Goal: Task Accomplishment & Management: Complete application form

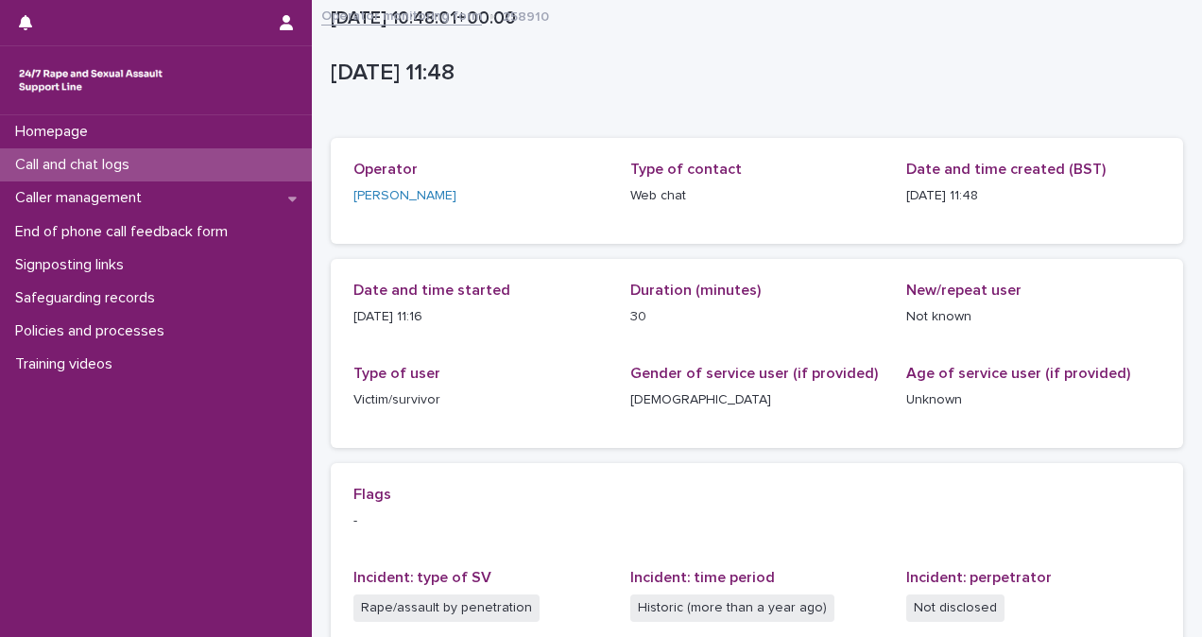
scroll to position [386, 0]
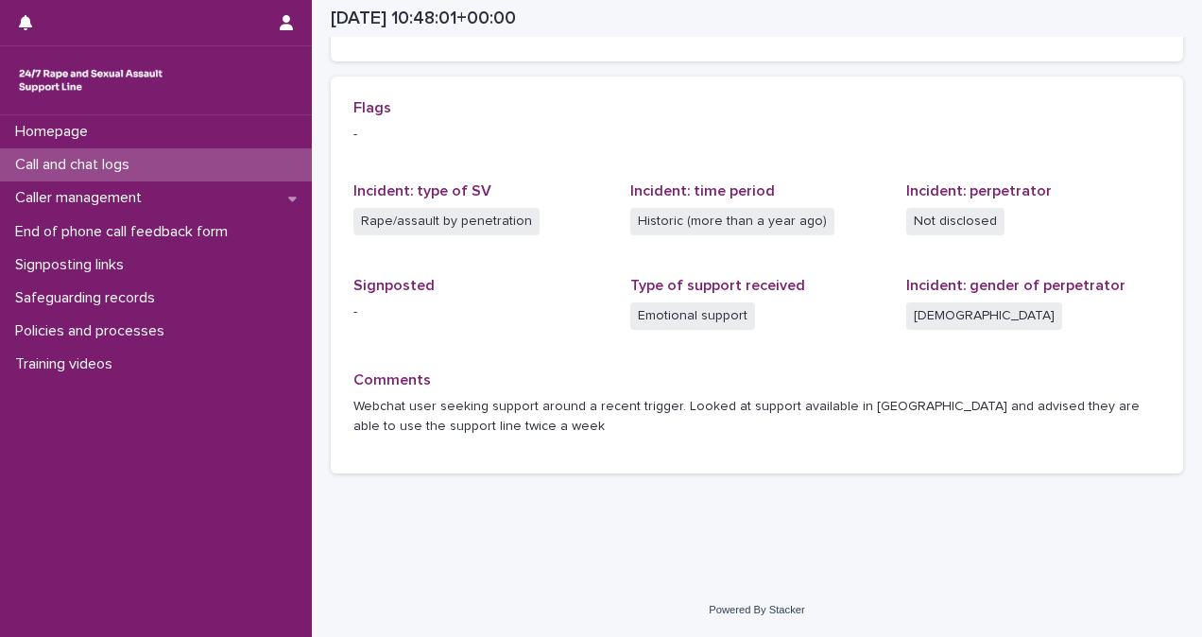
click at [193, 167] on div "Call and chat logs" at bounding box center [156, 164] width 312 height 33
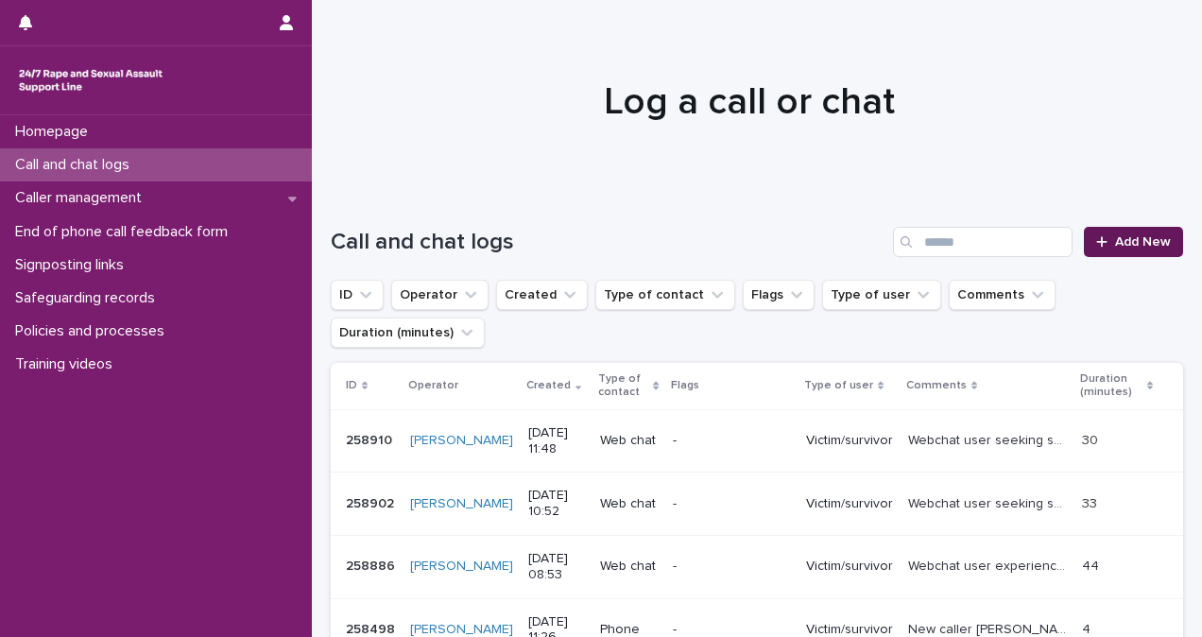
click at [1144, 254] on link "Add New" at bounding box center [1133, 242] width 99 height 30
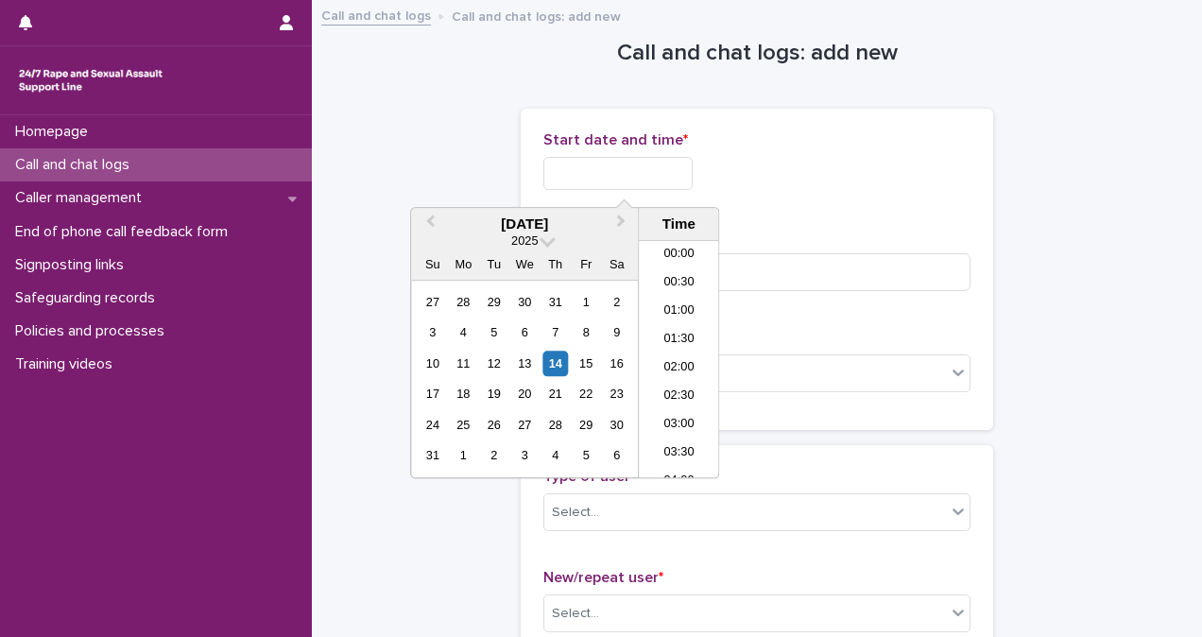
click at [645, 182] on input "text" at bounding box center [617, 173] width 149 height 33
click at [671, 348] on li "08:00" at bounding box center [679, 359] width 80 height 28
click at [671, 165] on input "**********" at bounding box center [617, 173] width 149 height 33
type input "**********"
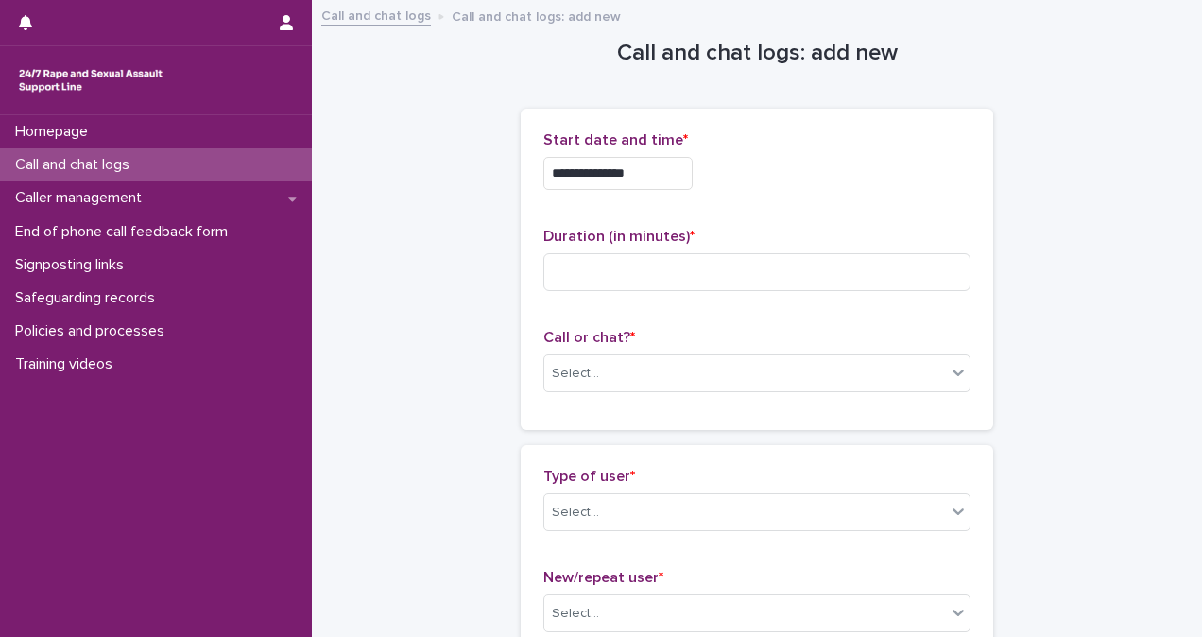
click at [919, 195] on div "**********" at bounding box center [756, 168] width 427 height 74
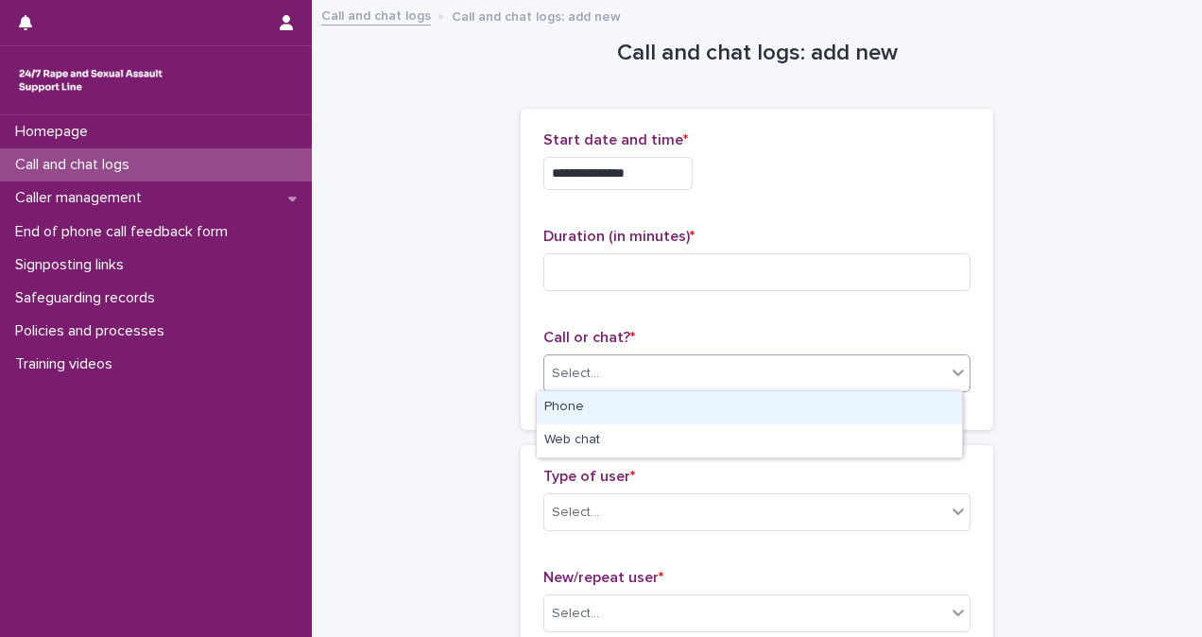
click at [675, 360] on div "Select..." at bounding box center [745, 373] width 402 height 31
click at [664, 413] on div "Phone" at bounding box center [749, 407] width 425 height 33
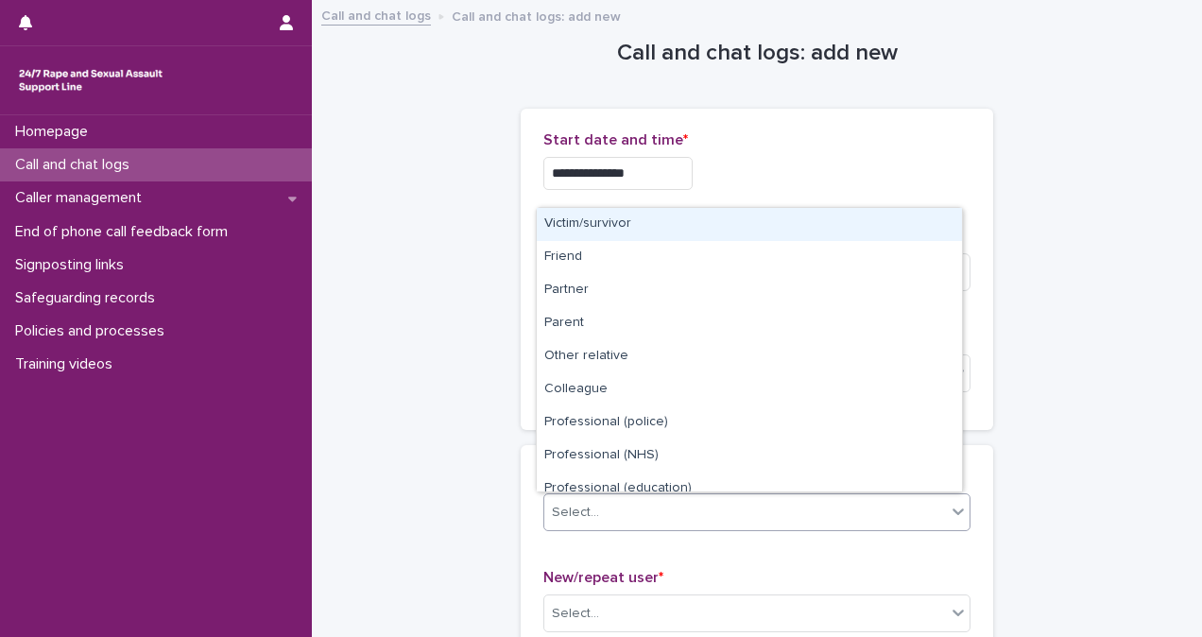
click at [684, 509] on div "Select..." at bounding box center [745, 512] width 402 height 31
click at [699, 224] on div "Victim/survivor" at bounding box center [749, 224] width 425 height 33
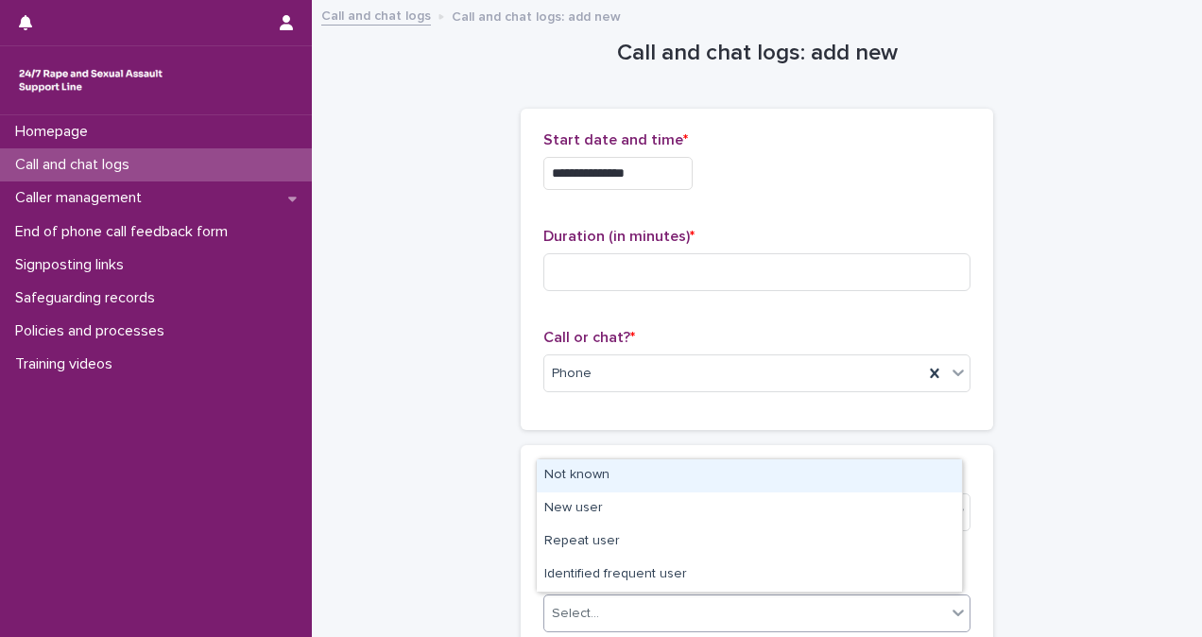
click at [775, 612] on div "Select..." at bounding box center [745, 613] width 402 height 31
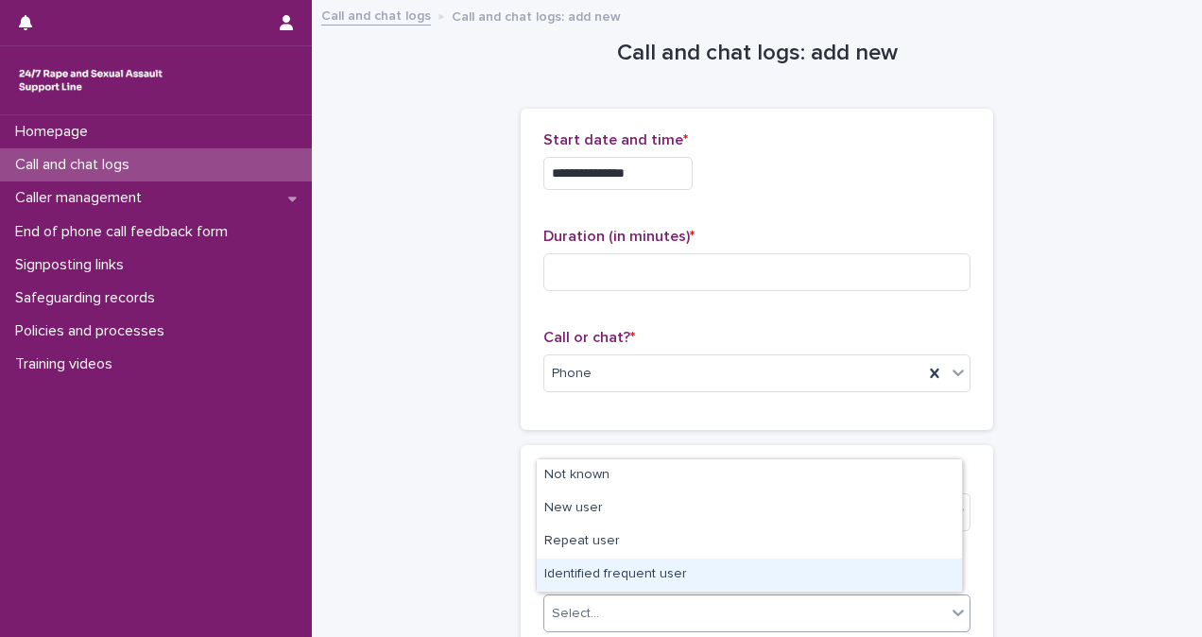
click at [777, 567] on div "Identified frequent user" at bounding box center [749, 574] width 425 height 33
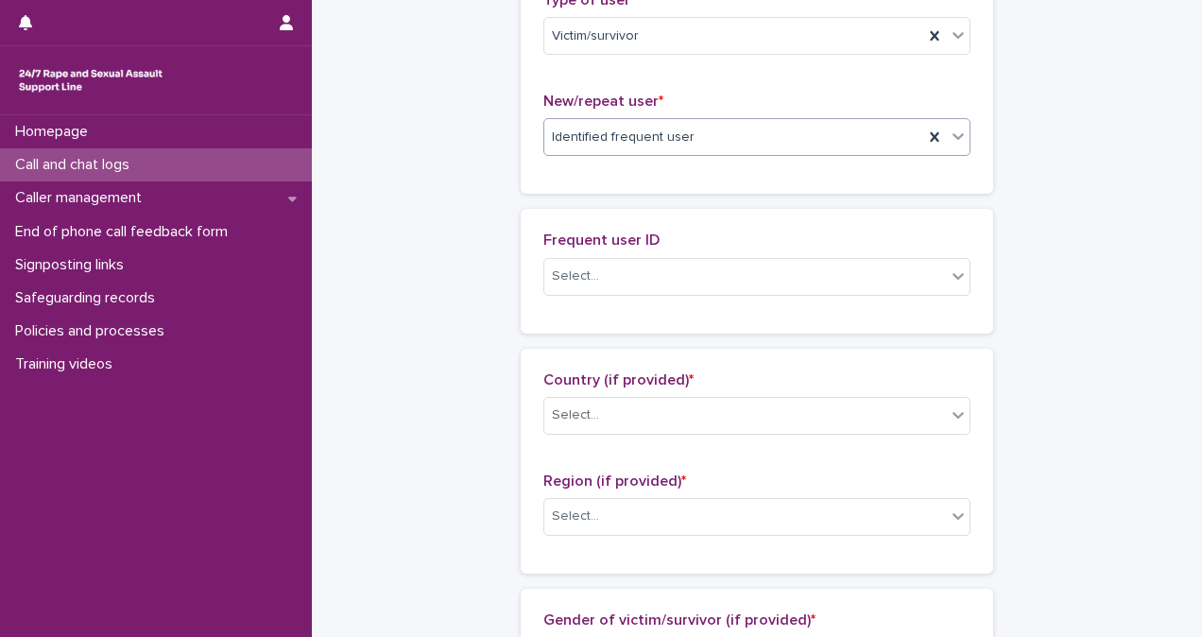
scroll to position [467, 0]
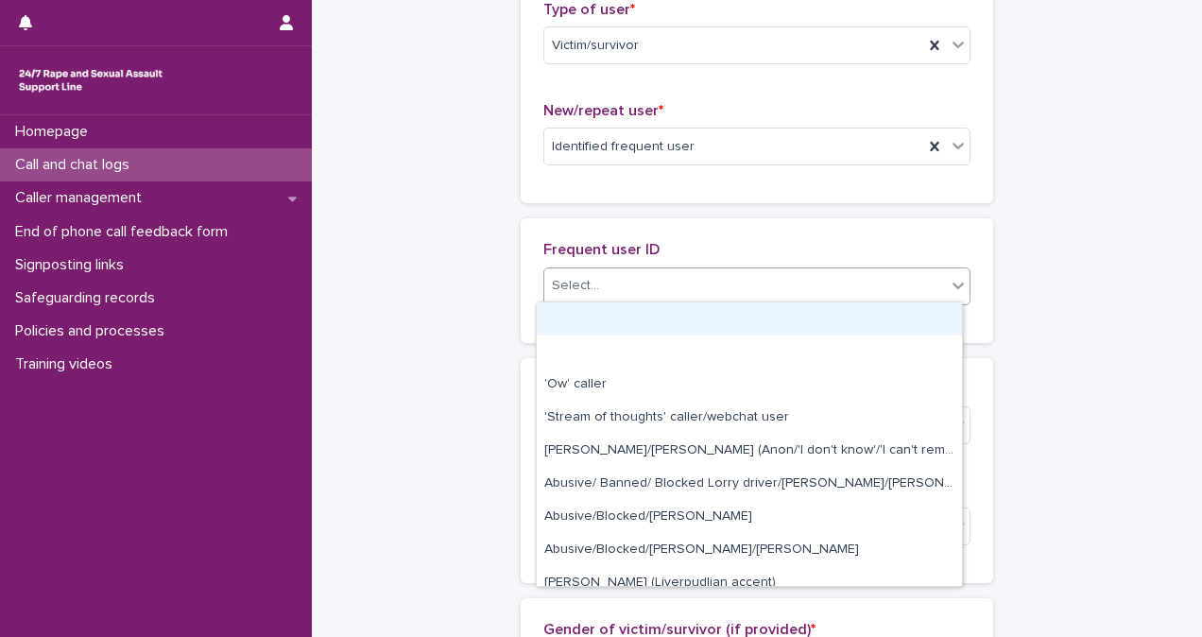
click at [758, 278] on div "Select..." at bounding box center [745, 285] width 402 height 31
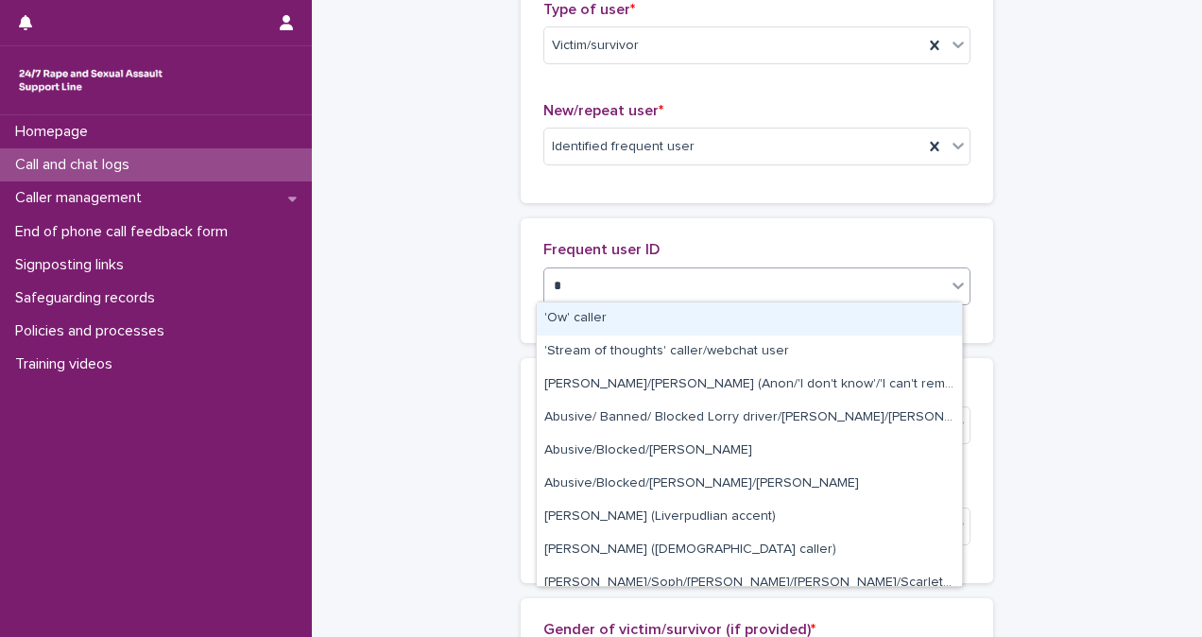
type input "**"
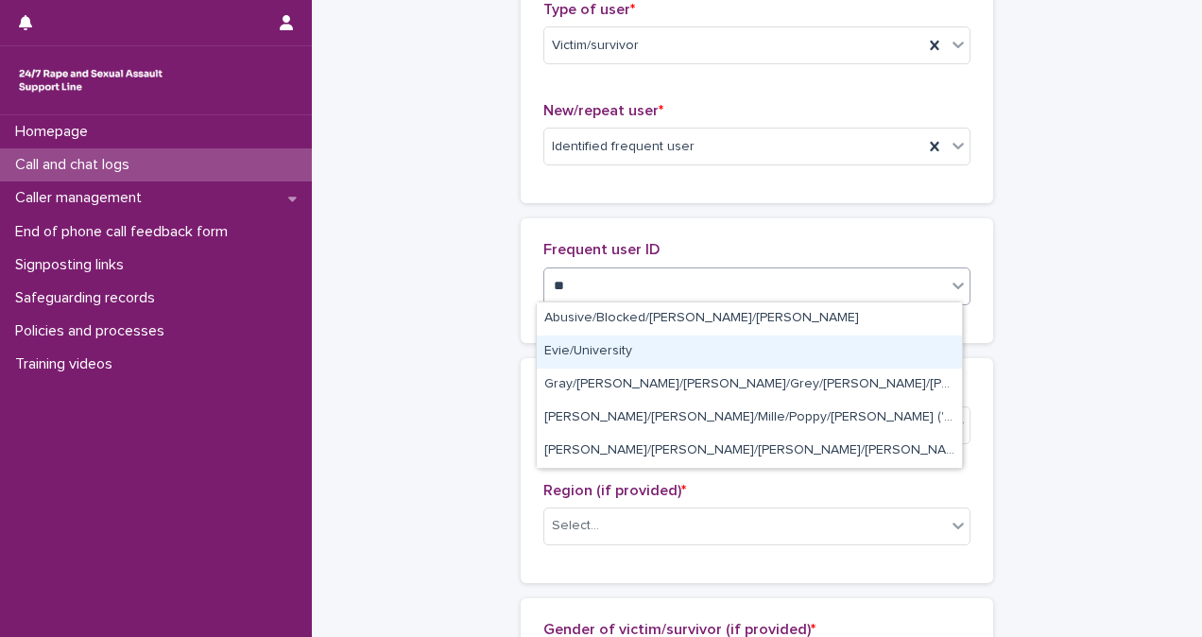
click at [777, 345] on div "Evie/University" at bounding box center [749, 351] width 425 height 33
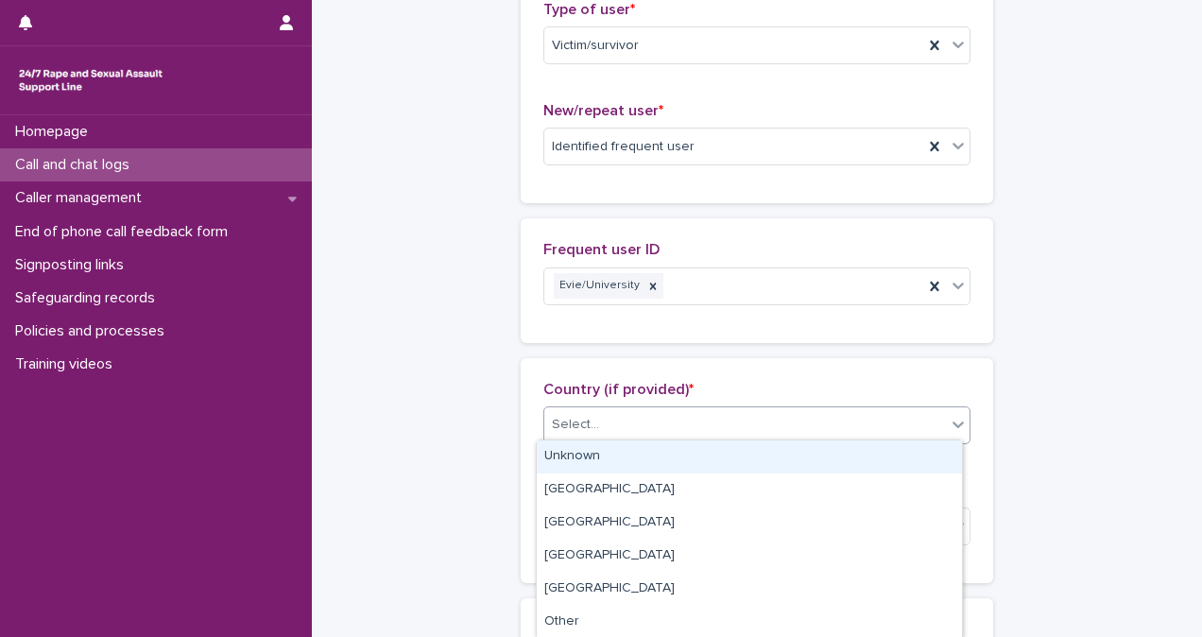
click at [780, 410] on div "Select..." at bounding box center [745, 424] width 402 height 31
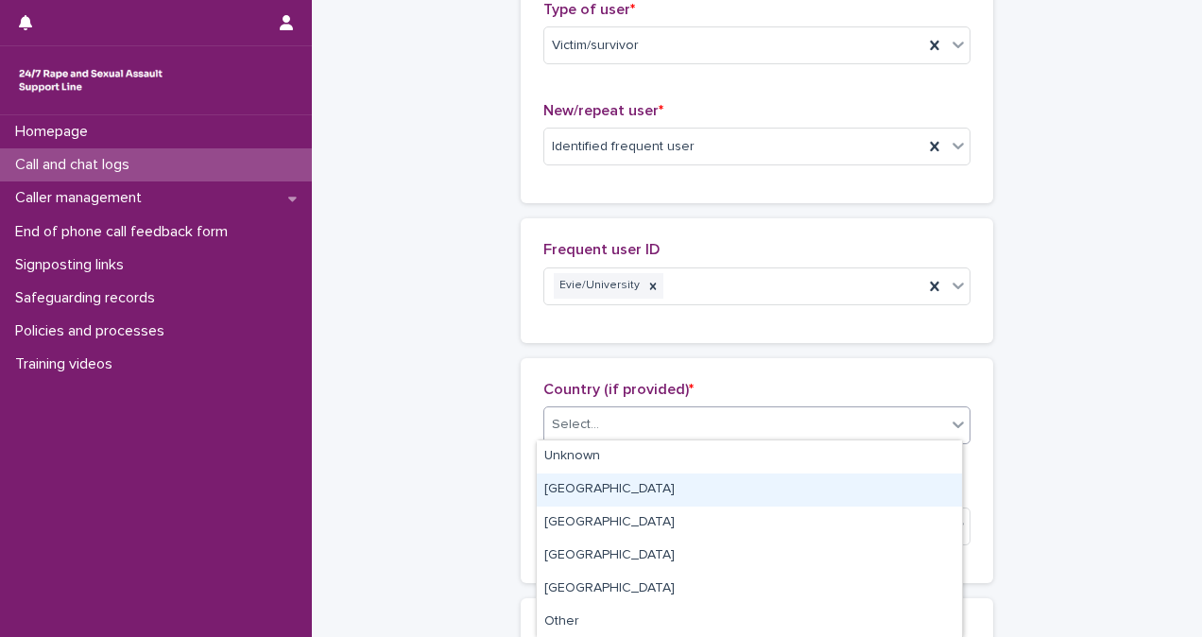
click at [773, 474] on div "[GEOGRAPHIC_DATA]" at bounding box center [749, 489] width 425 height 33
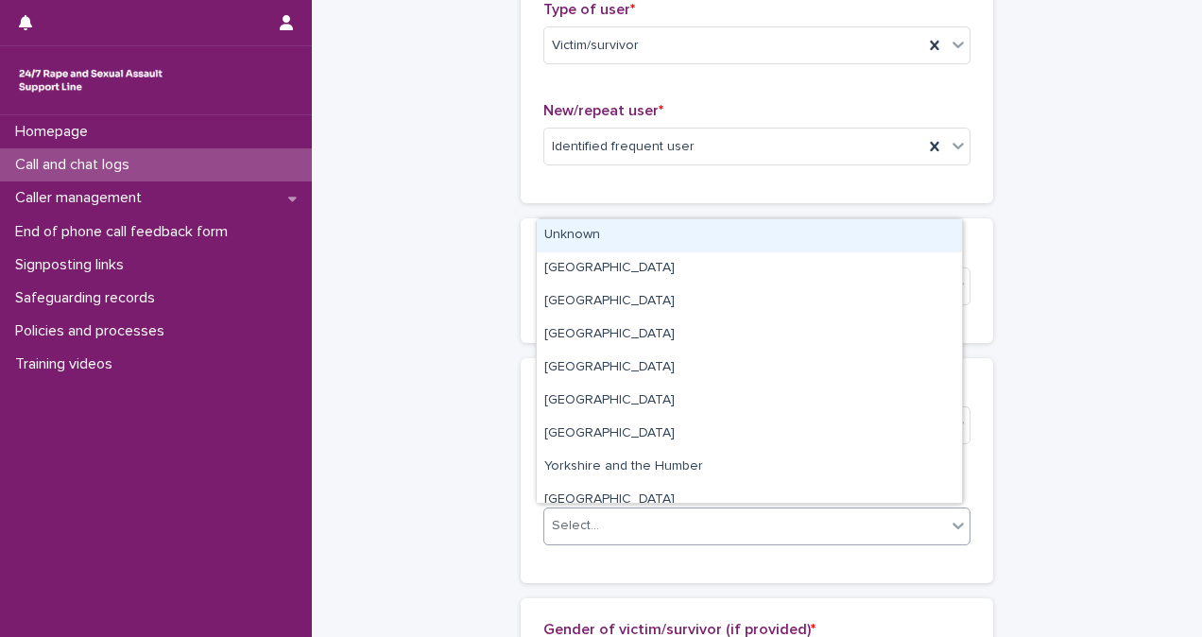
click at [782, 518] on div "Select..." at bounding box center [745, 525] width 402 height 31
click at [780, 235] on div "Unknown" at bounding box center [749, 235] width 425 height 33
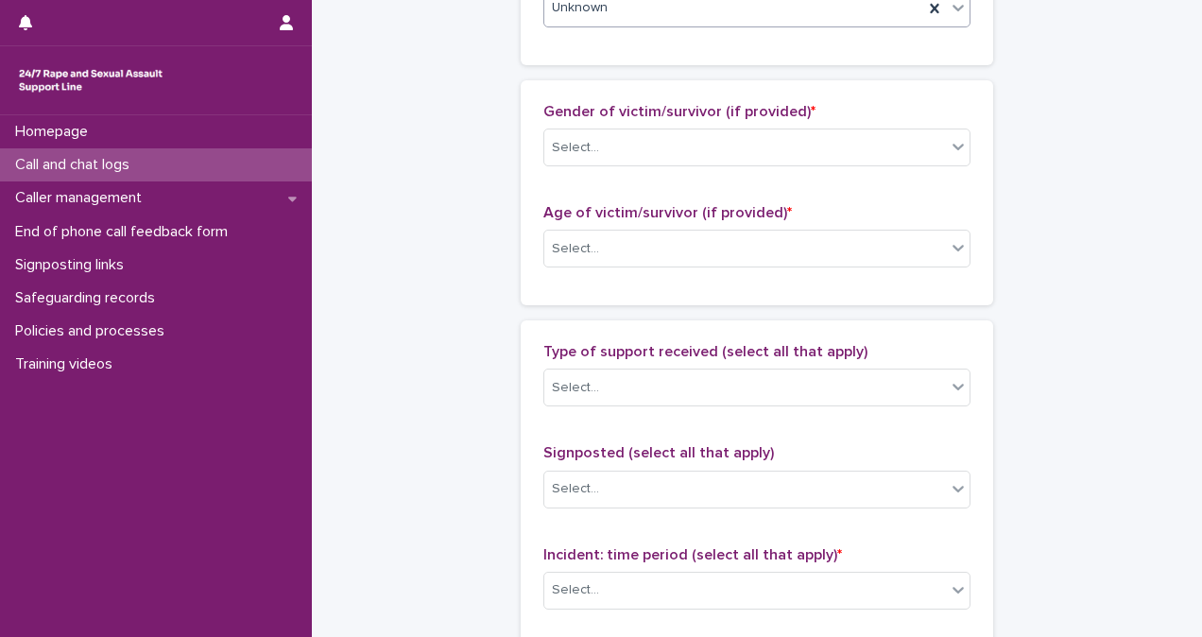
scroll to position [983, 0]
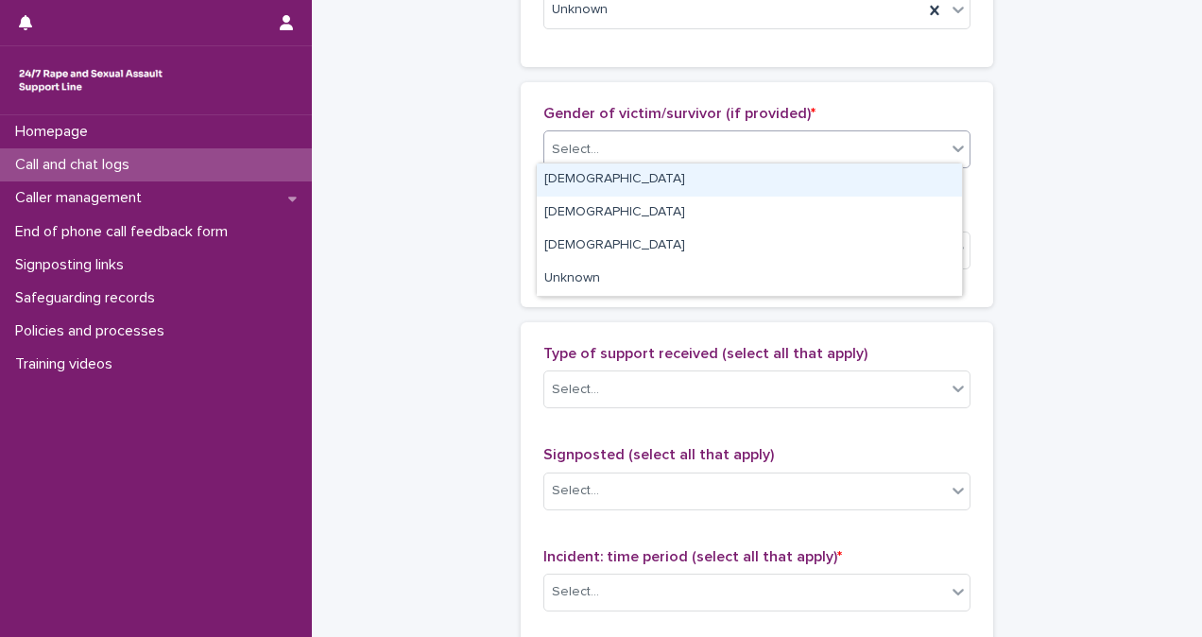
click at [710, 134] on div "Select..." at bounding box center [745, 149] width 402 height 31
click at [714, 169] on div "[DEMOGRAPHIC_DATA]" at bounding box center [749, 179] width 425 height 33
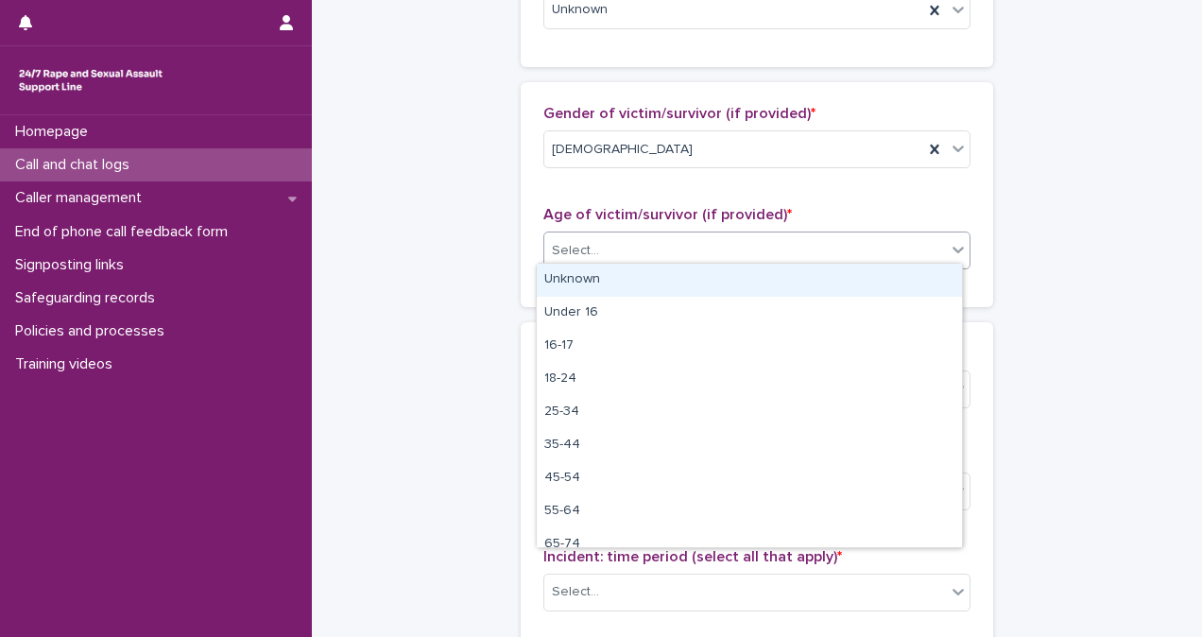
click at [767, 254] on div "Select..." at bounding box center [745, 250] width 402 height 31
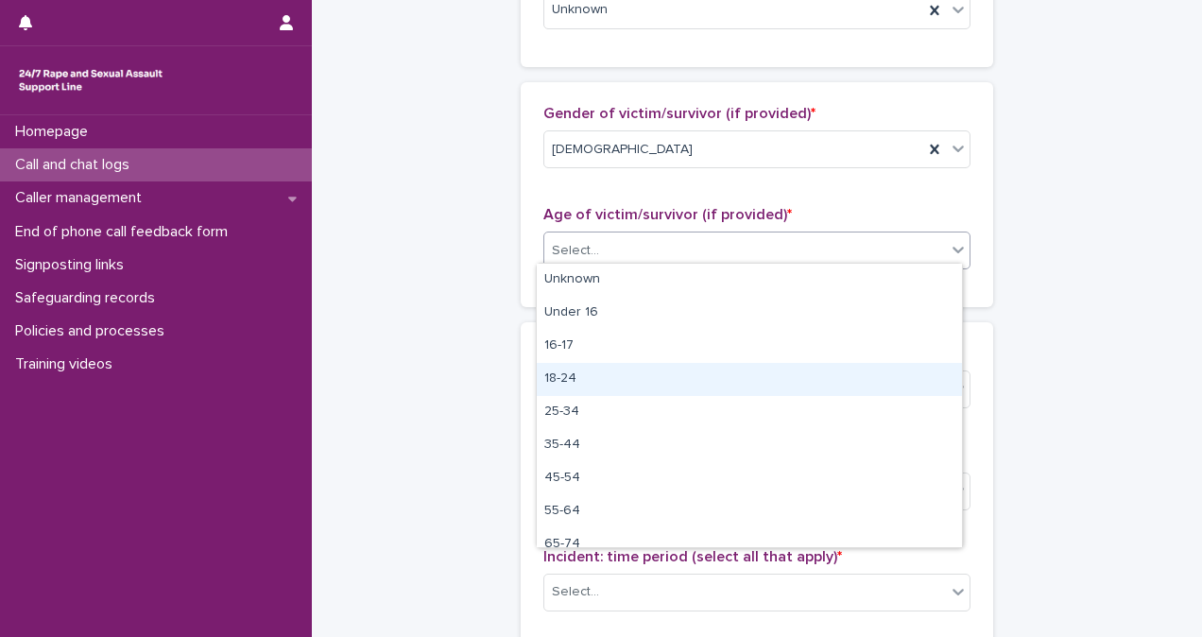
click at [779, 374] on div "18-24" at bounding box center [749, 379] width 425 height 33
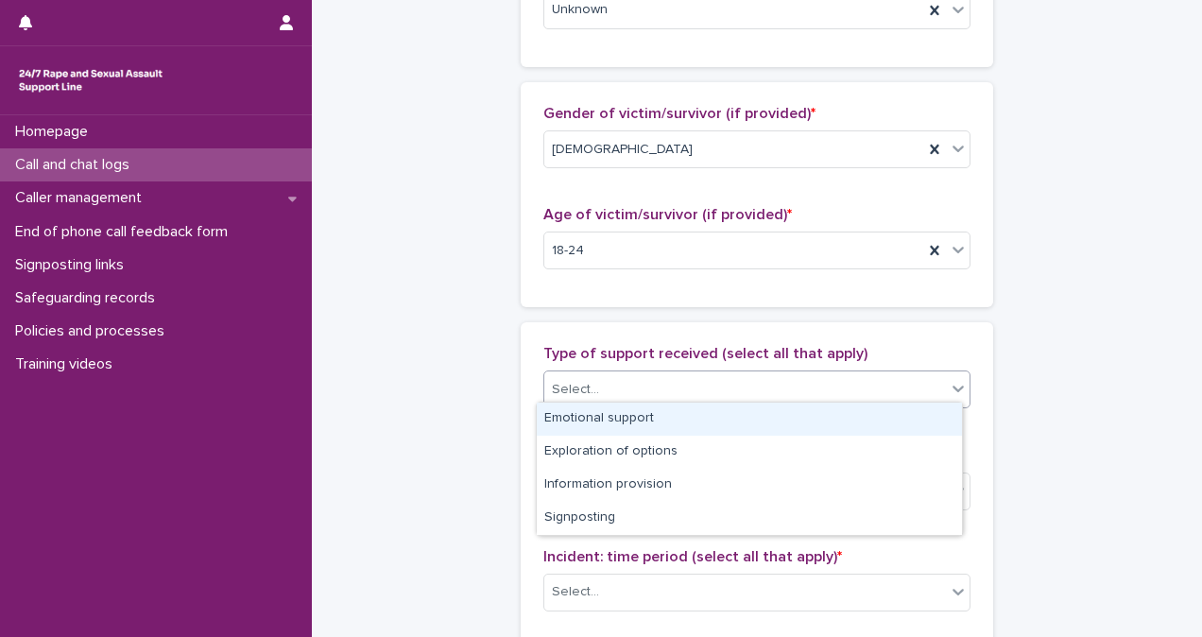
click at [779, 374] on div "Select..." at bounding box center [745, 389] width 402 height 31
click at [780, 418] on div "Emotional support" at bounding box center [749, 418] width 425 height 33
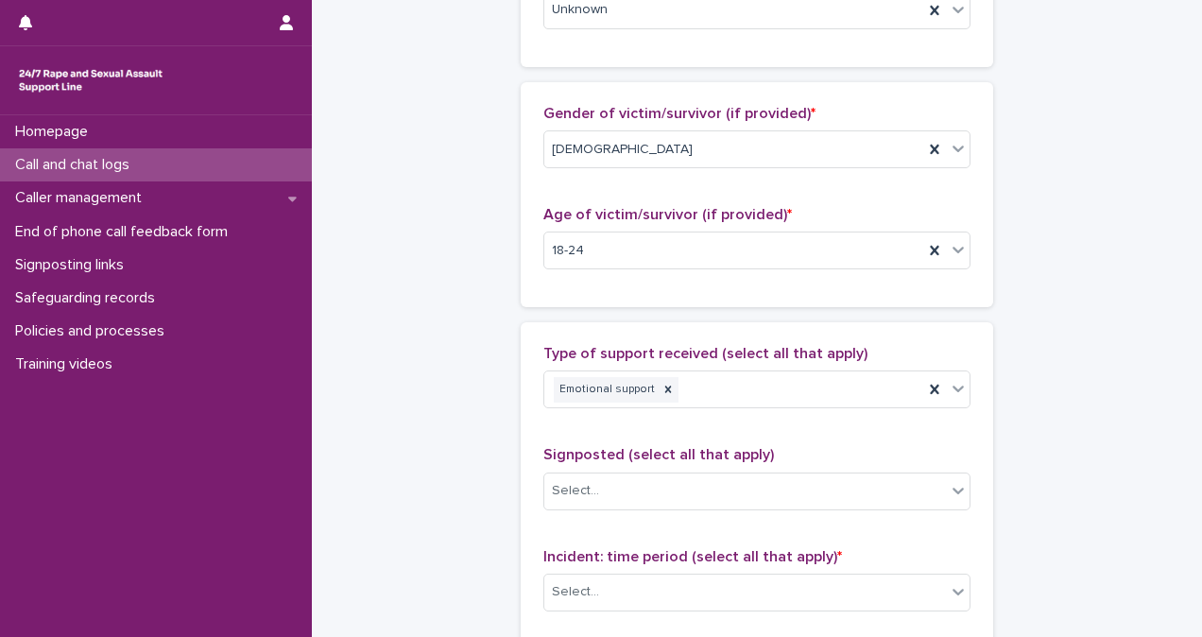
click at [773, 563] on div "Incident: time period (select all that apply) * Select..." at bounding box center [756, 587] width 427 height 78
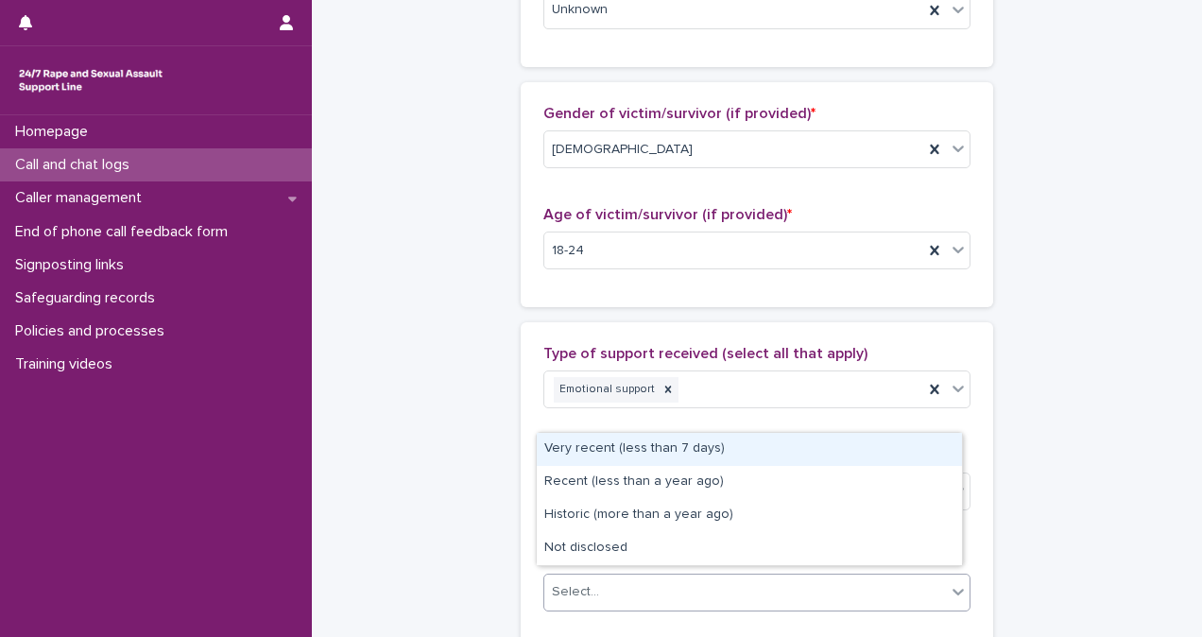
click at [769, 584] on div "Select..." at bounding box center [745, 591] width 402 height 31
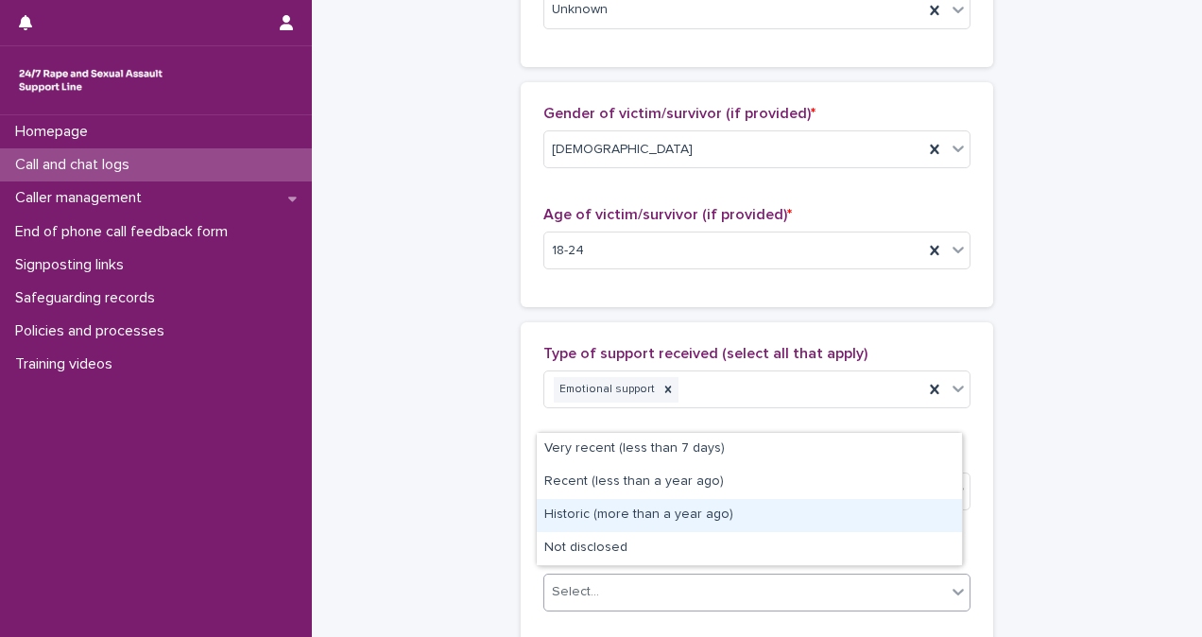
click at [782, 511] on div "Historic (more than a year ago)" at bounding box center [749, 515] width 425 height 33
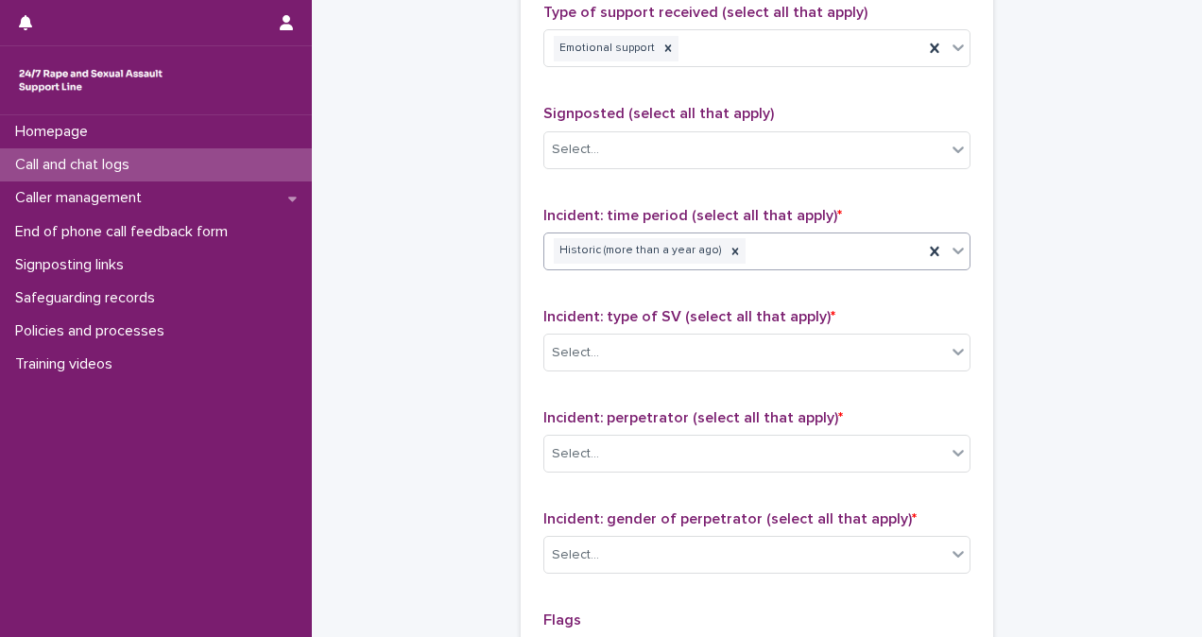
scroll to position [1316, 0]
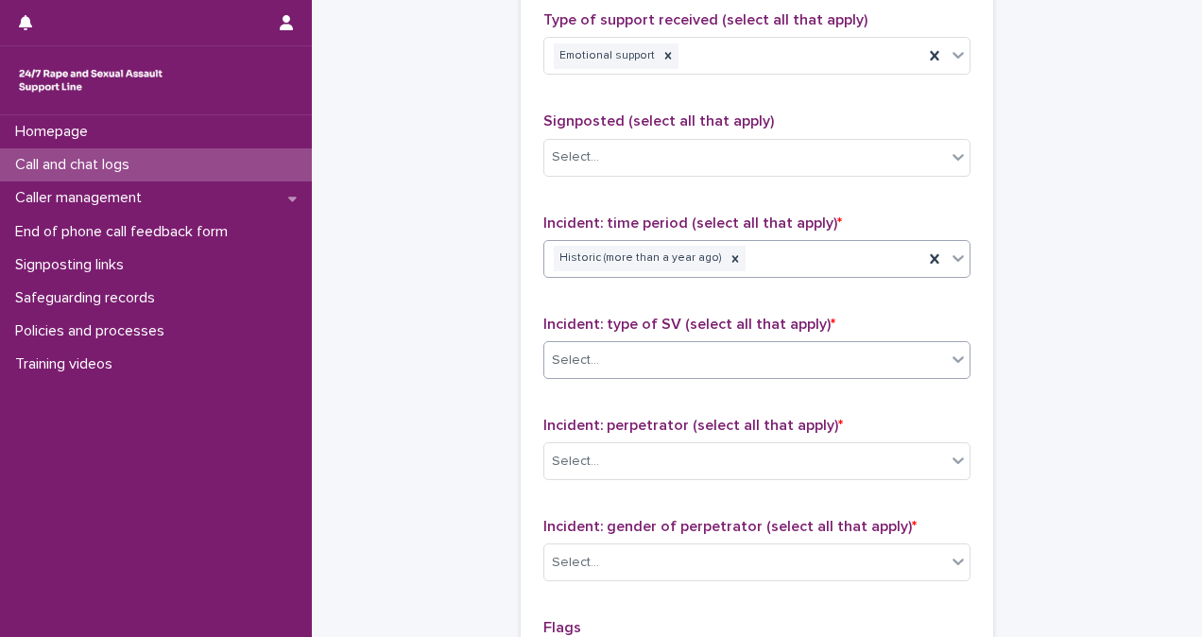
click at [751, 360] on div "Select..." at bounding box center [745, 360] width 402 height 31
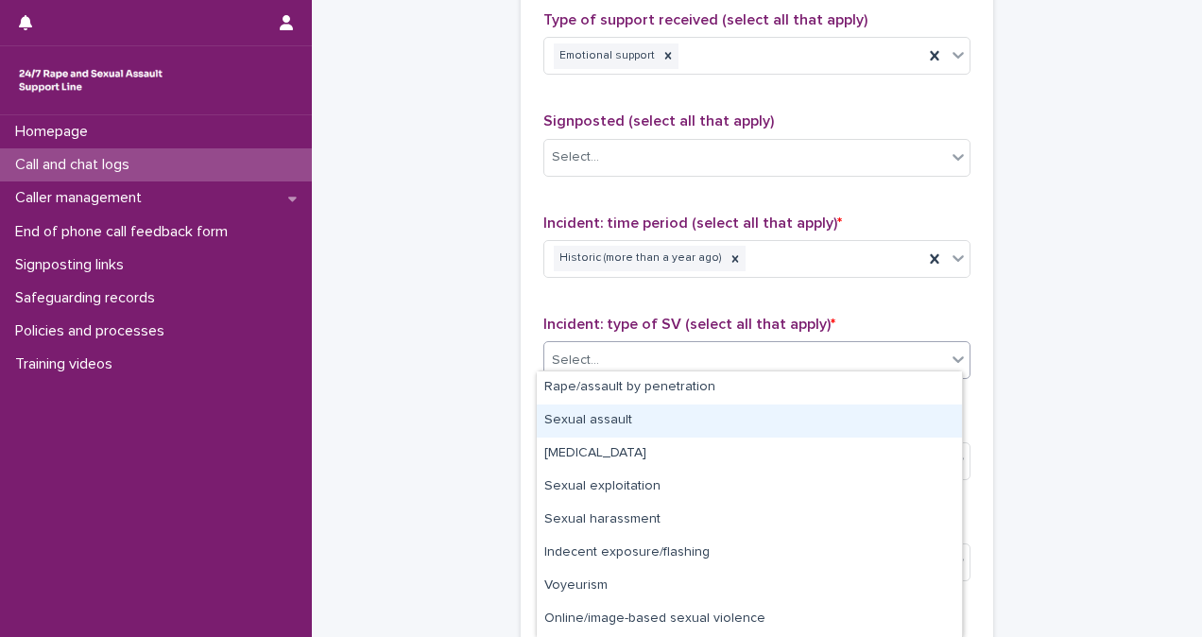
click at [740, 424] on div "Sexual assault" at bounding box center [749, 420] width 425 height 33
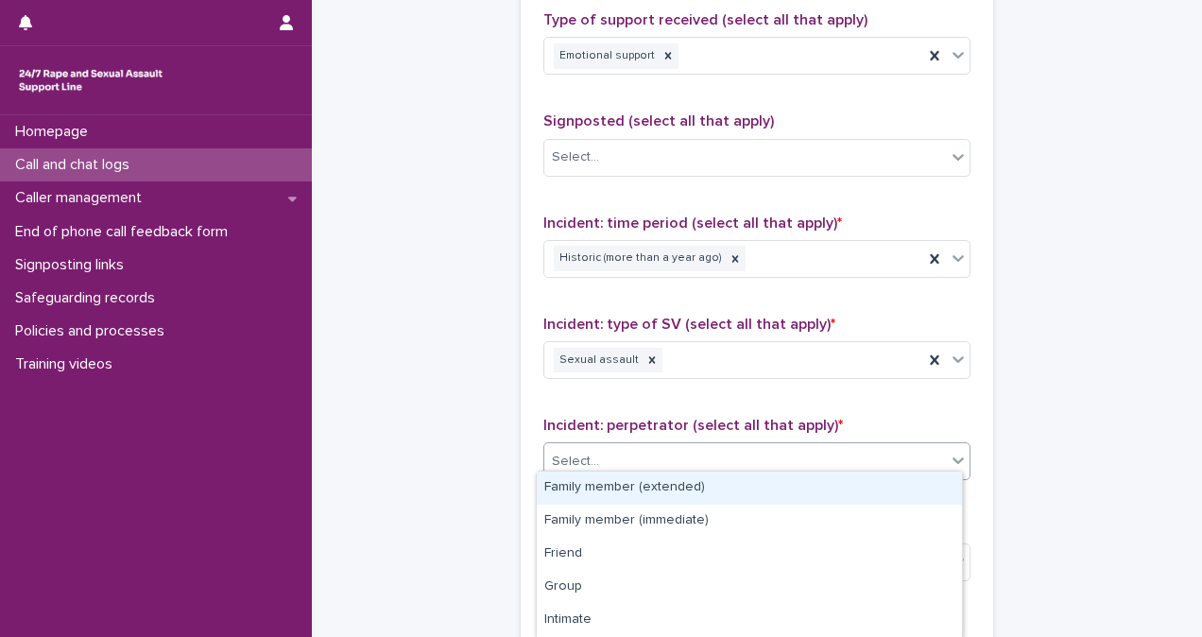
click at [668, 448] on div "Select..." at bounding box center [745, 461] width 402 height 31
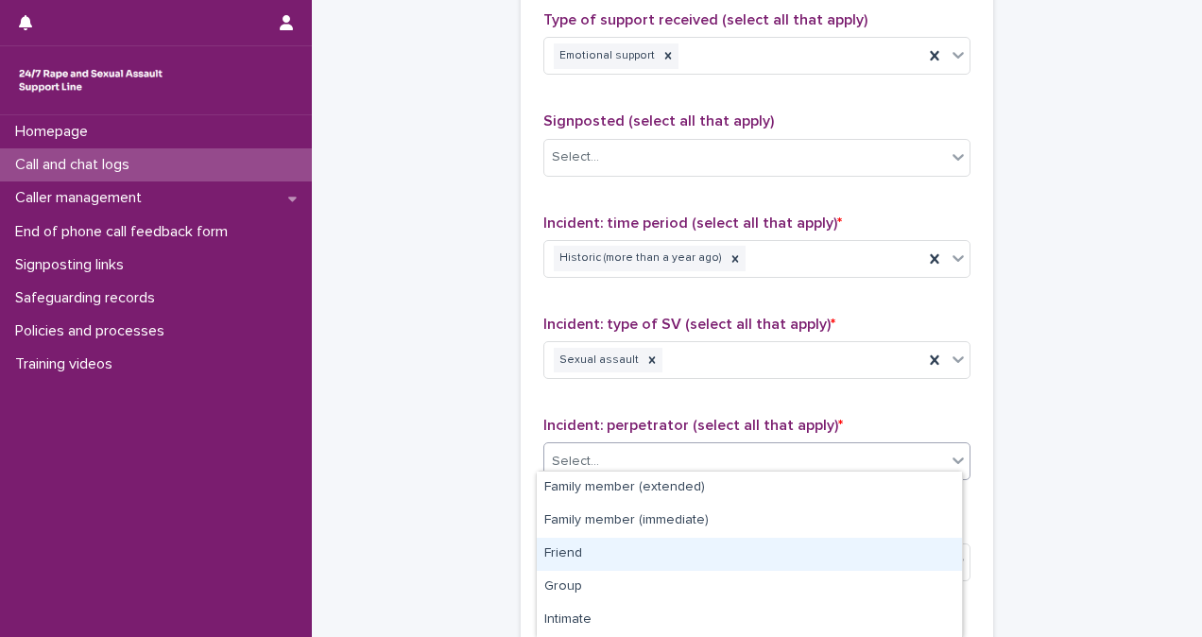
click at [813, 544] on div "Friend" at bounding box center [749, 554] width 425 height 33
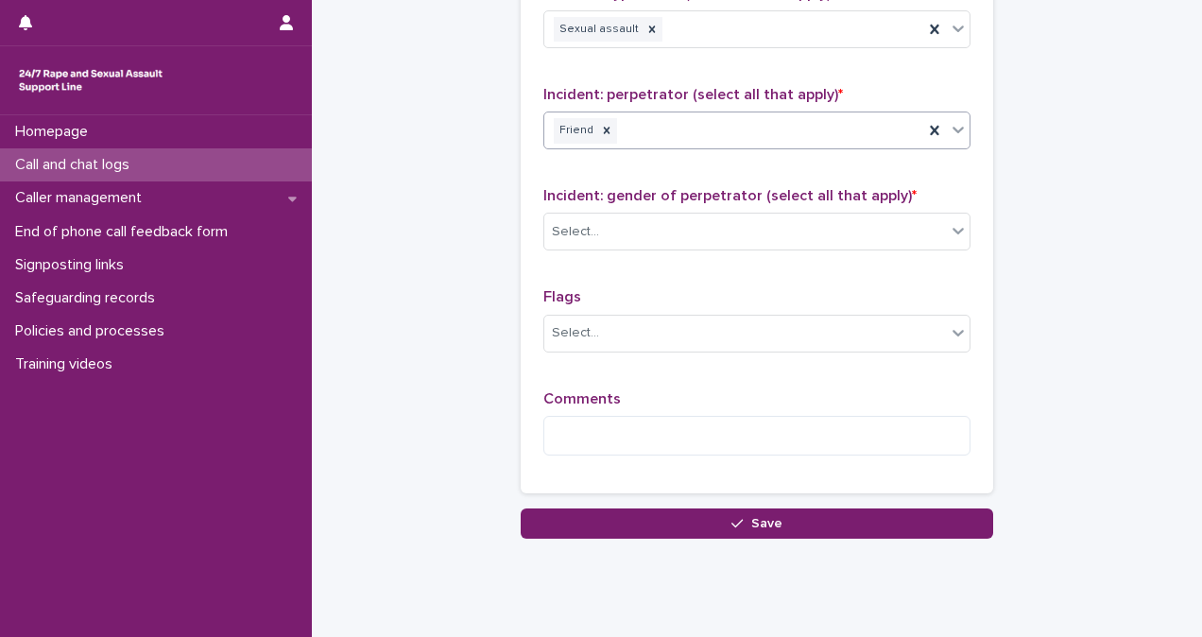
scroll to position [1686, 0]
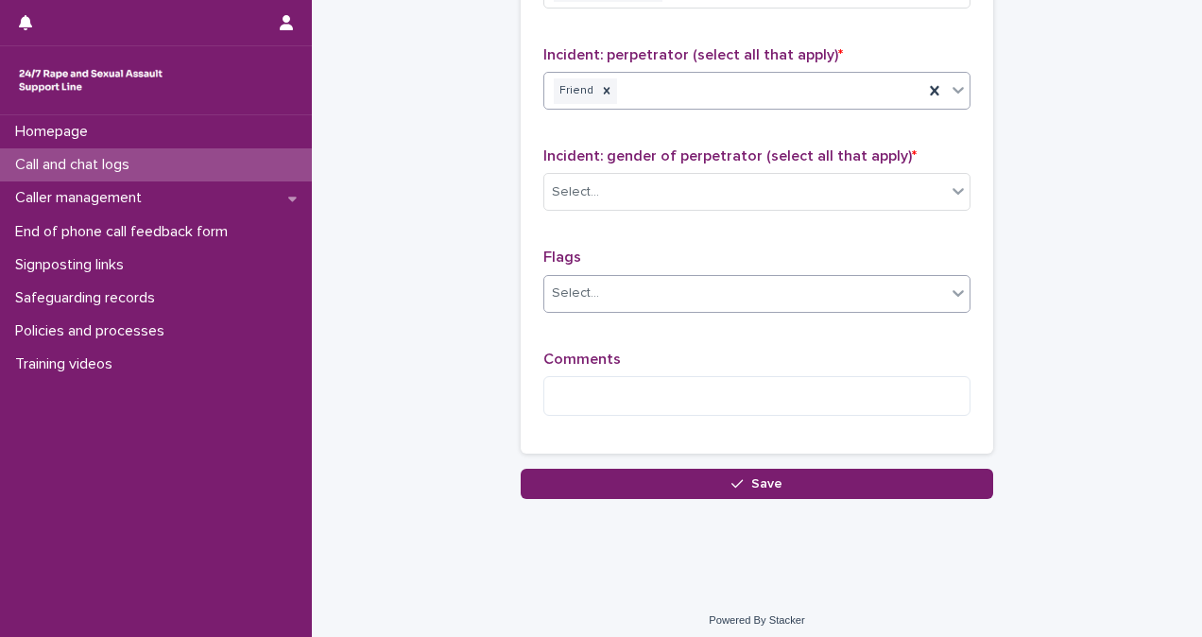
click at [799, 279] on div "Select..." at bounding box center [745, 293] width 402 height 31
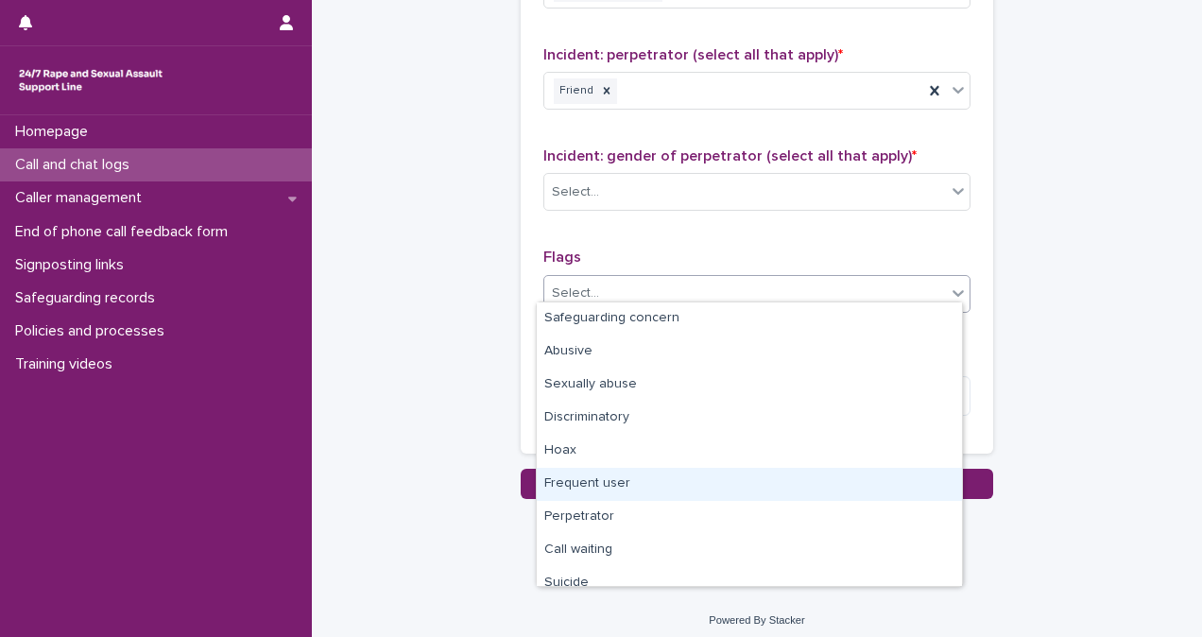
click at [809, 489] on div "Frequent user" at bounding box center [749, 484] width 425 height 33
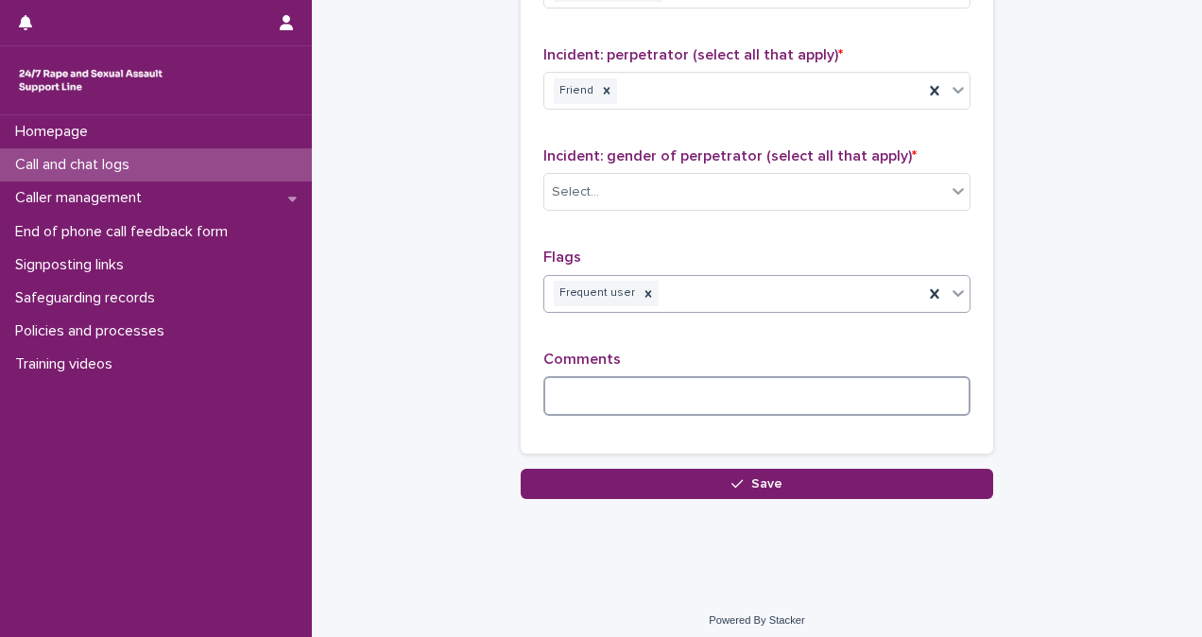
click at [721, 395] on textarea at bounding box center [756, 396] width 427 height 40
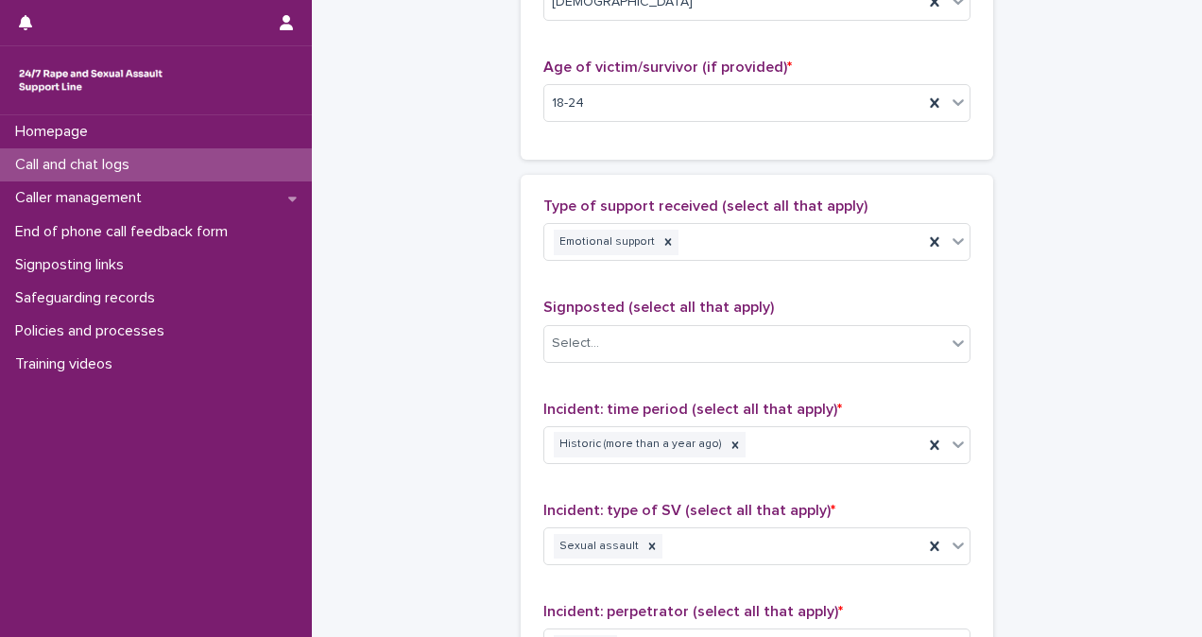
scroll to position [21, 0]
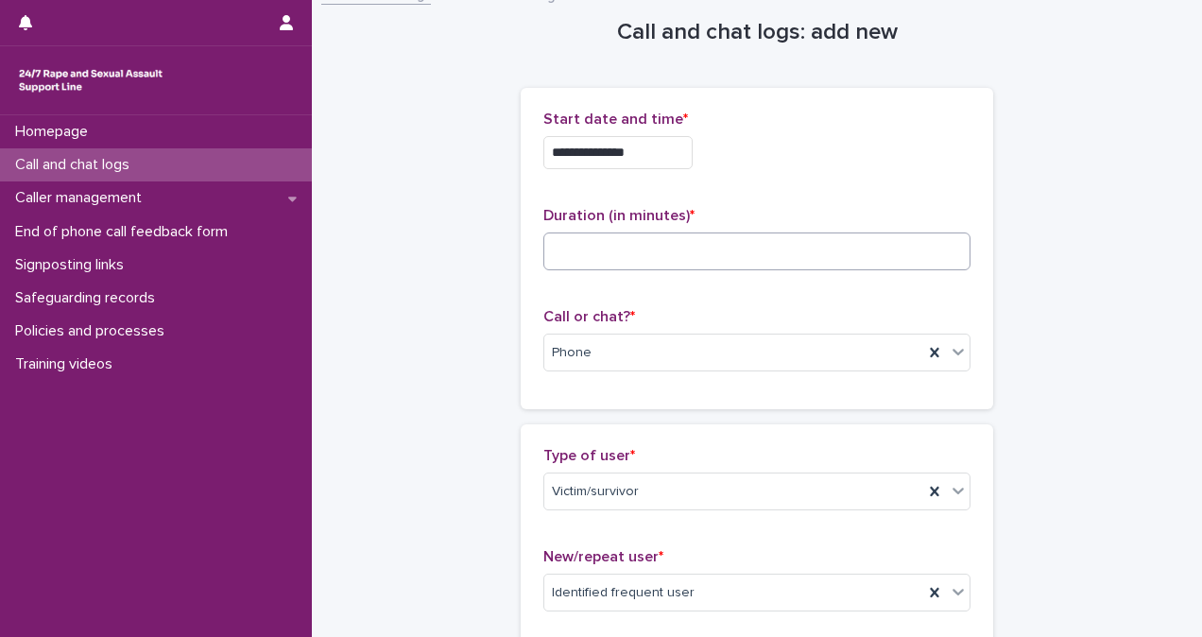
type textarea "**********"
click at [609, 240] on input at bounding box center [756, 251] width 427 height 38
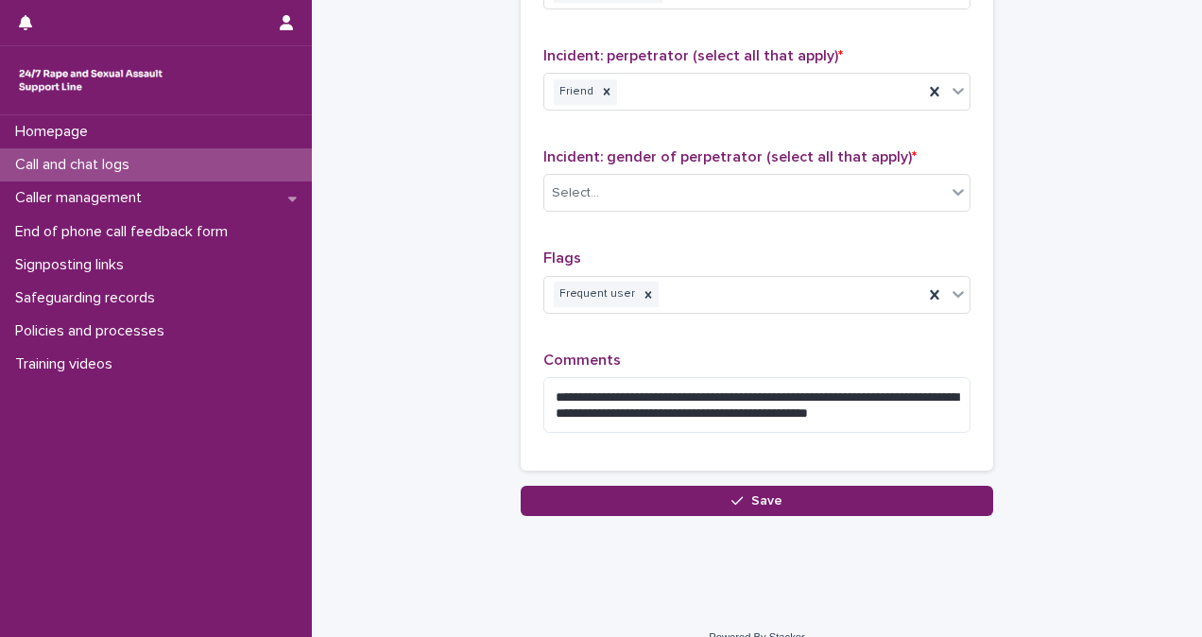
scroll to position [1703, 0]
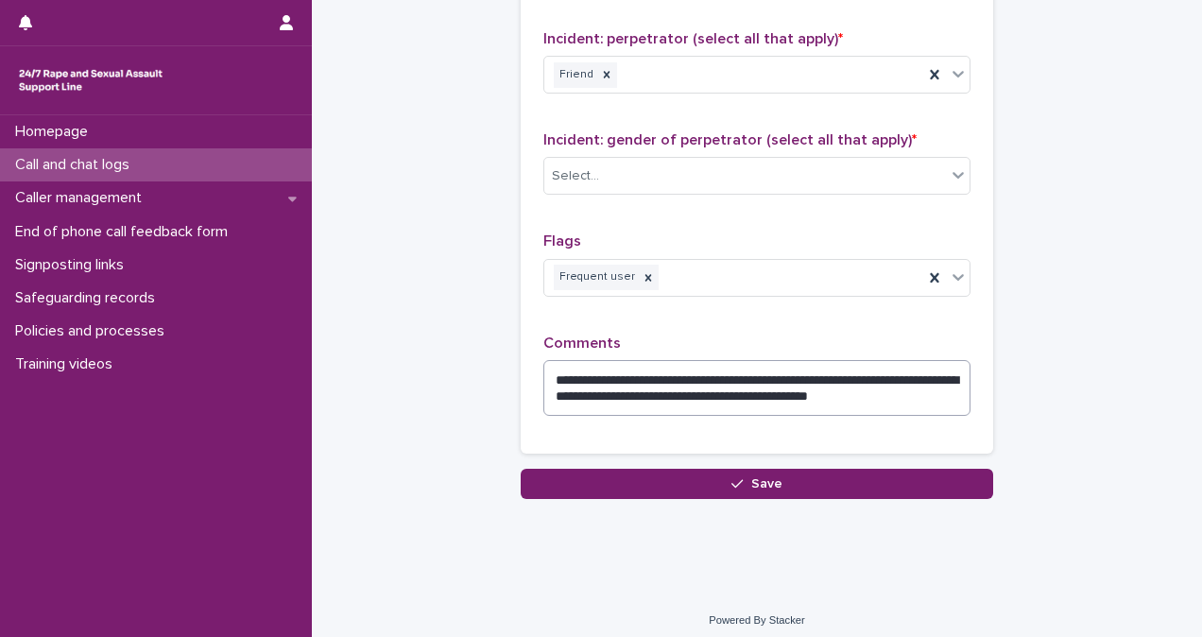
type input "**"
click at [942, 393] on textarea "**********" at bounding box center [756, 388] width 427 height 56
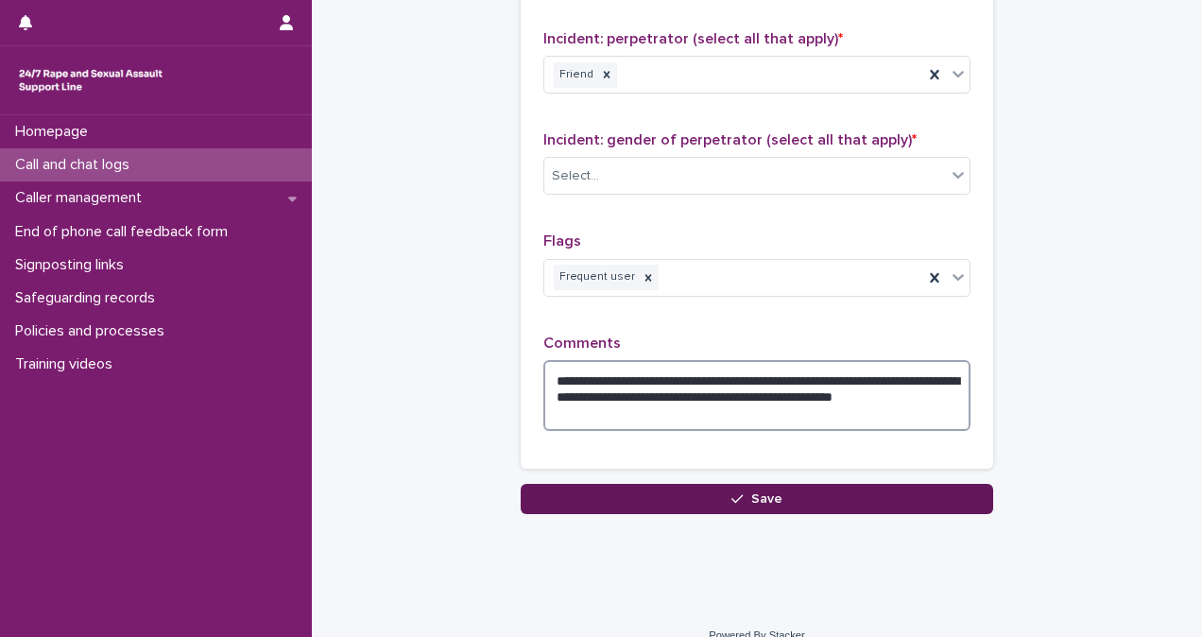
type textarea "**********"
click at [892, 486] on button "Save" at bounding box center [757, 499] width 472 height 30
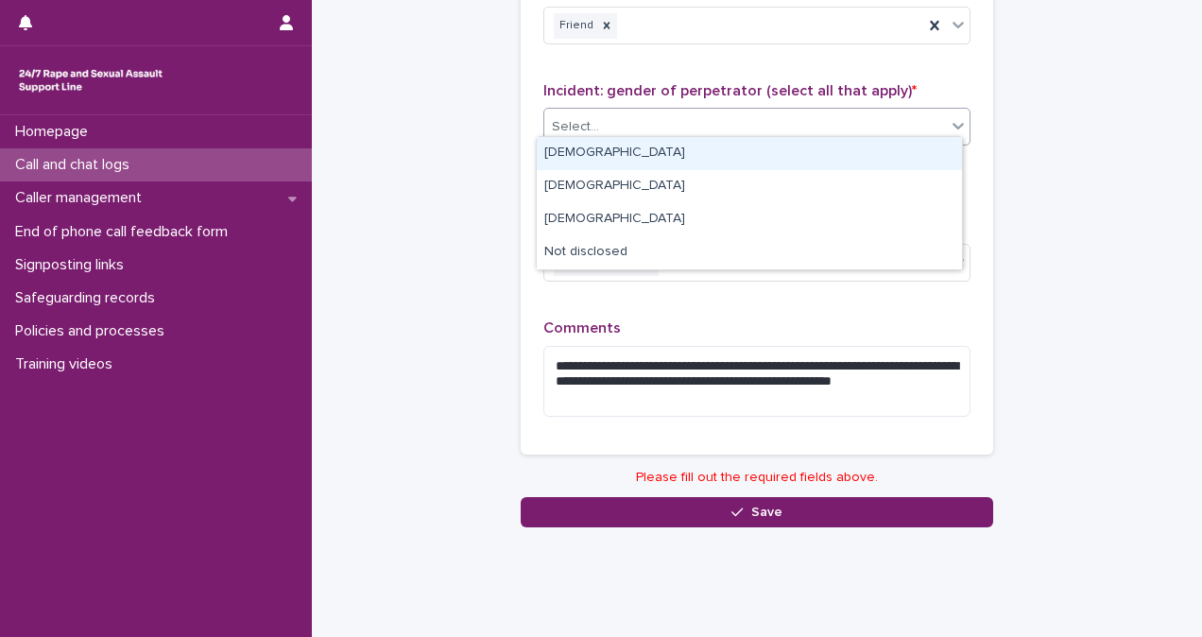
click at [710, 113] on div "Select..." at bounding box center [745, 126] width 402 height 31
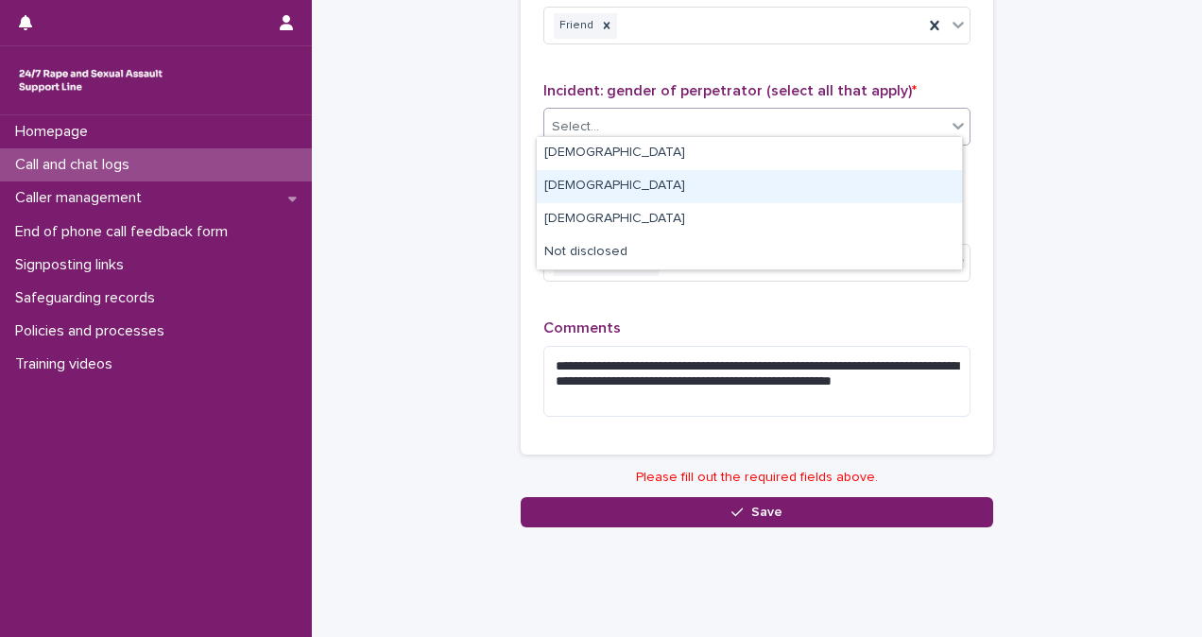
click at [715, 180] on div "[DEMOGRAPHIC_DATA]" at bounding box center [749, 186] width 425 height 33
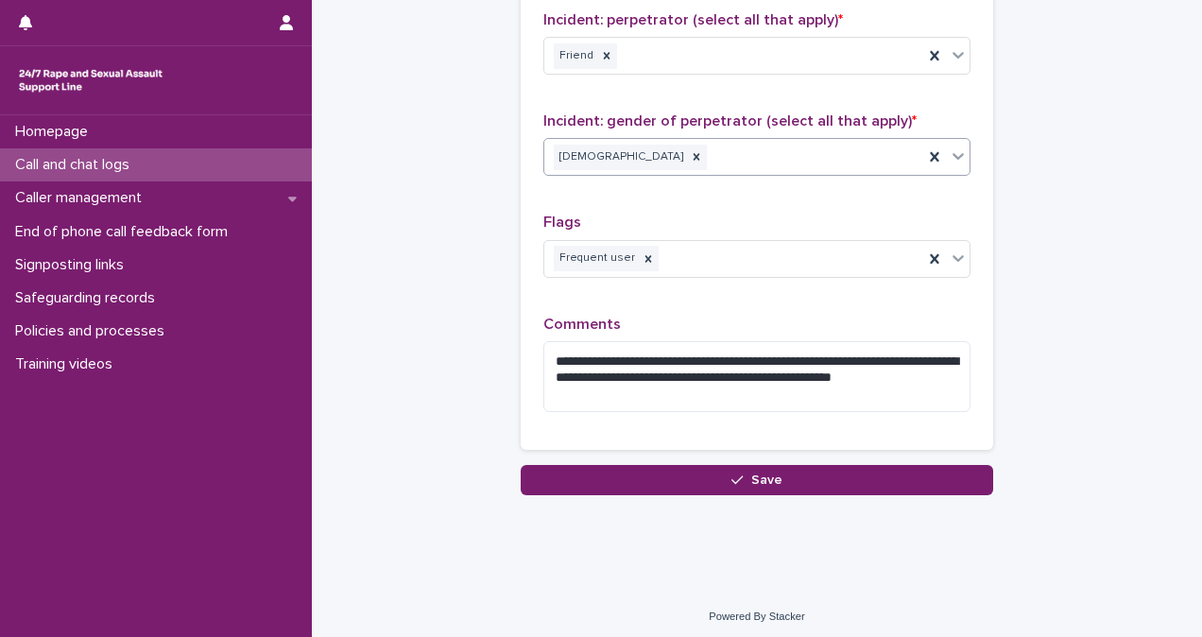
scroll to position [1718, 0]
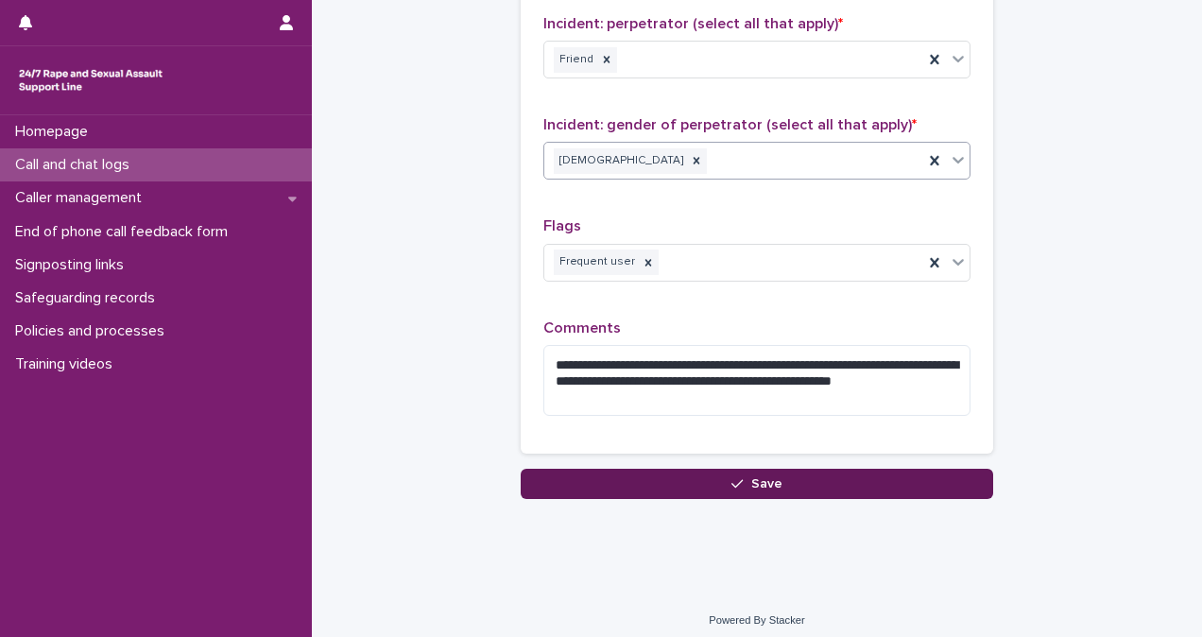
click at [811, 482] on button "Save" at bounding box center [757, 484] width 472 height 30
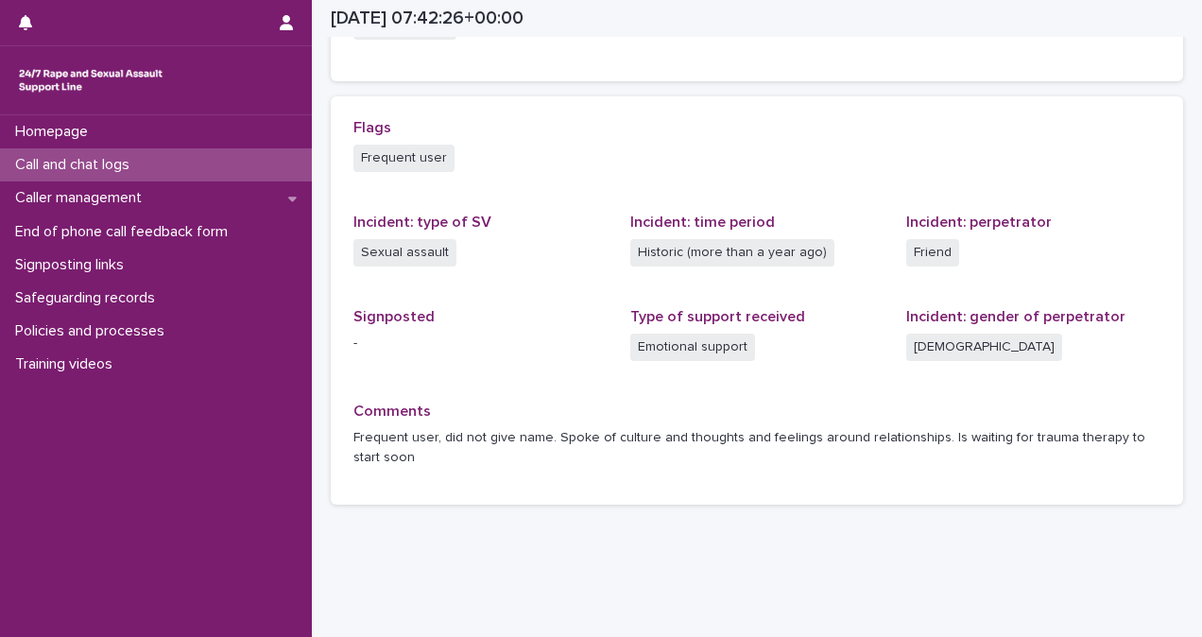
scroll to position [530, 0]
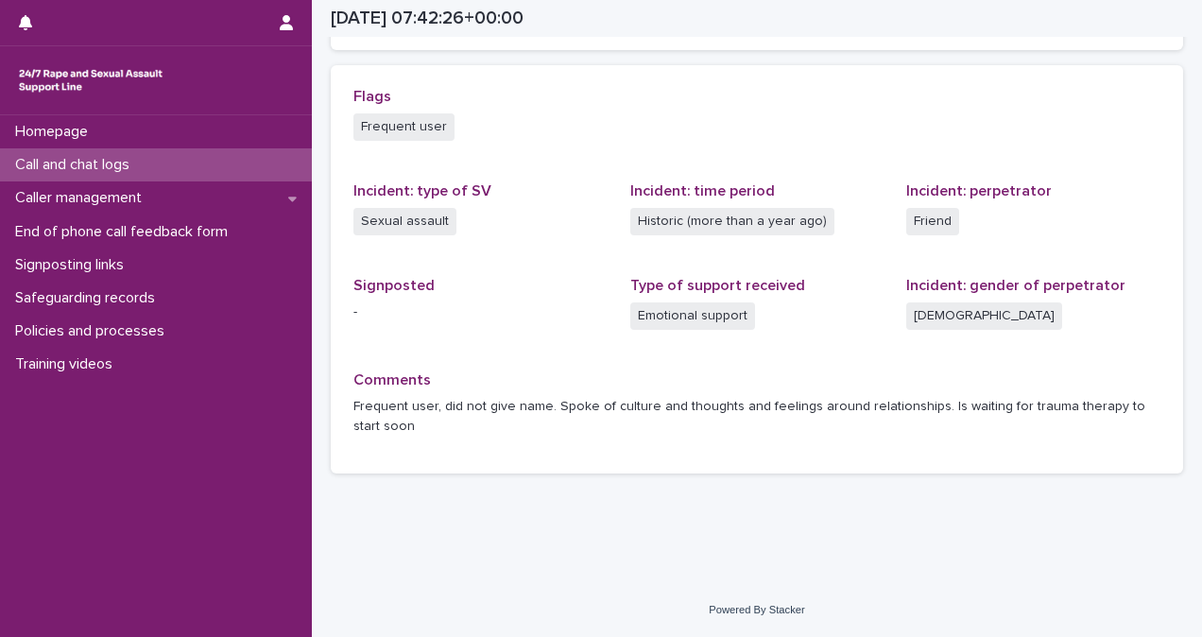
click at [156, 170] on div "Call and chat logs" at bounding box center [156, 164] width 312 height 33
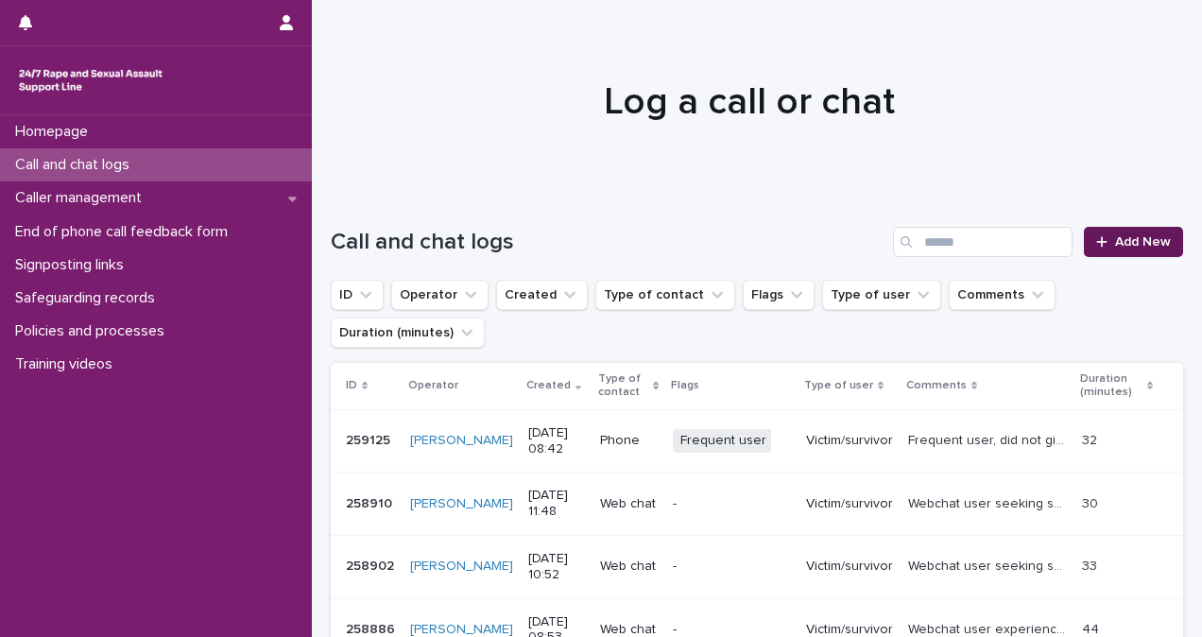
click at [1130, 235] on span "Add New" at bounding box center [1143, 241] width 56 height 13
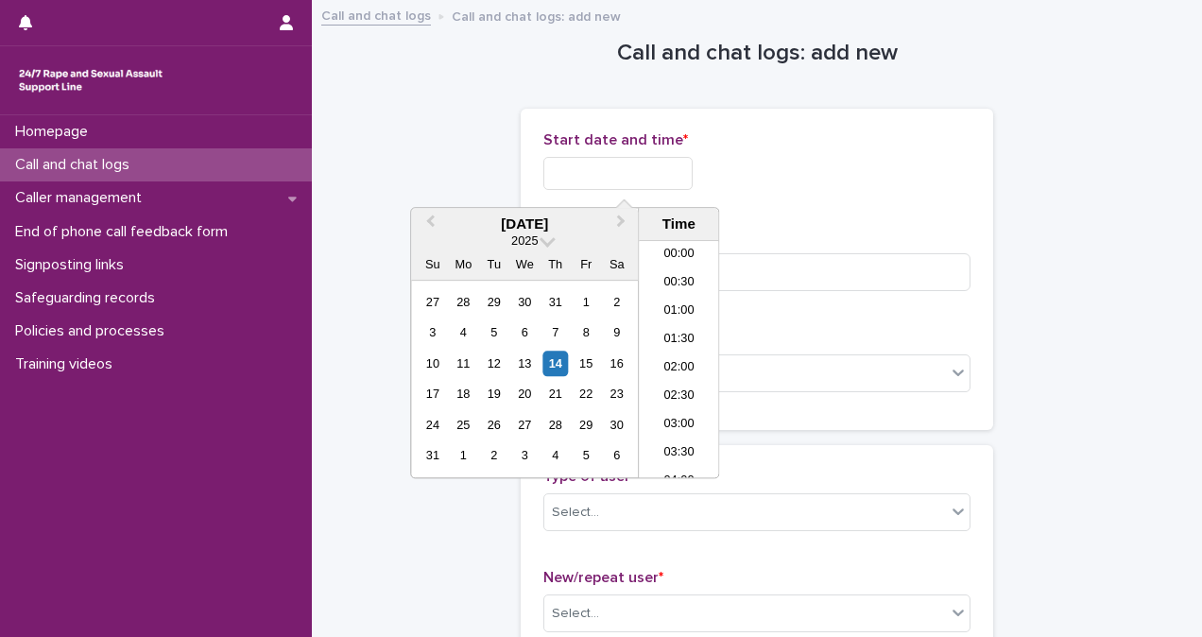
scroll to position [378, 0]
click at [663, 180] on input "text" at bounding box center [617, 173] width 149 height 33
click at [690, 361] on li "08:30" at bounding box center [679, 359] width 80 height 28
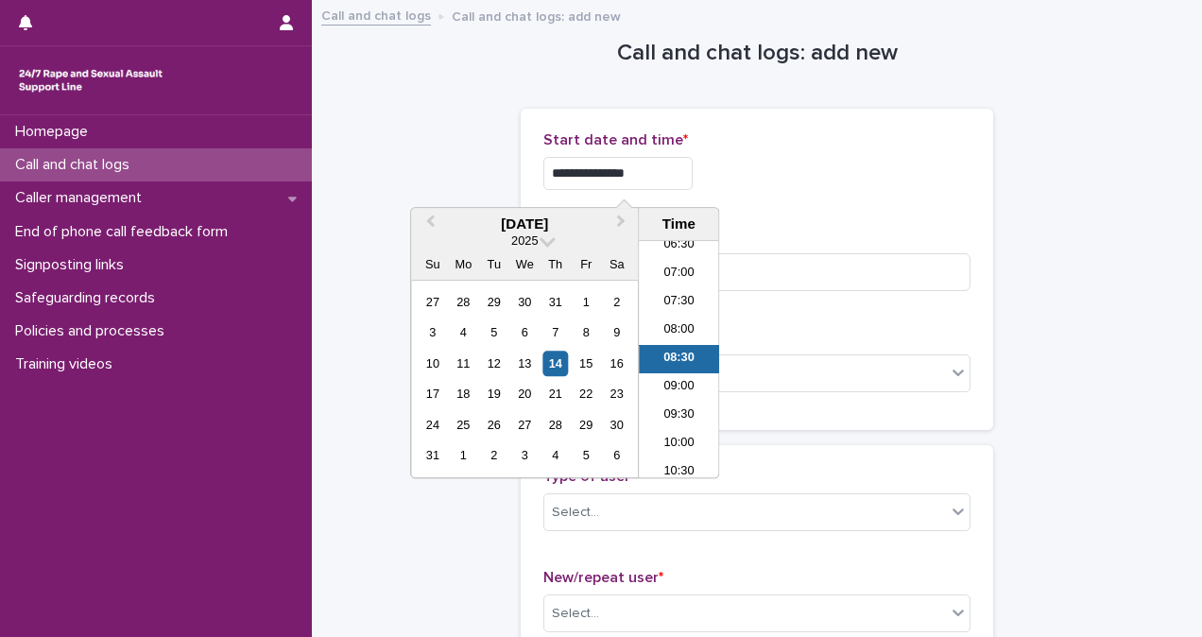
click at [663, 173] on input "**********" at bounding box center [617, 173] width 149 height 33
type input "**********"
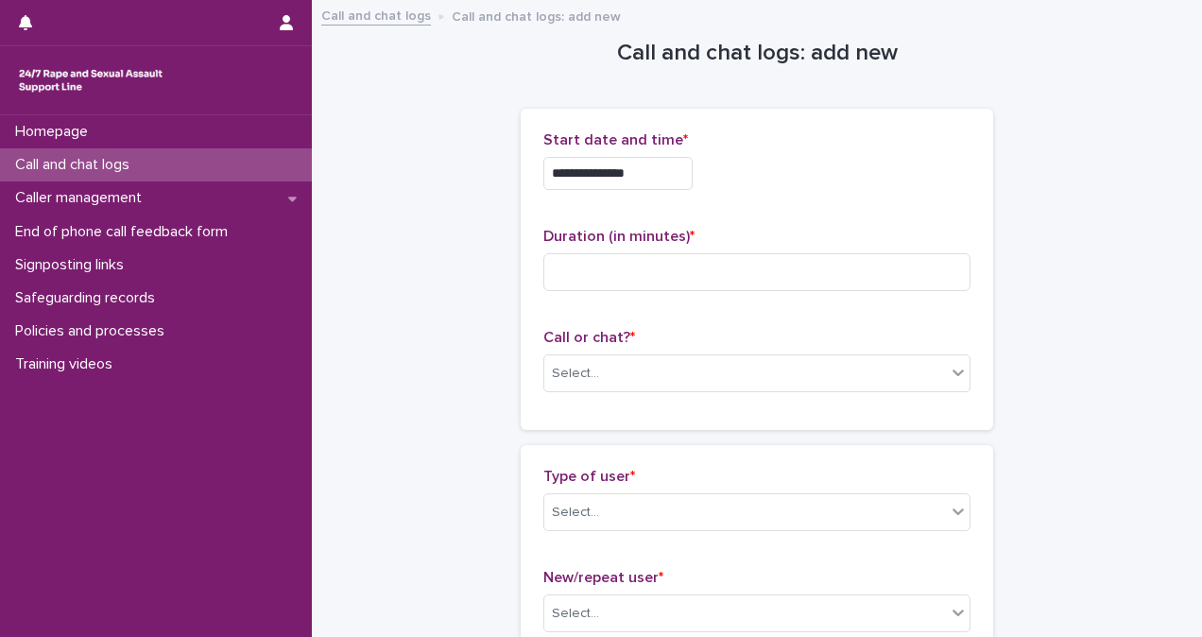
click at [828, 175] on div "**********" at bounding box center [756, 173] width 427 height 33
click at [673, 266] on input at bounding box center [756, 272] width 427 height 38
type input "**"
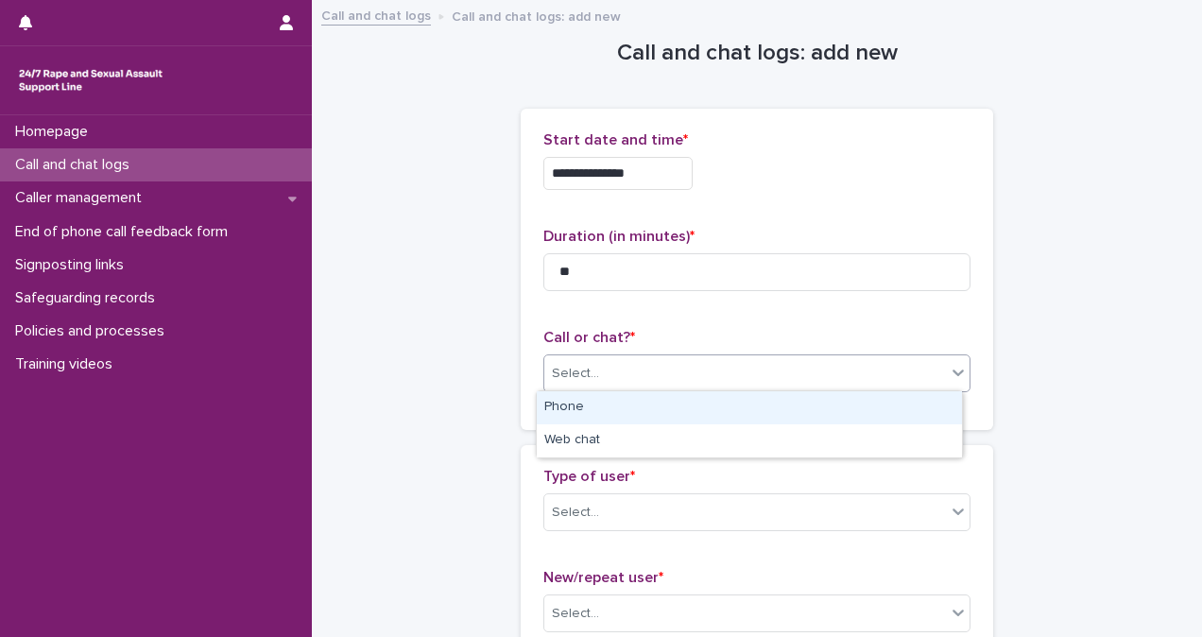
click at [666, 373] on div "Select..." at bounding box center [745, 373] width 402 height 31
click at [666, 401] on div "Phone" at bounding box center [749, 407] width 425 height 33
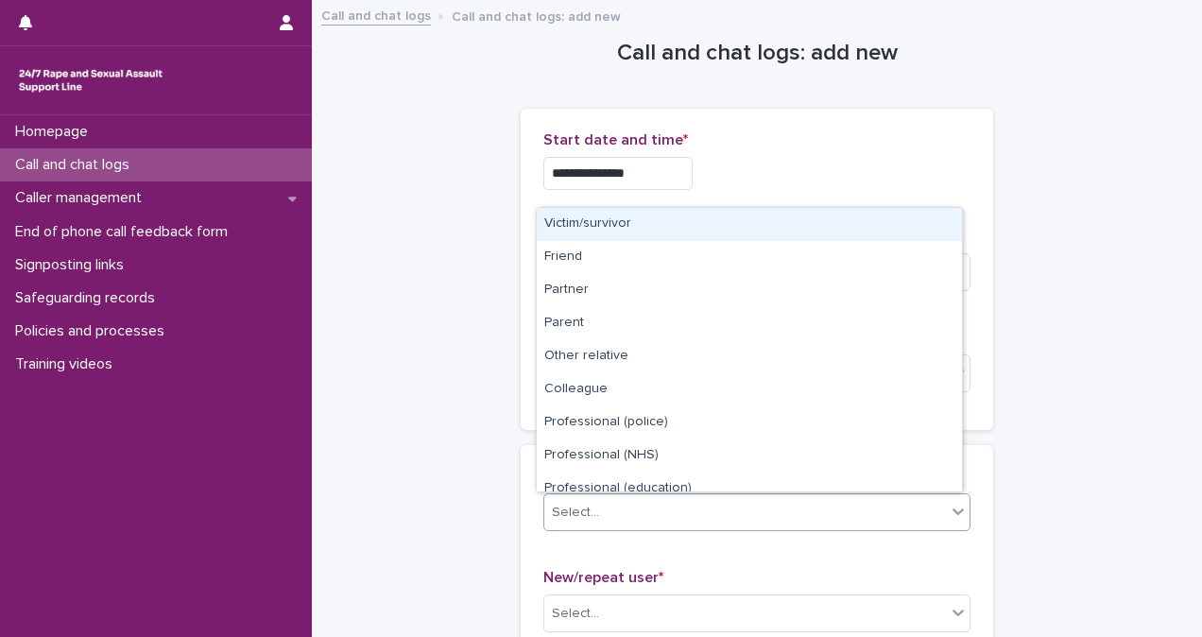
click at [654, 516] on div "Select..." at bounding box center [745, 512] width 402 height 31
click at [913, 214] on div "Victim/survivor" at bounding box center [749, 224] width 425 height 33
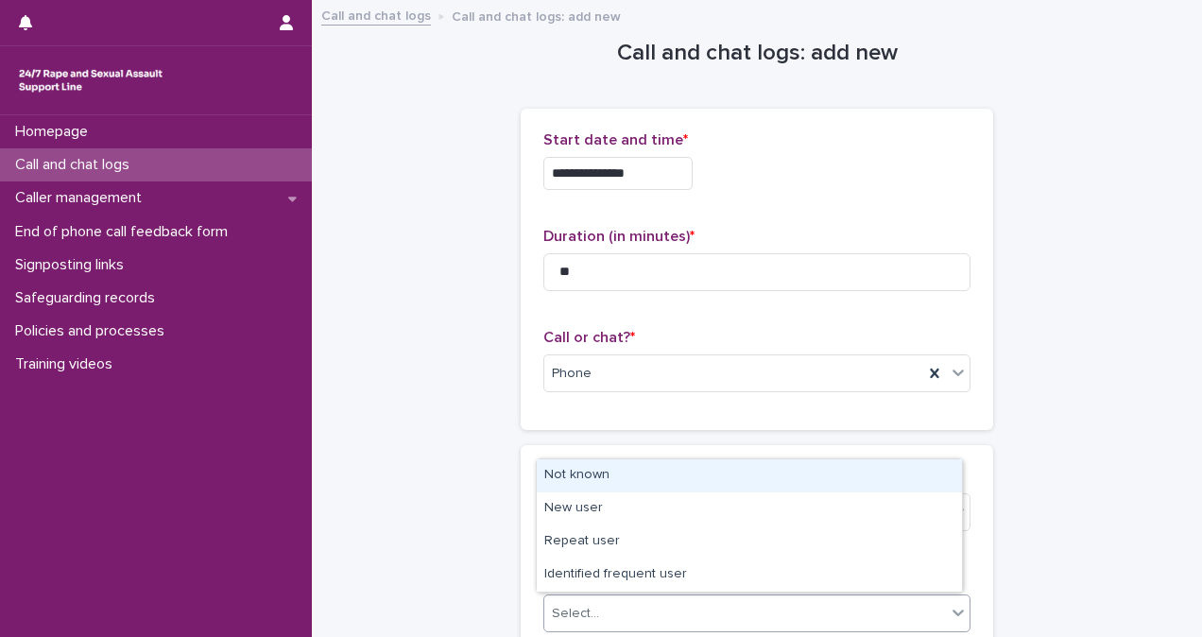
click at [731, 600] on div "Select..." at bounding box center [745, 613] width 402 height 31
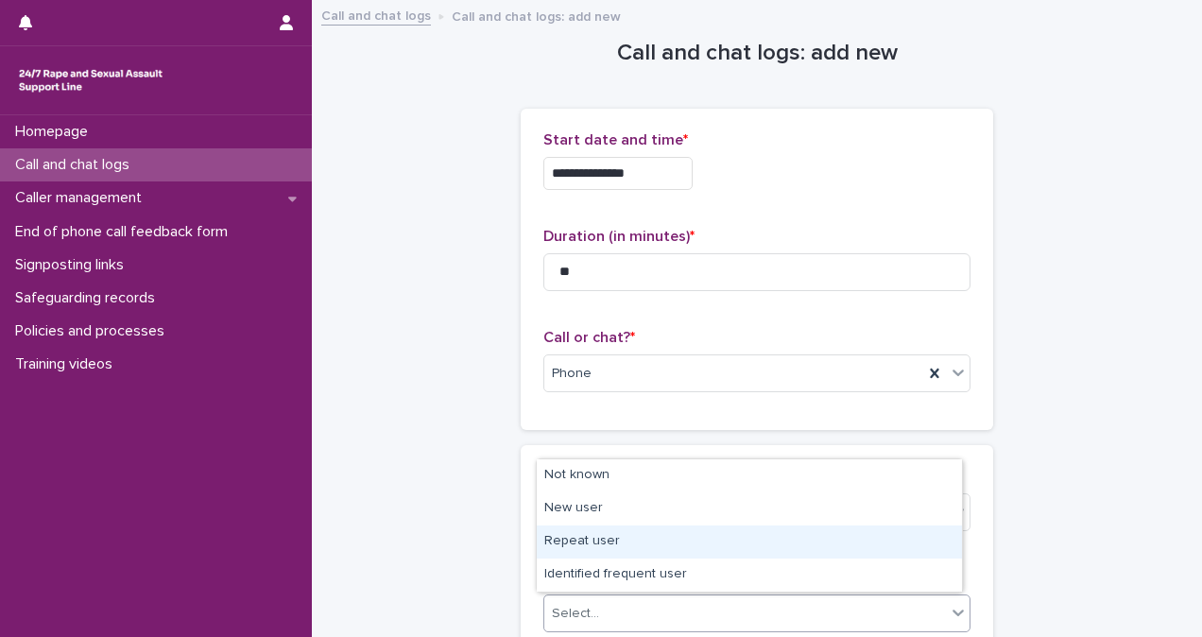
click at [758, 537] on div "Repeat user" at bounding box center [749, 541] width 425 height 33
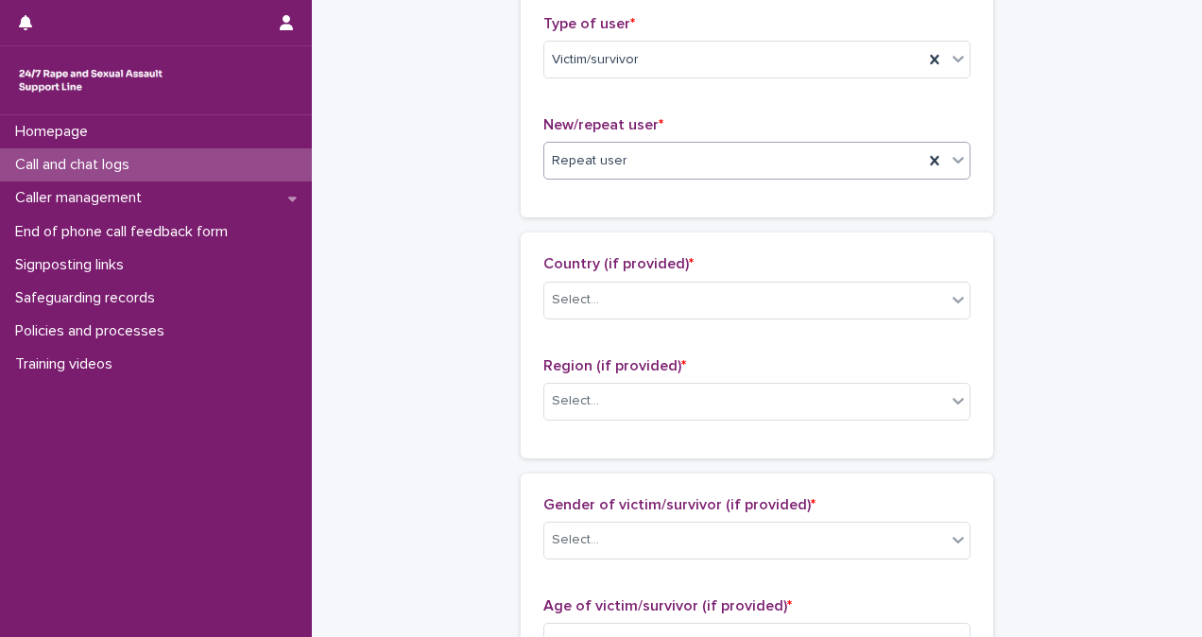
scroll to position [450, 0]
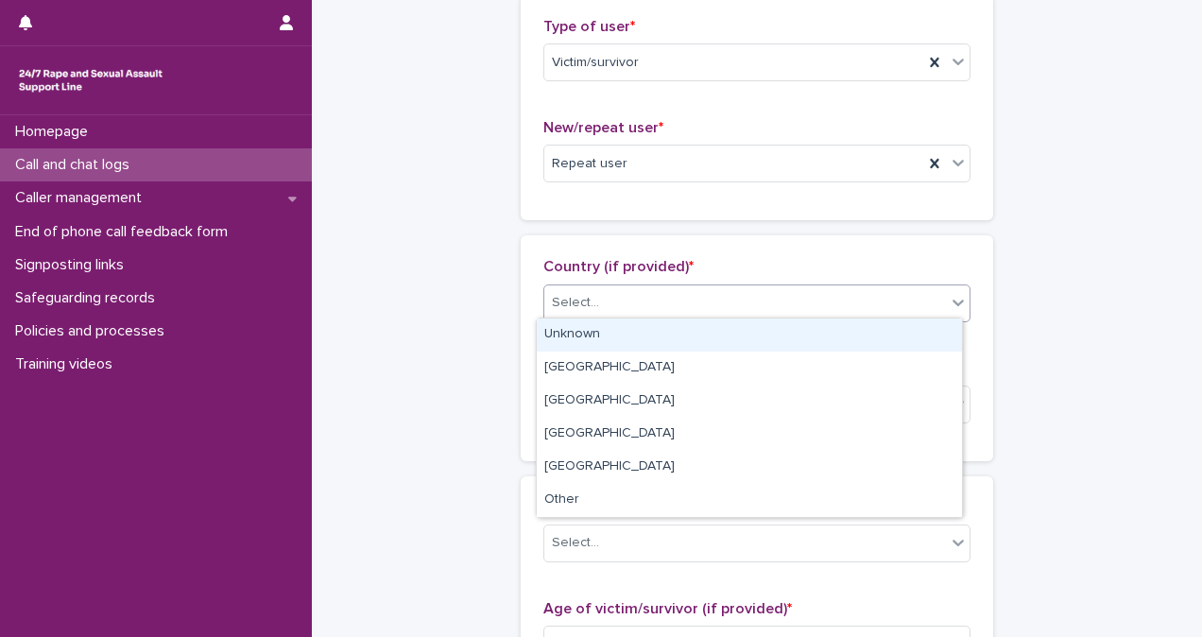
click at [604, 297] on div "Select..." at bounding box center [745, 302] width 402 height 31
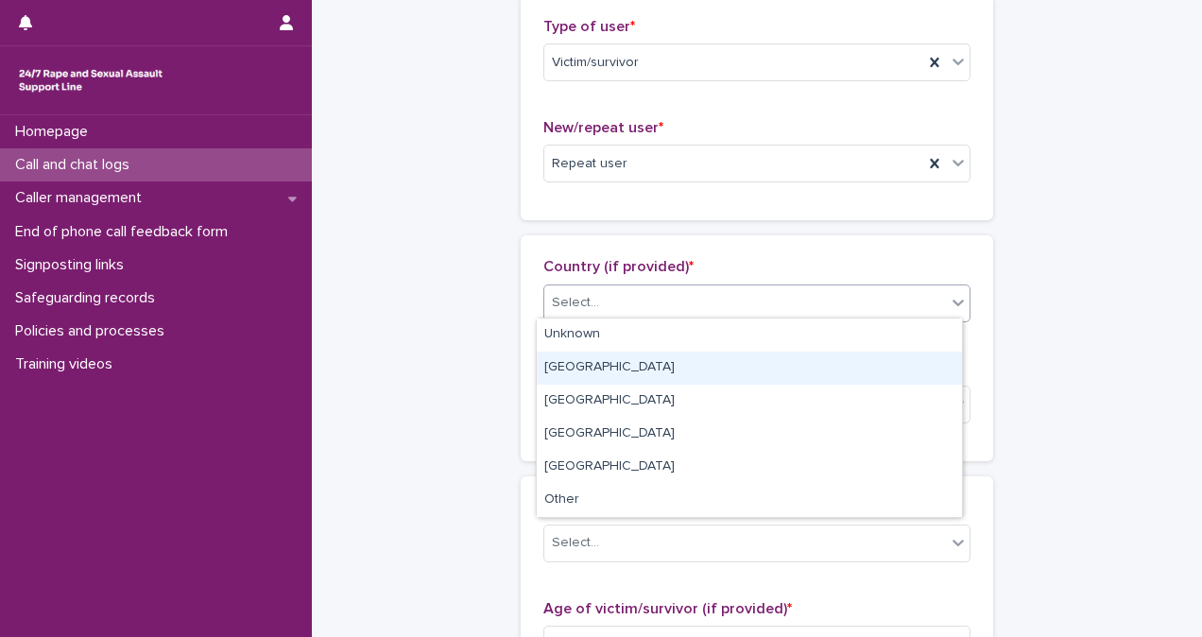
click at [610, 364] on div "[GEOGRAPHIC_DATA]" at bounding box center [749, 367] width 425 height 33
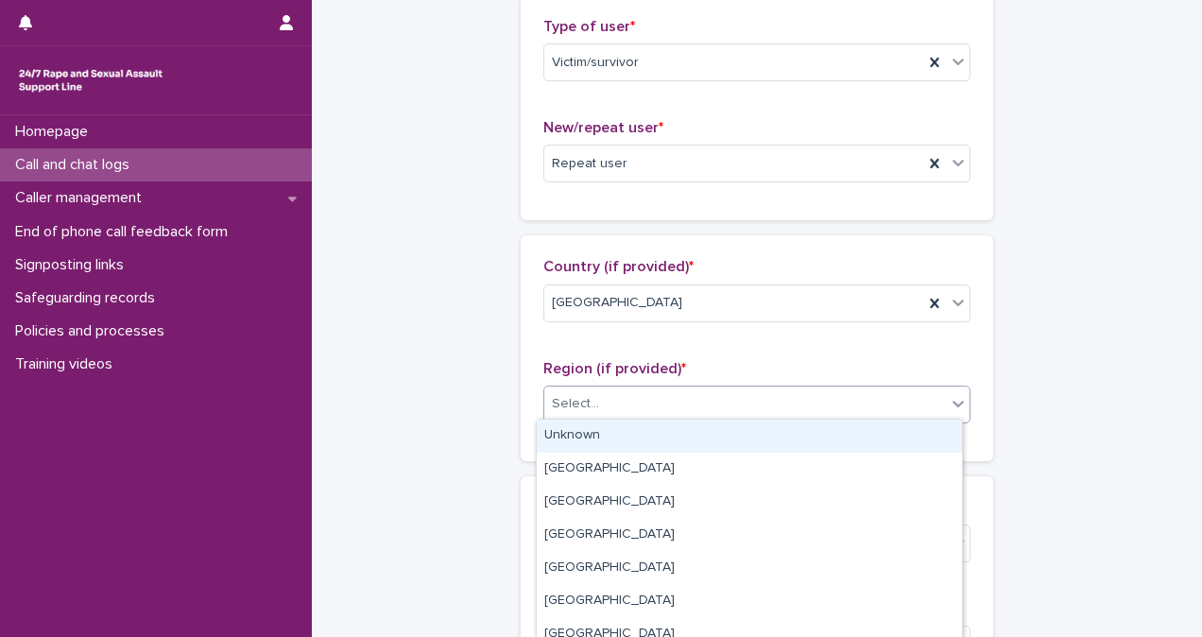
click at [619, 388] on div "Select..." at bounding box center [745, 403] width 402 height 31
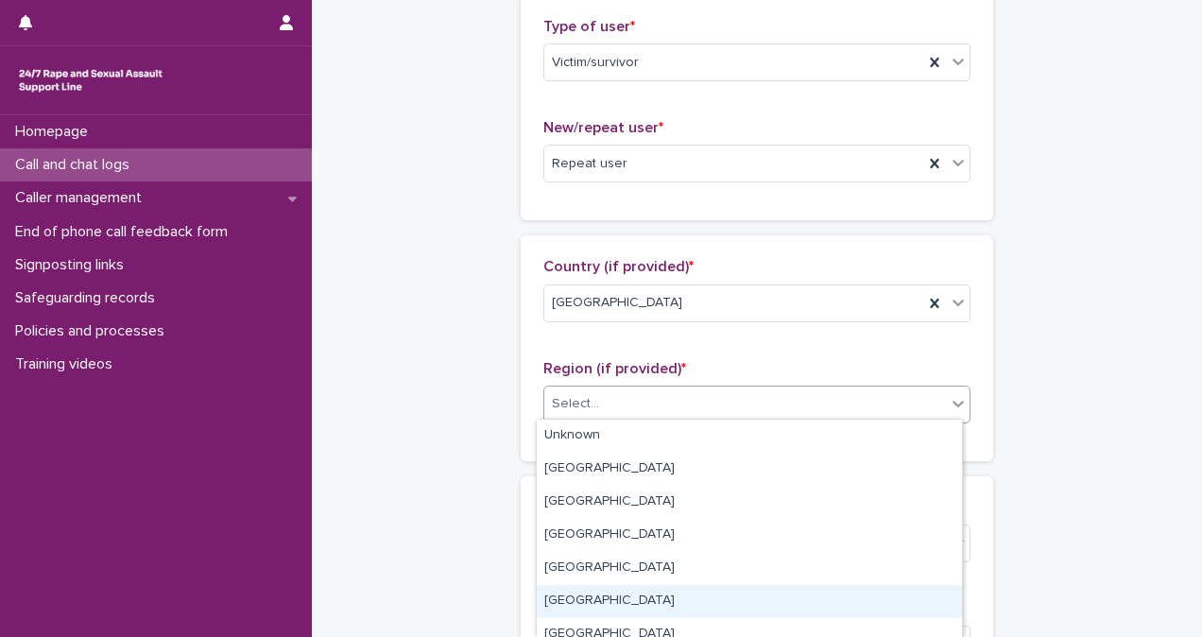
click at [641, 612] on div "[GEOGRAPHIC_DATA]" at bounding box center [749, 601] width 425 height 33
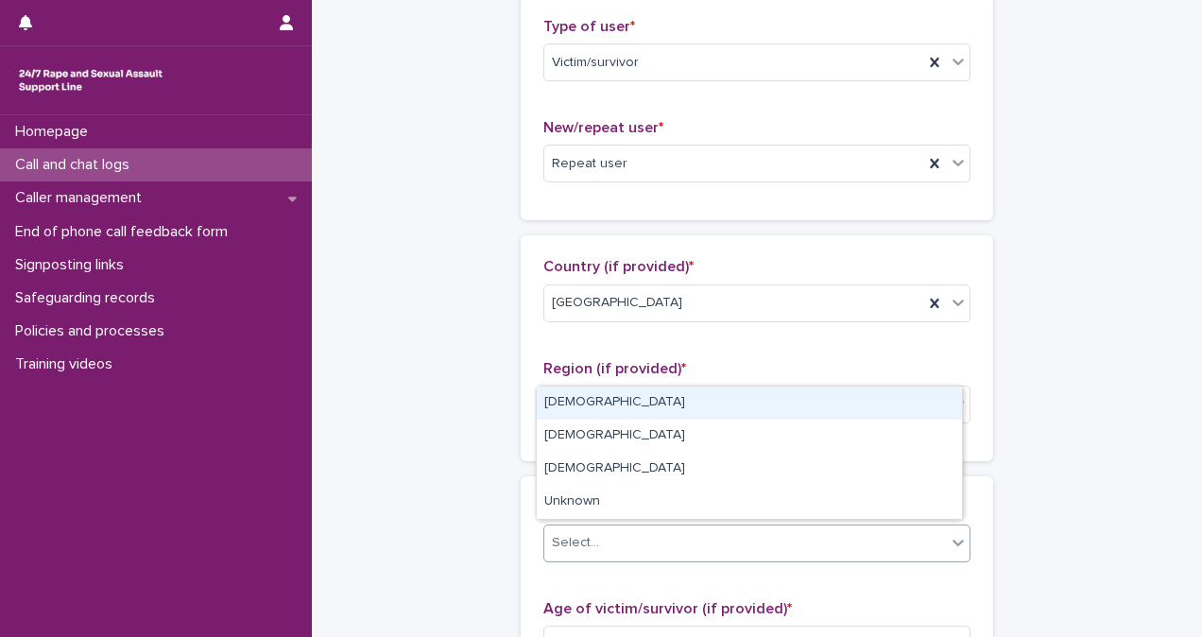
click at [674, 530] on div "Select..." at bounding box center [745, 542] width 402 height 31
click at [703, 397] on div "[DEMOGRAPHIC_DATA]" at bounding box center [749, 402] width 425 height 33
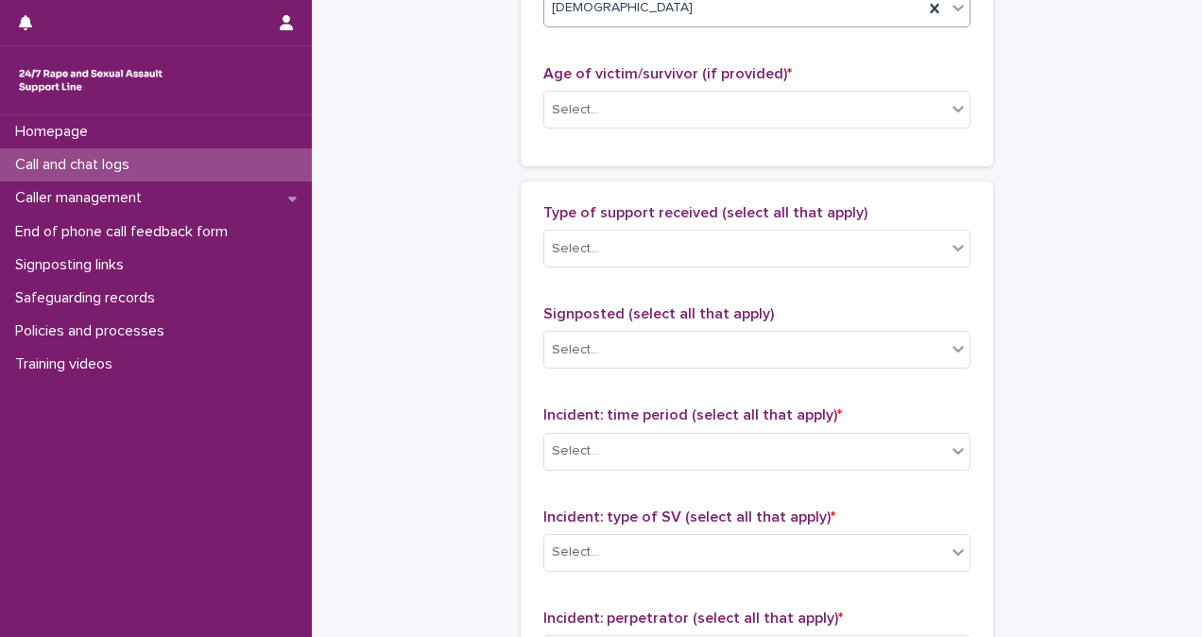
scroll to position [1009, 0]
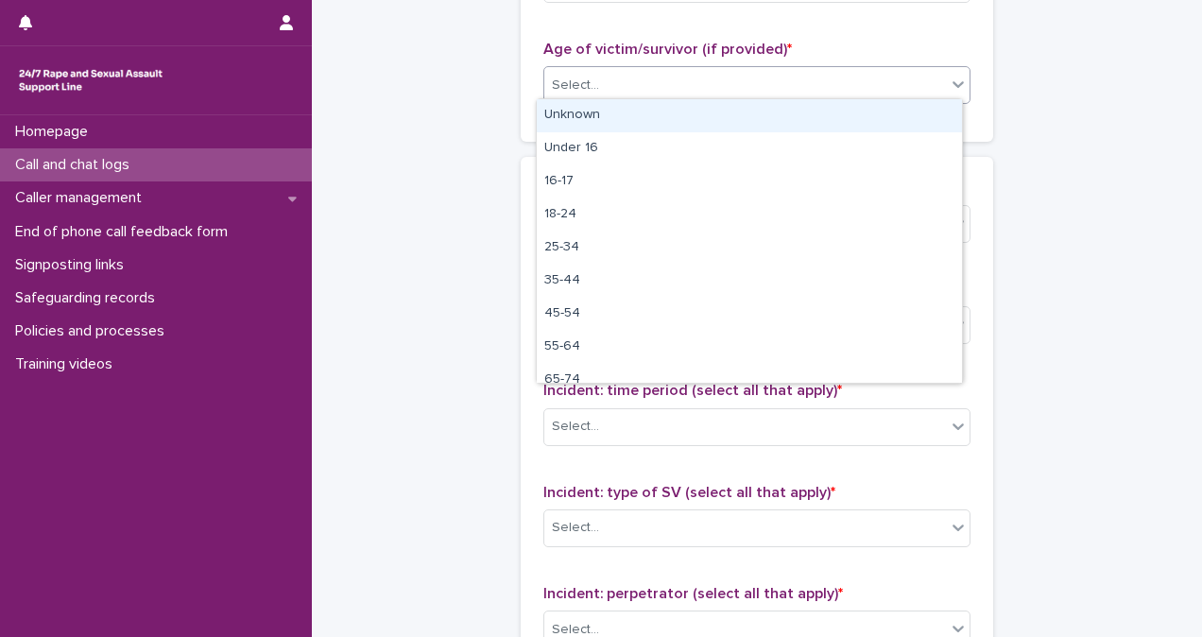
click at [699, 74] on div "Select..." at bounding box center [745, 85] width 402 height 31
click at [709, 106] on div "Unknown" at bounding box center [749, 115] width 425 height 33
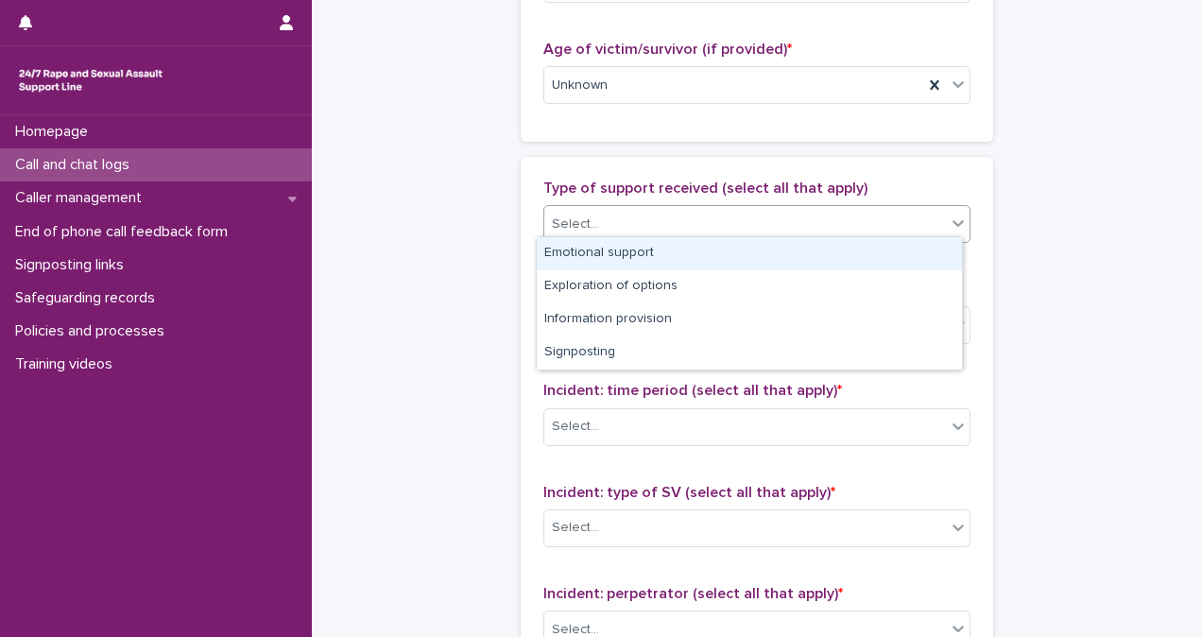
click at [749, 215] on div "Select..." at bounding box center [745, 224] width 402 height 31
click at [754, 247] on div "Emotional support" at bounding box center [749, 253] width 425 height 33
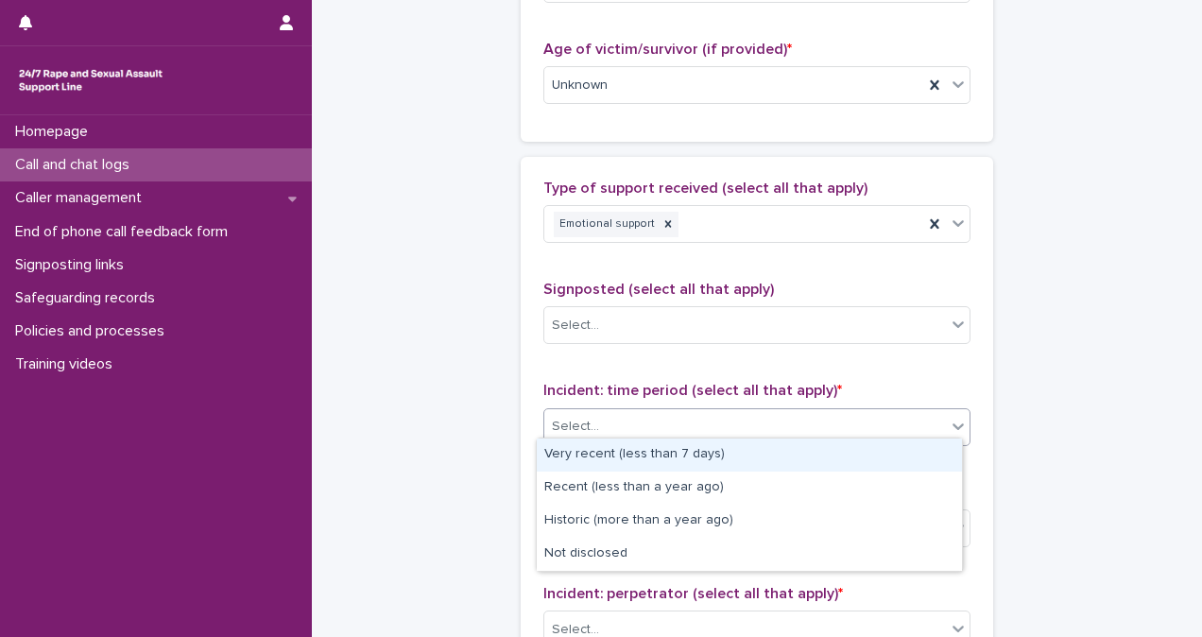
click at [745, 424] on div "Select..." at bounding box center [745, 426] width 402 height 31
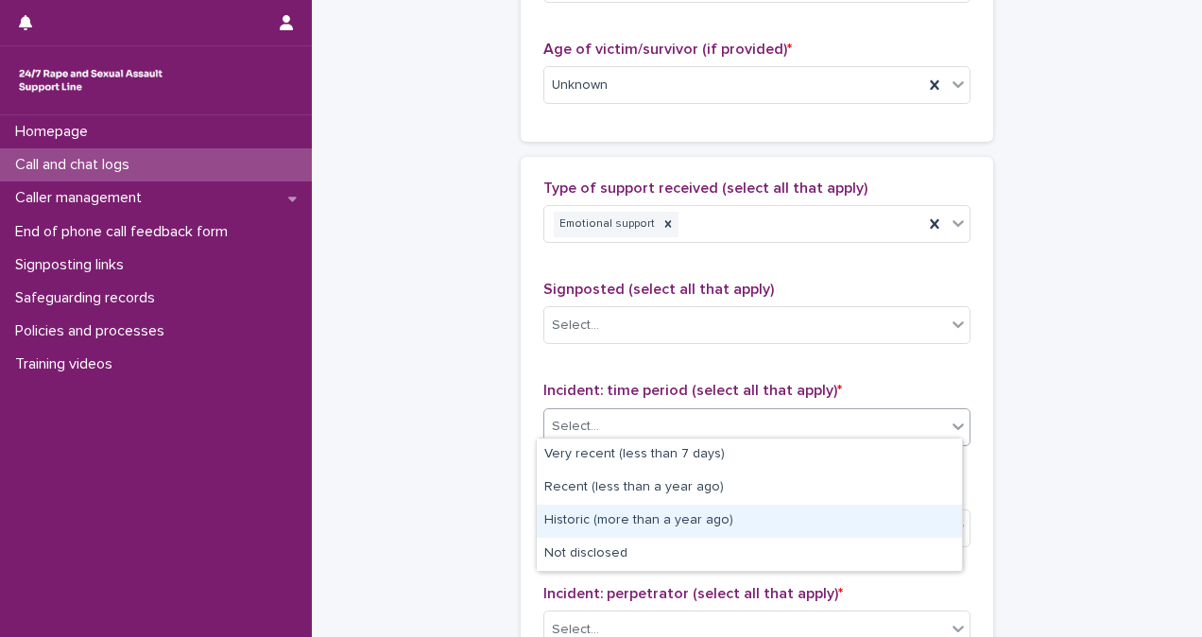
click at [731, 524] on div "Historic (more than a year ago)" at bounding box center [749, 521] width 425 height 33
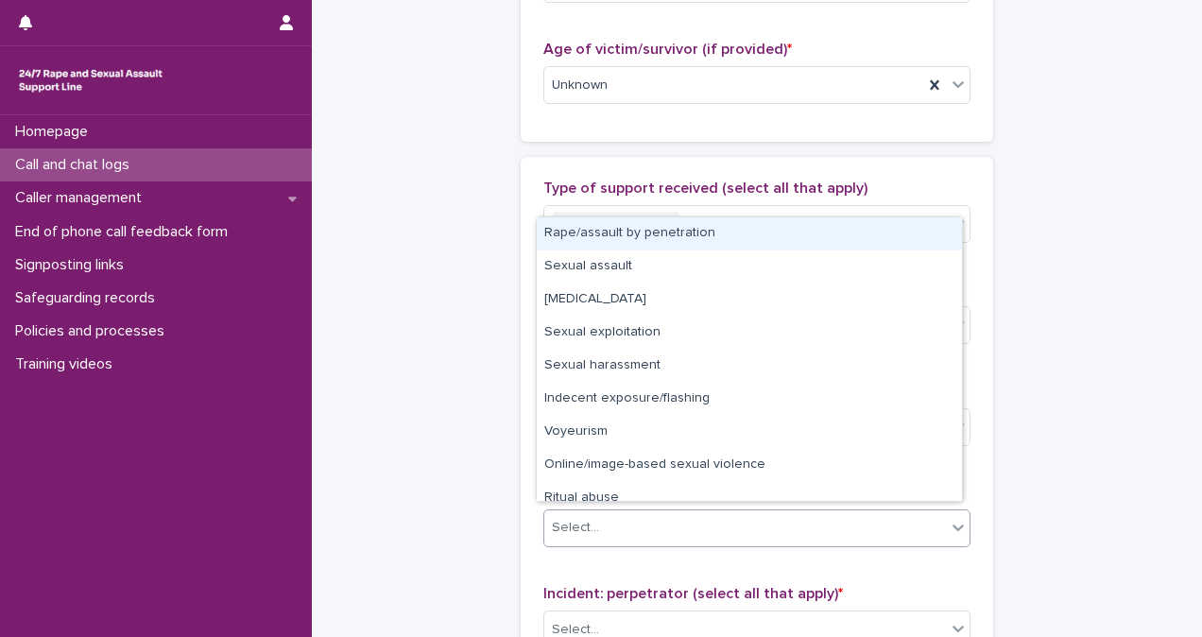
click at [730, 522] on div "Select..." at bounding box center [745, 527] width 402 height 31
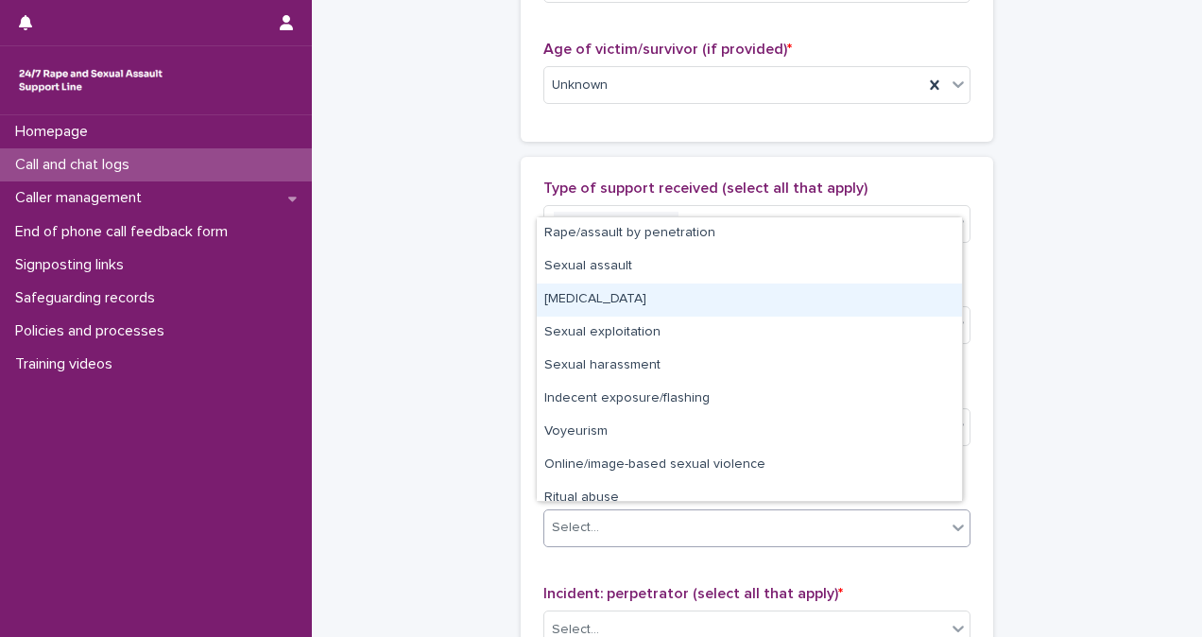
click at [747, 296] on div "[MEDICAL_DATA]" at bounding box center [749, 299] width 425 height 33
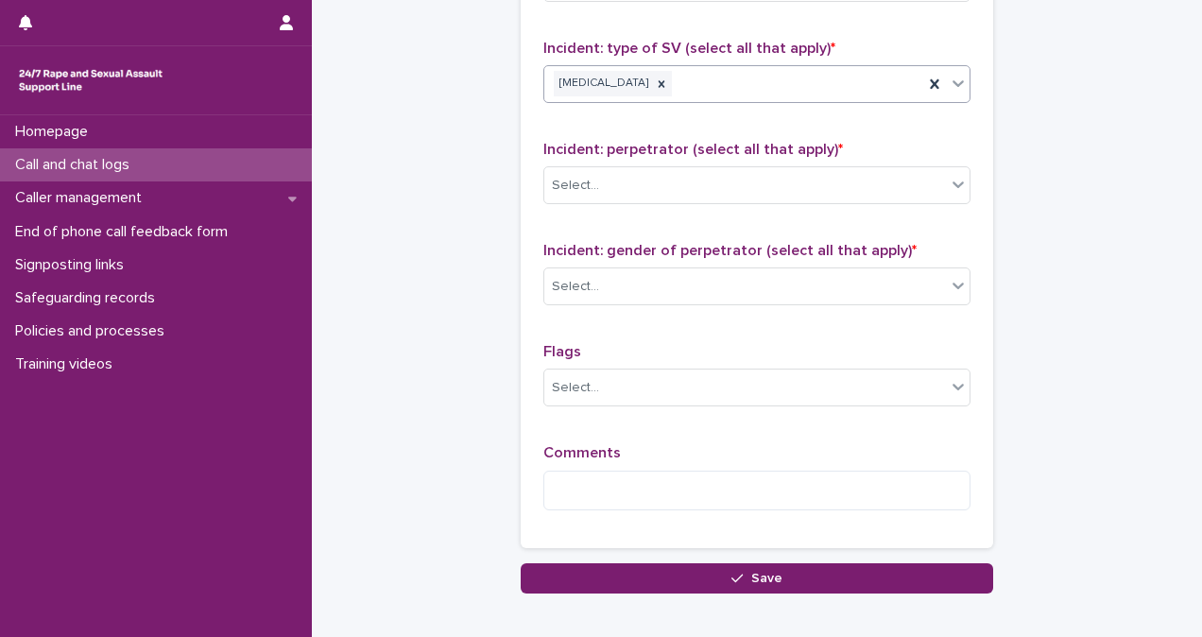
scroll to position [1490, 0]
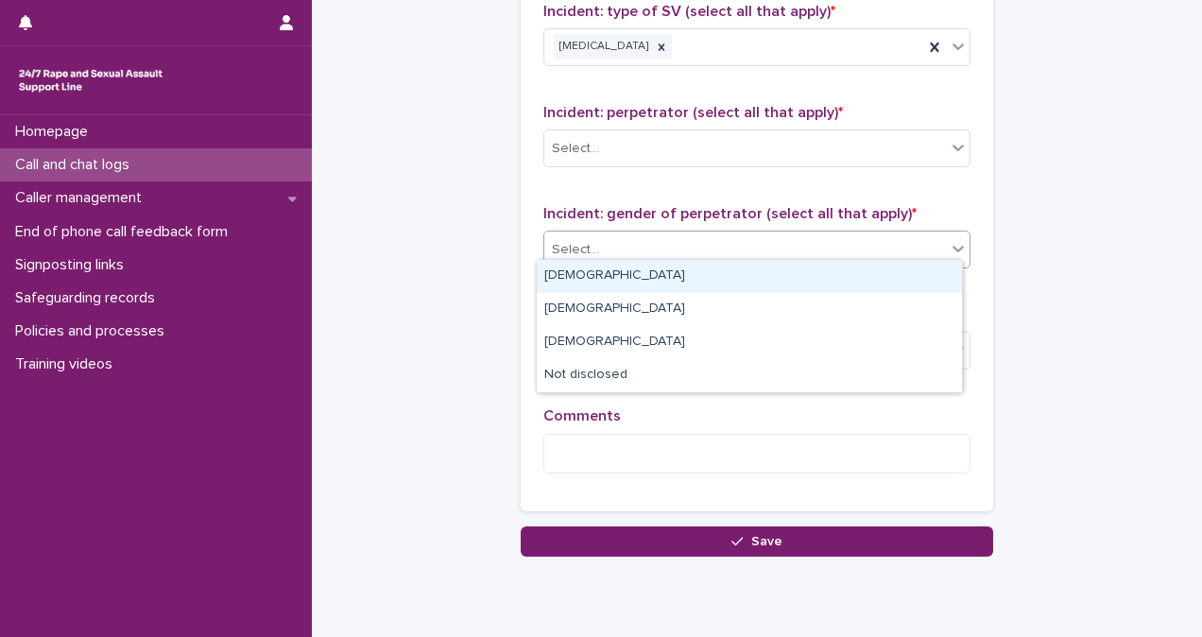
click at [659, 238] on div "Select..." at bounding box center [745, 249] width 402 height 31
click at [668, 282] on div "[DEMOGRAPHIC_DATA]" at bounding box center [749, 276] width 425 height 33
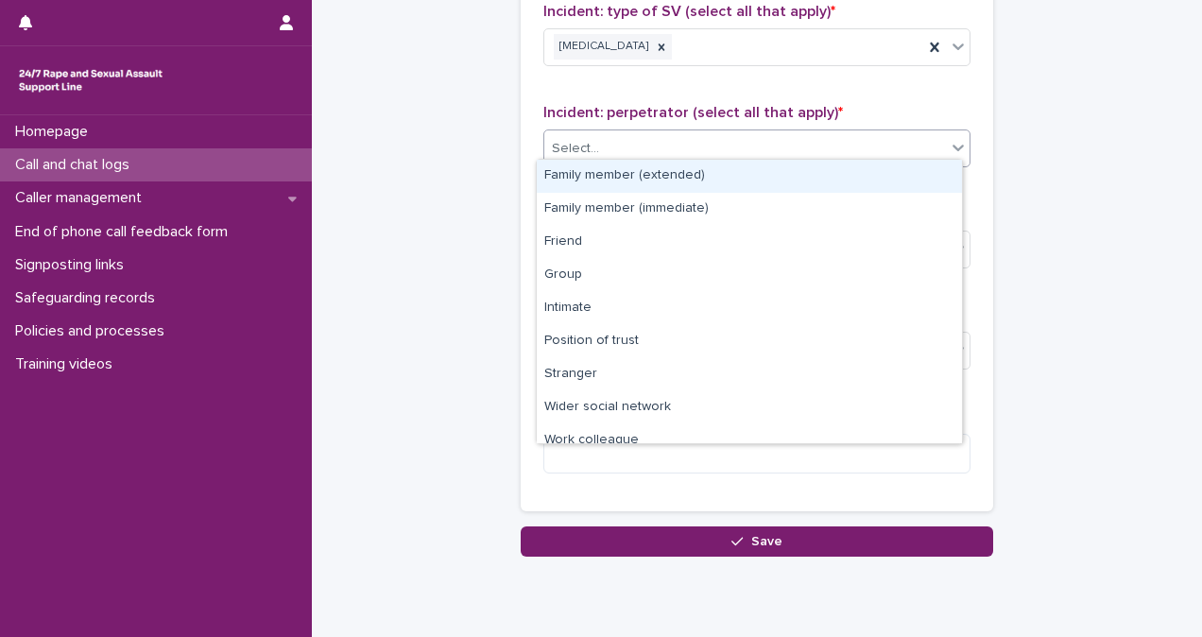
click at [667, 141] on div "Select..." at bounding box center [745, 148] width 402 height 31
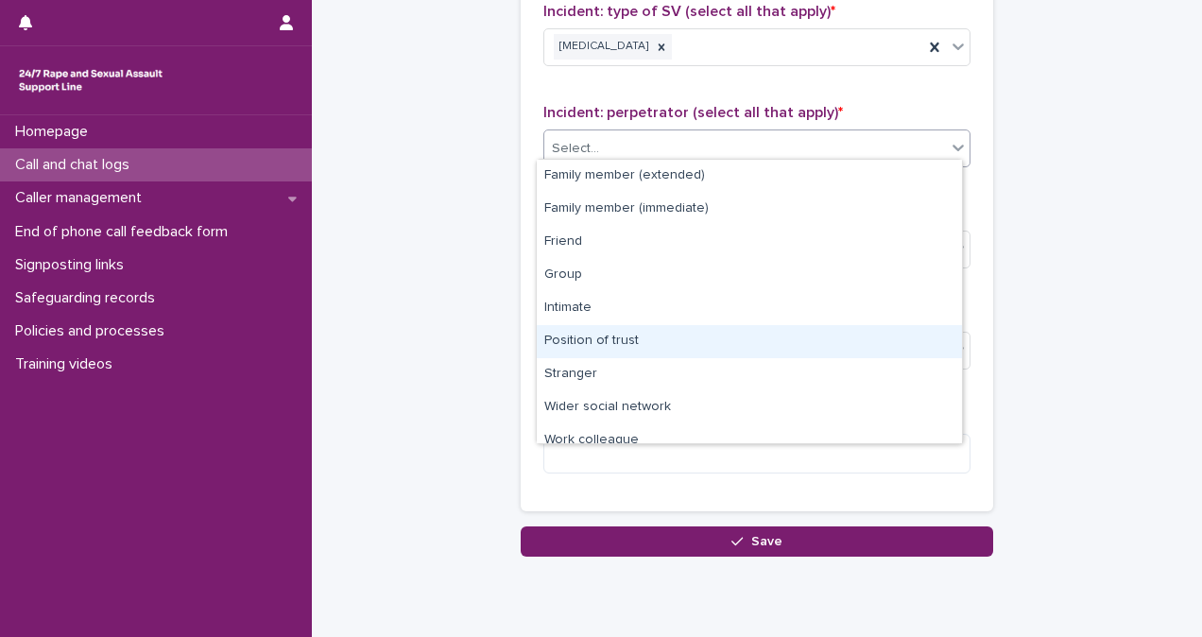
scroll to position [80, 0]
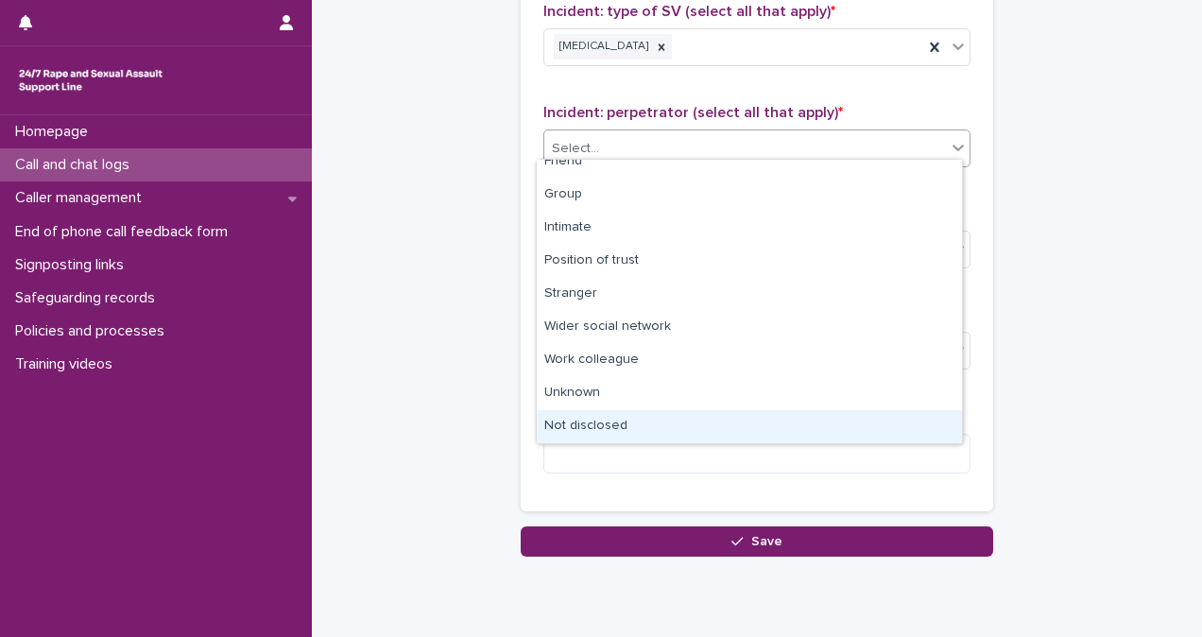
click at [904, 421] on div "Not disclosed" at bounding box center [749, 426] width 425 height 33
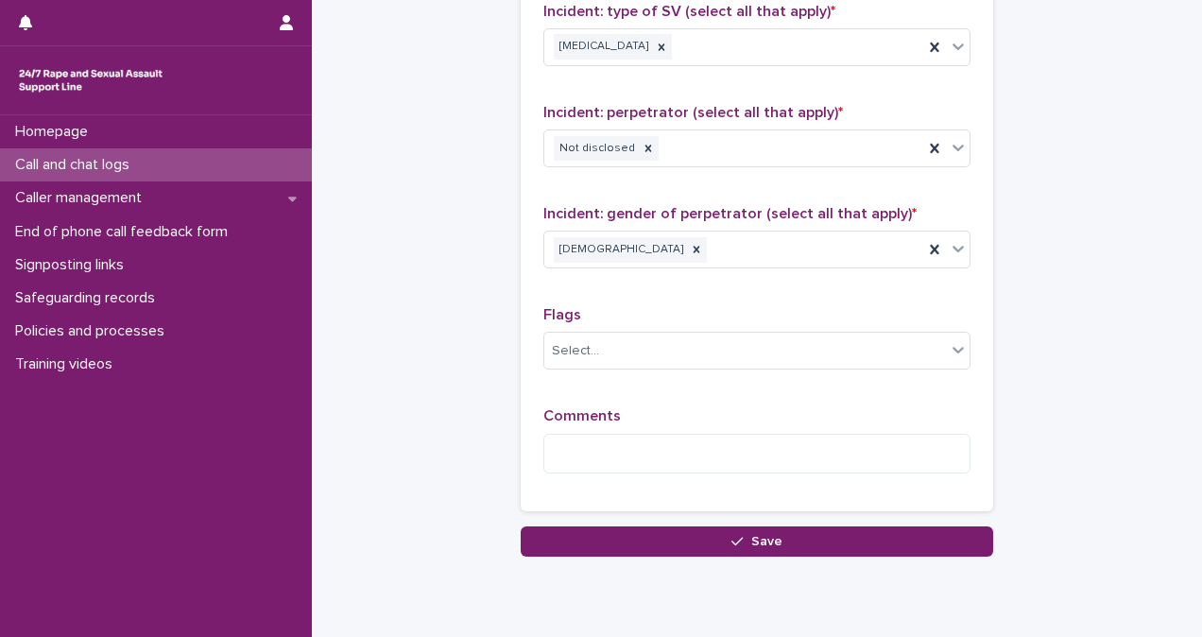
click at [711, 419] on div "Comments" at bounding box center [756, 447] width 427 height 81
click at [708, 434] on textarea at bounding box center [756, 454] width 427 height 40
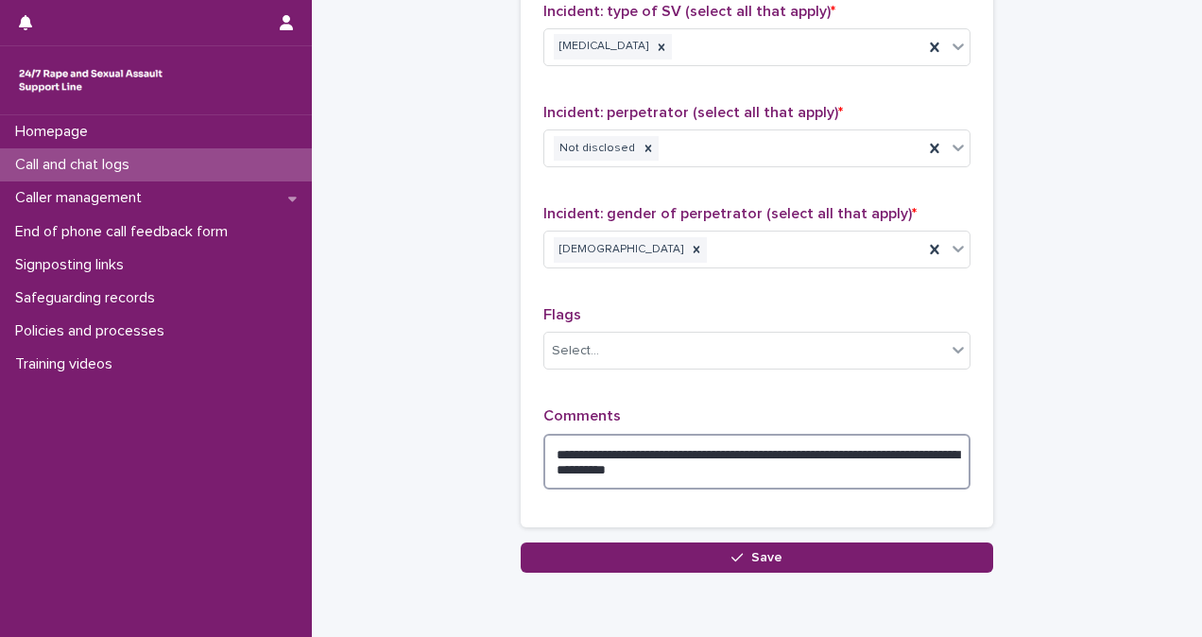
drag, startPoint x: 629, startPoint y: 456, endPoint x: 697, endPoint y: 474, distance: 70.4
click at [697, 474] on textarea "**********" at bounding box center [756, 462] width 427 height 56
click at [629, 454] on textarea "**********" at bounding box center [756, 462] width 427 height 56
drag, startPoint x: 629, startPoint y: 454, endPoint x: 742, endPoint y: 462, distance: 112.7
click at [742, 462] on textarea "**********" at bounding box center [756, 462] width 427 height 56
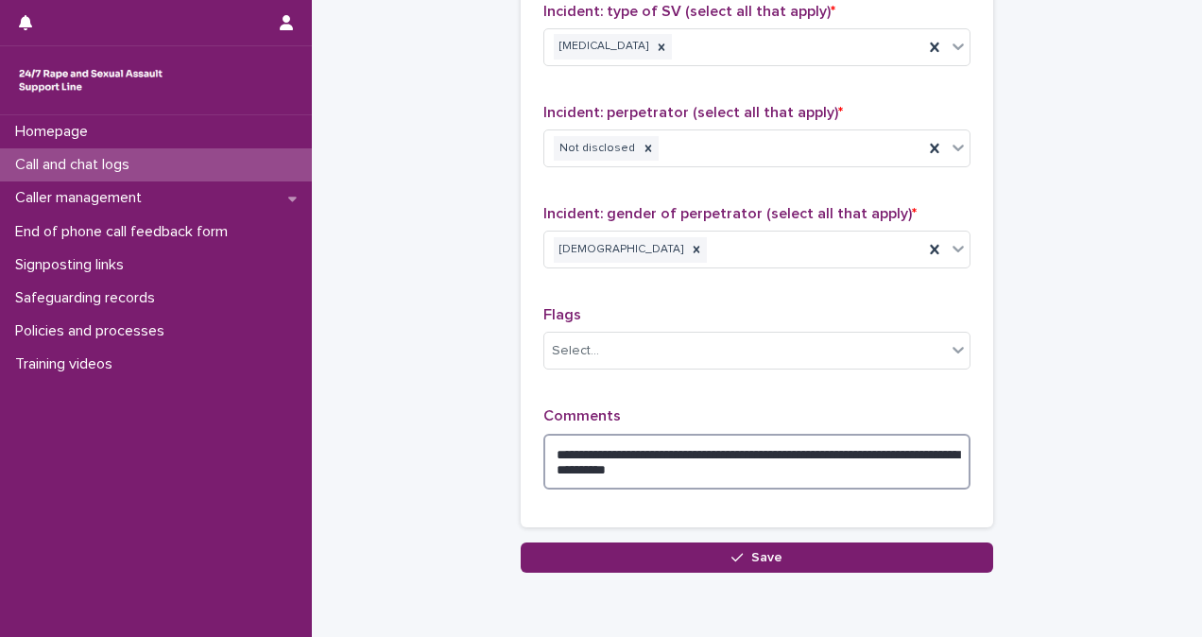
click at [644, 456] on textarea "**********" at bounding box center [756, 462] width 427 height 56
click at [768, 461] on textarea "**********" at bounding box center [756, 462] width 427 height 56
click at [620, 458] on textarea "**********" at bounding box center [756, 462] width 427 height 56
click at [743, 452] on textarea "**********" at bounding box center [756, 462] width 427 height 56
click at [717, 455] on textarea "**********" at bounding box center [756, 462] width 427 height 56
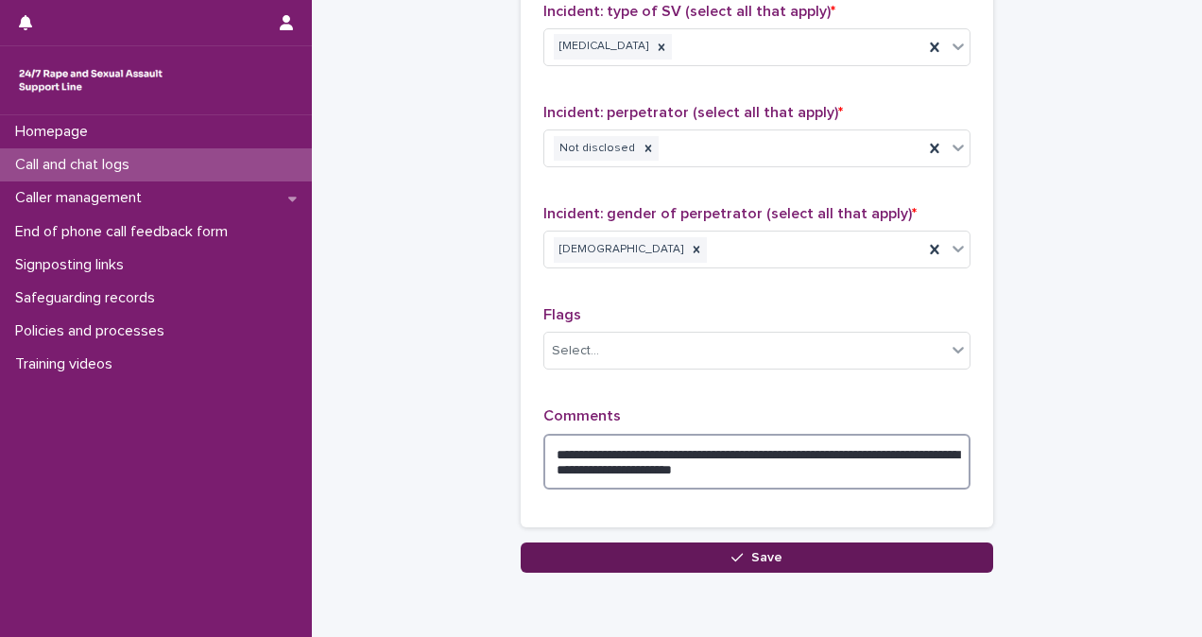
type textarea "**********"
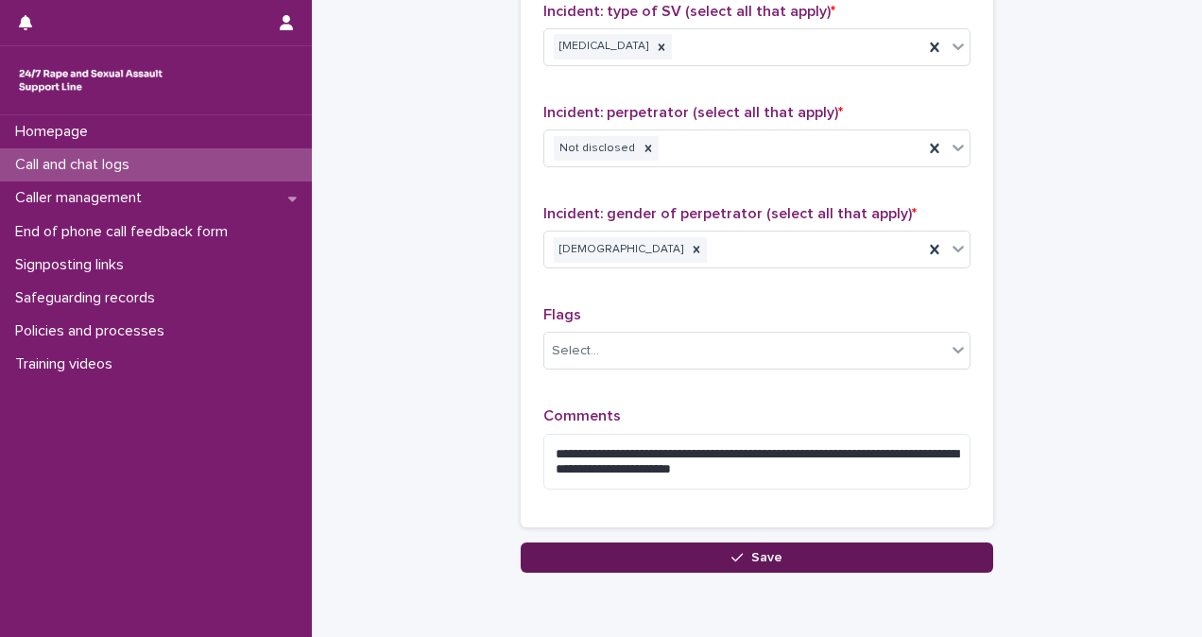
click at [783, 542] on button "Save" at bounding box center [757, 557] width 472 height 30
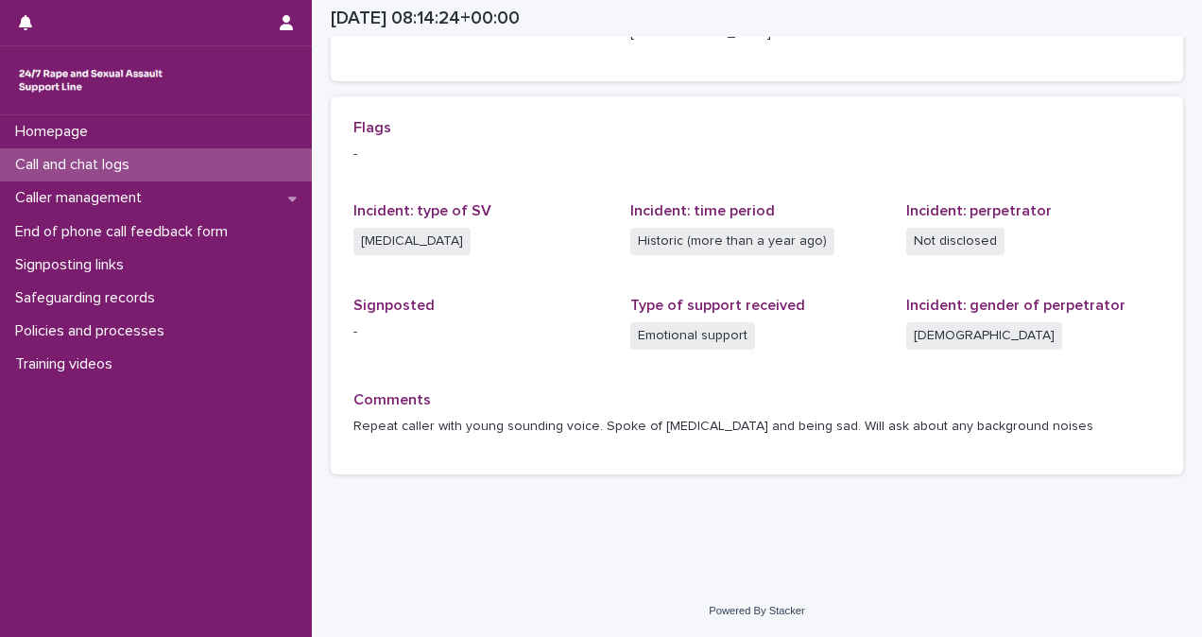
scroll to position [367, 0]
click at [102, 157] on p "Call and chat logs" at bounding box center [76, 165] width 137 height 18
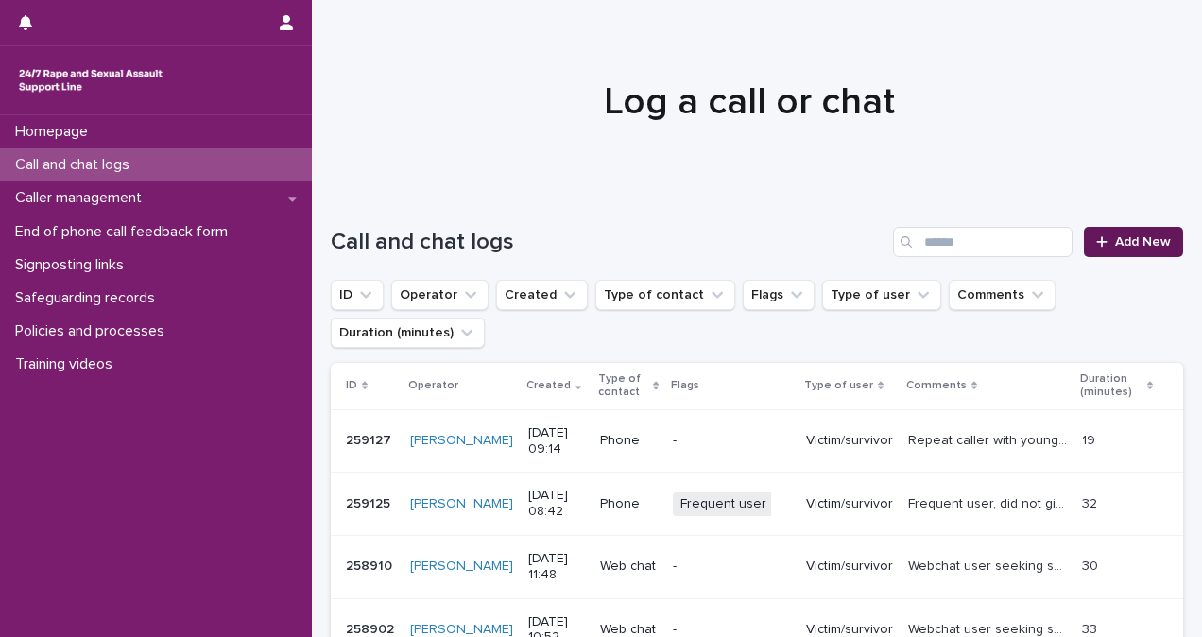
click at [1152, 248] on span "Add New" at bounding box center [1143, 241] width 56 height 13
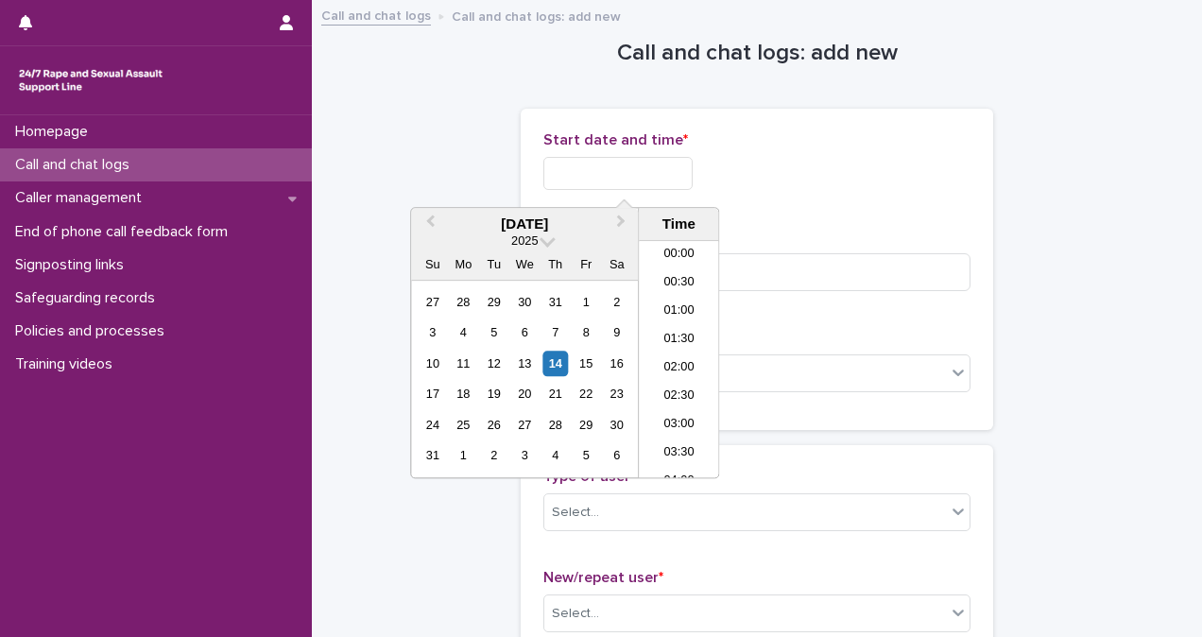
scroll to position [406, 0]
click at [658, 168] on input "text" at bounding box center [617, 173] width 149 height 33
click at [689, 355] on li "09:00" at bounding box center [679, 359] width 80 height 28
click at [684, 179] on input "**********" at bounding box center [617, 173] width 149 height 33
type input "**********"
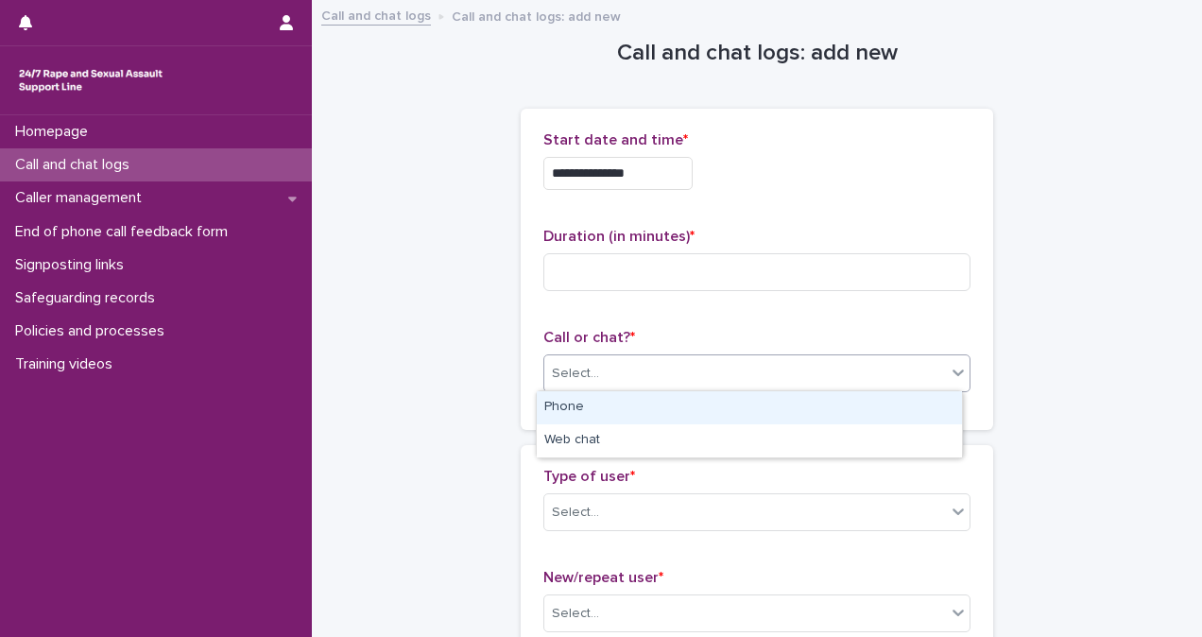
click at [794, 370] on div "Select..." at bounding box center [745, 373] width 402 height 31
click at [781, 404] on div "Phone" at bounding box center [749, 407] width 425 height 33
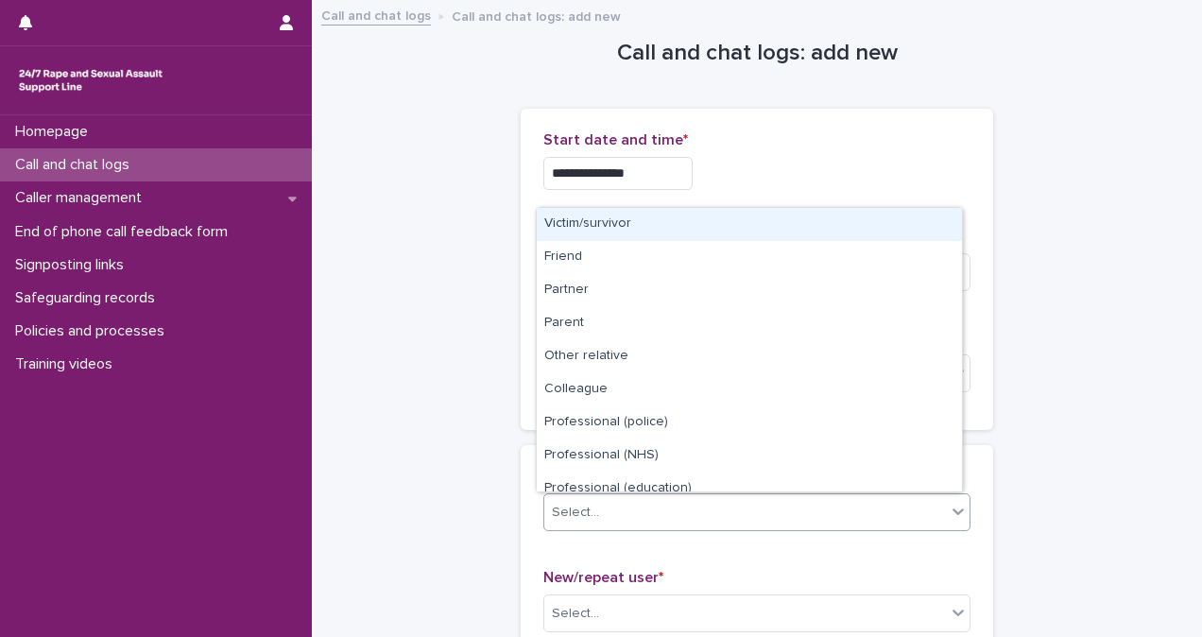
click at [623, 512] on div "Select..." at bounding box center [745, 512] width 402 height 31
click at [618, 231] on div "Victim/survivor" at bounding box center [749, 224] width 425 height 33
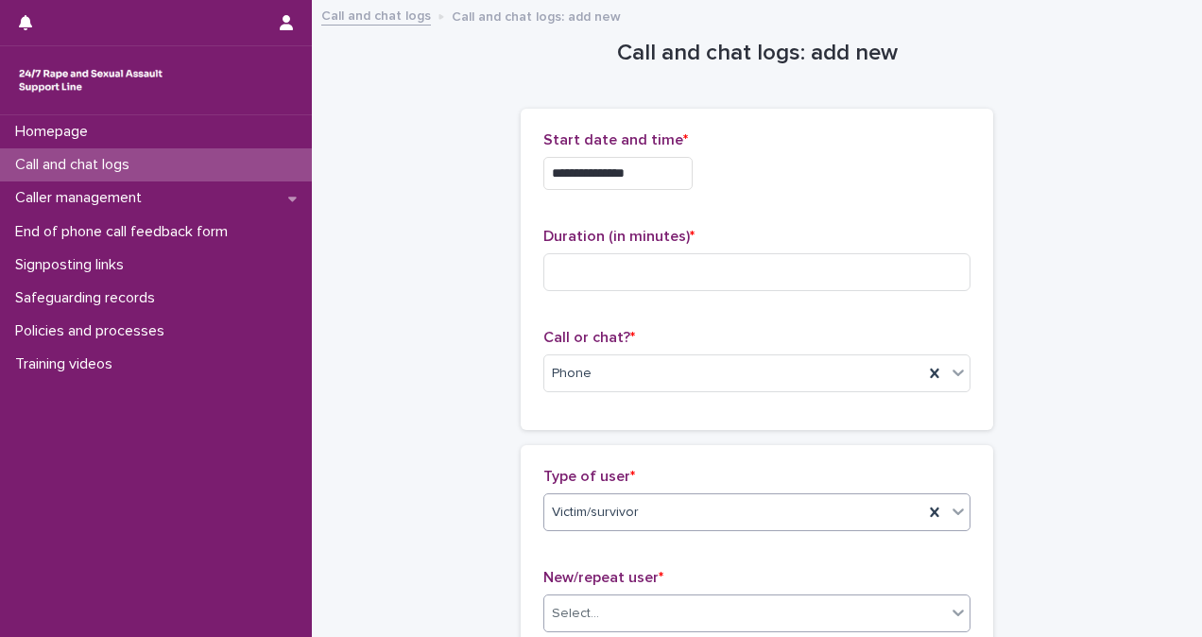
click at [651, 610] on div "Select..." at bounding box center [745, 613] width 402 height 31
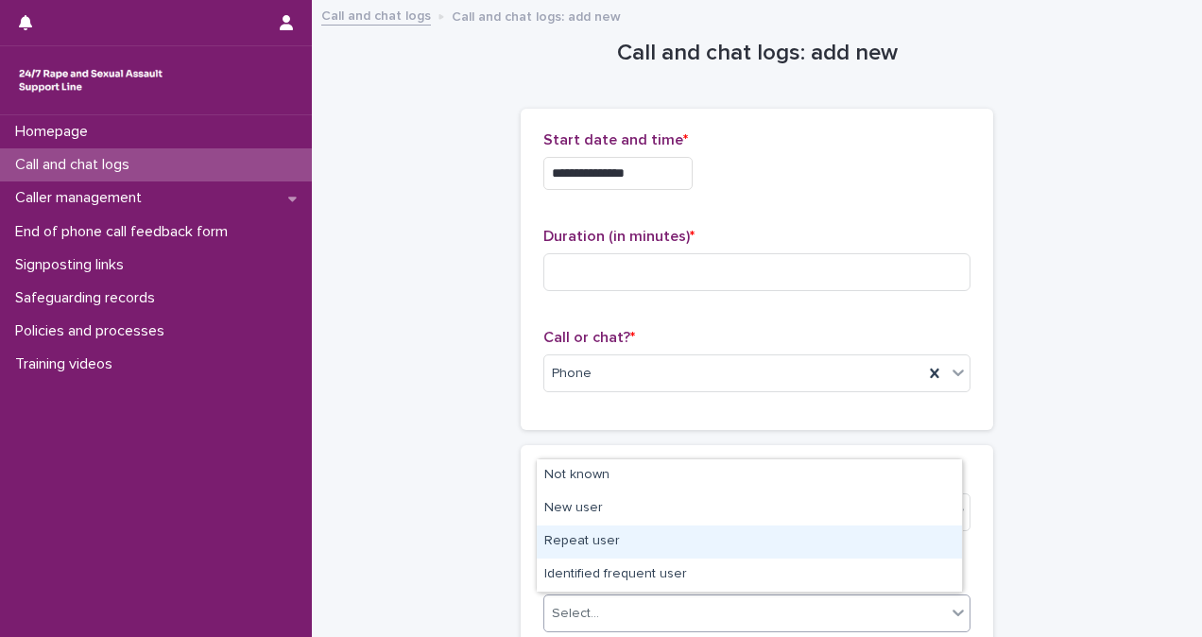
click at [652, 544] on div "Repeat user" at bounding box center [749, 541] width 425 height 33
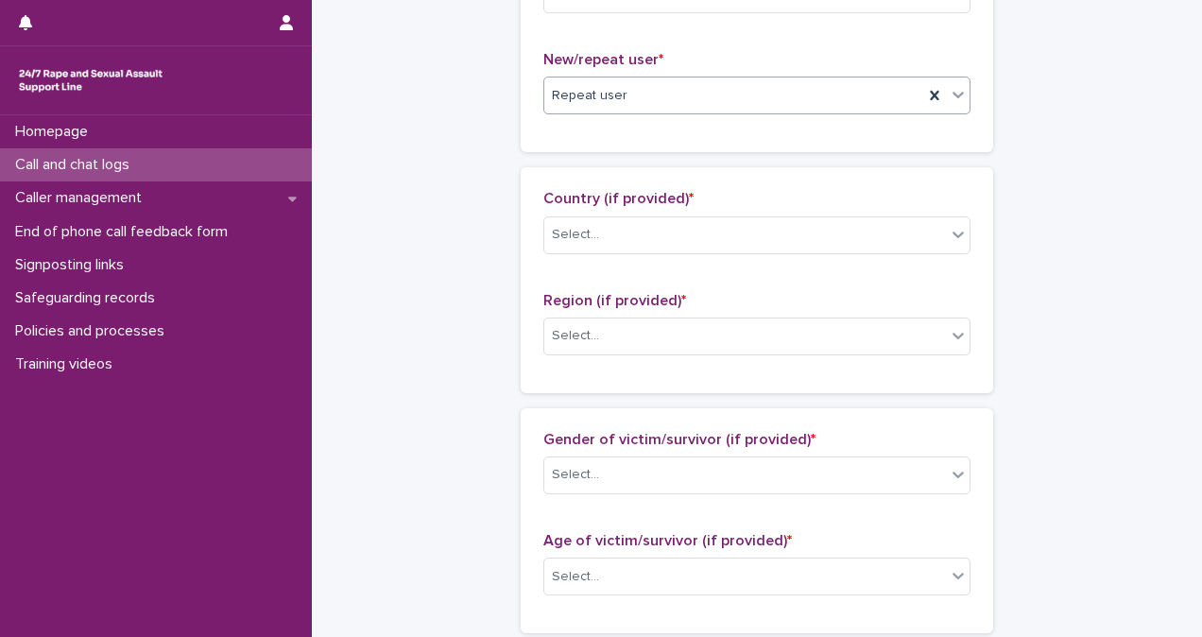
scroll to position [542, 0]
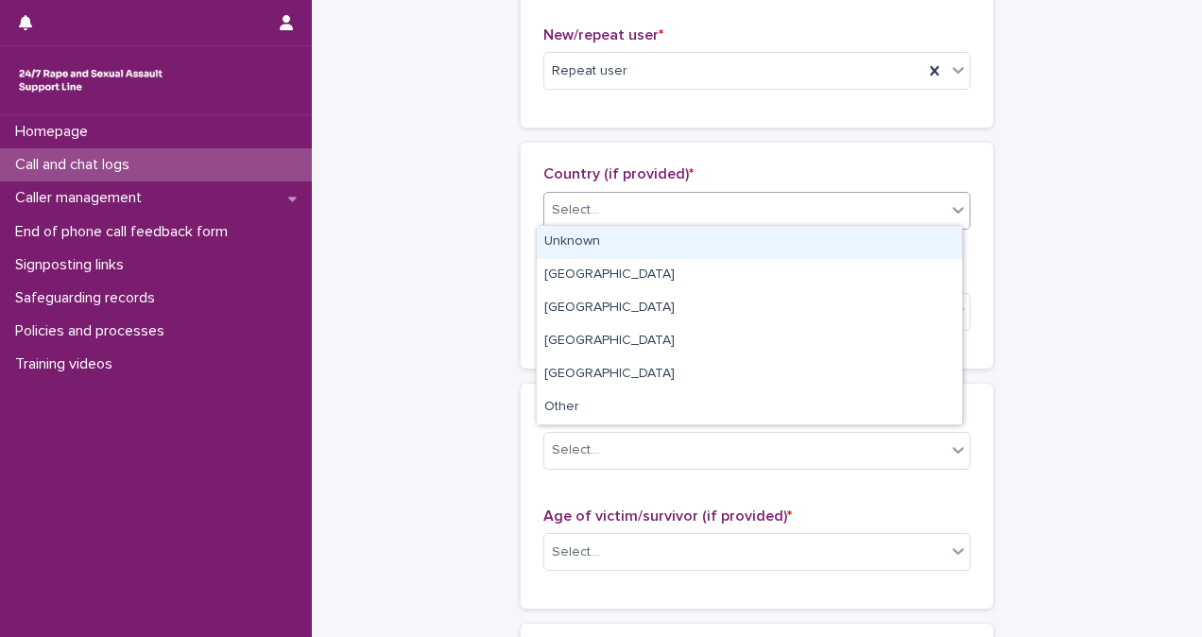
click at [922, 203] on div "Select..." at bounding box center [745, 210] width 402 height 31
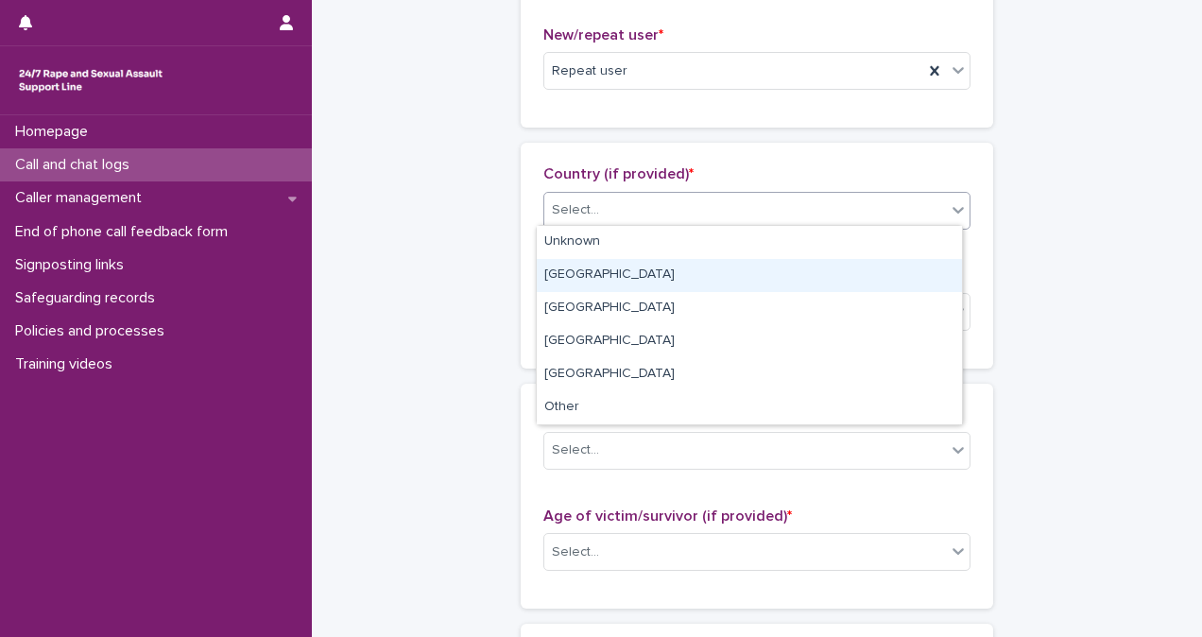
drag, startPoint x: 907, startPoint y: 257, endPoint x: 903, endPoint y: 268, distance: 12.0
click at [903, 268] on div "[GEOGRAPHIC_DATA]" at bounding box center [749, 275] width 425 height 33
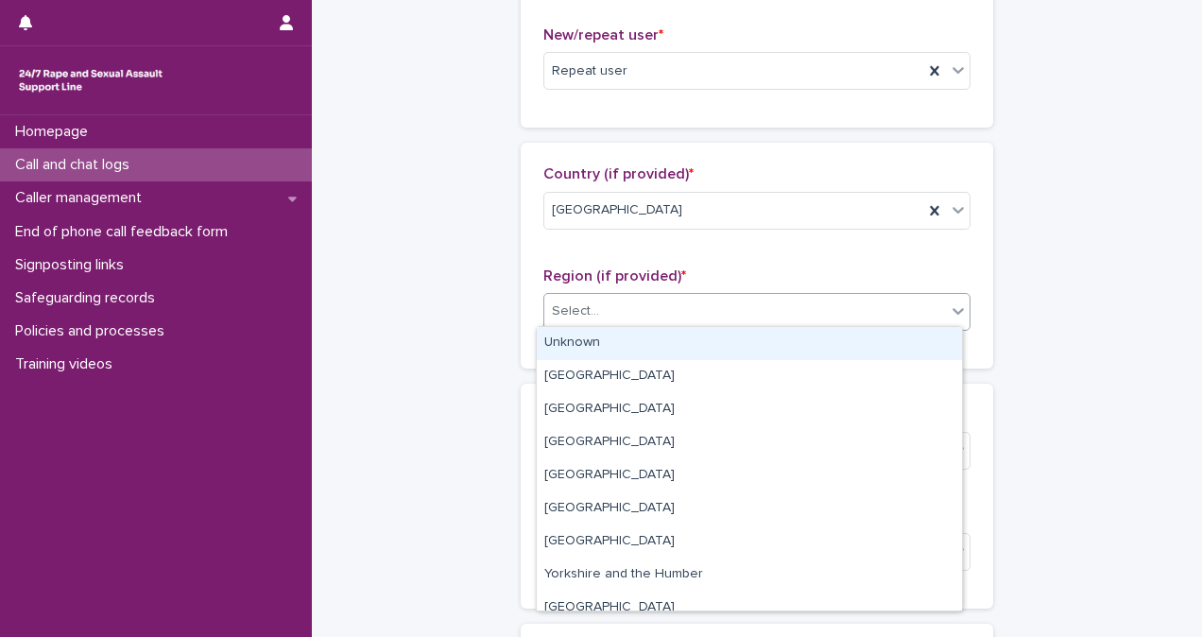
click at [903, 306] on div "Select..." at bounding box center [745, 311] width 402 height 31
click at [899, 342] on div "Unknown" at bounding box center [749, 343] width 425 height 33
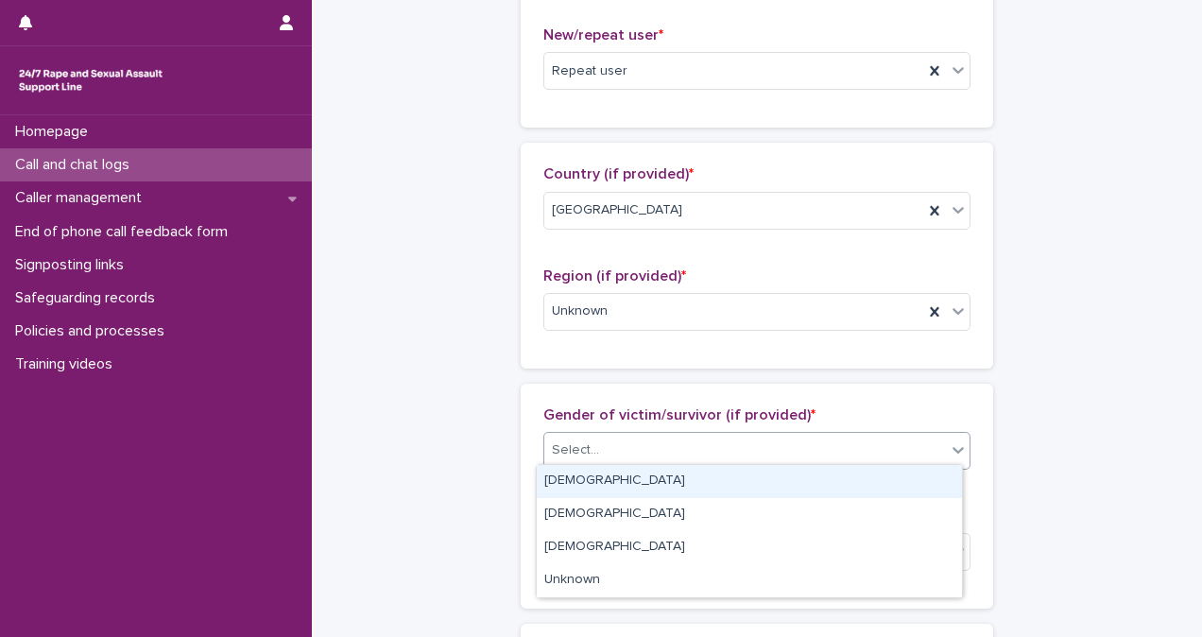
click at [661, 463] on div "Select..." at bounding box center [756, 451] width 427 height 38
click at [663, 471] on div "[DEMOGRAPHIC_DATA]" at bounding box center [749, 481] width 425 height 33
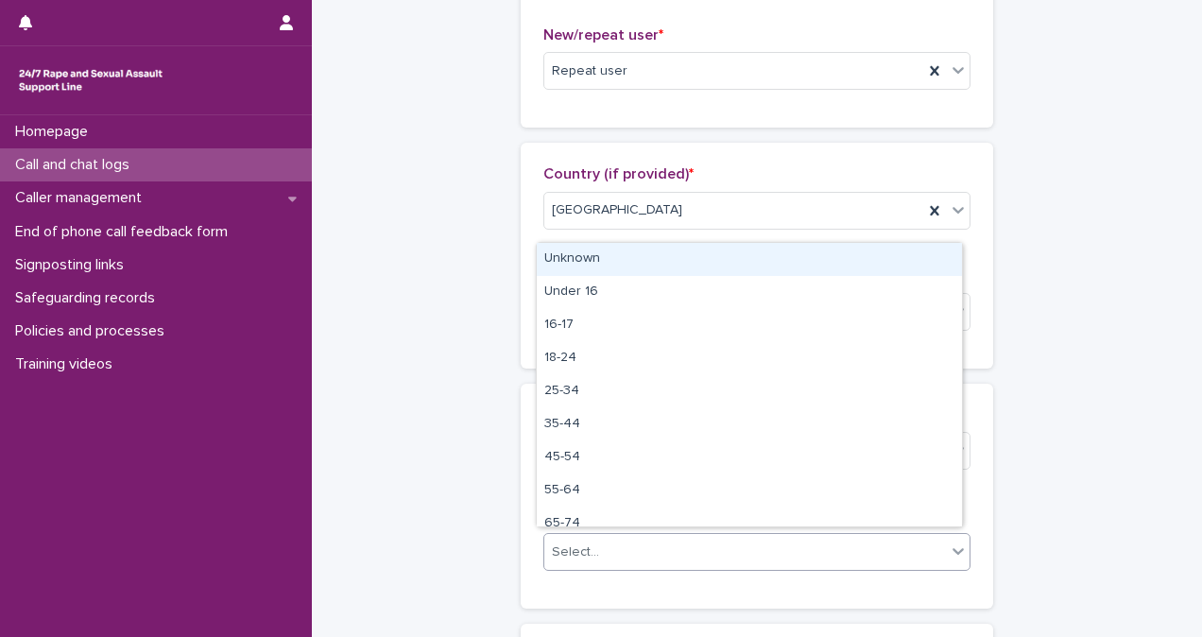
click at [690, 548] on div "Select..." at bounding box center [745, 552] width 402 height 31
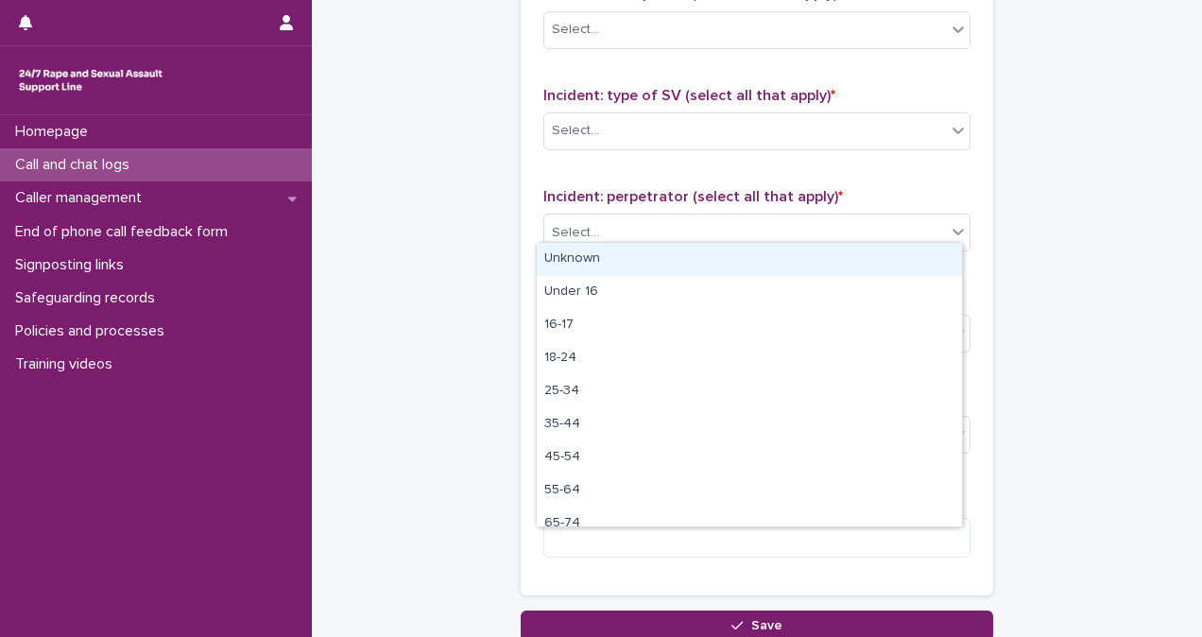
scroll to position [1548, 0]
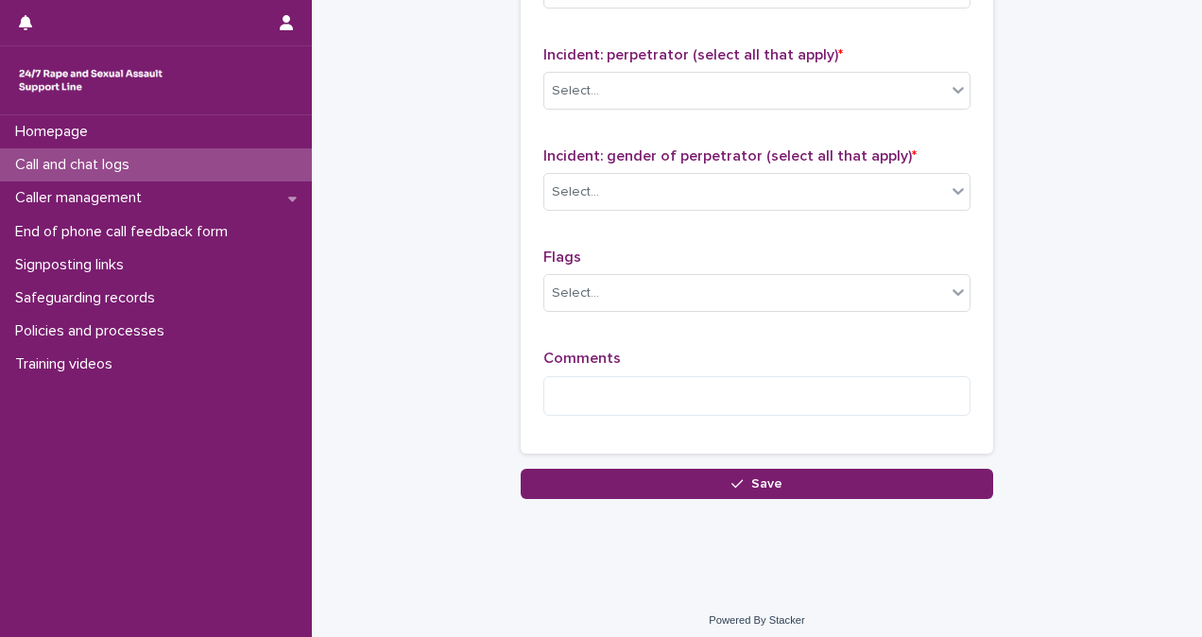
click at [732, 376] on textarea at bounding box center [756, 396] width 427 height 40
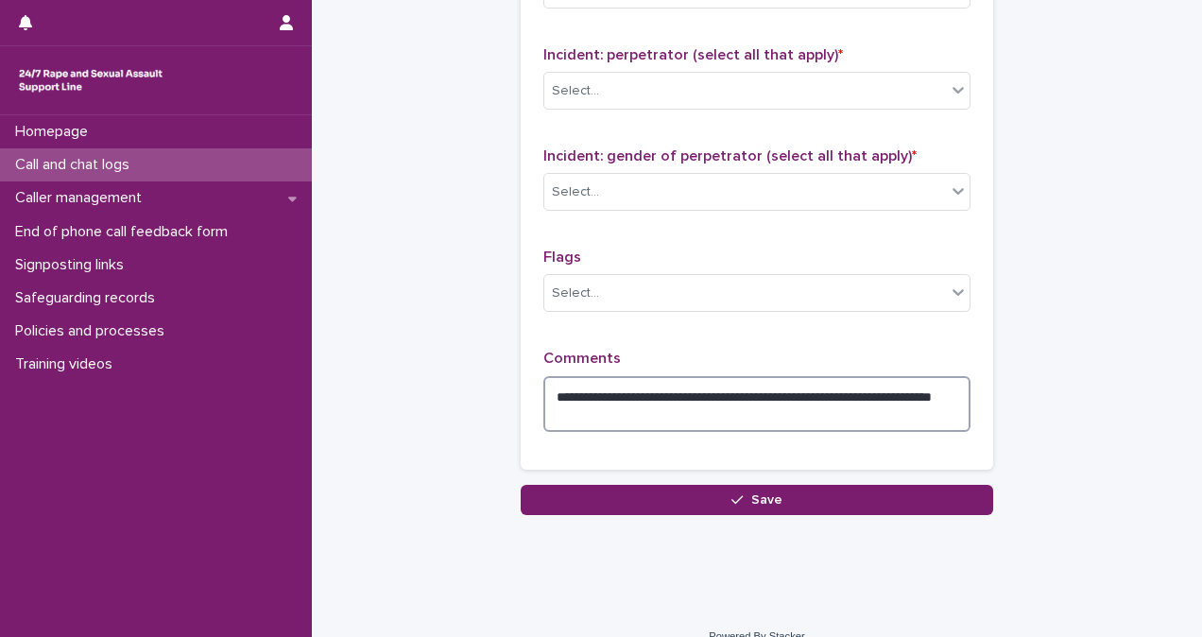
type textarea "**********"
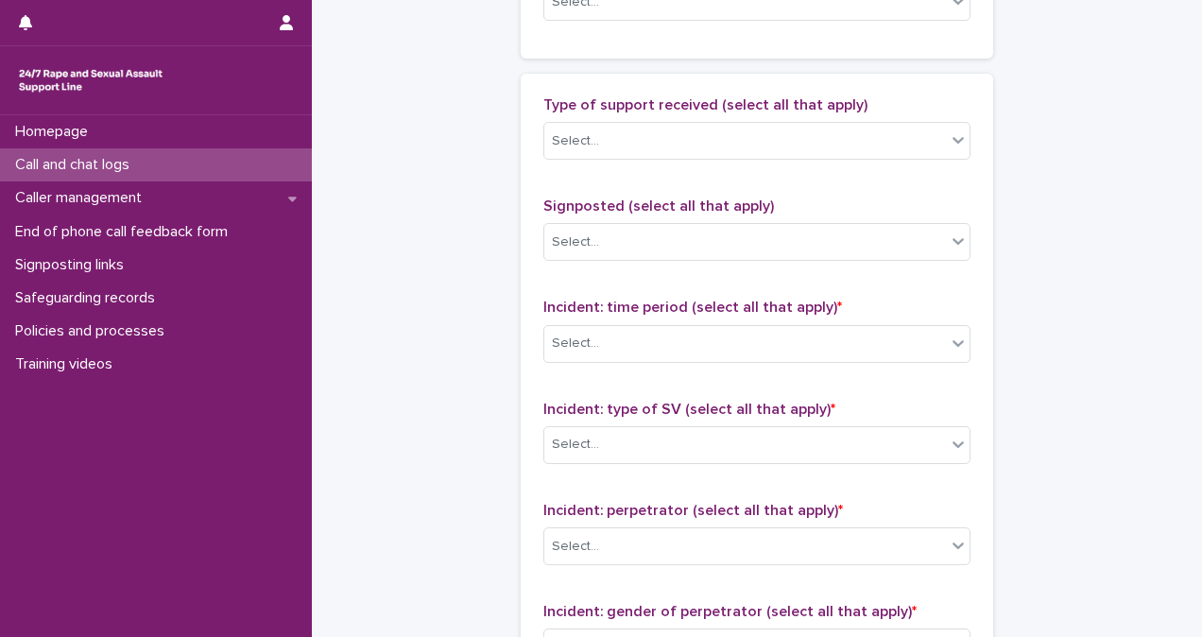
scroll to position [1167, 0]
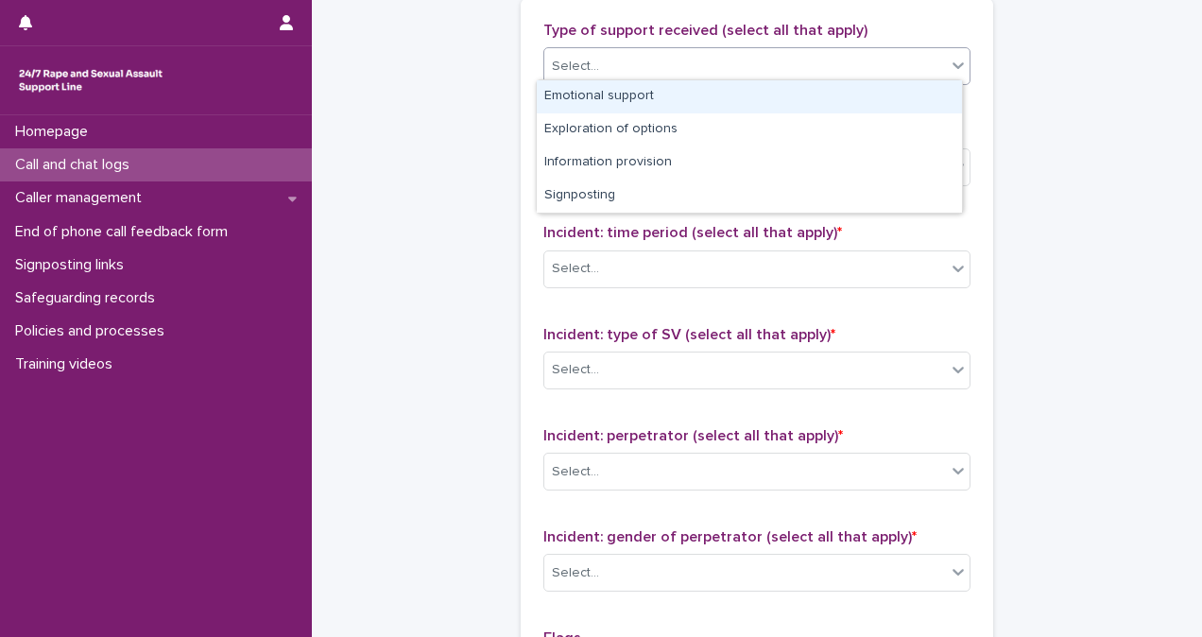
click at [661, 57] on div "Select..." at bounding box center [745, 66] width 402 height 31
click at [675, 98] on div "Emotional support" at bounding box center [749, 96] width 425 height 33
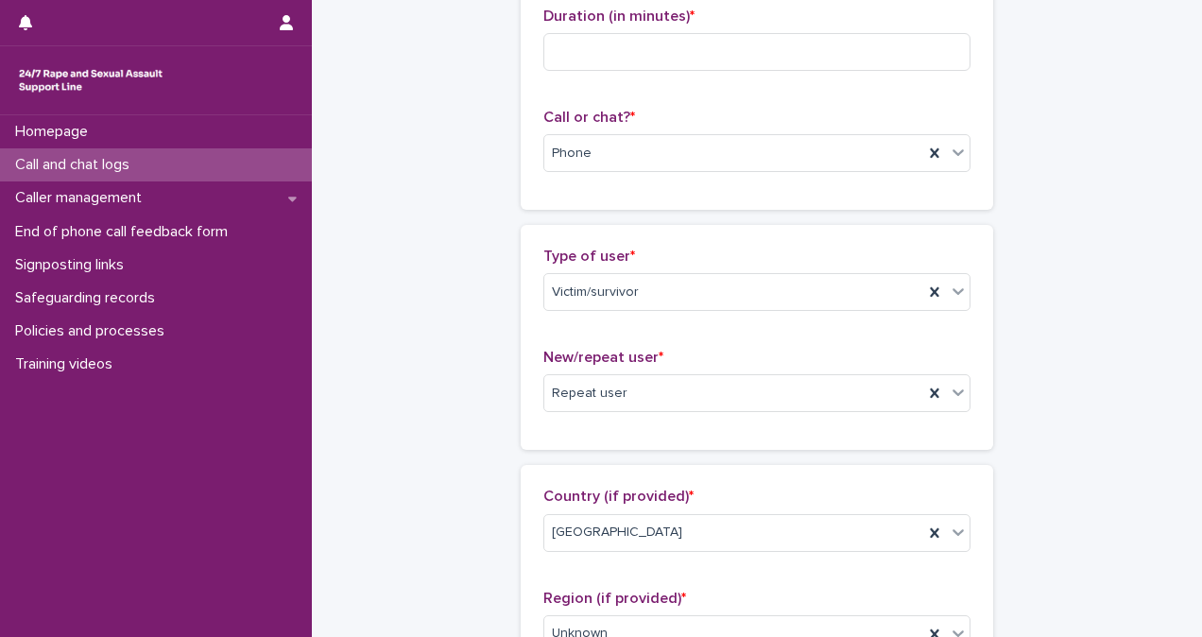
scroll to position [0, 0]
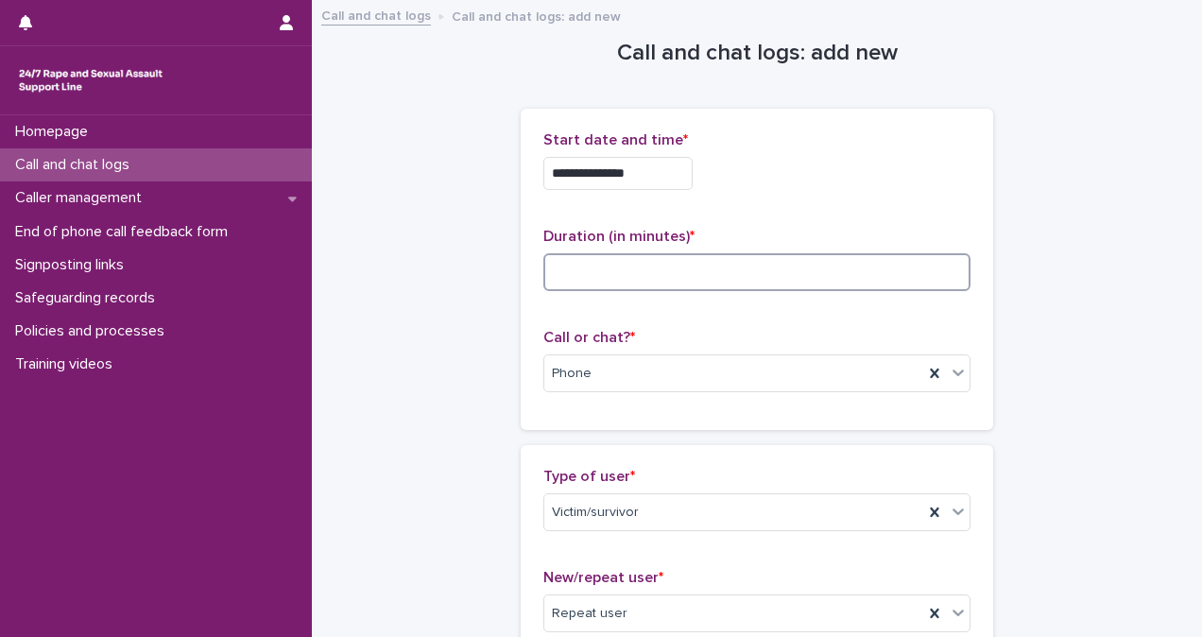
click at [805, 253] on input at bounding box center [756, 272] width 427 height 38
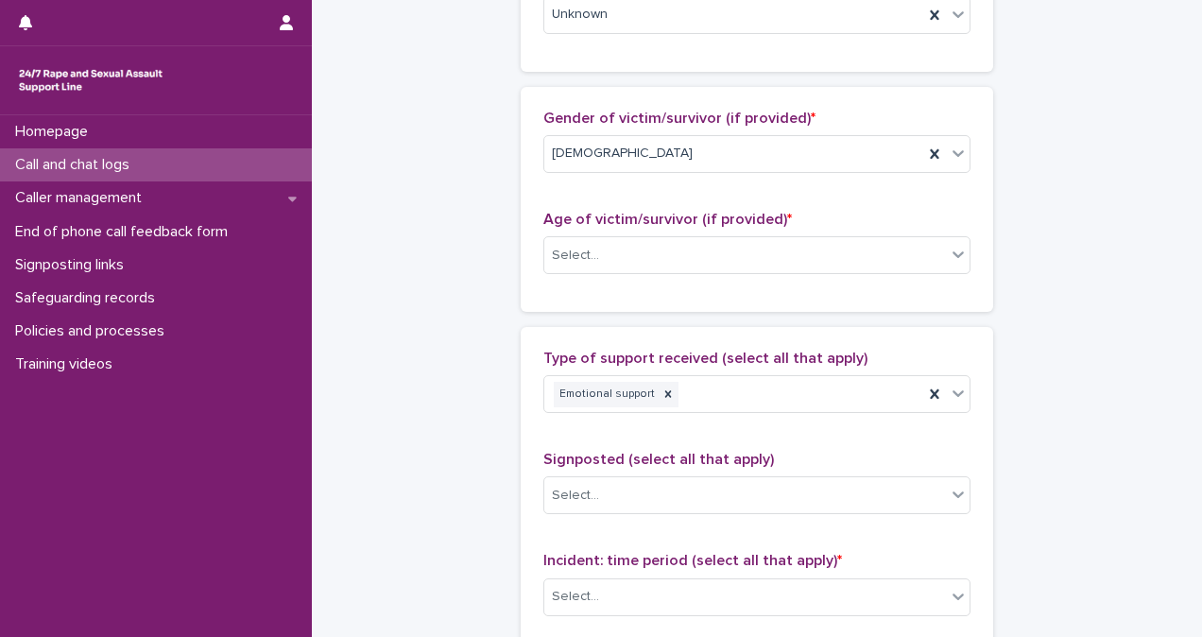
scroll to position [825, 0]
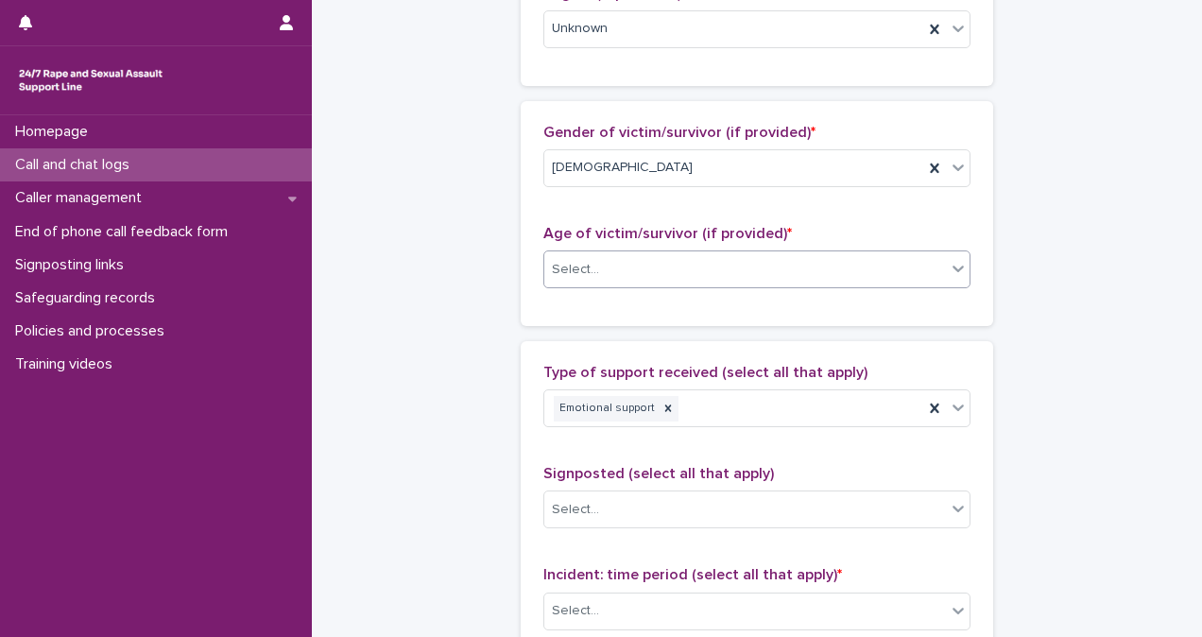
type input "**"
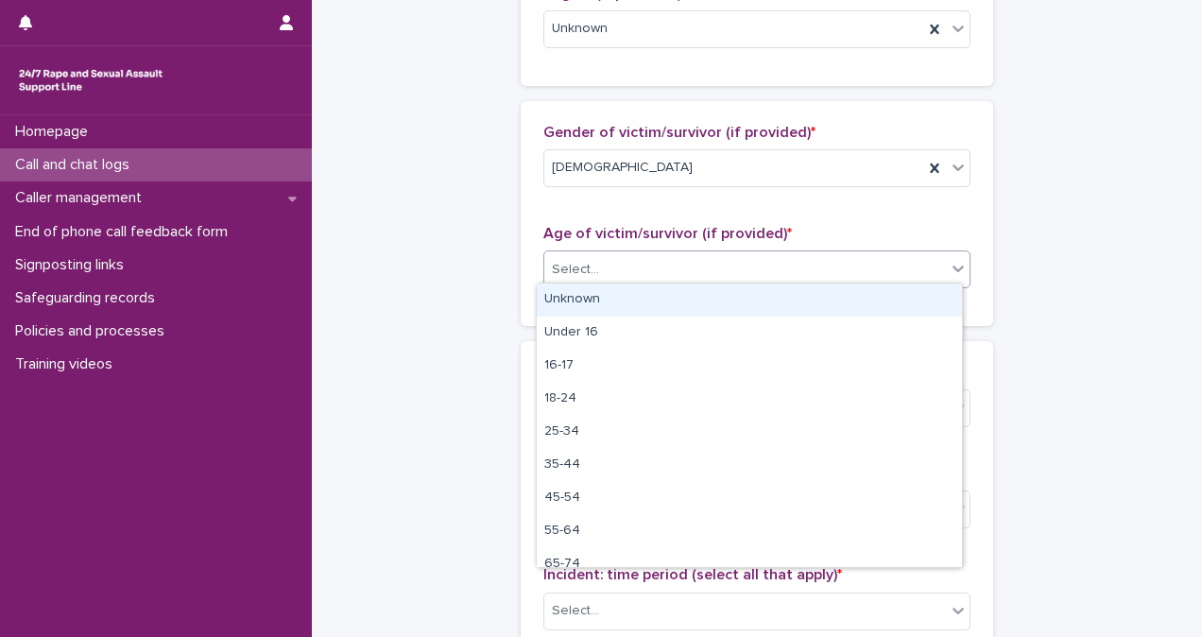
click at [854, 276] on div "Select..." at bounding box center [745, 269] width 402 height 31
click at [848, 293] on div "Unknown" at bounding box center [749, 299] width 425 height 33
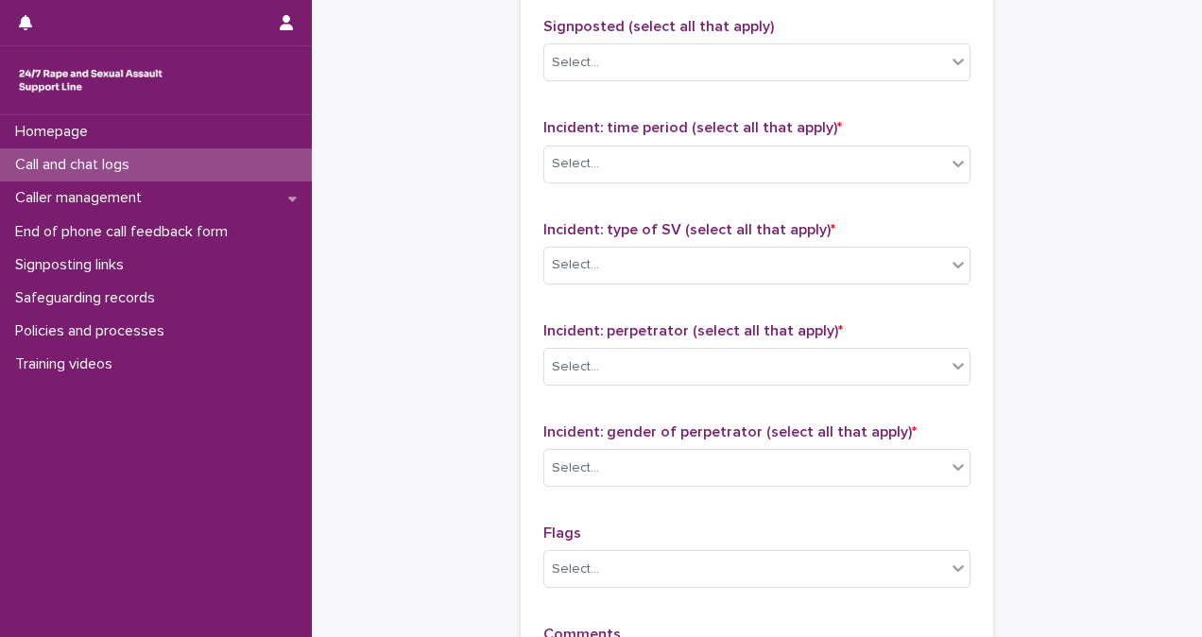
scroll to position [1288, 0]
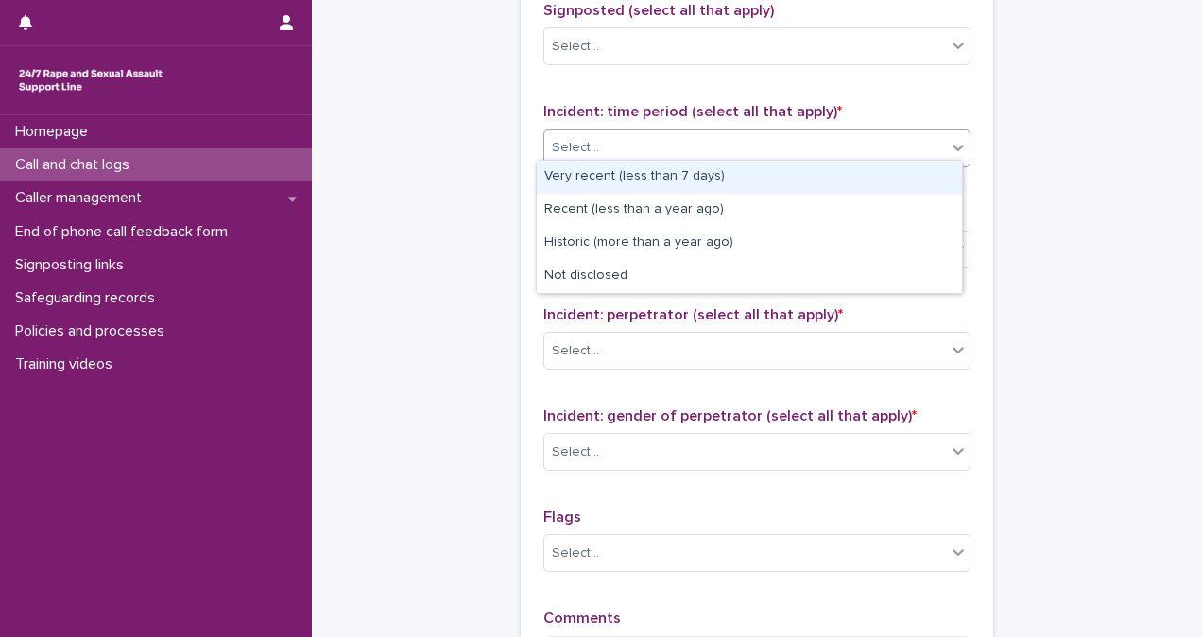
click at [790, 144] on div "Select..." at bounding box center [745, 147] width 402 height 31
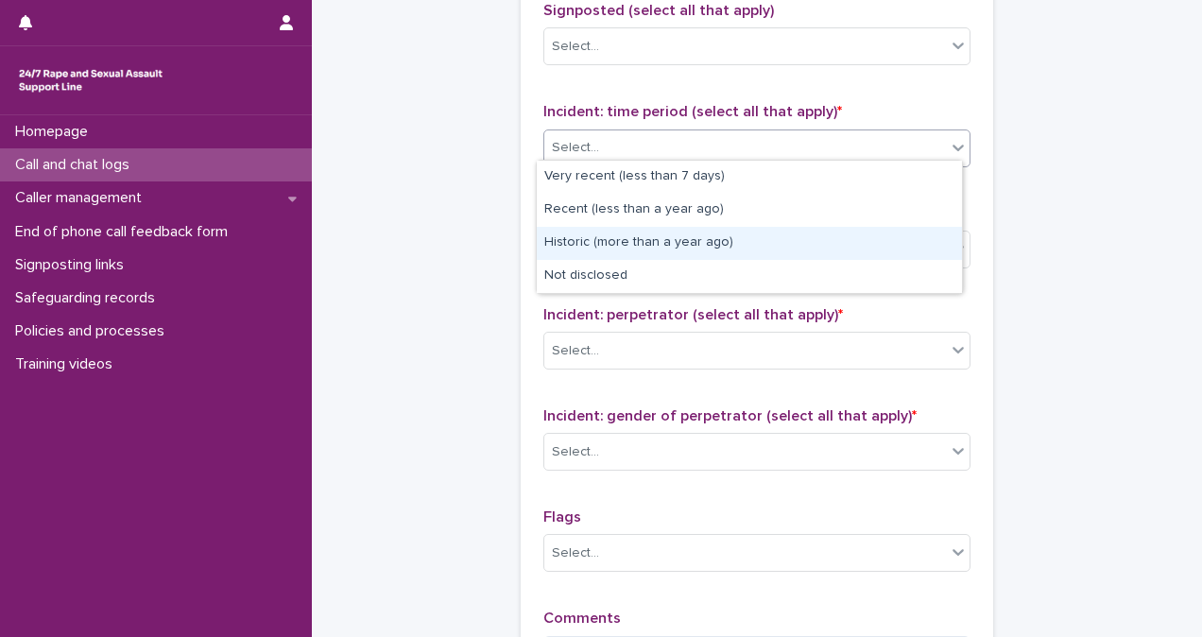
click at [799, 237] on div "Historic (more than a year ago)" at bounding box center [749, 243] width 425 height 33
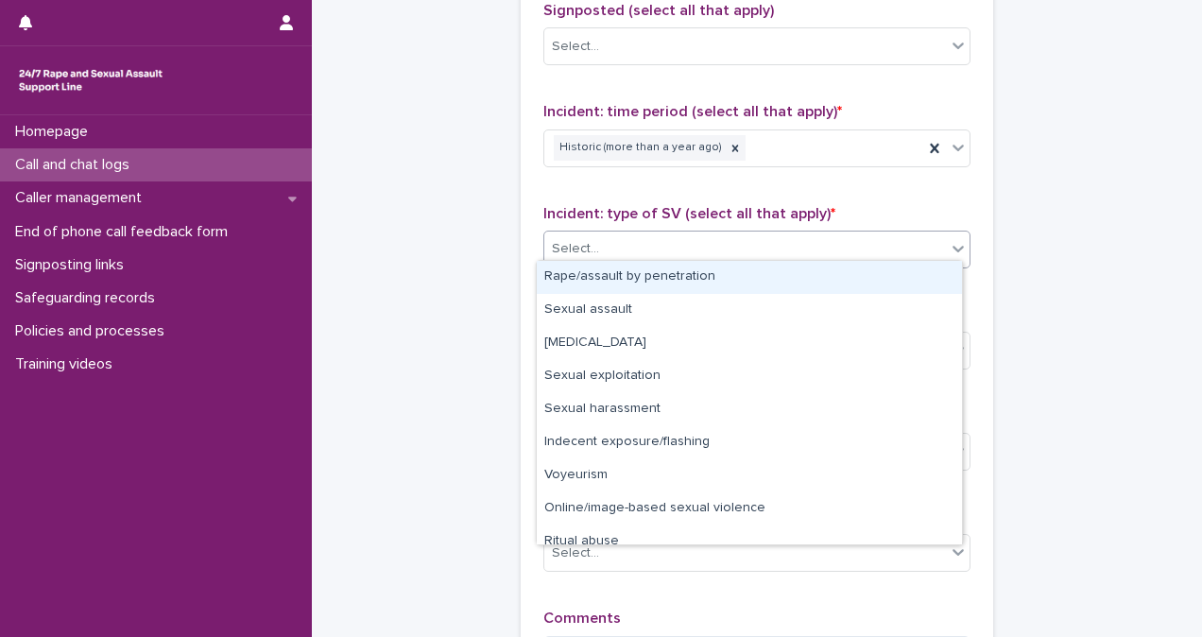
click at [799, 237] on div "Select..." at bounding box center [745, 248] width 402 height 31
click at [799, 271] on div "Rape/assault by penetration" at bounding box center [749, 277] width 425 height 33
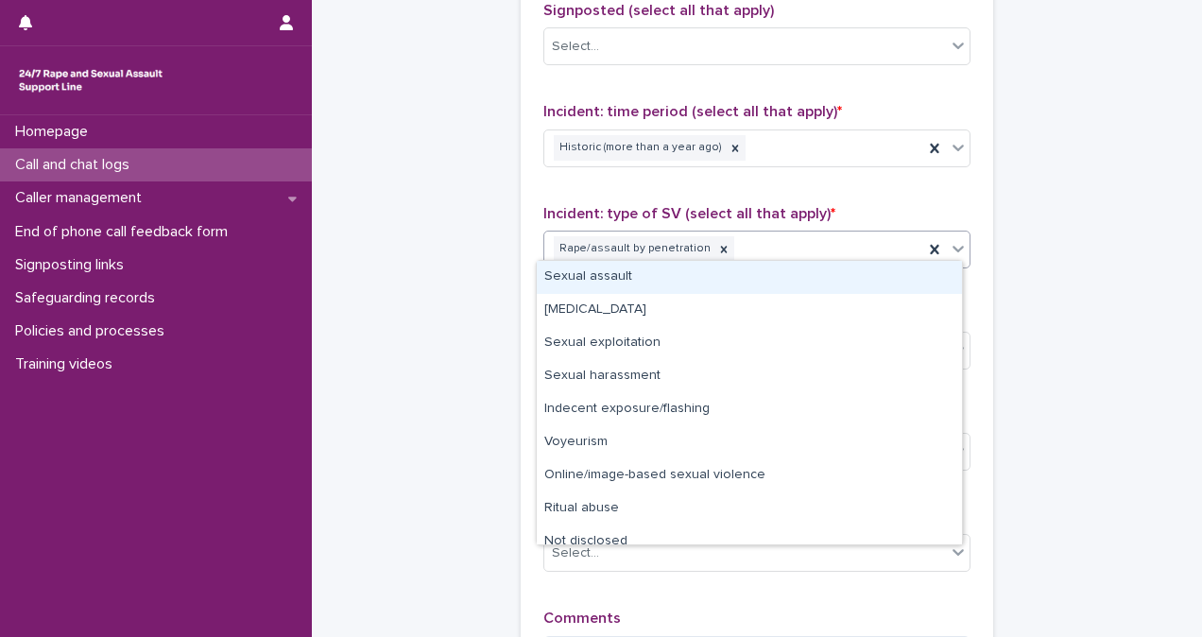
click at [803, 243] on div "Rape/assault by penetration" at bounding box center [733, 248] width 379 height 33
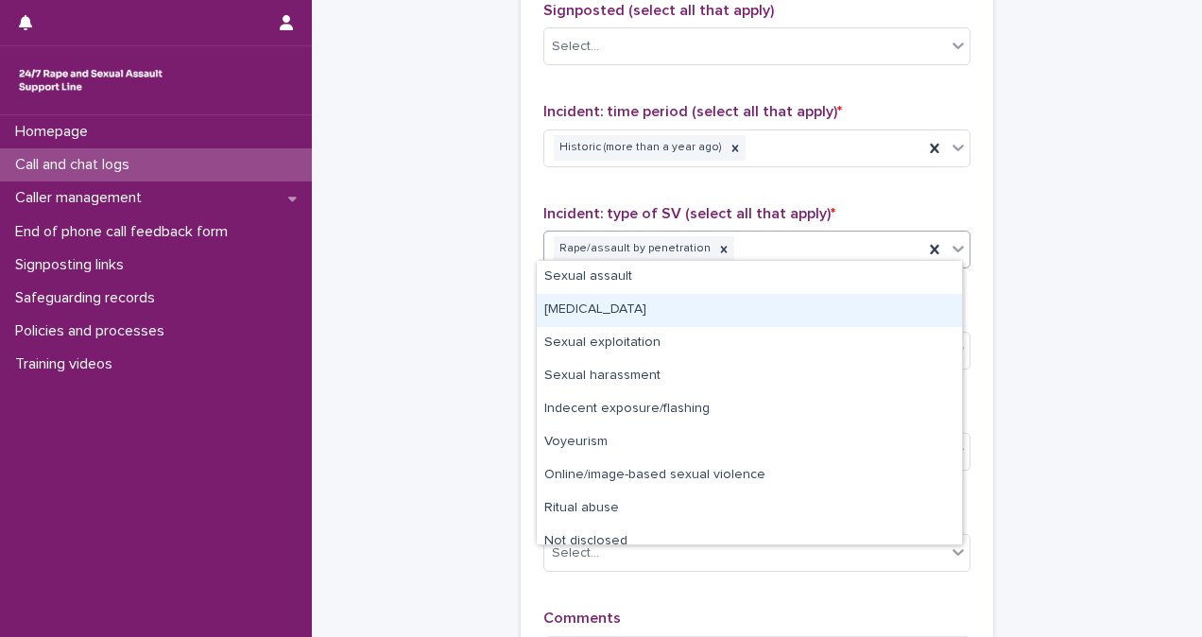
click at [796, 305] on div "[MEDICAL_DATA]" at bounding box center [749, 310] width 425 height 33
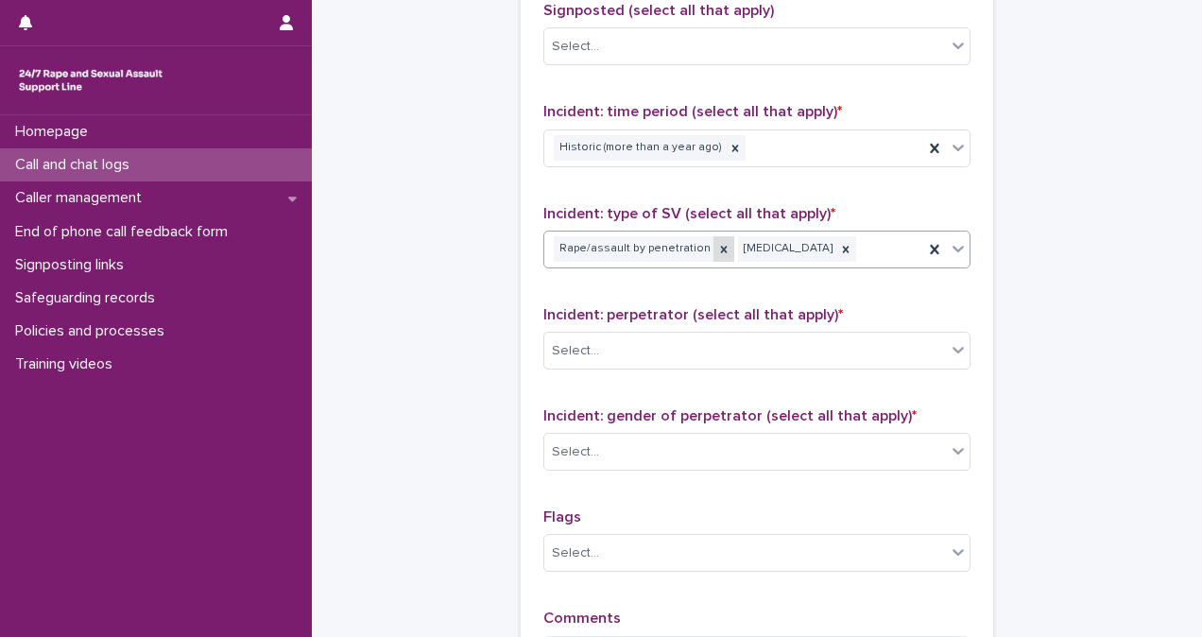
click at [717, 243] on icon at bounding box center [723, 249] width 13 height 13
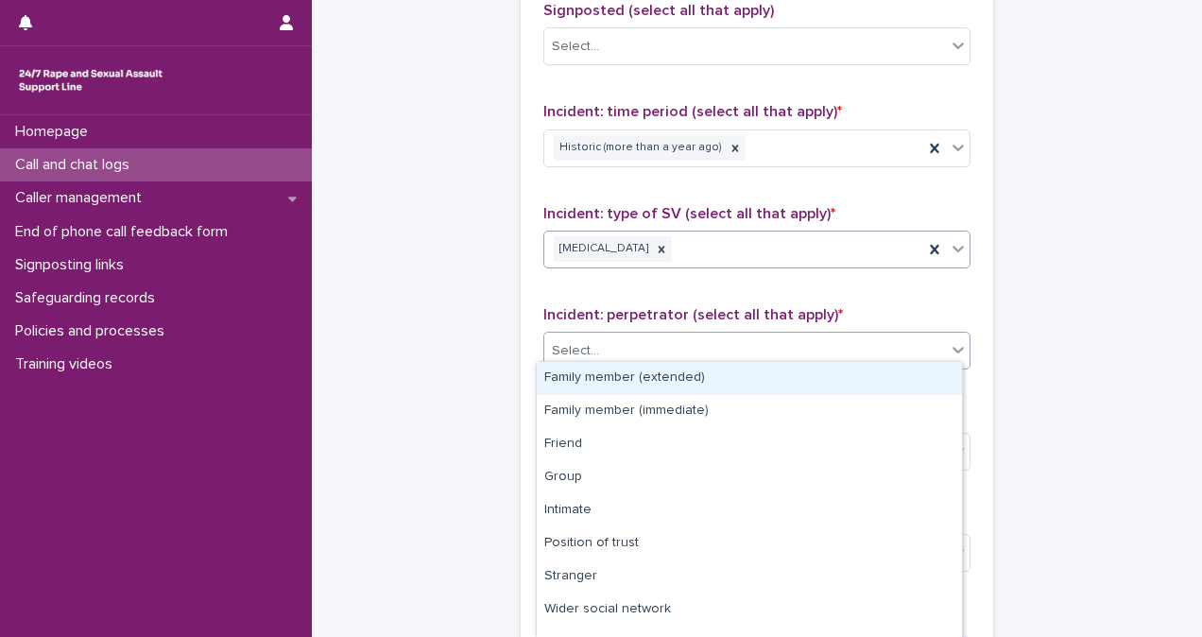
click at [719, 335] on div "Select..." at bounding box center [745, 350] width 402 height 31
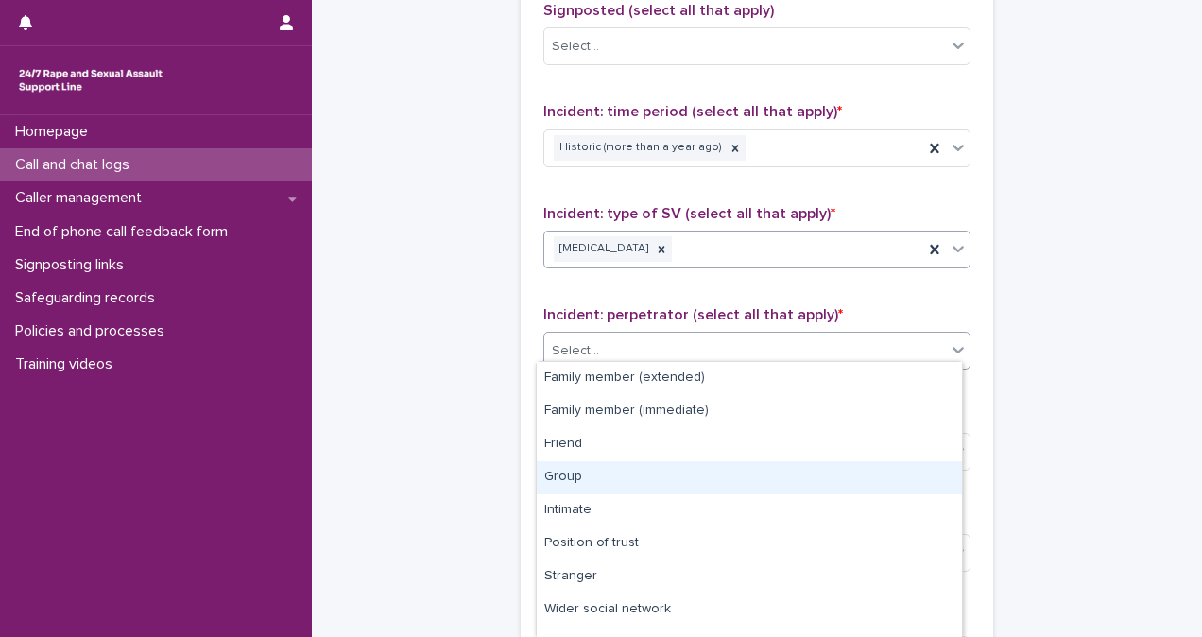
scroll to position [88, 0]
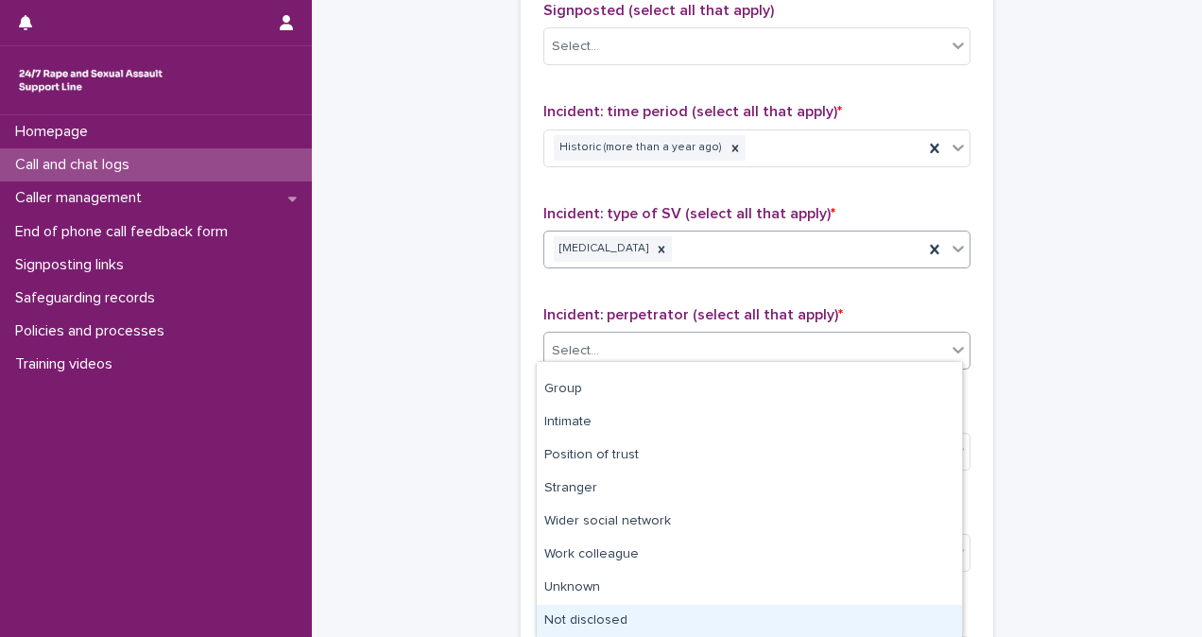
click at [855, 612] on div "Not disclosed" at bounding box center [749, 621] width 425 height 33
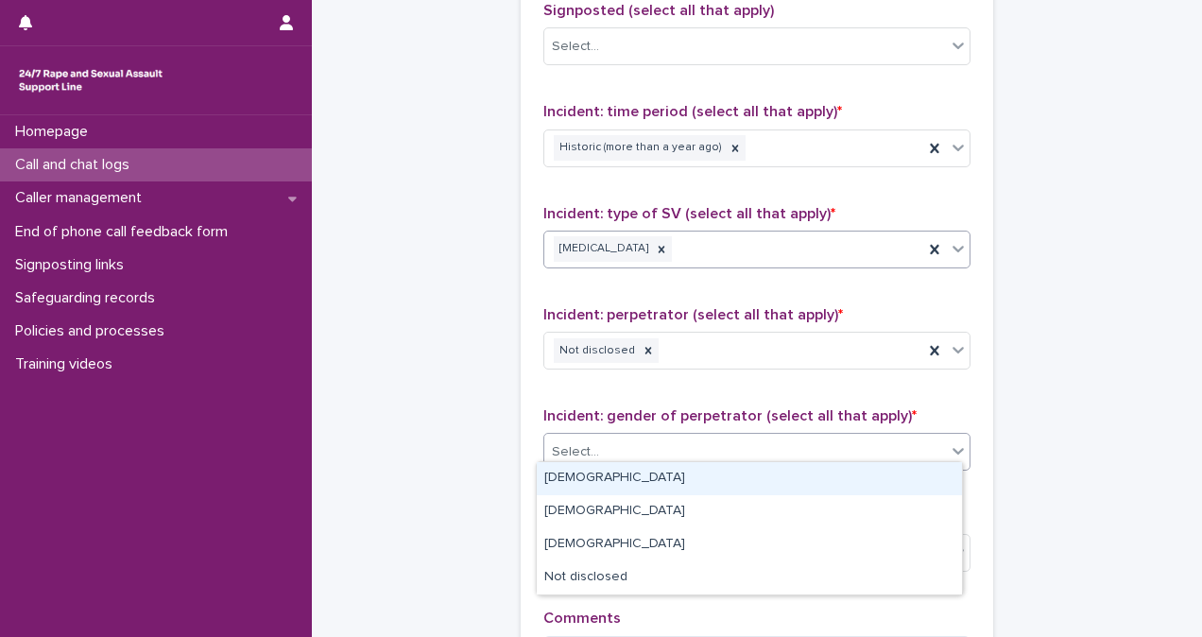
click at [784, 446] on div "Select..." at bounding box center [745, 451] width 402 height 31
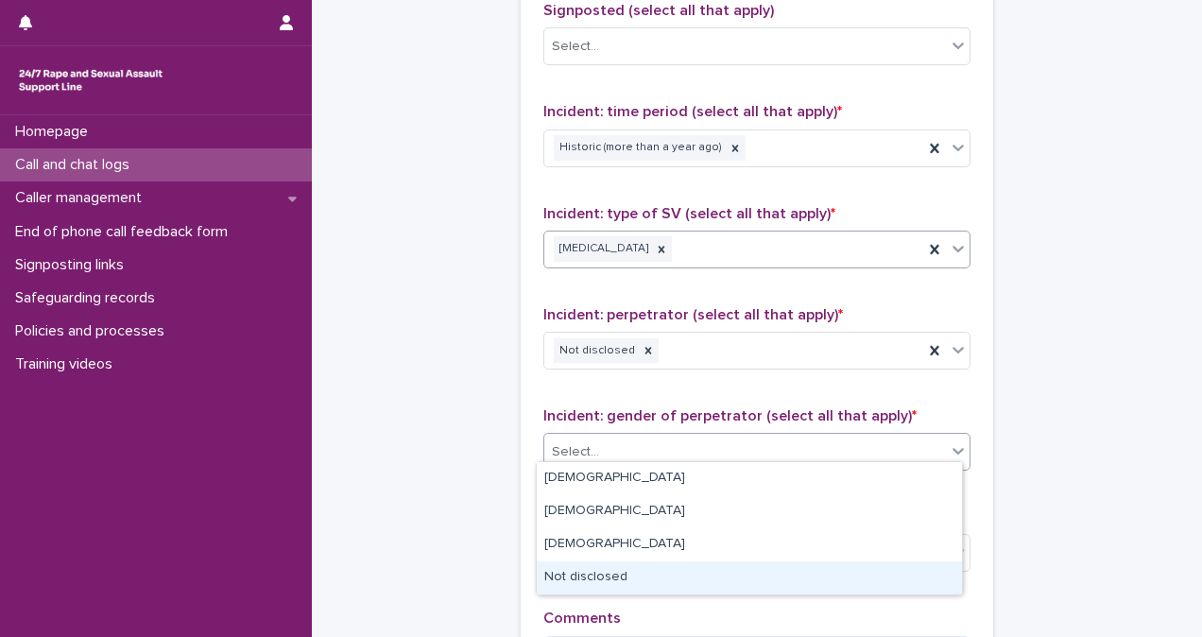
click at [757, 576] on div "Not disclosed" at bounding box center [749, 577] width 425 height 33
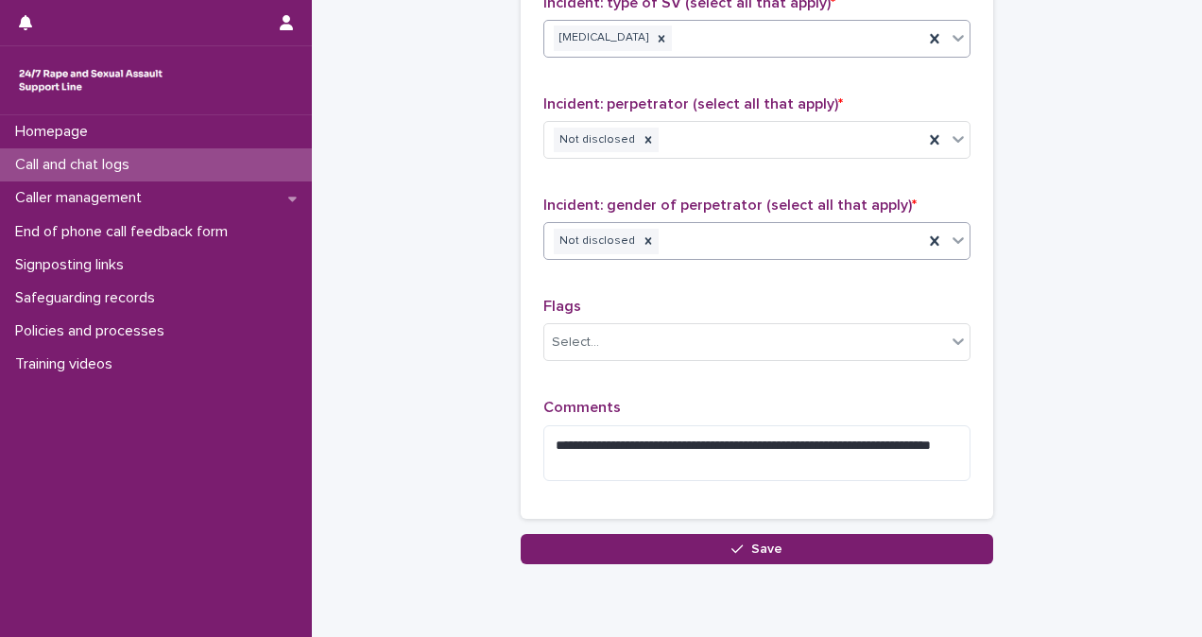
scroll to position [1564, 0]
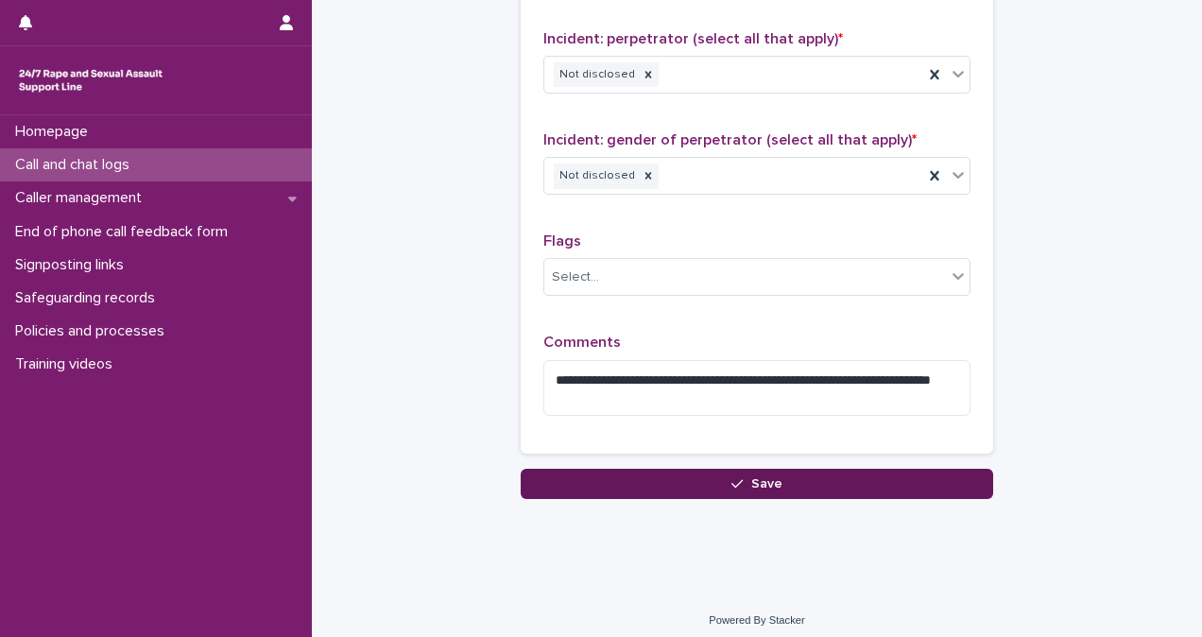
click at [832, 474] on button "Save" at bounding box center [757, 484] width 472 height 30
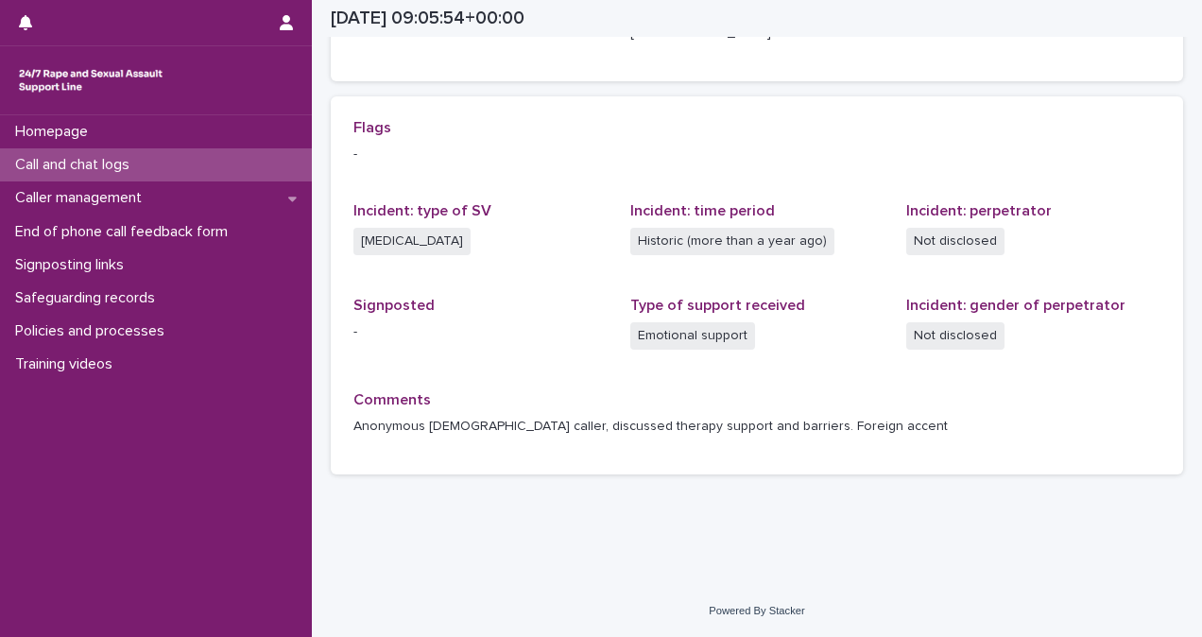
scroll to position [367, 0]
click at [210, 154] on div "Call and chat logs" at bounding box center [156, 164] width 312 height 33
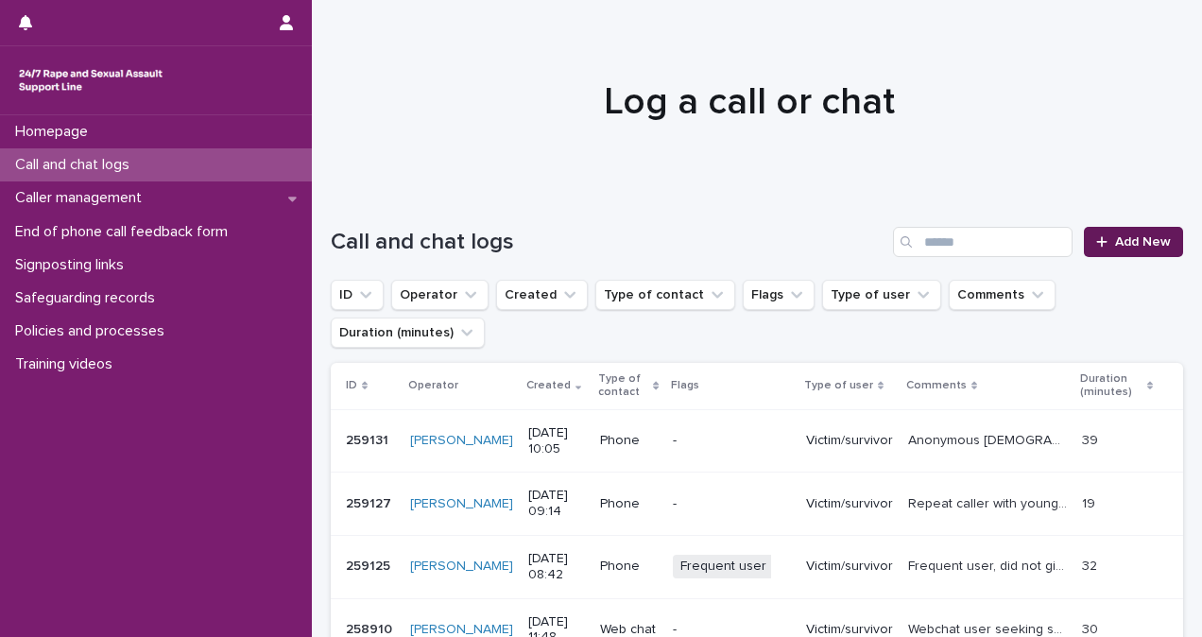
click at [1142, 227] on link "Add New" at bounding box center [1133, 242] width 99 height 30
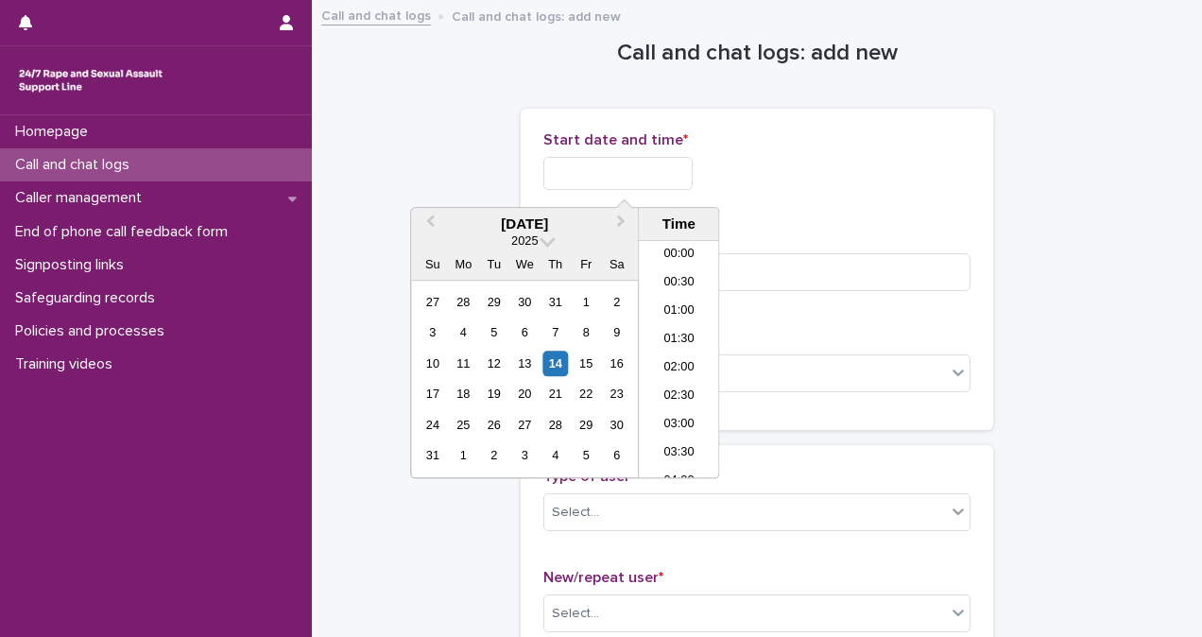
click at [665, 167] on input "text" at bounding box center [617, 173] width 149 height 33
click at [680, 362] on li "10:00" at bounding box center [679, 359] width 80 height 28
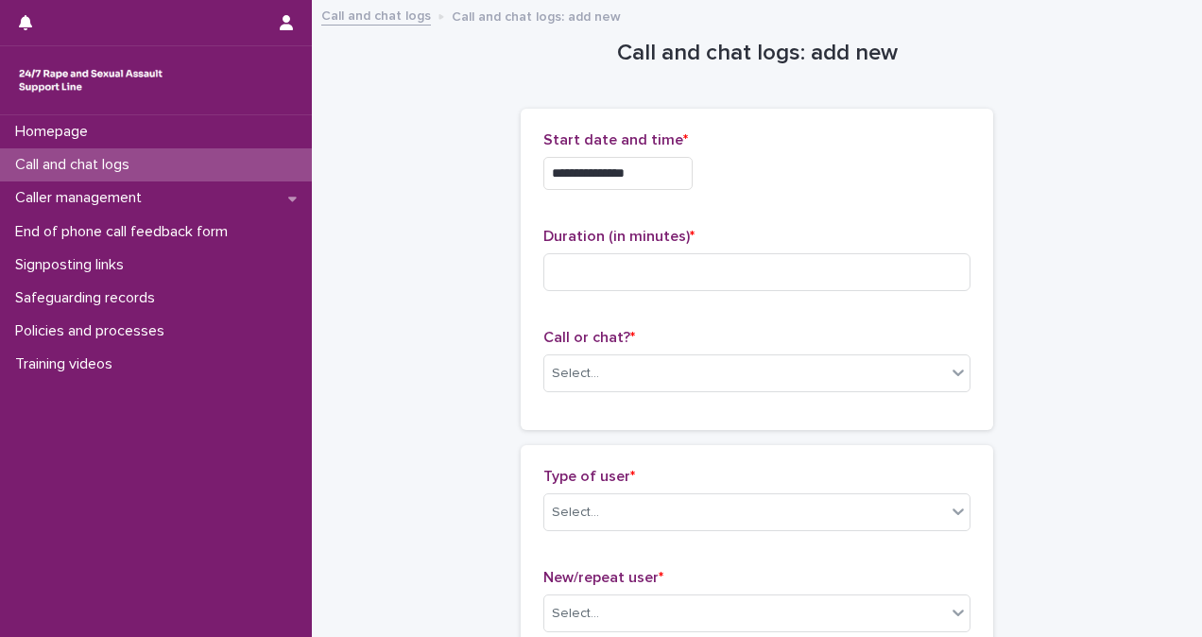
click at [658, 164] on input "**********" at bounding box center [617, 173] width 149 height 33
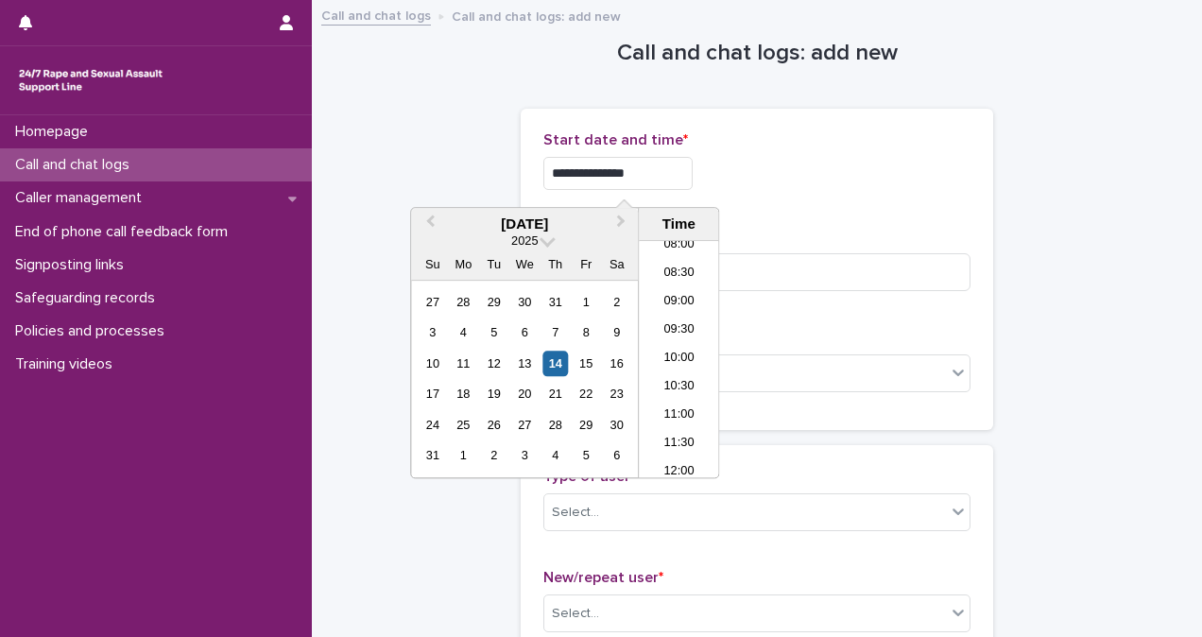
type input "**********"
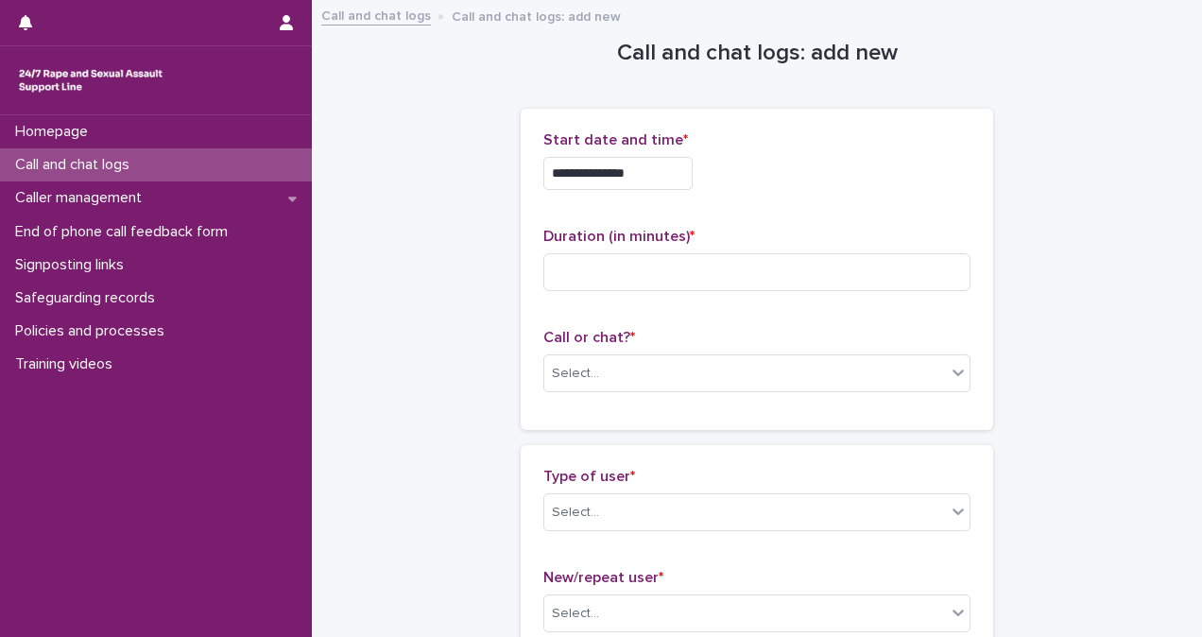
click at [834, 205] on div "**********" at bounding box center [756, 269] width 427 height 276
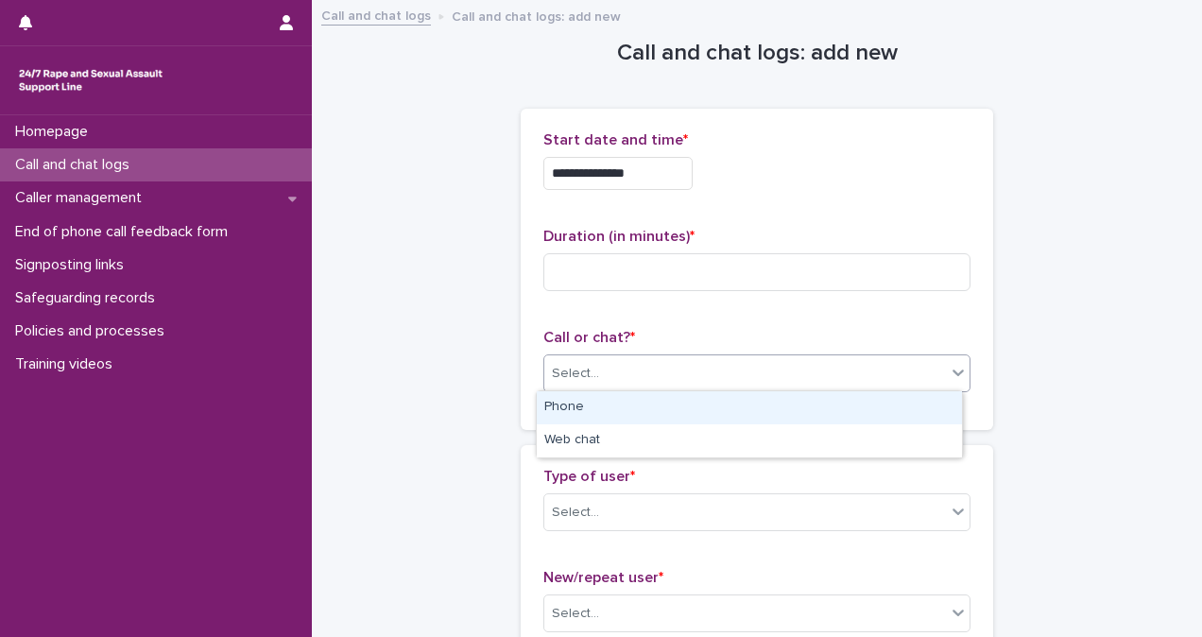
drag, startPoint x: 809, startPoint y: 375, endPoint x: 801, endPoint y: 416, distance: 41.3
click at [801, 416] on body "**********" at bounding box center [601, 318] width 1202 height 637
click at [801, 416] on div "Phone" at bounding box center [749, 407] width 425 height 33
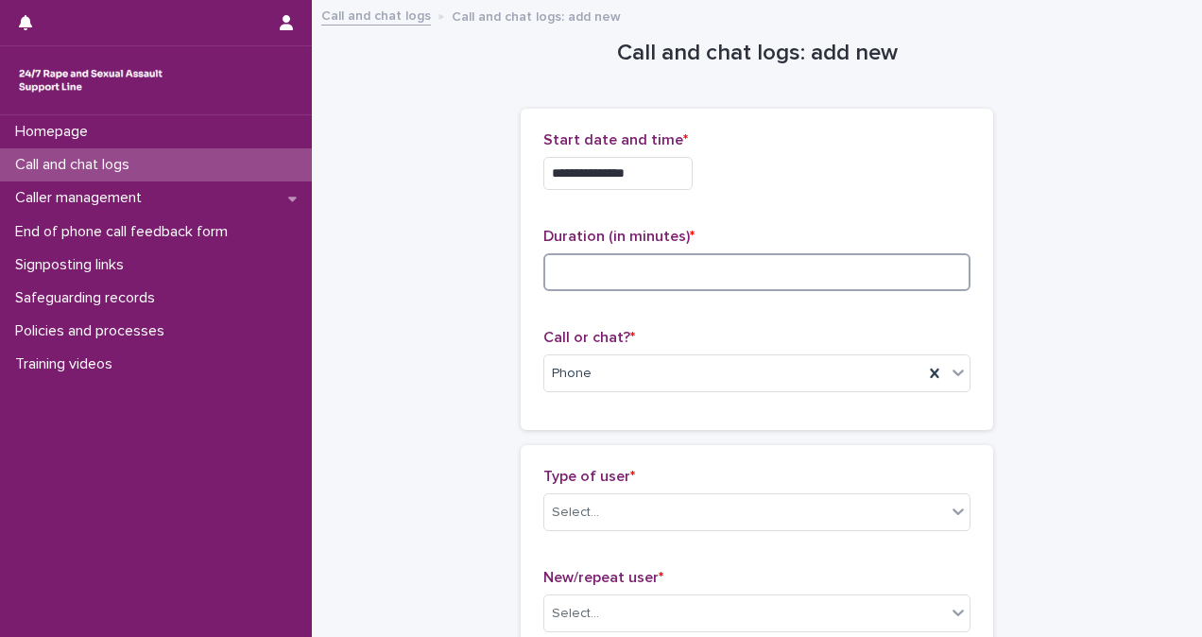
click at [669, 255] on input at bounding box center [756, 272] width 427 height 38
type input "*"
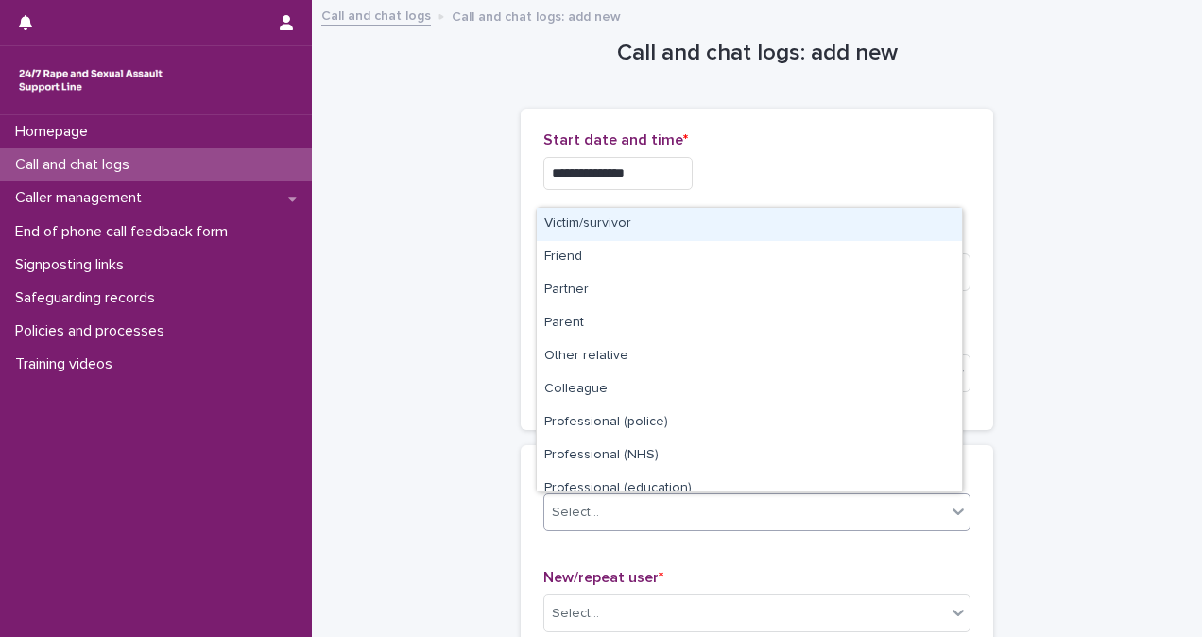
click at [717, 504] on div "Select..." at bounding box center [745, 512] width 402 height 31
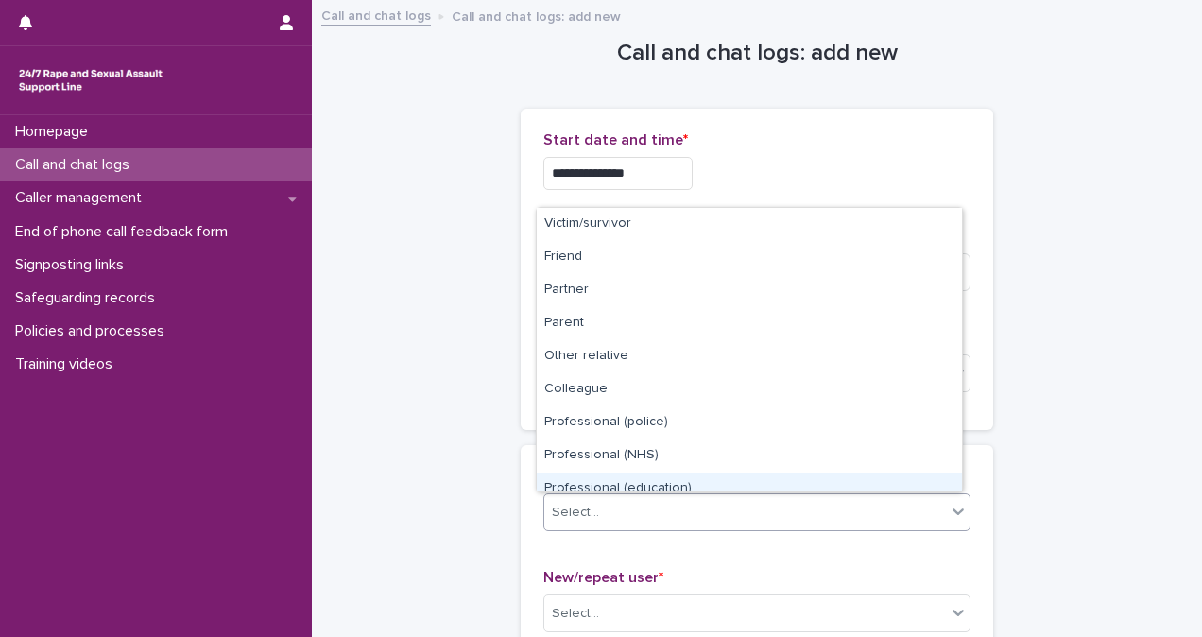
scroll to position [213, 0]
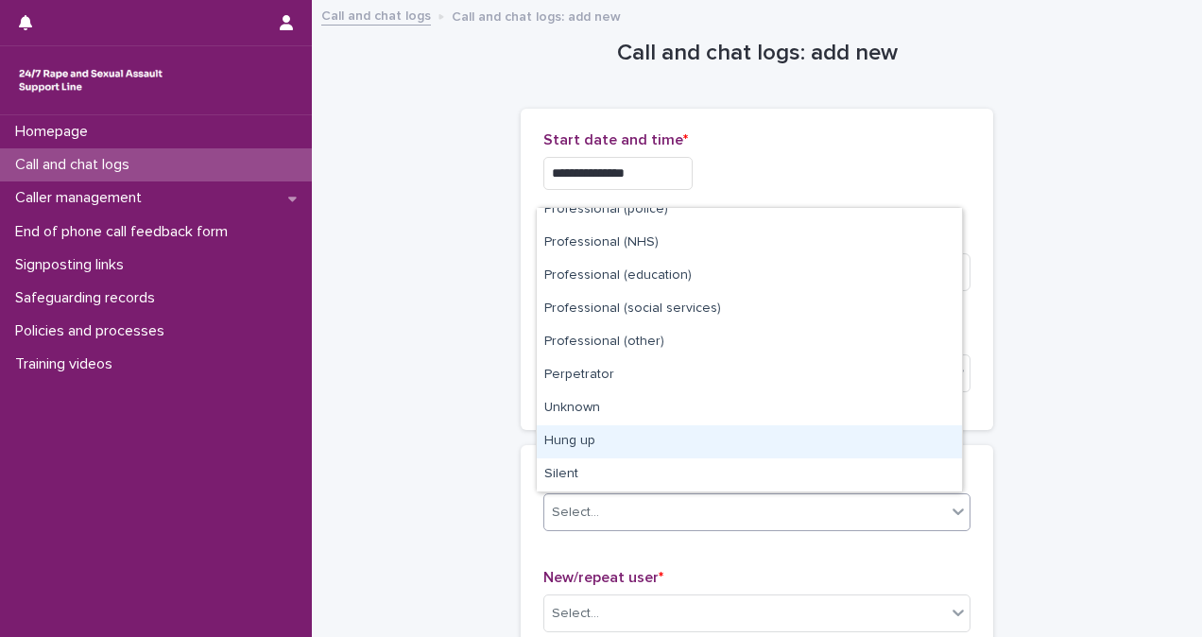
click at [898, 451] on div "Hung up" at bounding box center [749, 441] width 425 height 33
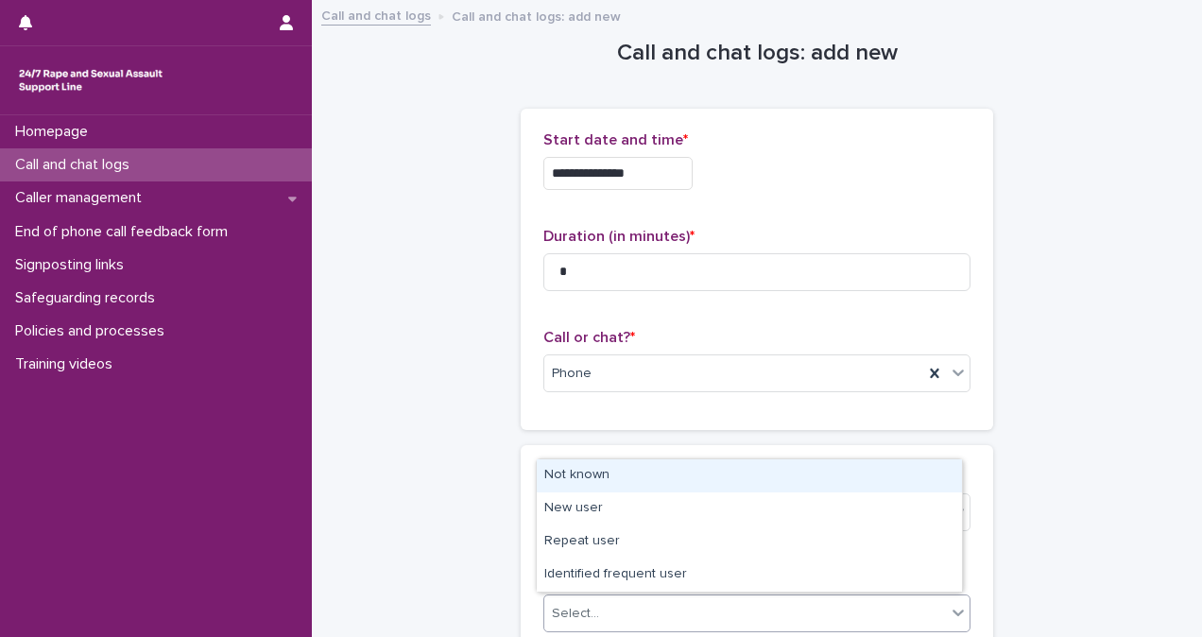
click at [845, 610] on div "Select..." at bounding box center [745, 613] width 402 height 31
click at [843, 481] on div "Not known" at bounding box center [749, 475] width 425 height 33
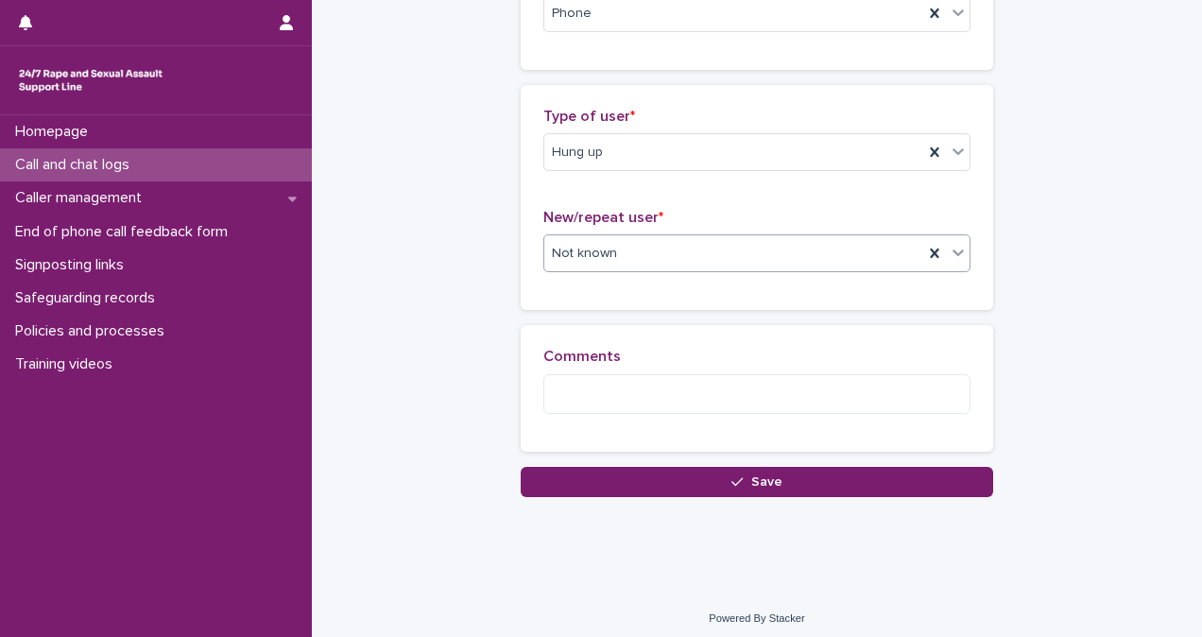
scroll to position [361, 0]
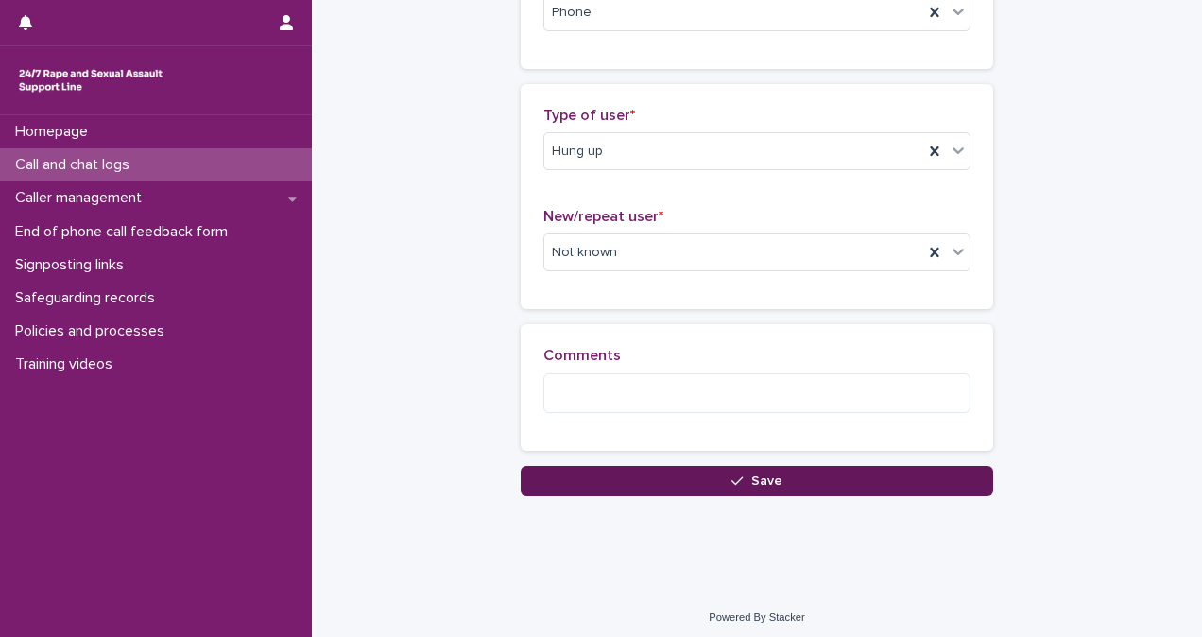
click at [854, 487] on button "Save" at bounding box center [757, 481] width 472 height 30
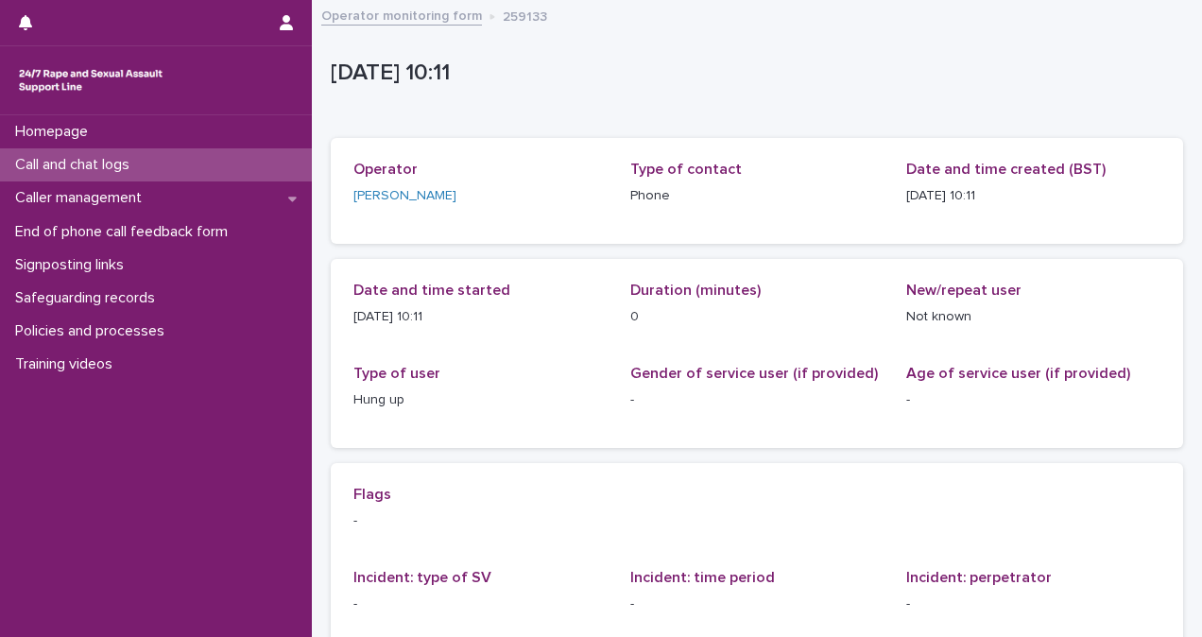
click at [257, 167] on div "Call and chat logs" at bounding box center [156, 164] width 312 height 33
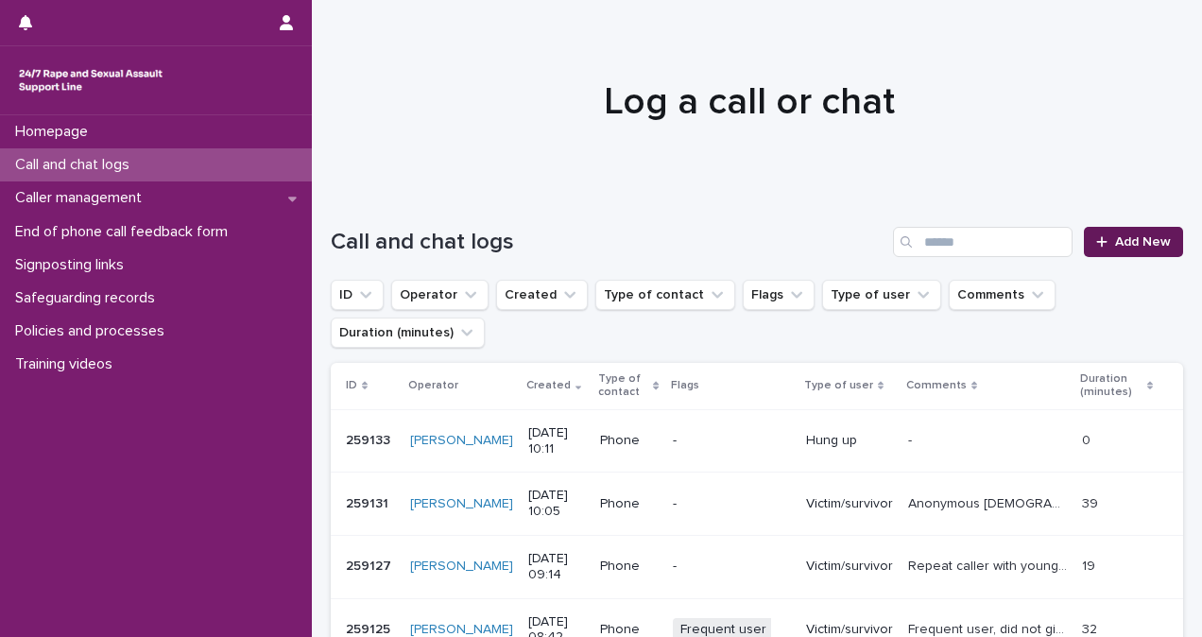
click at [1146, 232] on link "Add New" at bounding box center [1133, 242] width 99 height 30
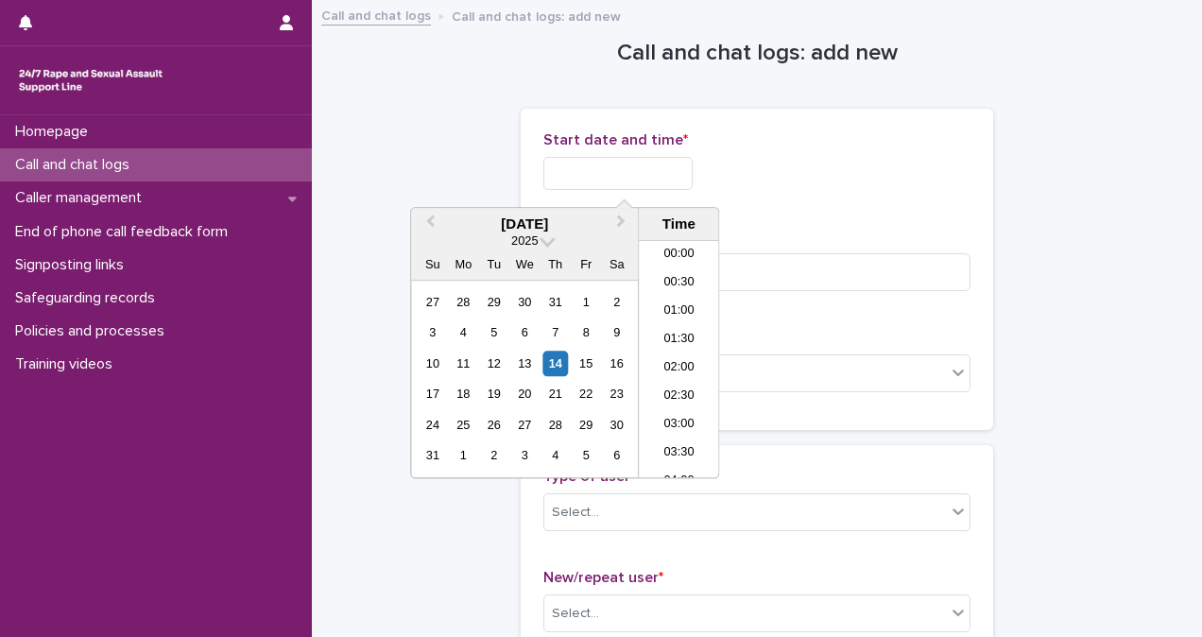
scroll to position [463, 0]
click at [656, 171] on input "text" at bounding box center [617, 173] width 149 height 33
click at [686, 351] on li "10:00" at bounding box center [679, 359] width 80 height 28
click at [671, 178] on input "**********" at bounding box center [617, 173] width 149 height 33
type input "**********"
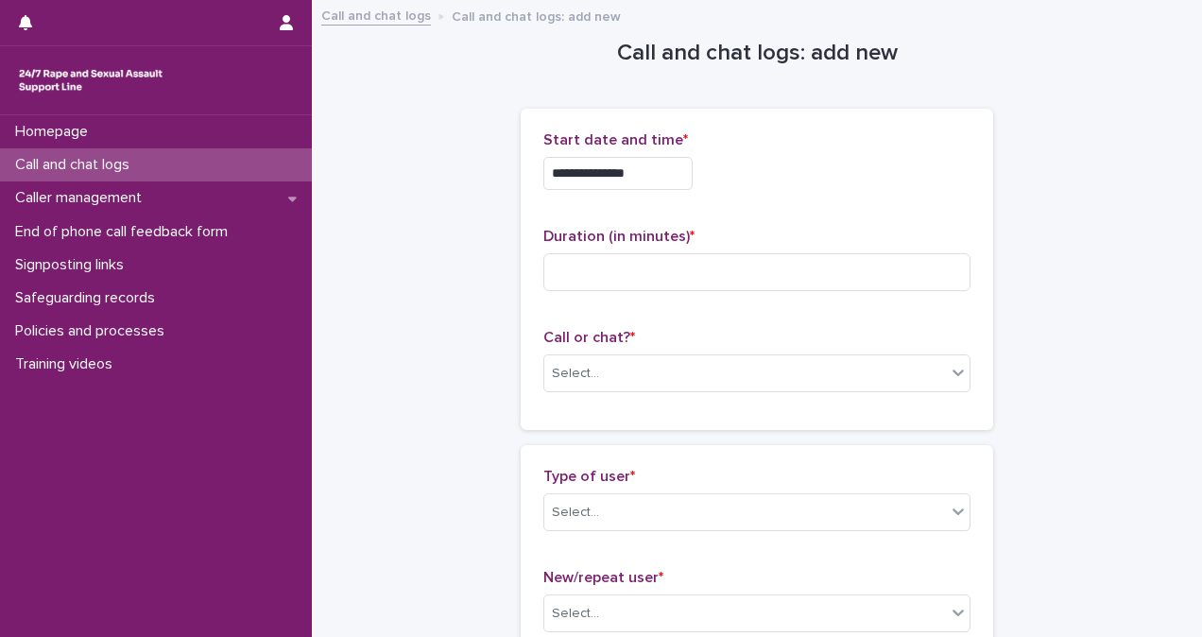
click at [842, 180] on div "**********" at bounding box center [756, 173] width 427 height 33
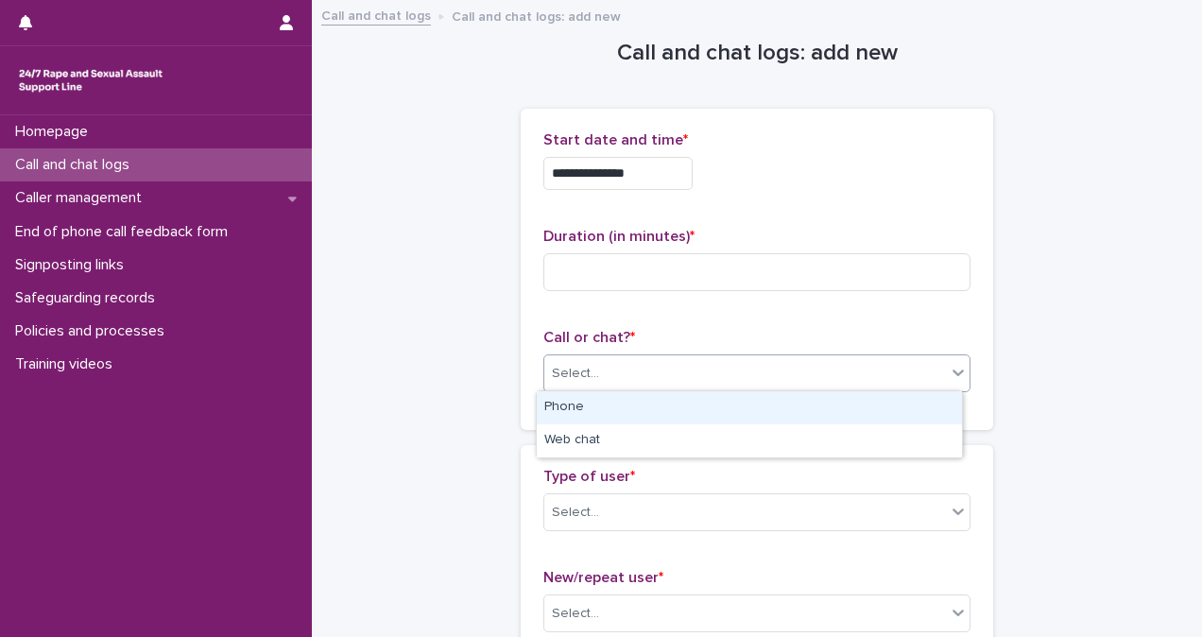
click at [807, 374] on div "Select..." at bounding box center [745, 373] width 402 height 31
click at [797, 410] on div "Phone" at bounding box center [749, 407] width 425 height 33
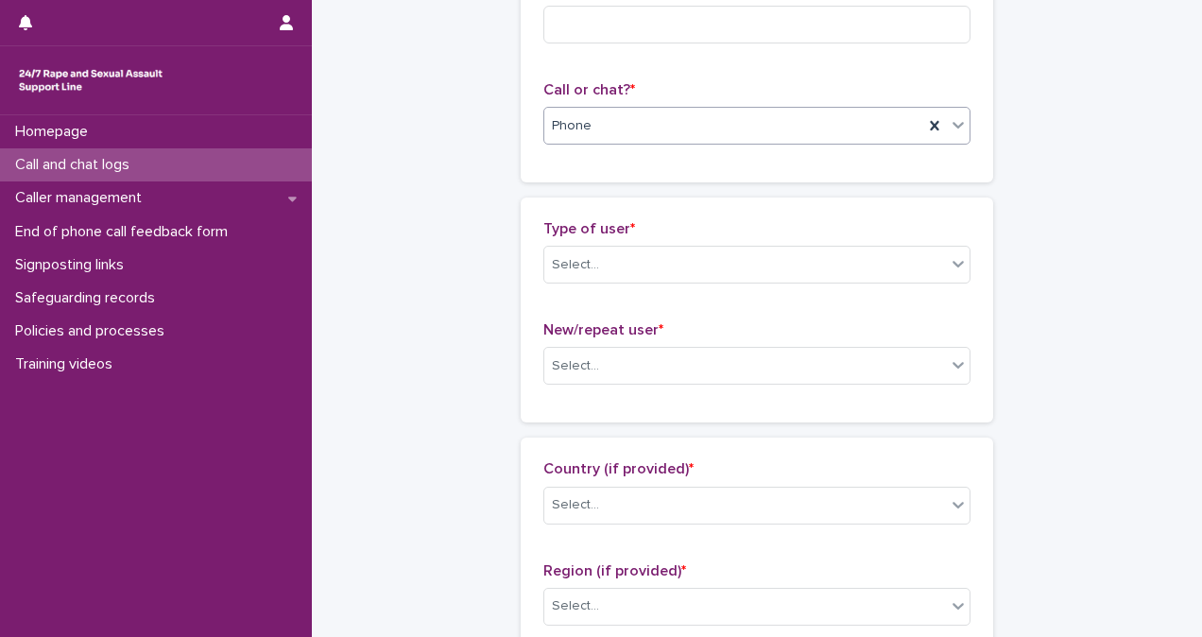
scroll to position [0, 0]
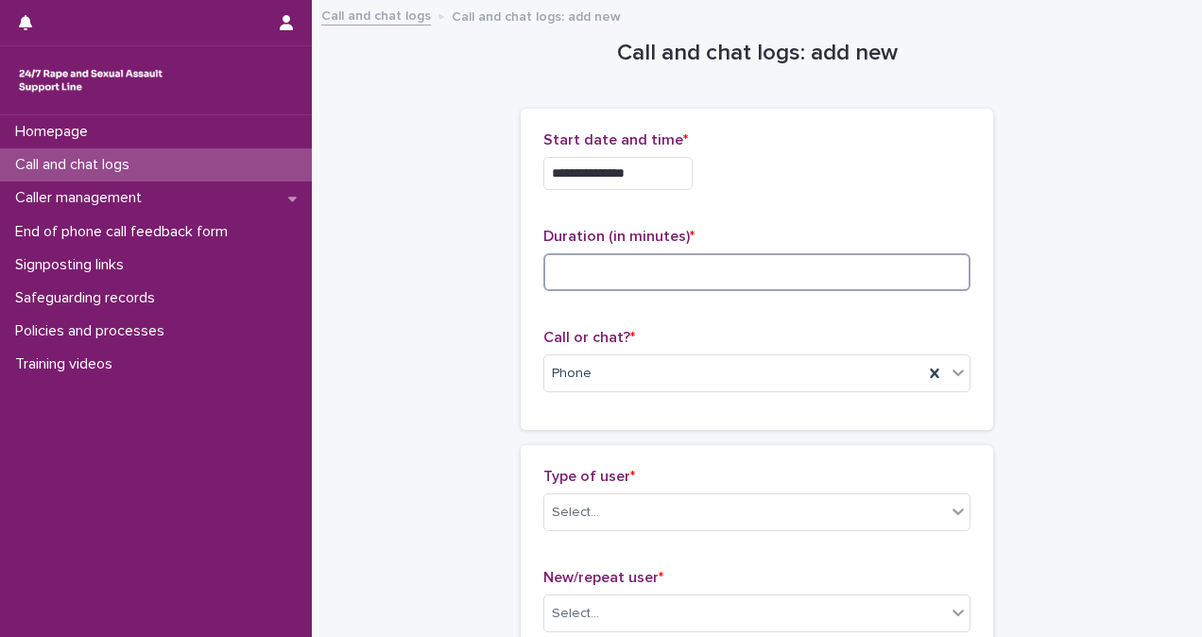
click at [809, 277] on input at bounding box center [756, 272] width 427 height 38
type input "**"
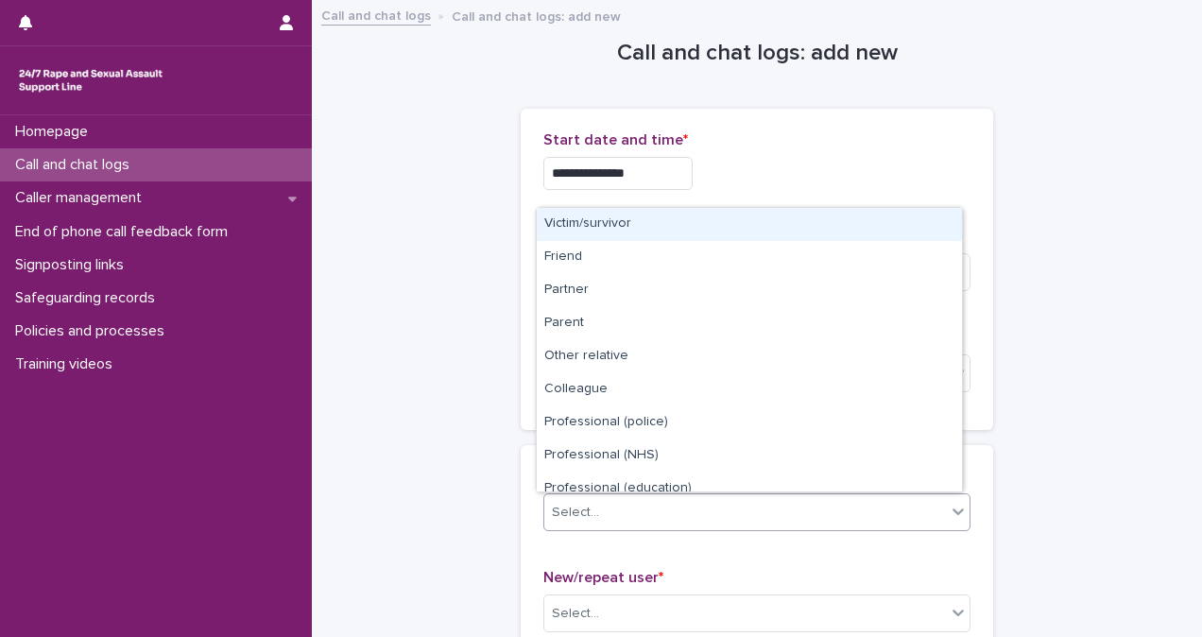
click at [813, 513] on div "Select..." at bounding box center [745, 512] width 402 height 31
click at [751, 227] on div "Victim/survivor" at bounding box center [749, 224] width 425 height 33
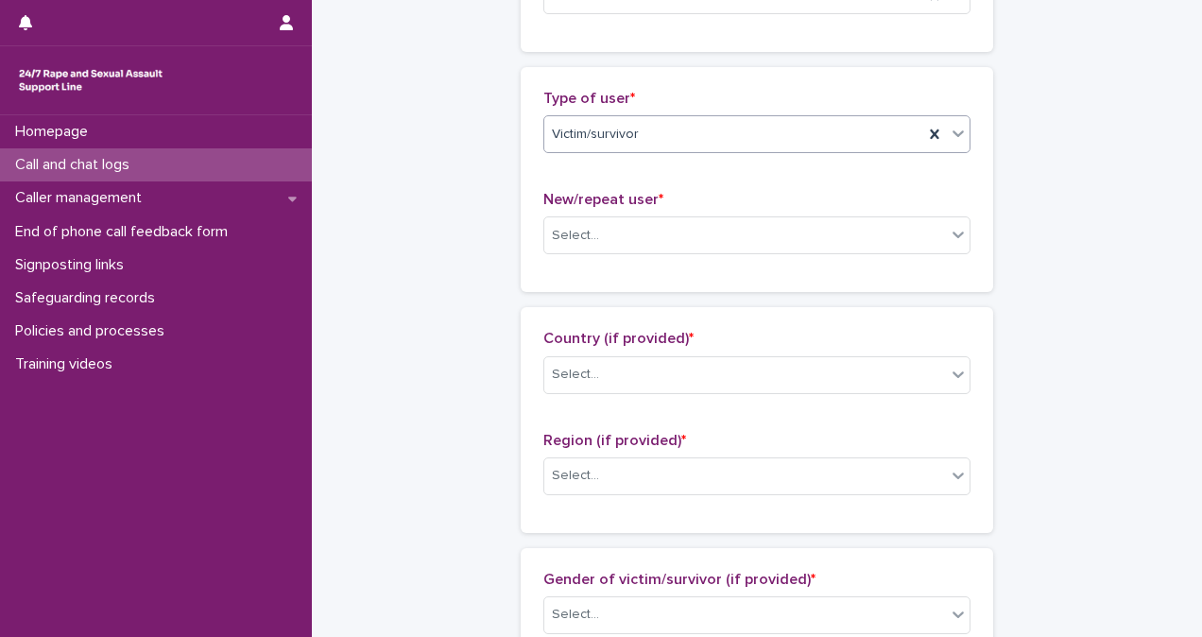
scroll to position [402, 0]
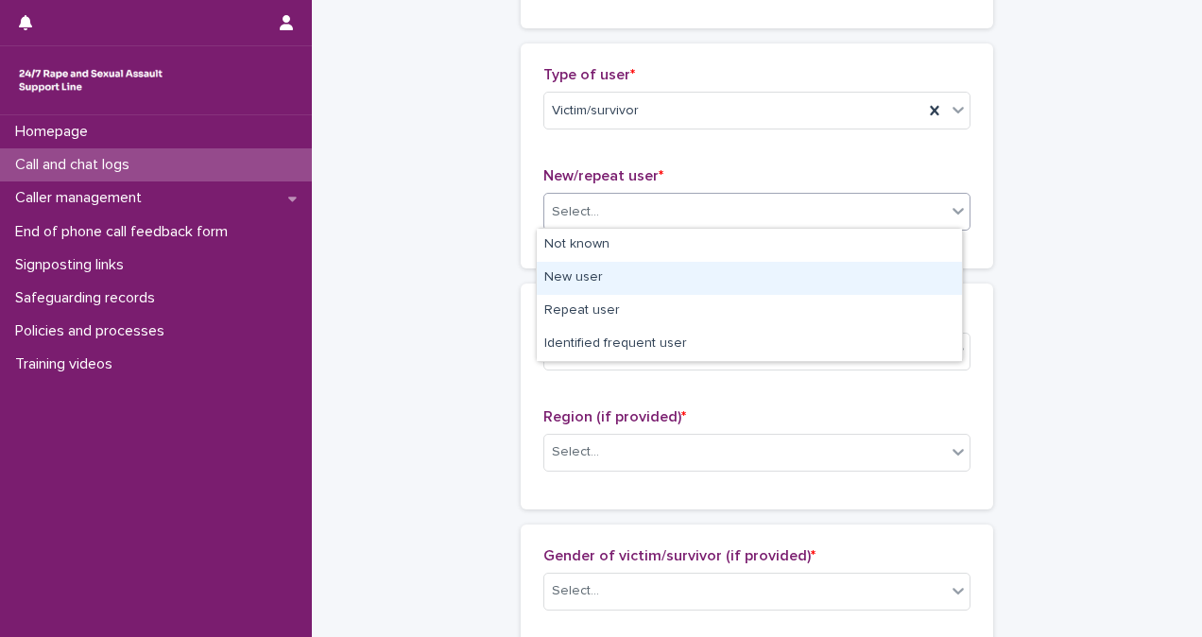
drag, startPoint x: 950, startPoint y: 206, endPoint x: 918, endPoint y: 272, distance: 73.1
click at [918, 272] on body "**********" at bounding box center [601, 318] width 1202 height 637
click at [918, 272] on div "New user" at bounding box center [749, 278] width 425 height 33
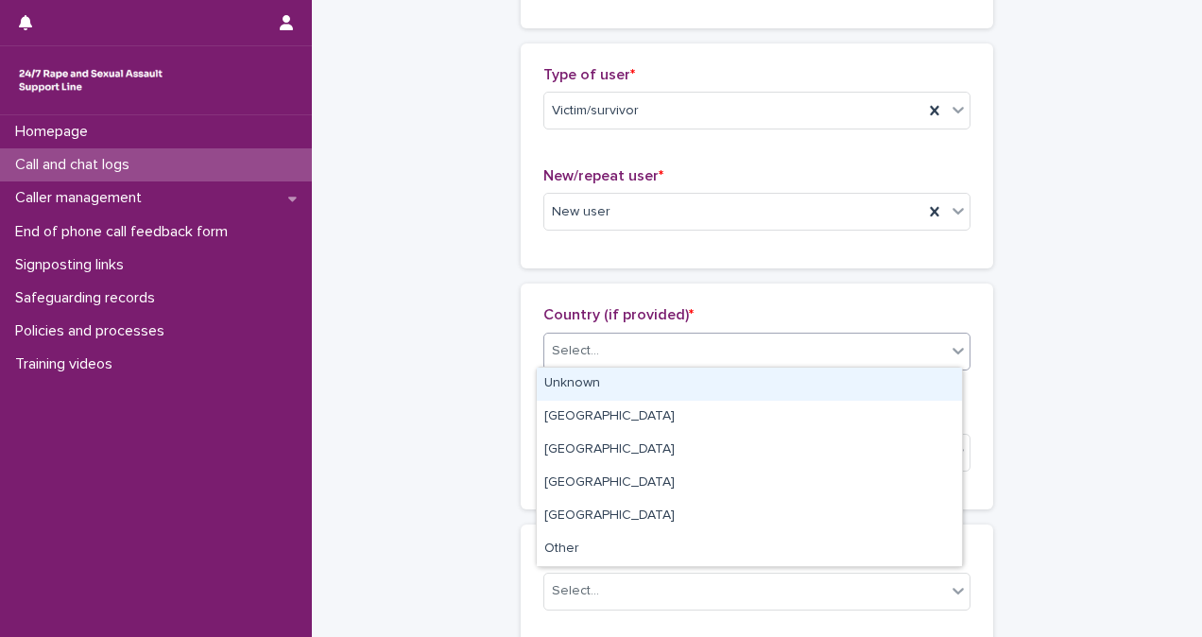
click at [908, 348] on div "Select..." at bounding box center [745, 350] width 402 height 31
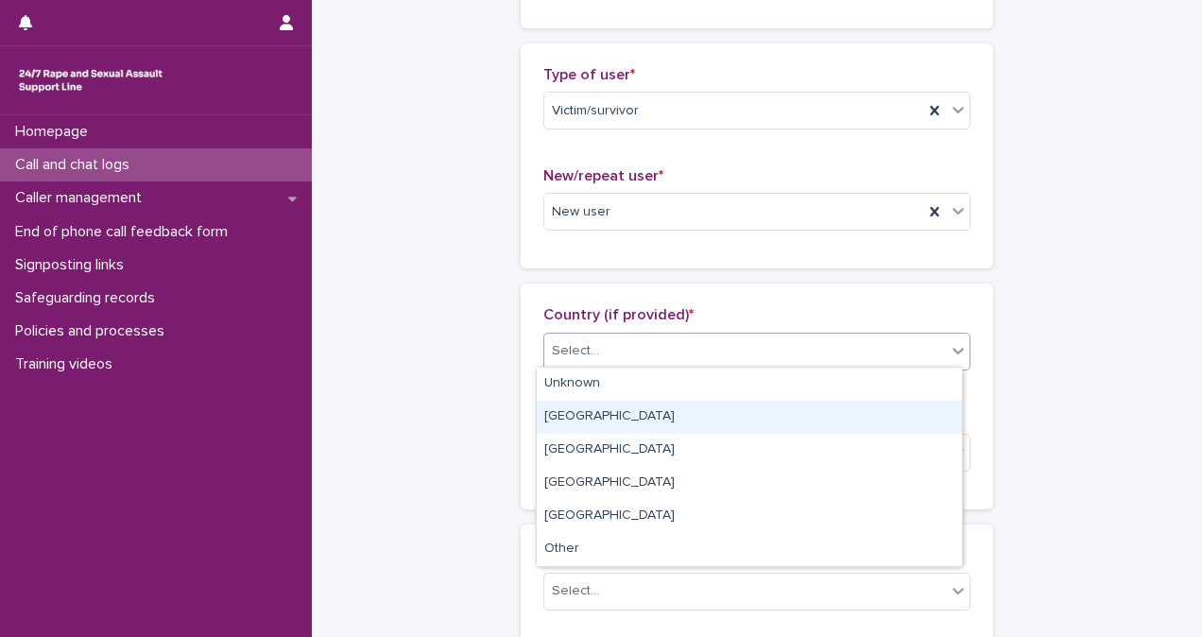
click at [894, 404] on div "[GEOGRAPHIC_DATA]" at bounding box center [749, 417] width 425 height 33
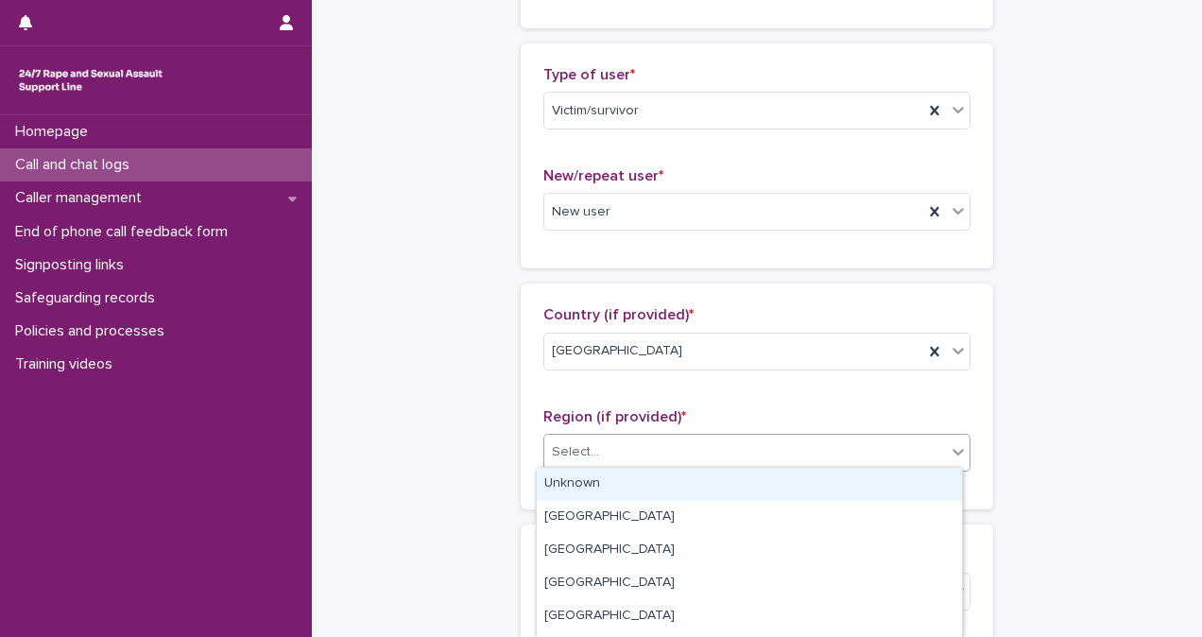
click at [899, 448] on div "Select..." at bounding box center [745, 451] width 402 height 31
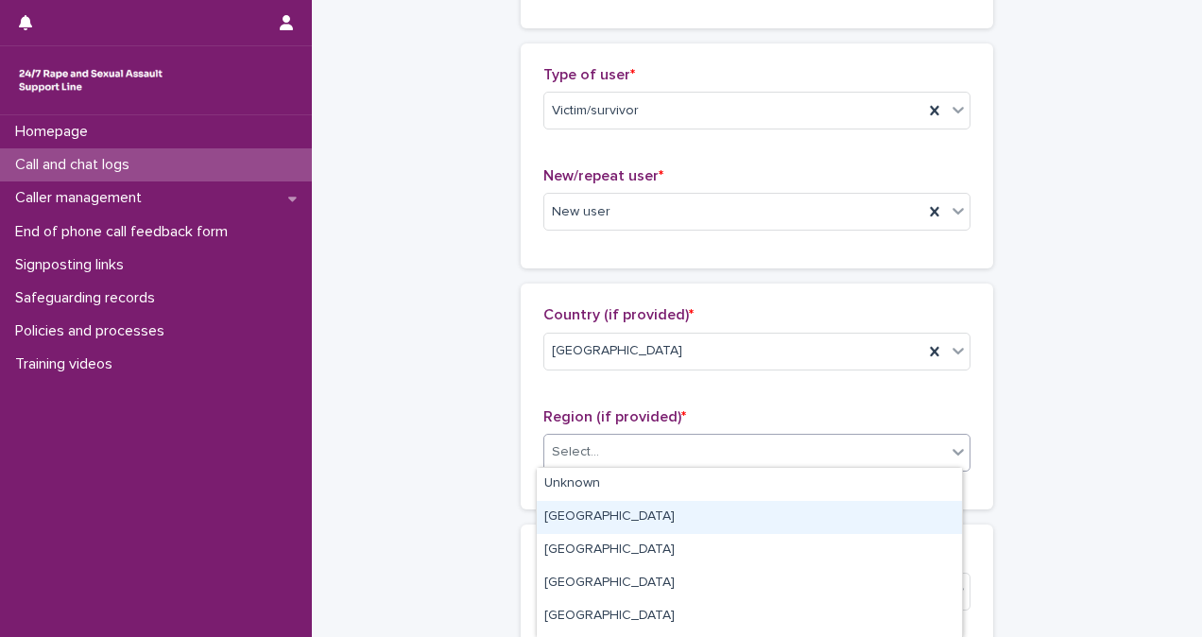
click at [922, 518] on div "[GEOGRAPHIC_DATA]" at bounding box center [749, 517] width 425 height 33
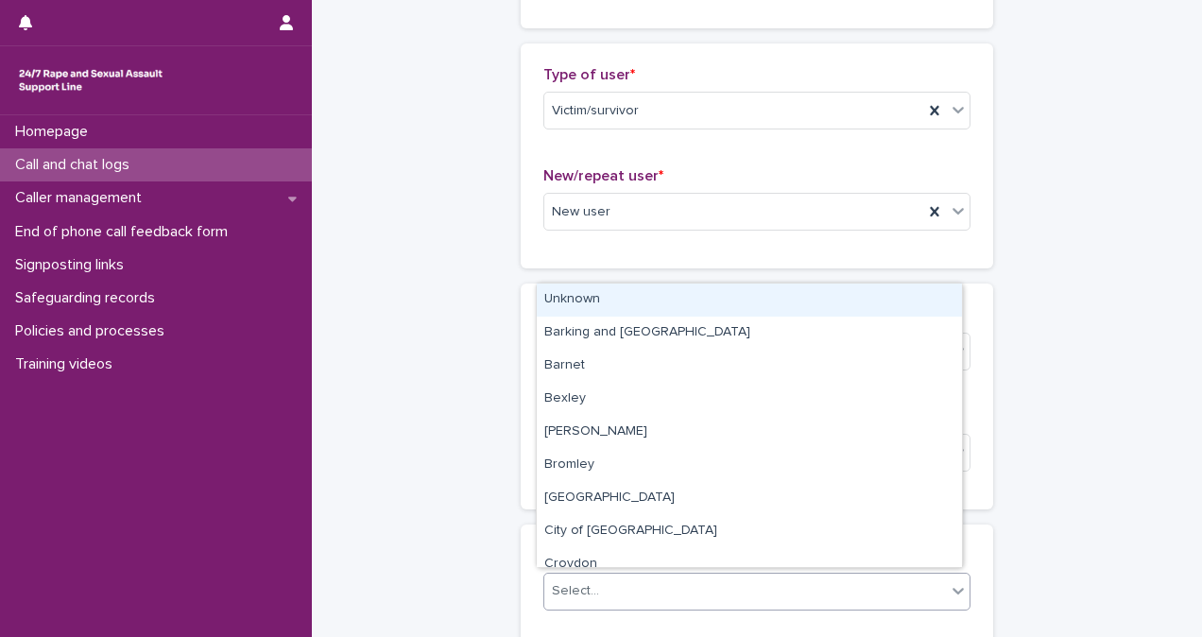
click at [904, 575] on div "Select..." at bounding box center [745, 590] width 402 height 31
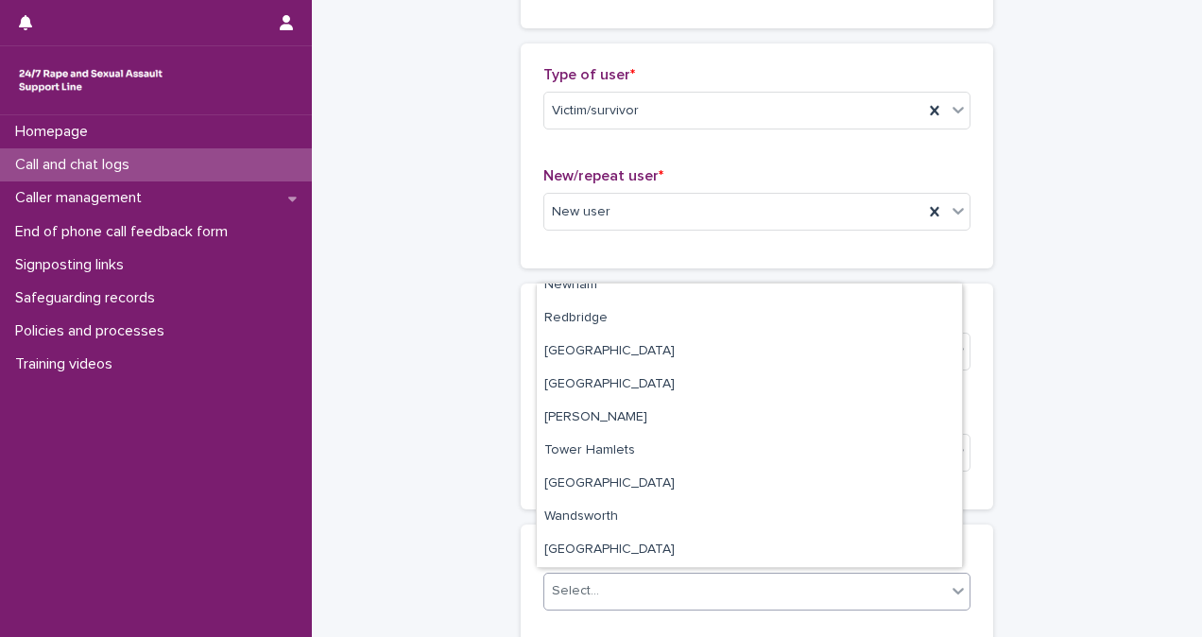
scroll to position [0, 0]
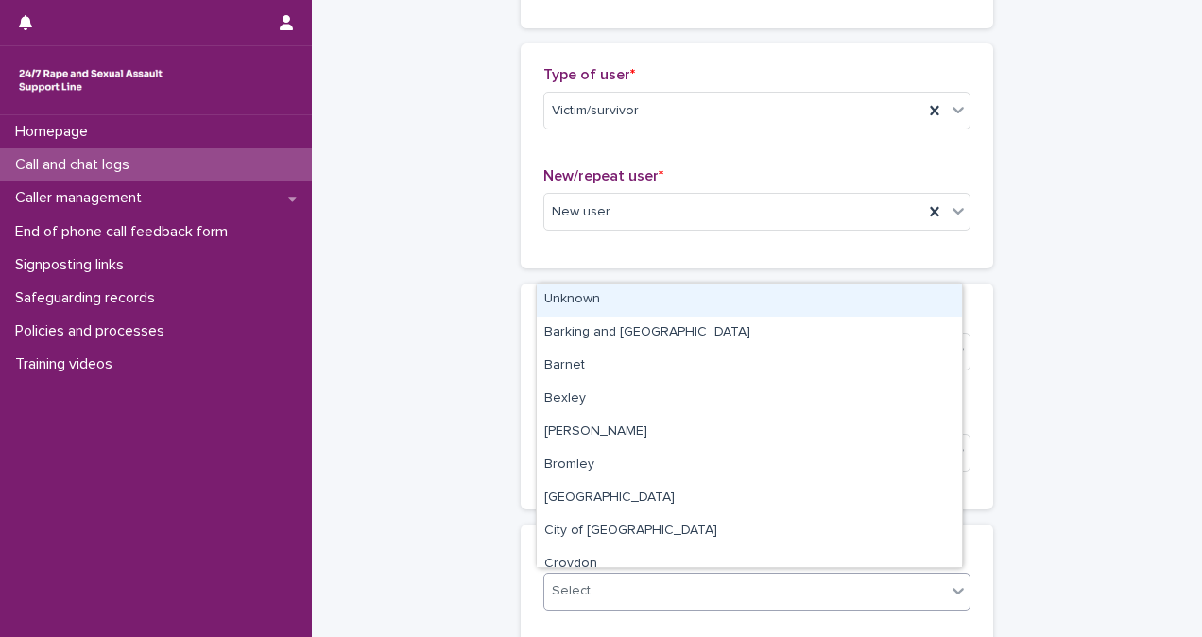
click at [862, 307] on div "Unknown" at bounding box center [749, 299] width 425 height 33
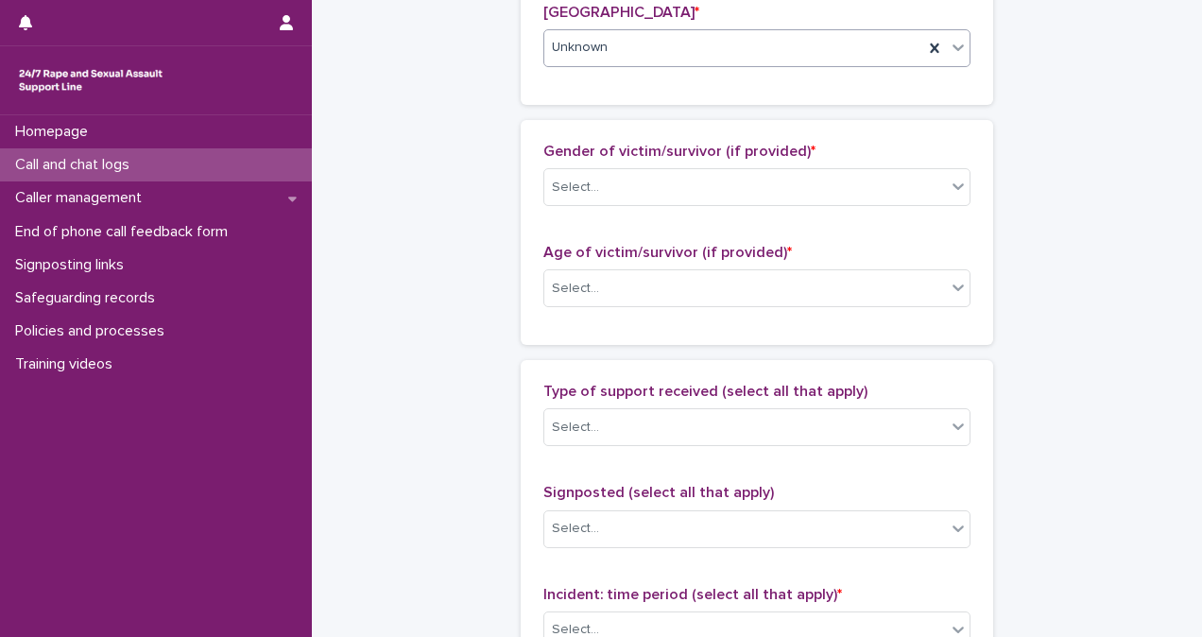
scroll to position [947, 0]
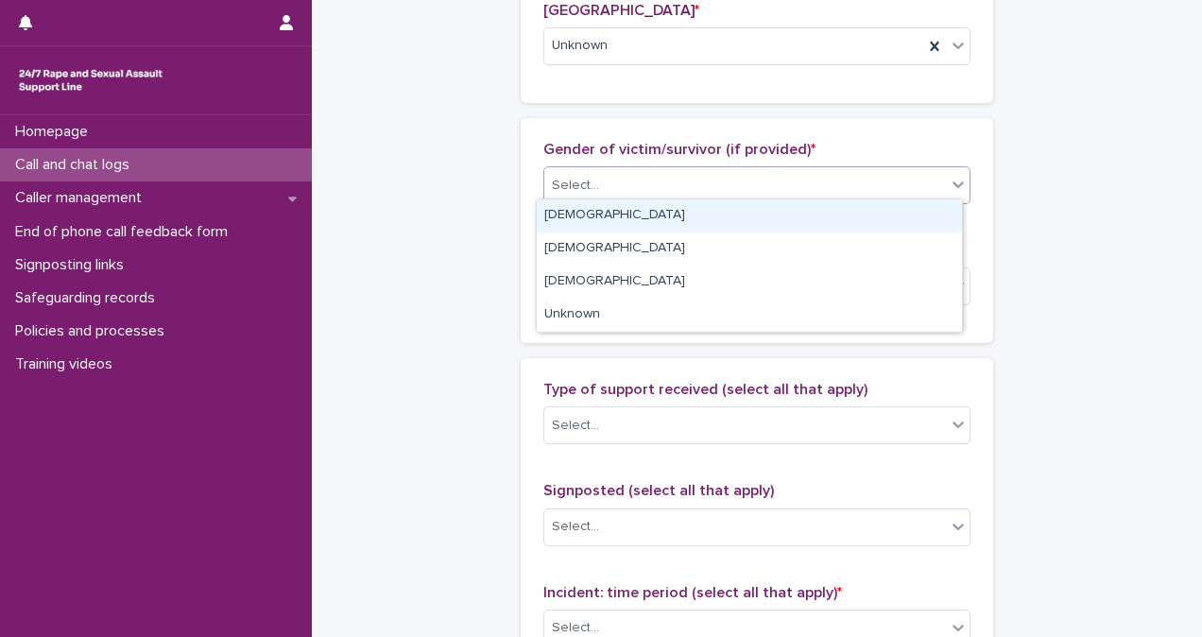
click at [784, 170] on div "Select..." at bounding box center [745, 185] width 402 height 31
click at [787, 214] on div "[DEMOGRAPHIC_DATA]" at bounding box center [749, 215] width 425 height 33
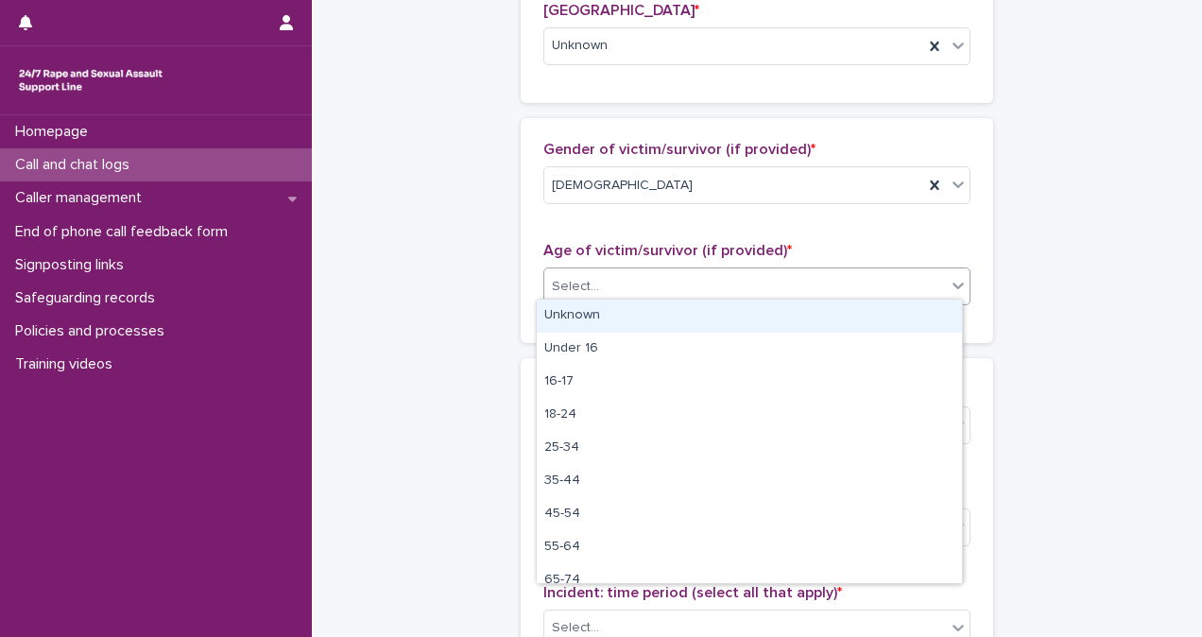
click at [782, 271] on div "Select..." at bounding box center [745, 286] width 402 height 31
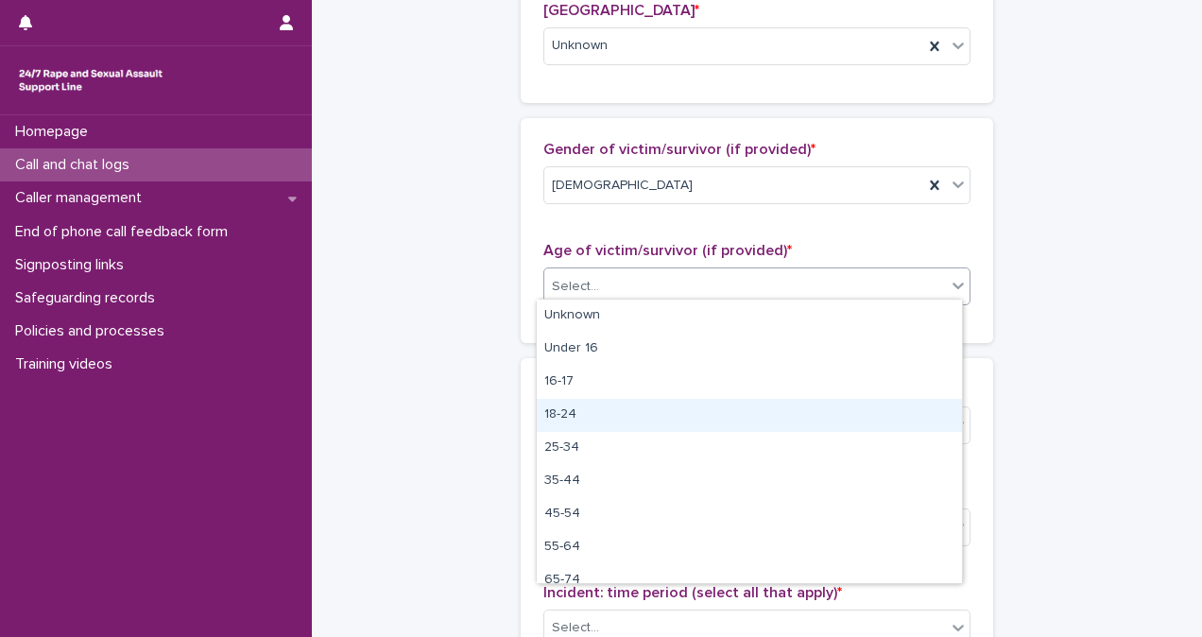
click at [777, 412] on div "18-24" at bounding box center [749, 415] width 425 height 33
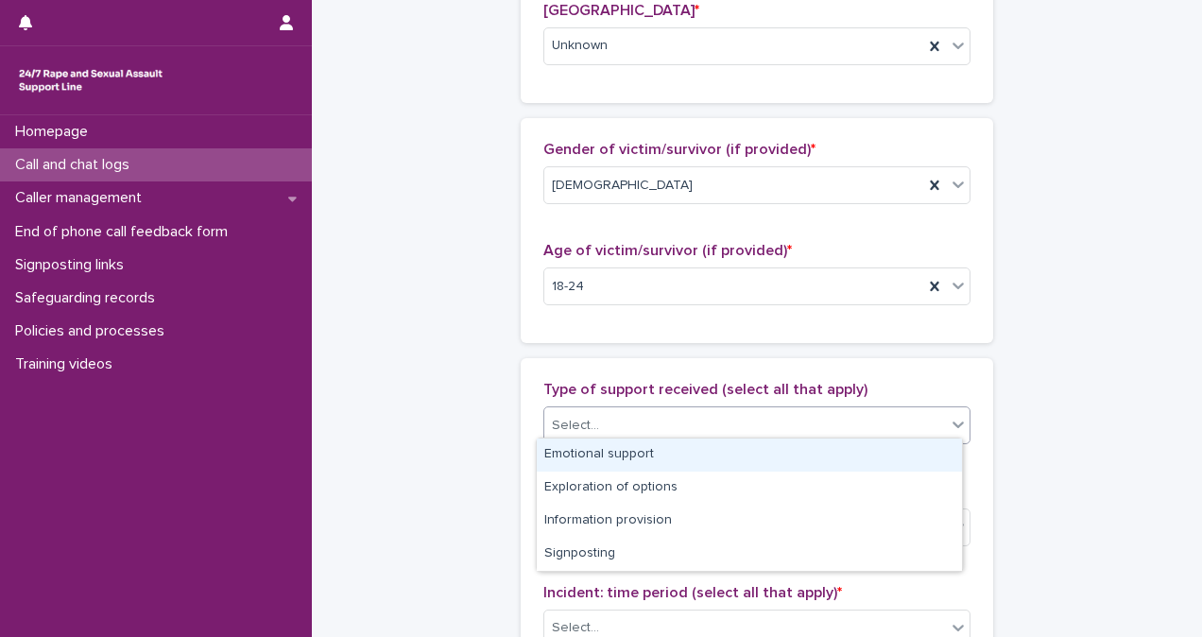
click at [777, 412] on div "Select..." at bounding box center [745, 425] width 402 height 31
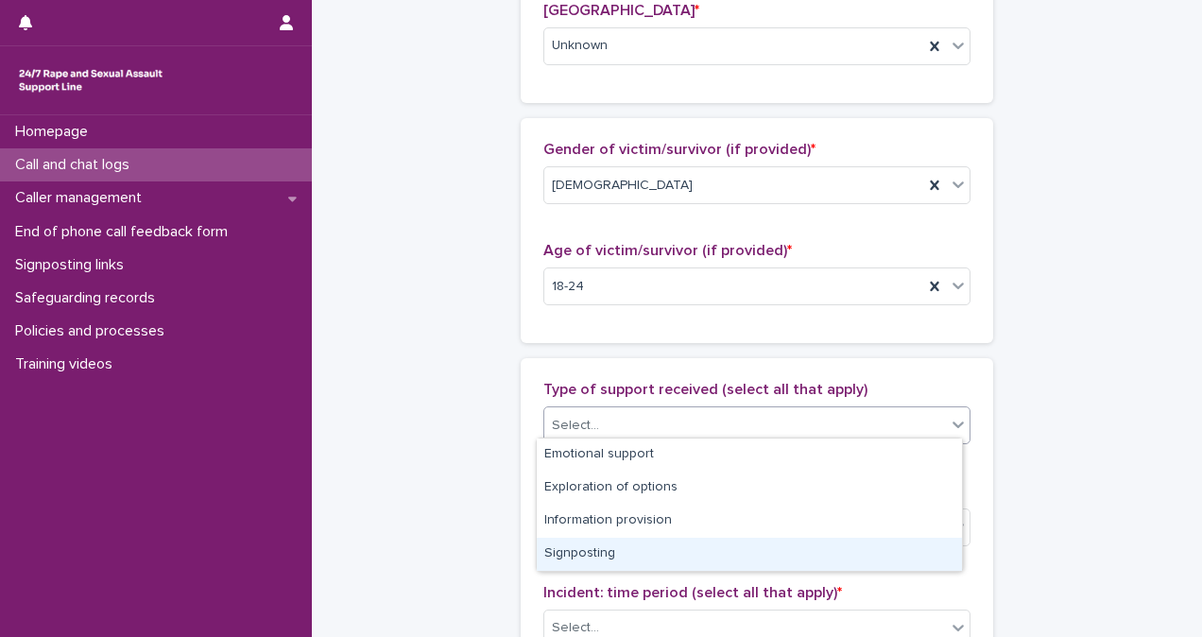
click at [770, 548] on div "Signposting" at bounding box center [749, 554] width 425 height 33
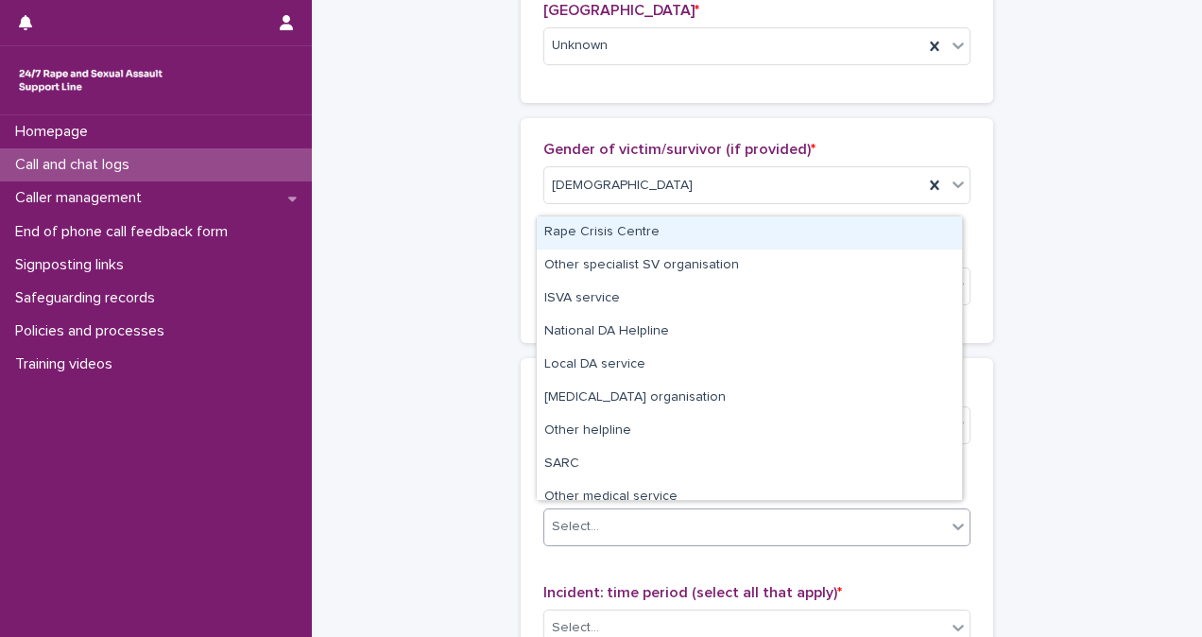
click at [768, 520] on div "Select..." at bounding box center [745, 526] width 402 height 31
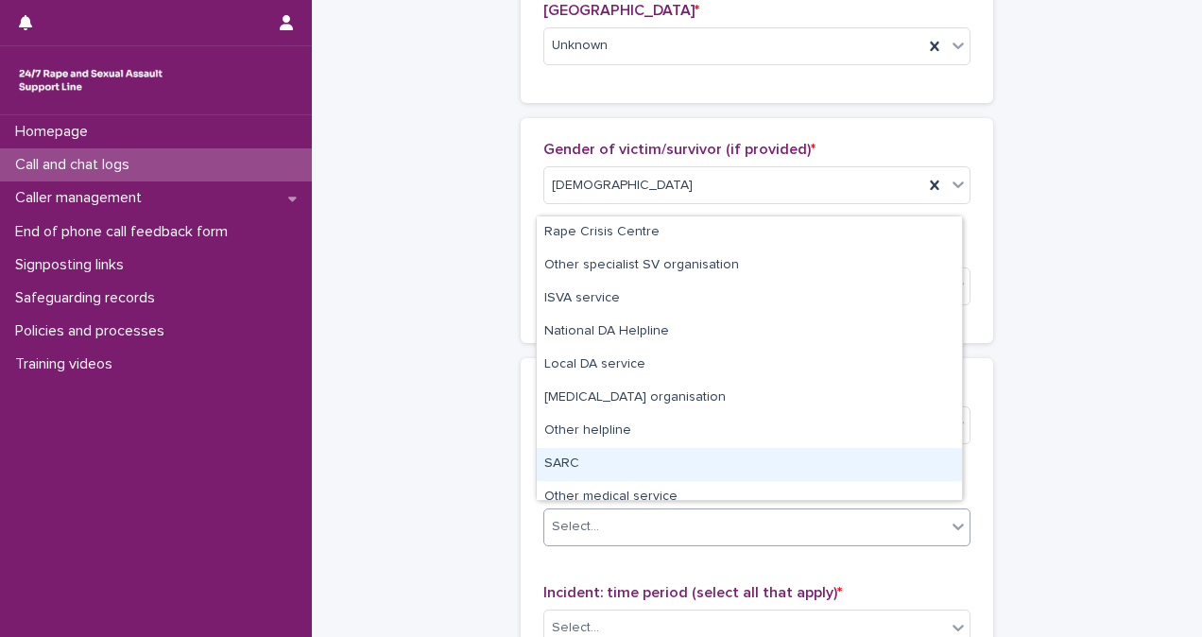
click at [763, 461] on div "SARC" at bounding box center [749, 464] width 425 height 33
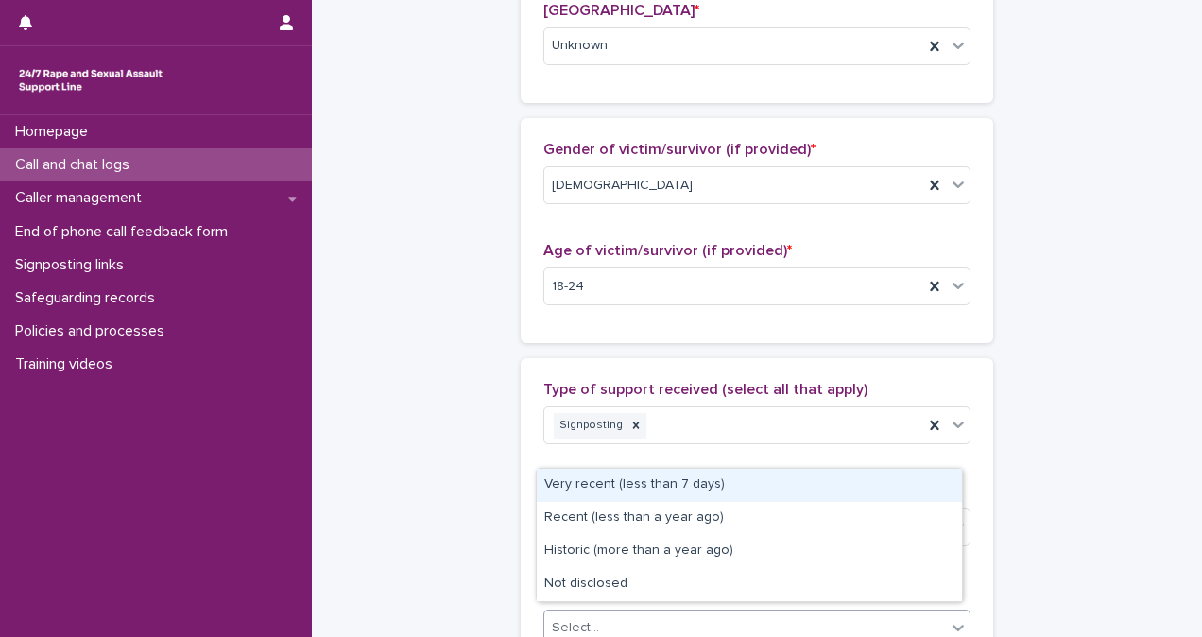
click at [769, 612] on div "Select..." at bounding box center [745, 627] width 402 height 31
click at [769, 493] on div "Very recent (less than 7 days)" at bounding box center [749, 485] width 425 height 33
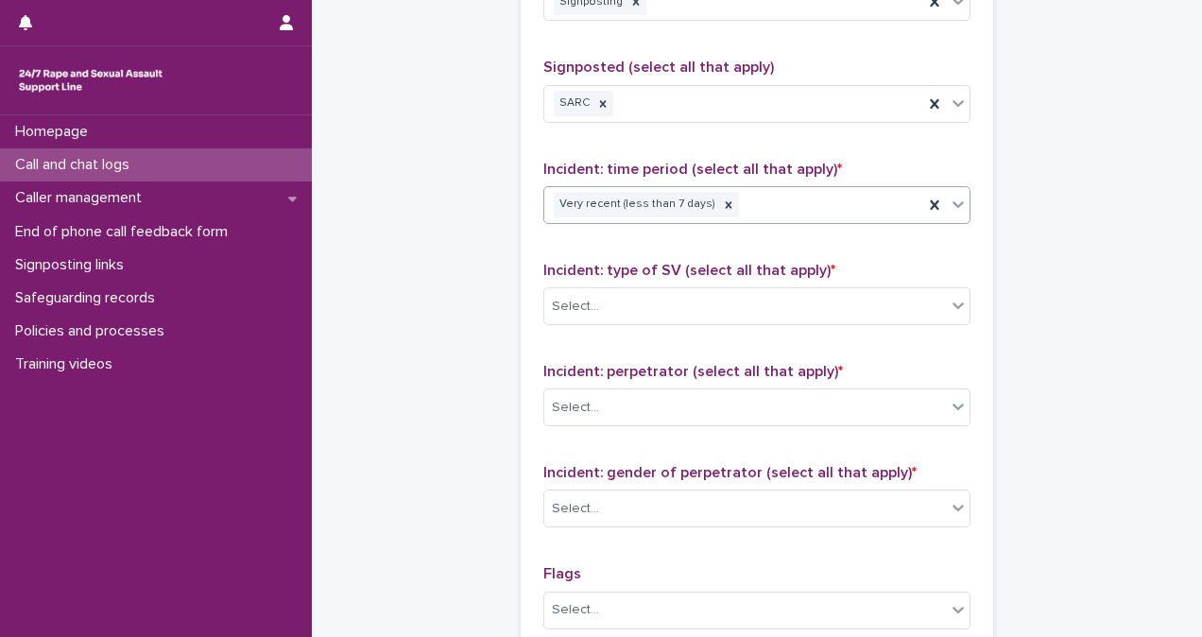
scroll to position [1488, 0]
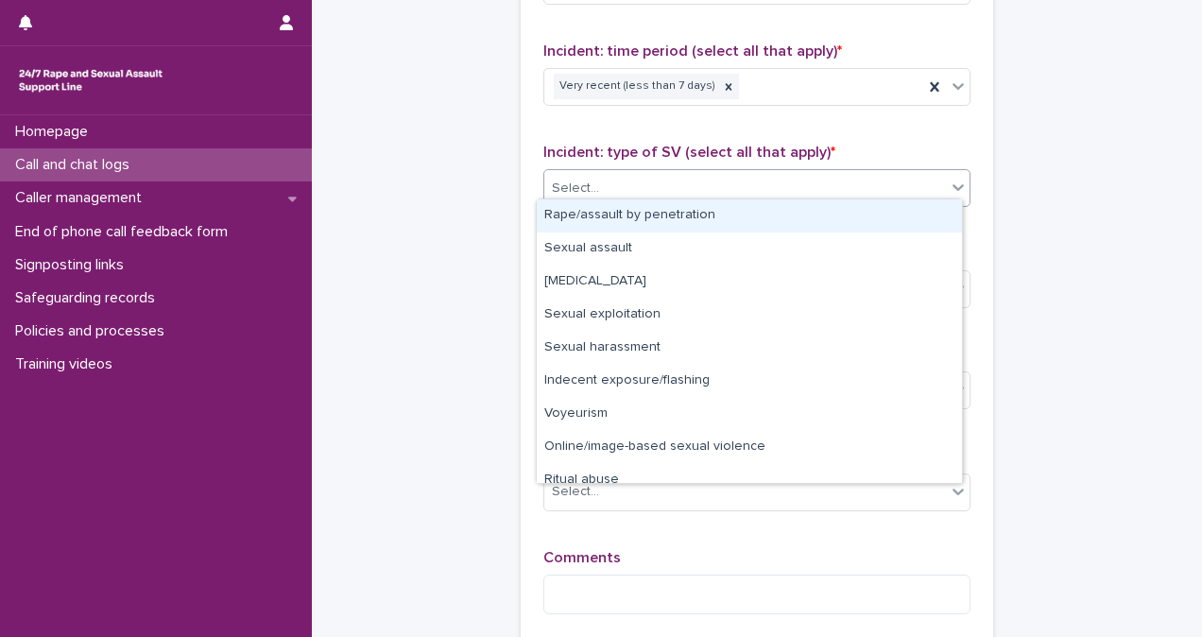
click at [760, 176] on div "Select..." at bounding box center [745, 188] width 402 height 31
click at [762, 219] on div "Rape/assault by penetration" at bounding box center [749, 215] width 425 height 33
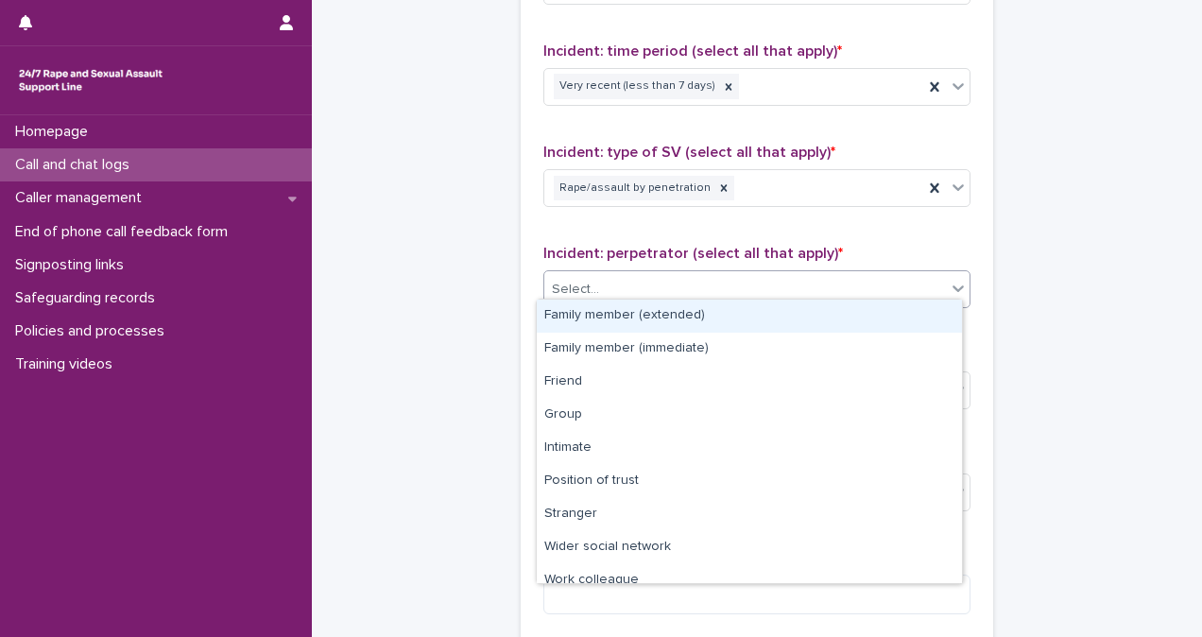
click at [765, 282] on div "Select..." at bounding box center [745, 289] width 402 height 31
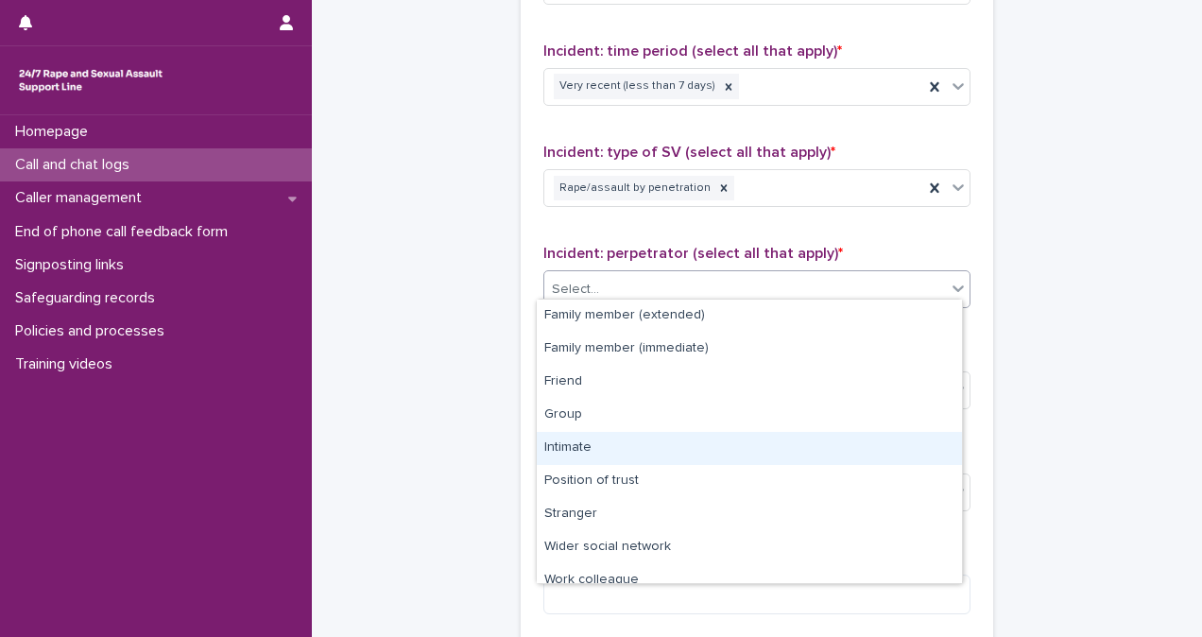
click at [822, 446] on div "Intimate" at bounding box center [749, 448] width 425 height 33
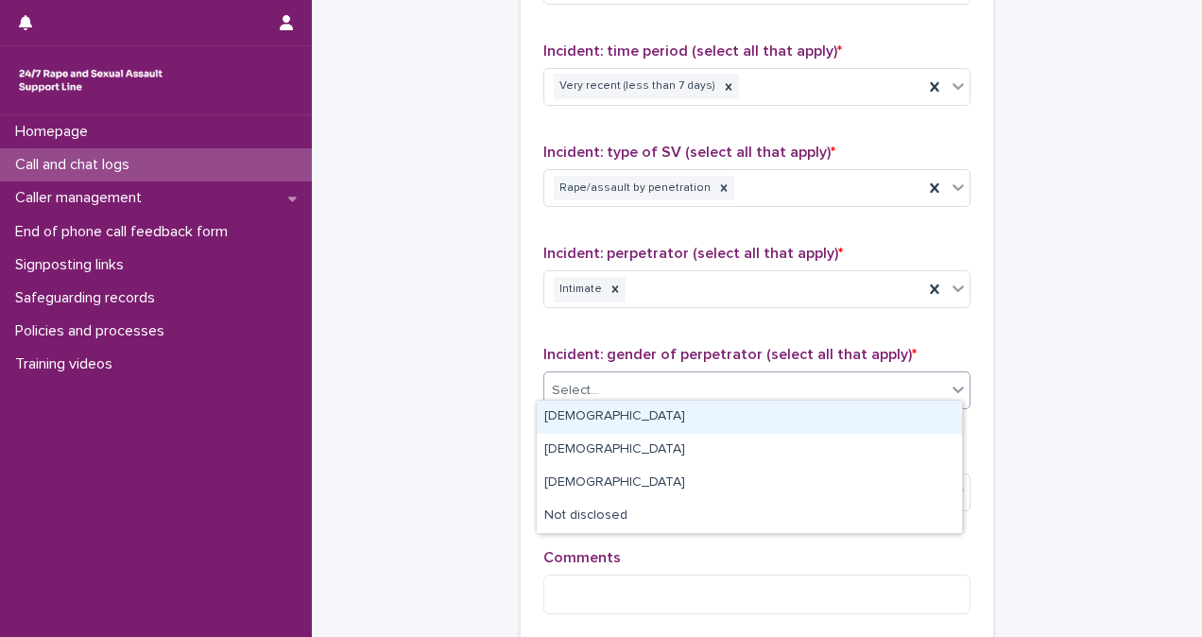
drag, startPoint x: 796, startPoint y: 366, endPoint x: 794, endPoint y: 420, distance: 54.8
click at [794, 420] on body "**********" at bounding box center [601, 318] width 1202 height 637
click at [794, 420] on div "[DEMOGRAPHIC_DATA]" at bounding box center [749, 417] width 425 height 33
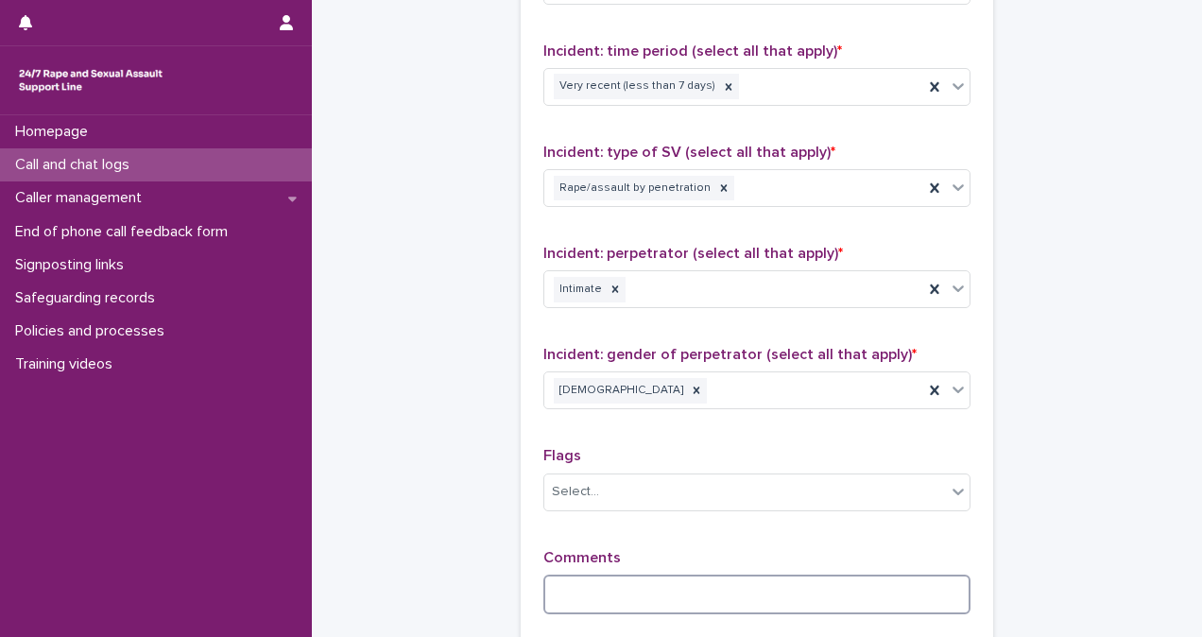
click at [798, 574] on textarea at bounding box center [756, 594] width 427 height 40
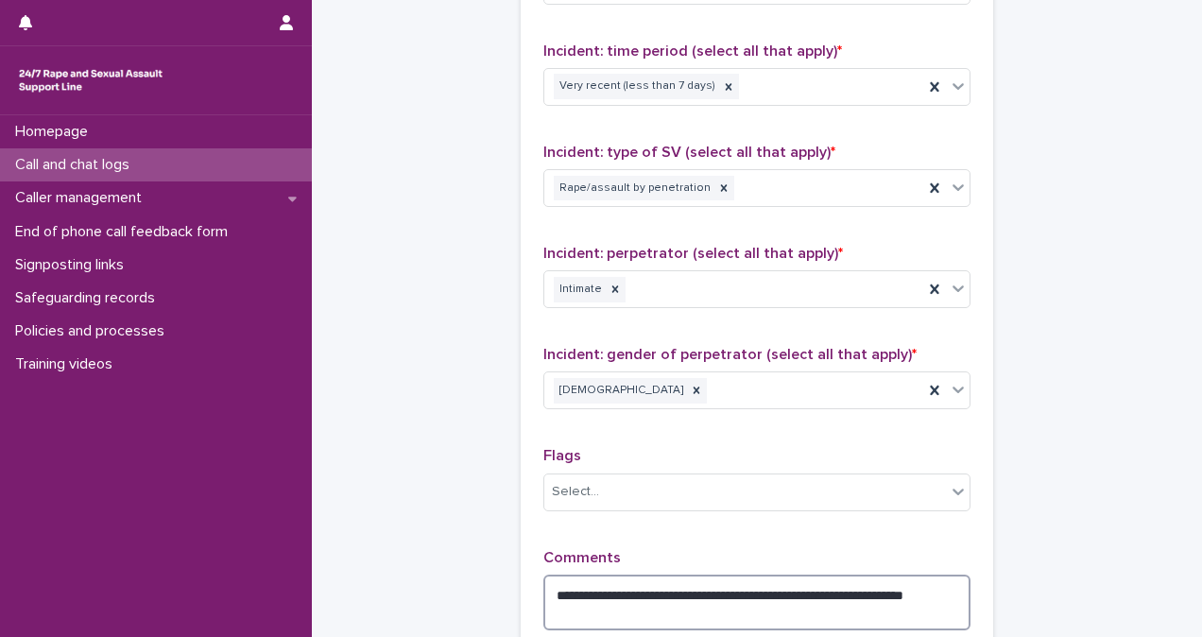
scroll to position [1633, 0]
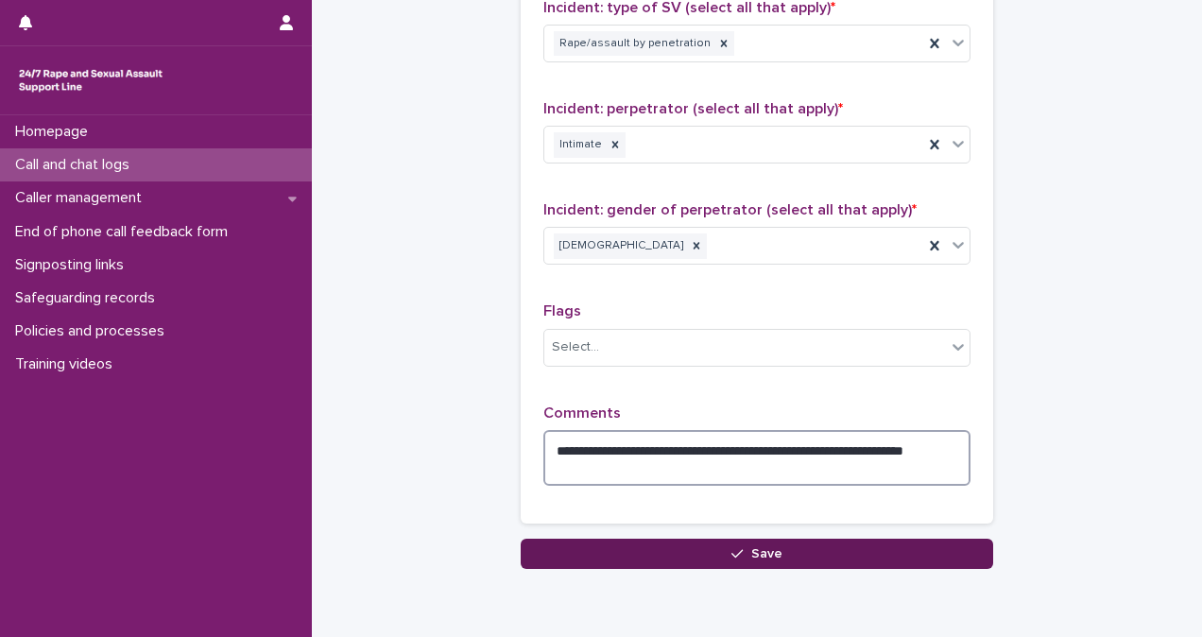
type textarea "**********"
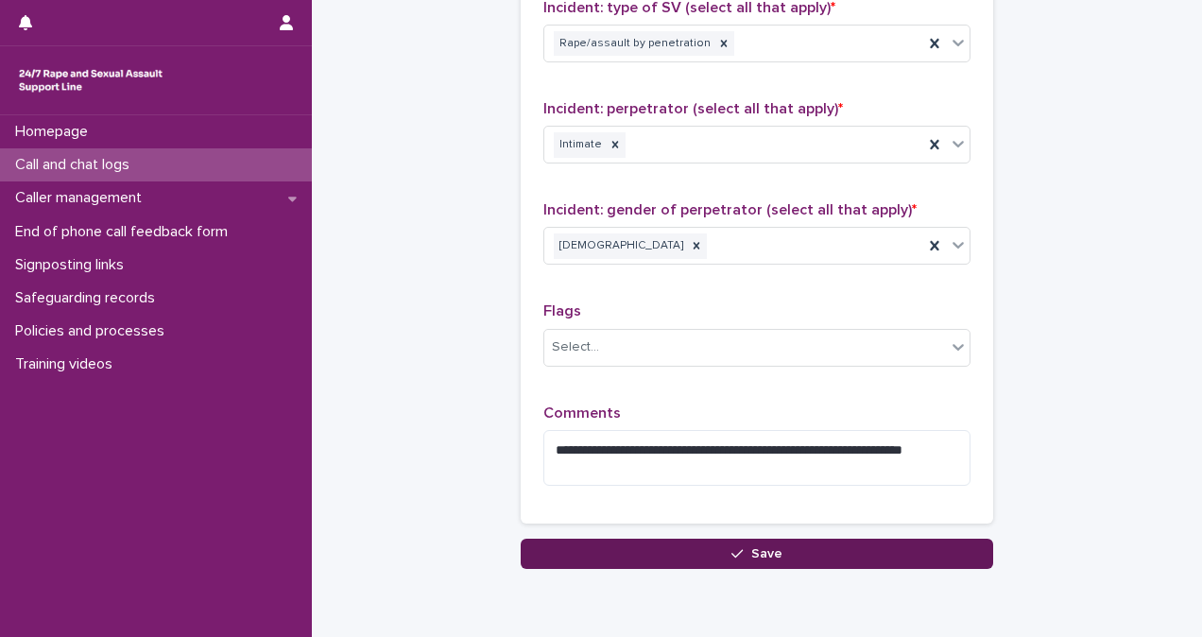
click at [930, 548] on button "Save" at bounding box center [757, 554] width 472 height 30
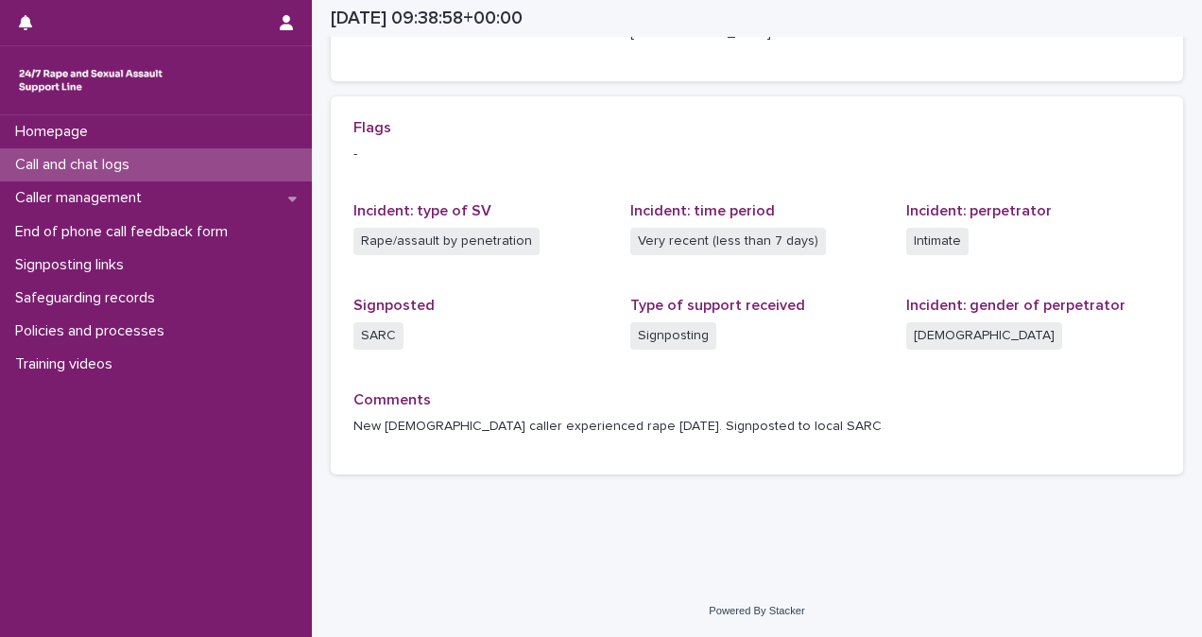
scroll to position [367, 0]
click at [175, 165] on div "Call and chat logs" at bounding box center [156, 164] width 312 height 33
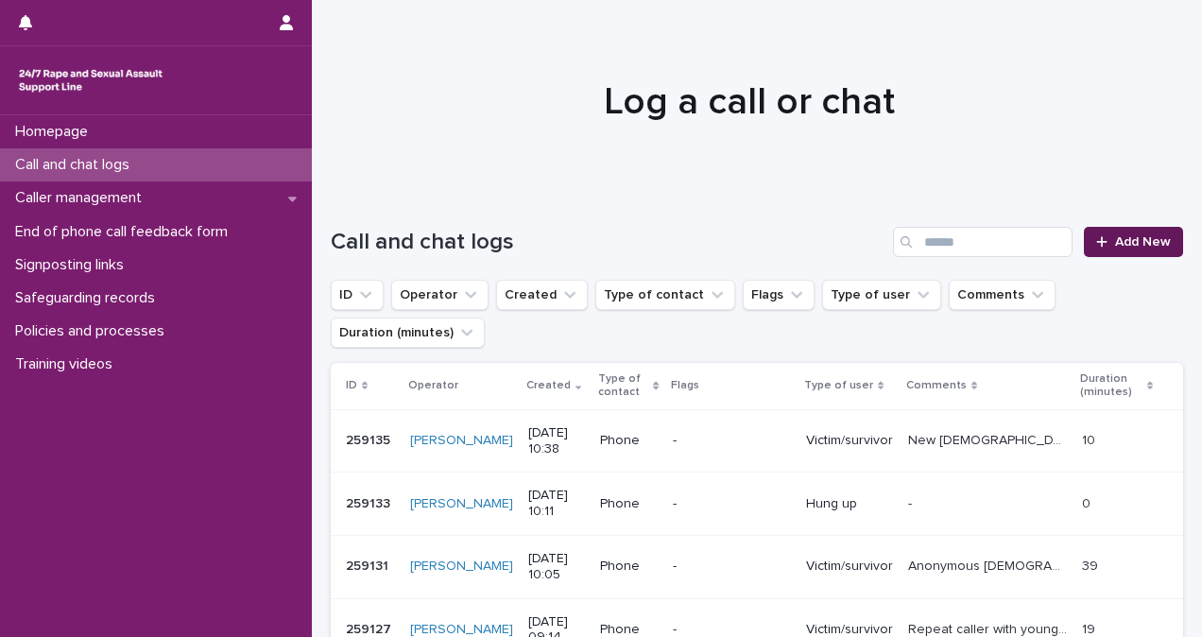
click at [1135, 235] on span "Add New" at bounding box center [1143, 241] width 56 height 13
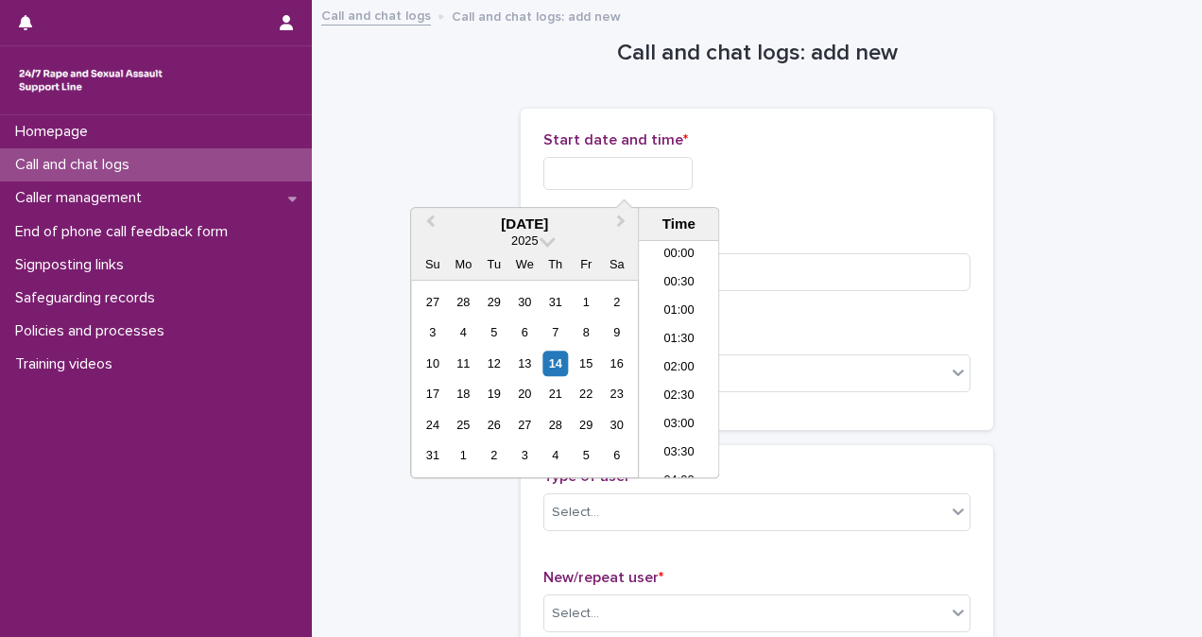
click at [644, 166] on input "text" at bounding box center [617, 173] width 149 height 33
click at [692, 366] on li "11:00" at bounding box center [679, 359] width 80 height 28
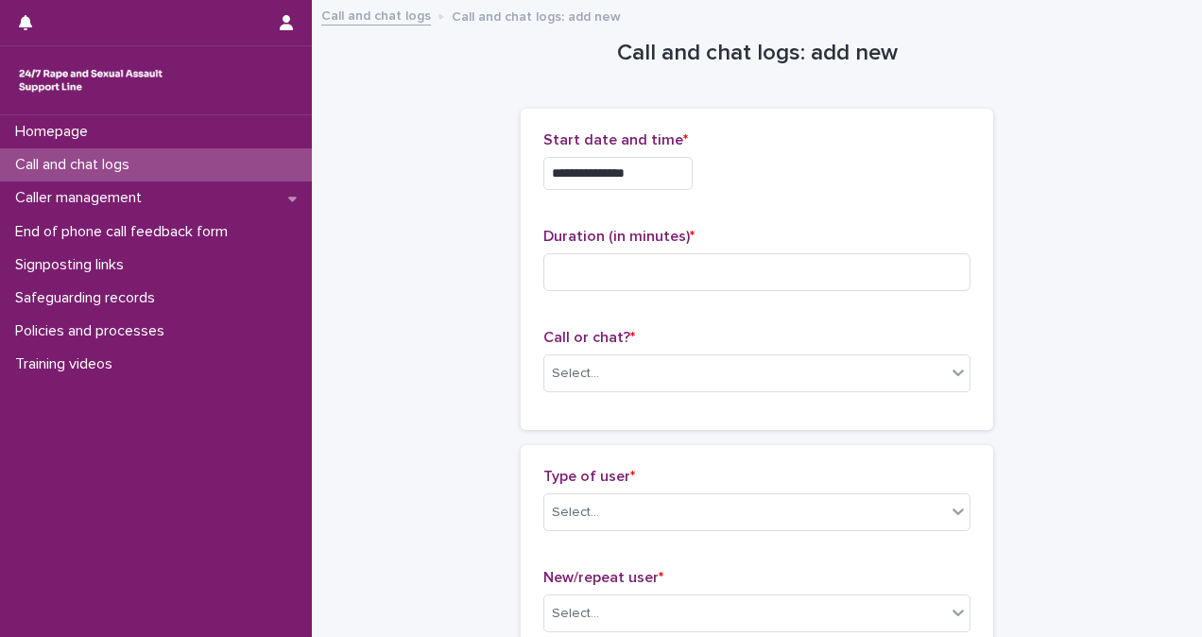
click at [669, 172] on input "**********" at bounding box center [617, 173] width 149 height 33
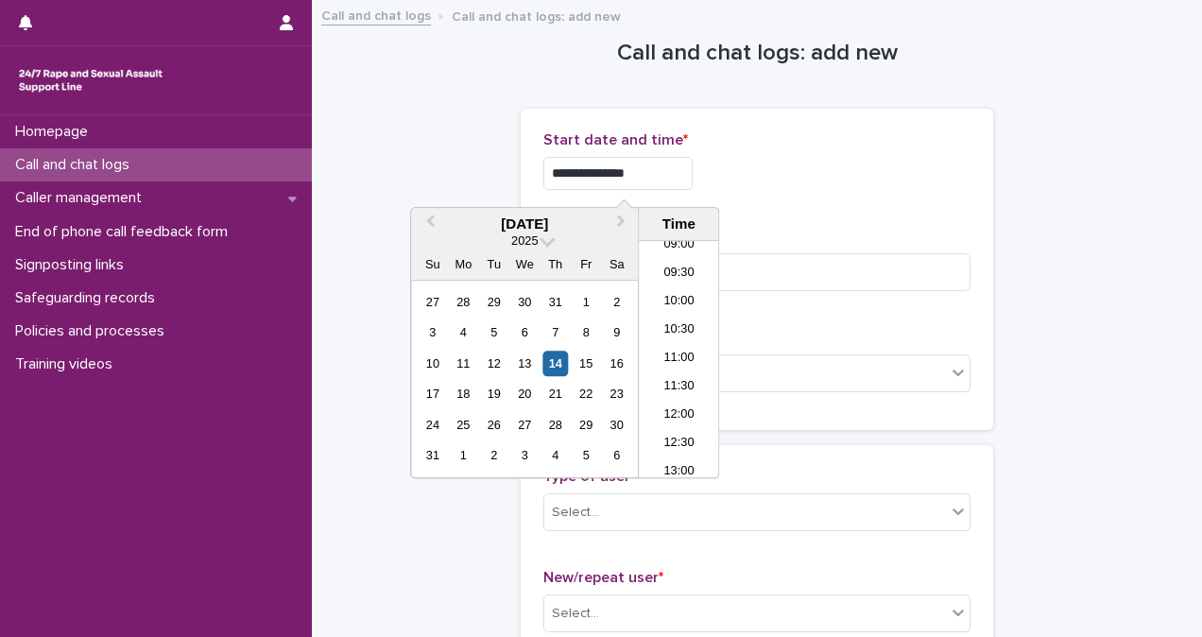
type input "**********"
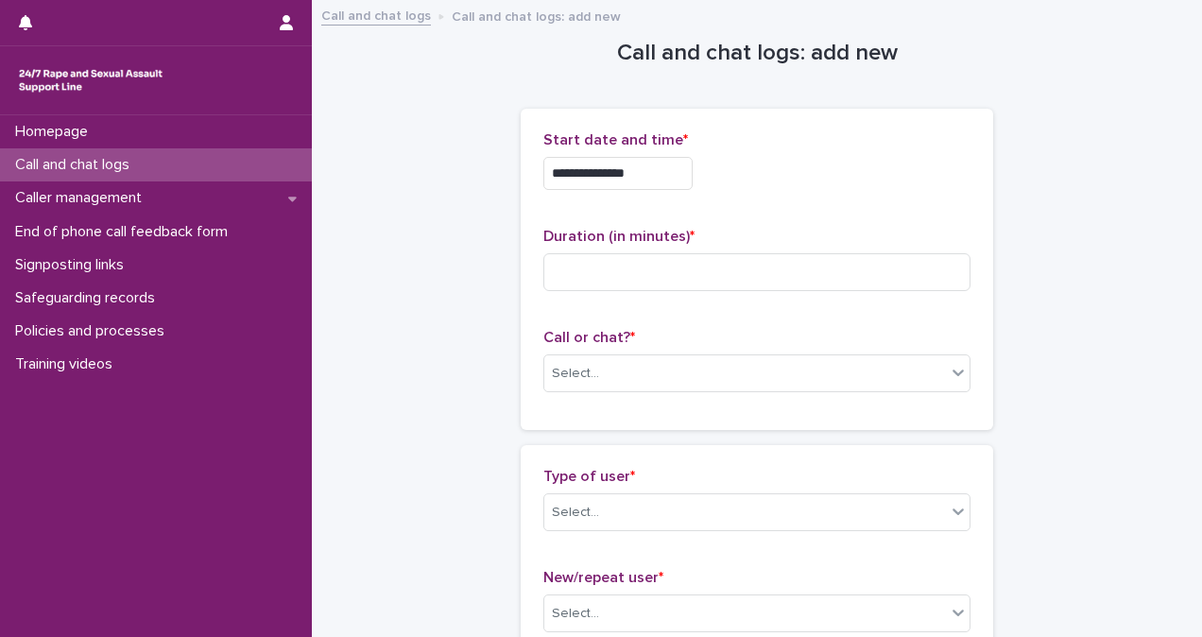
click at [796, 171] on div "**********" at bounding box center [756, 173] width 427 height 33
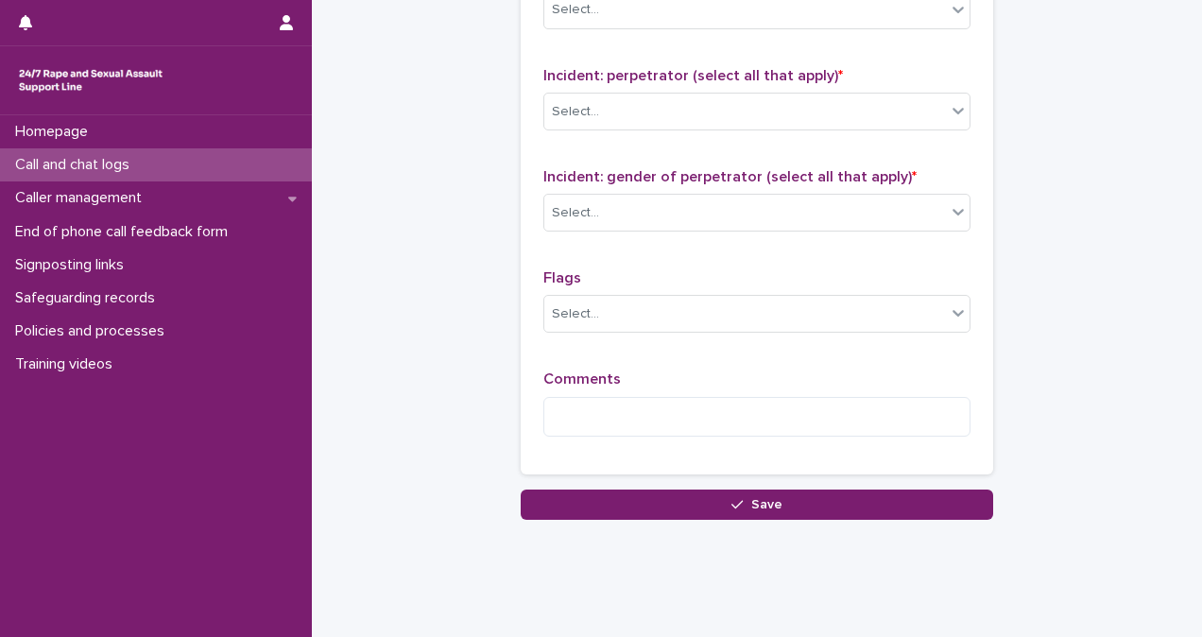
scroll to position [1548, 0]
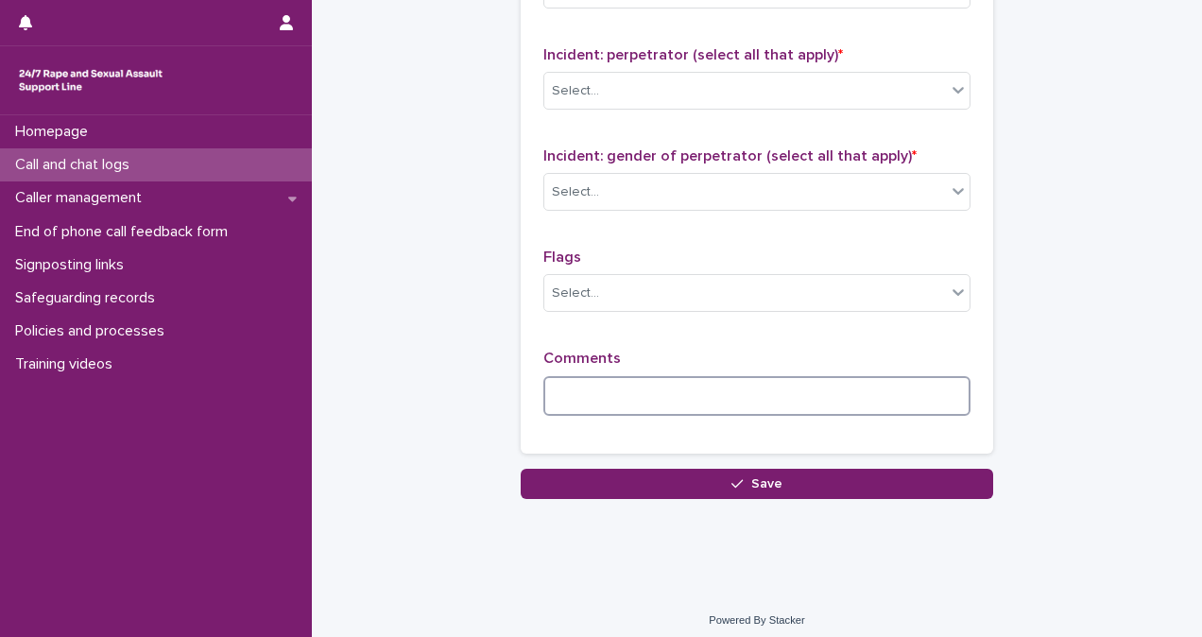
click at [836, 391] on textarea at bounding box center [756, 396] width 427 height 40
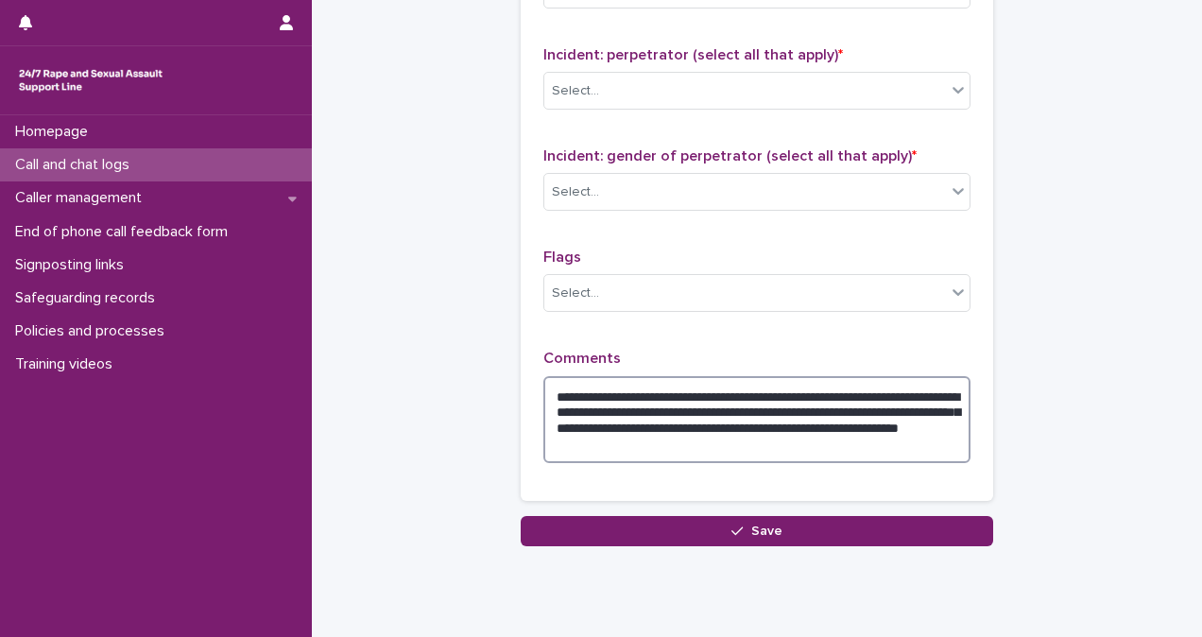
click at [775, 437] on textarea "**********" at bounding box center [756, 419] width 427 height 87
click at [820, 450] on textarea "**********" at bounding box center [756, 419] width 427 height 87
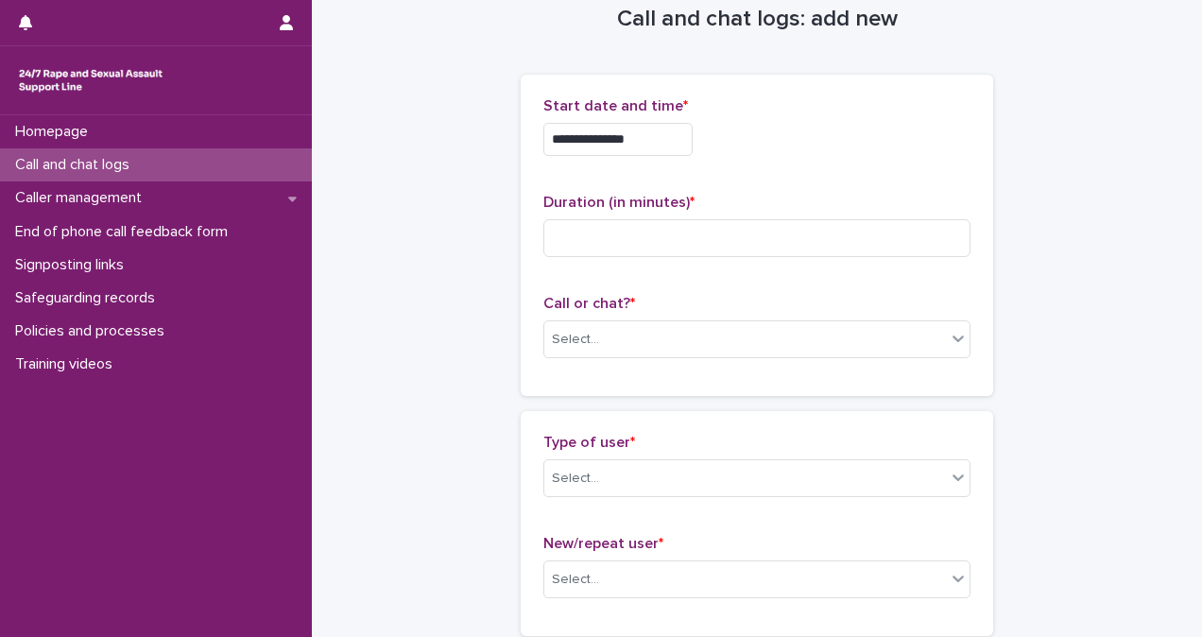
scroll to position [29, 0]
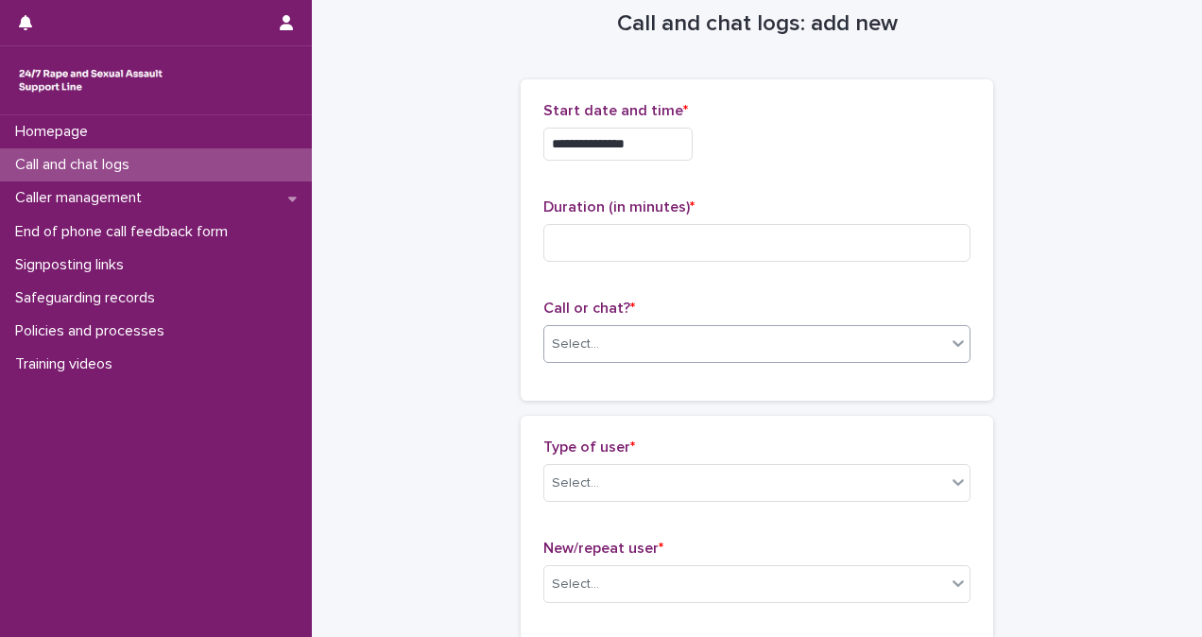
type textarea "**********"
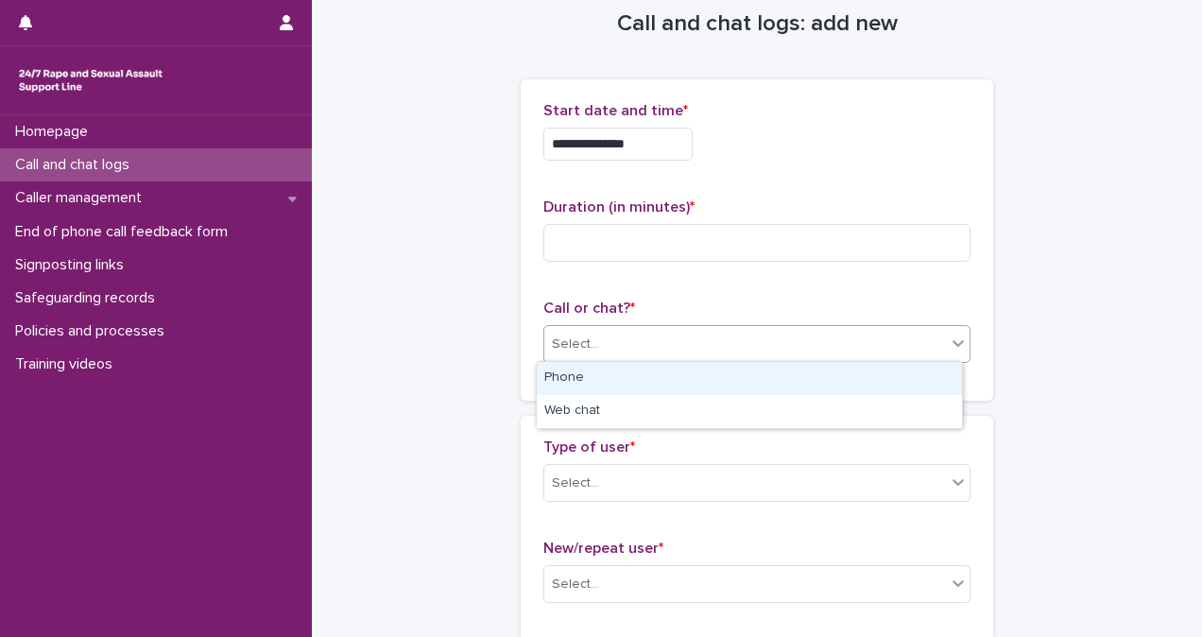
drag, startPoint x: 674, startPoint y: 355, endPoint x: 676, endPoint y: 371, distance: 16.3
click at [676, 371] on body "**********" at bounding box center [601, 318] width 1202 height 637
click at [676, 371] on div "Phone" at bounding box center [749, 378] width 425 height 33
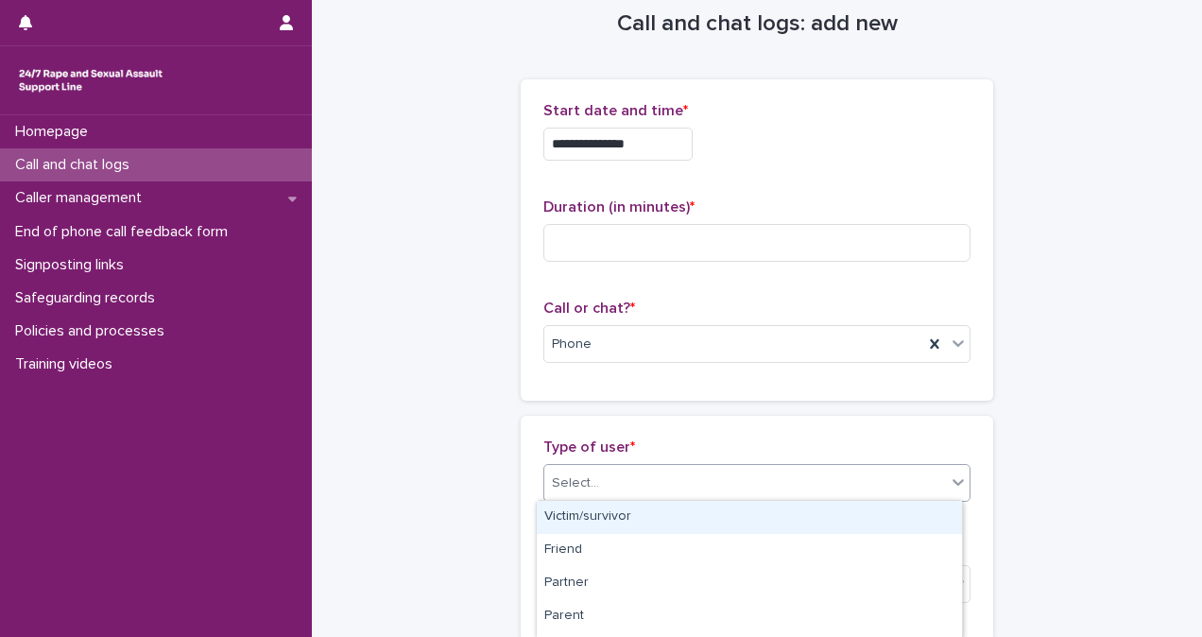
click at [699, 471] on div "Select..." at bounding box center [745, 483] width 402 height 31
click at [701, 514] on div "Victim/survivor" at bounding box center [749, 517] width 425 height 33
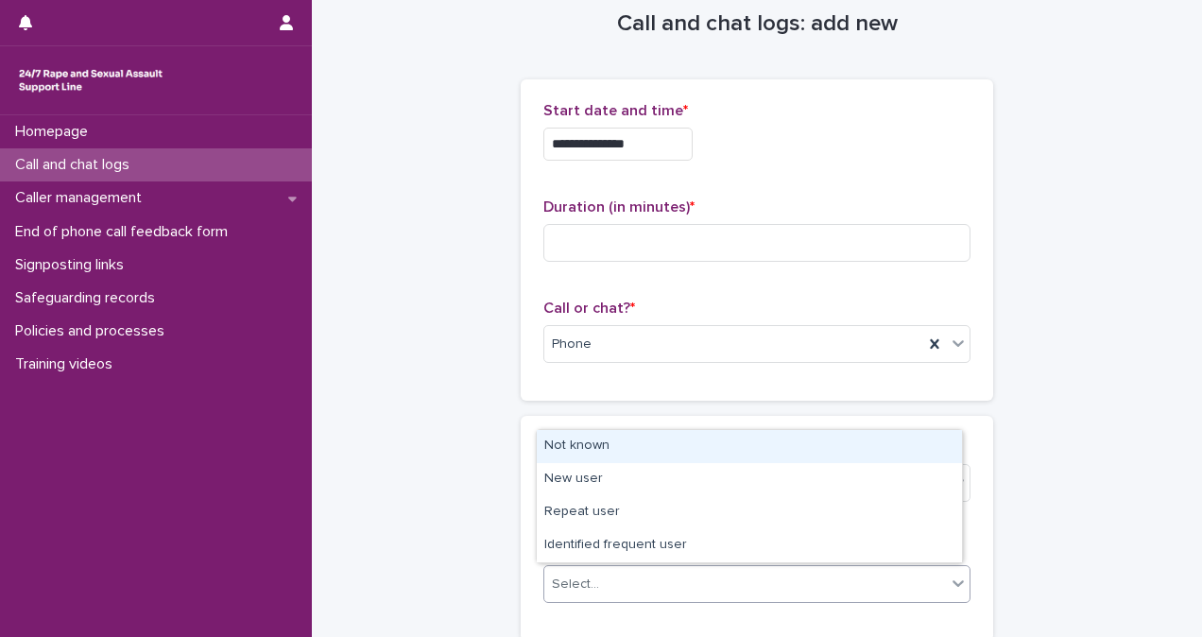
click at [703, 577] on div "Select..." at bounding box center [745, 584] width 402 height 31
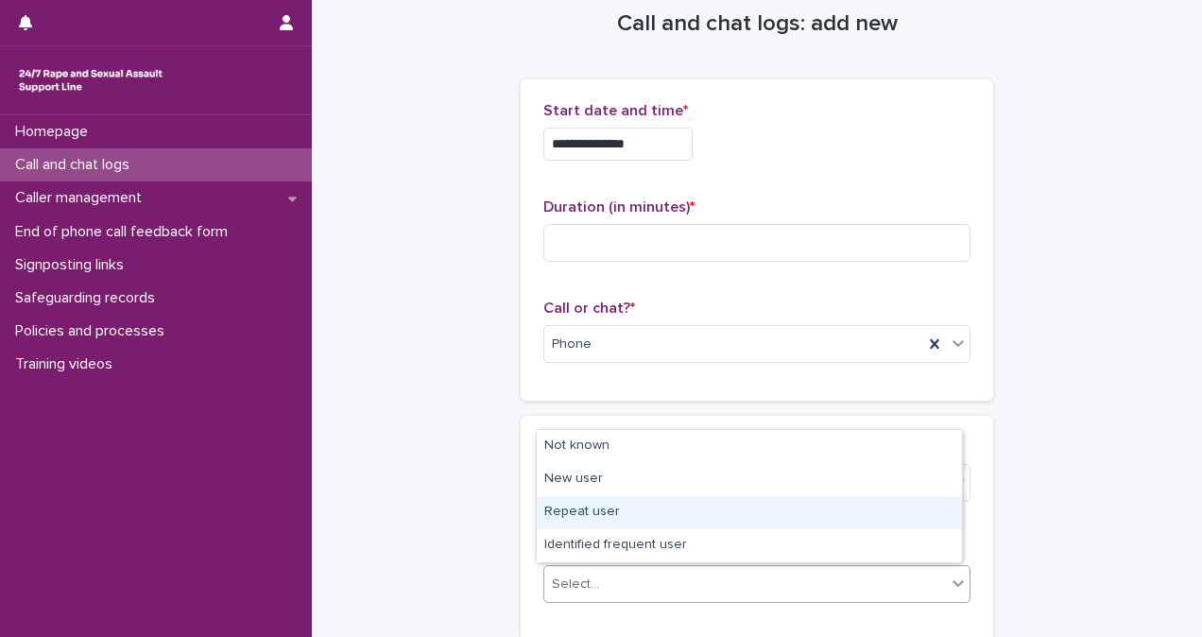
click at [719, 523] on div "Repeat user" at bounding box center [749, 512] width 425 height 33
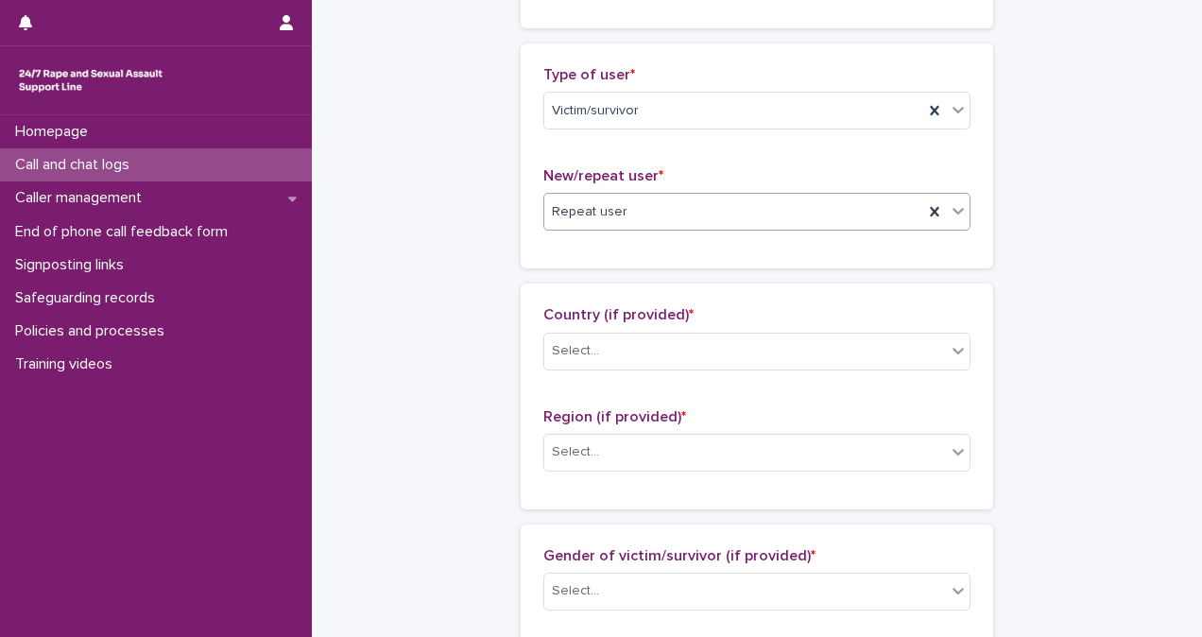
scroll to position [433, 0]
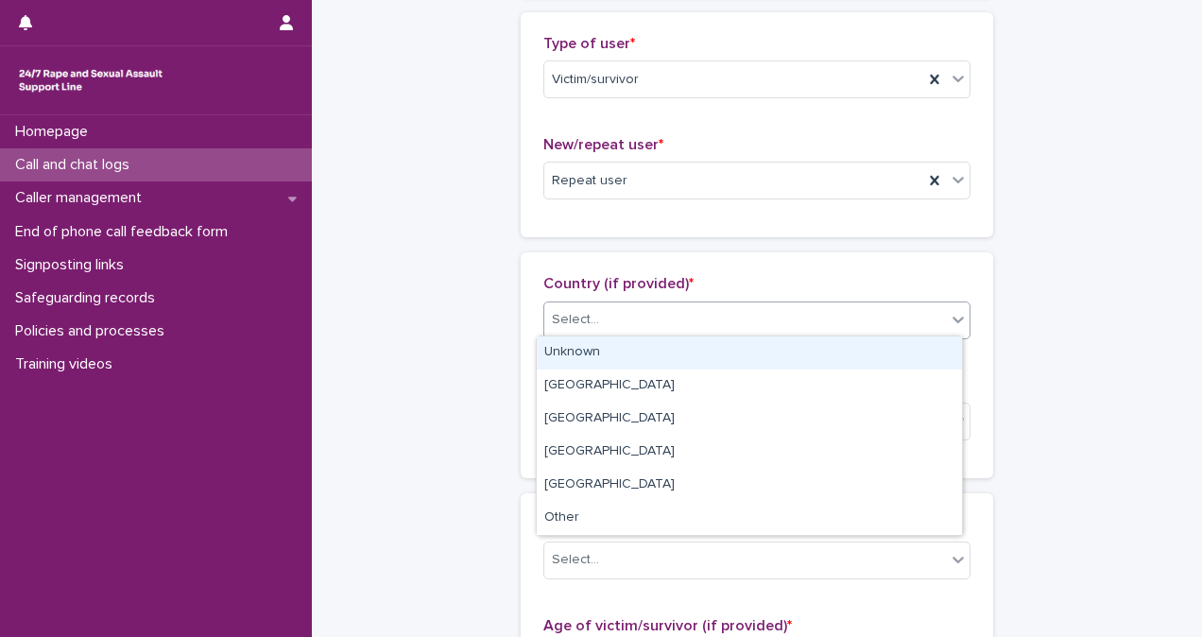
click at [731, 334] on div "Select..." at bounding box center [756, 320] width 427 height 38
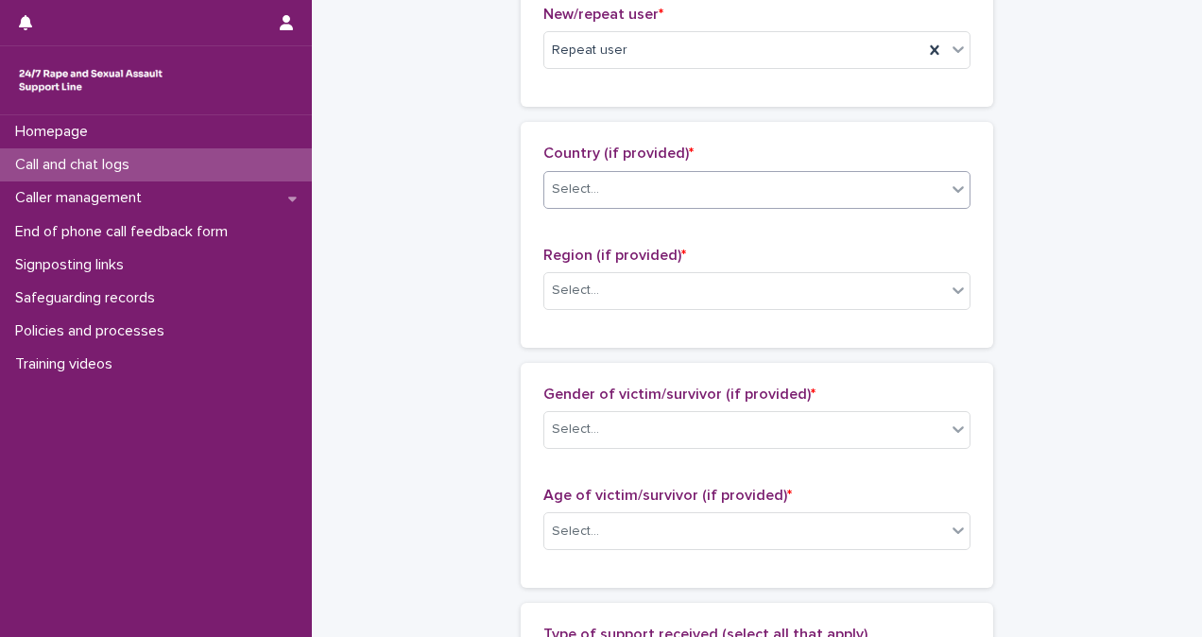
scroll to position [588, 0]
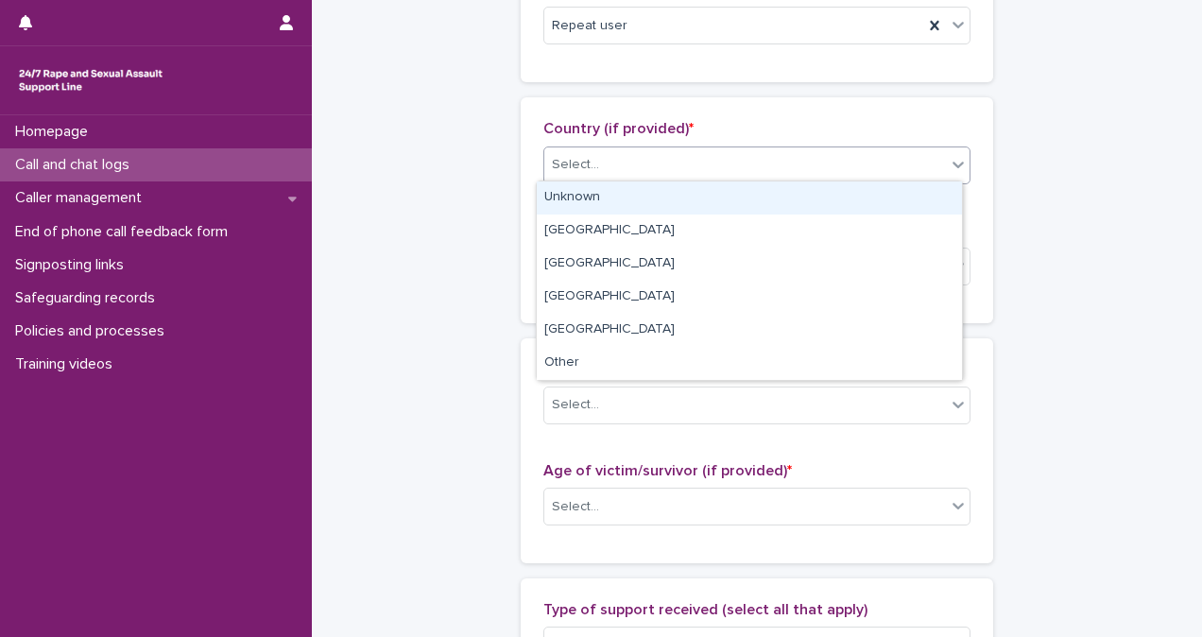
drag, startPoint x: 850, startPoint y: 164, endPoint x: 853, endPoint y: 197, distance: 32.2
click at [853, 197] on body "**********" at bounding box center [601, 318] width 1202 height 637
click at [853, 197] on div "Unknown" at bounding box center [749, 197] width 425 height 33
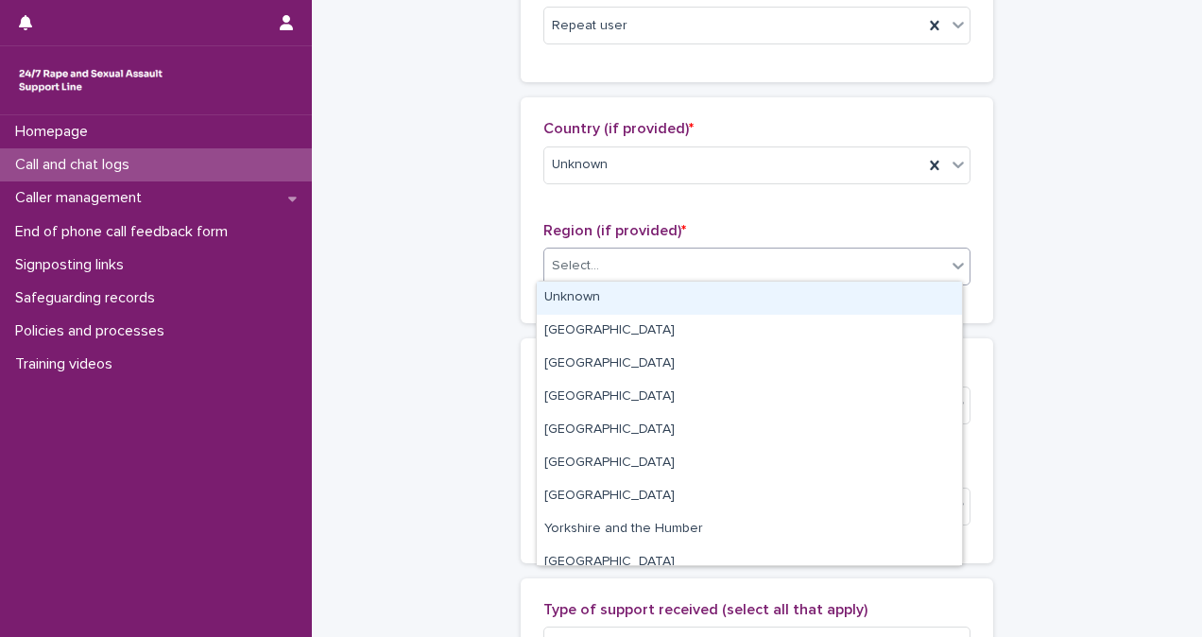
click at [844, 250] on div "Select..." at bounding box center [745, 265] width 402 height 31
click at [848, 297] on div "Unknown" at bounding box center [749, 298] width 425 height 33
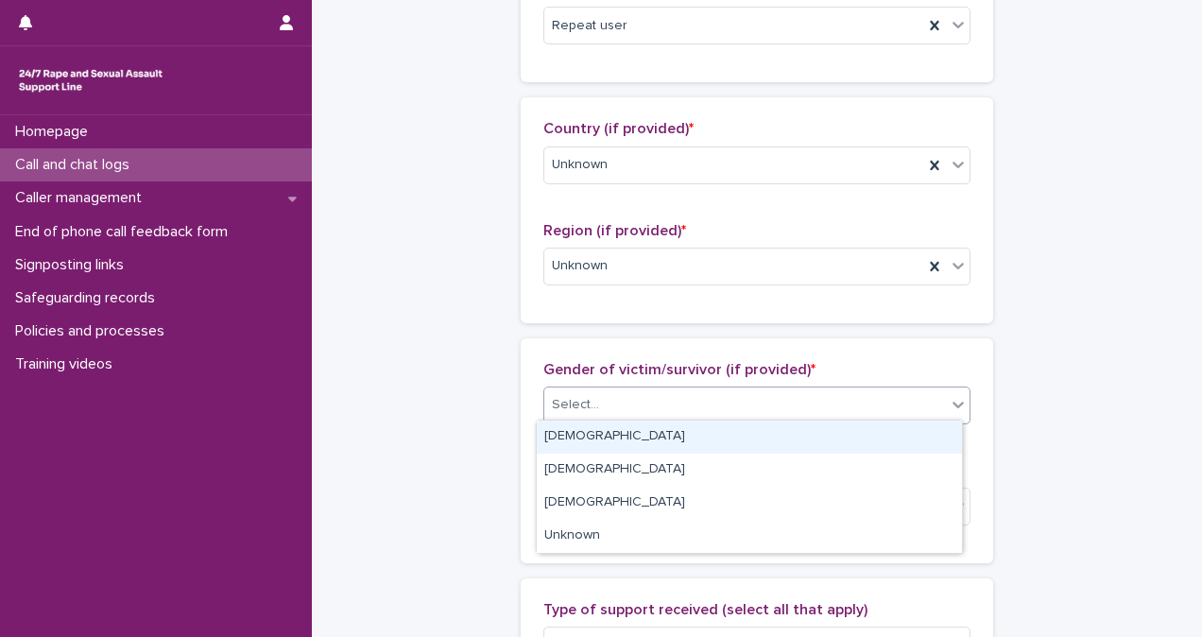
click at [848, 386] on div "Select..." at bounding box center [756, 405] width 427 height 38
click at [847, 424] on div "[DEMOGRAPHIC_DATA]" at bounding box center [749, 436] width 425 height 33
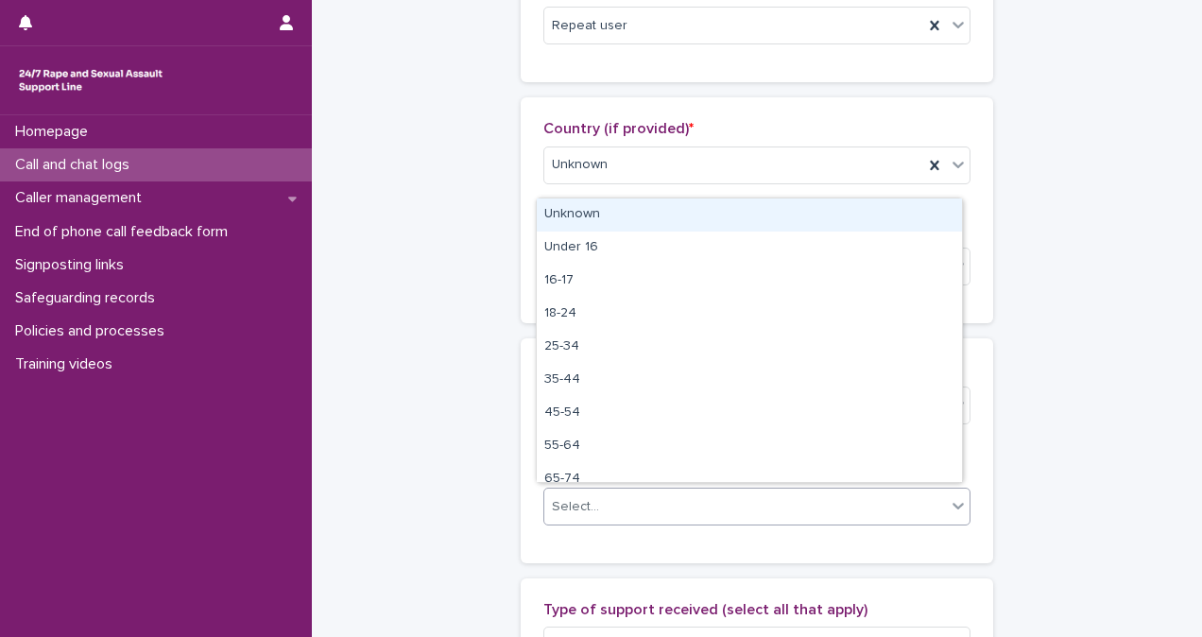
click at [840, 482] on body "**********" at bounding box center [601, 318] width 1202 height 637
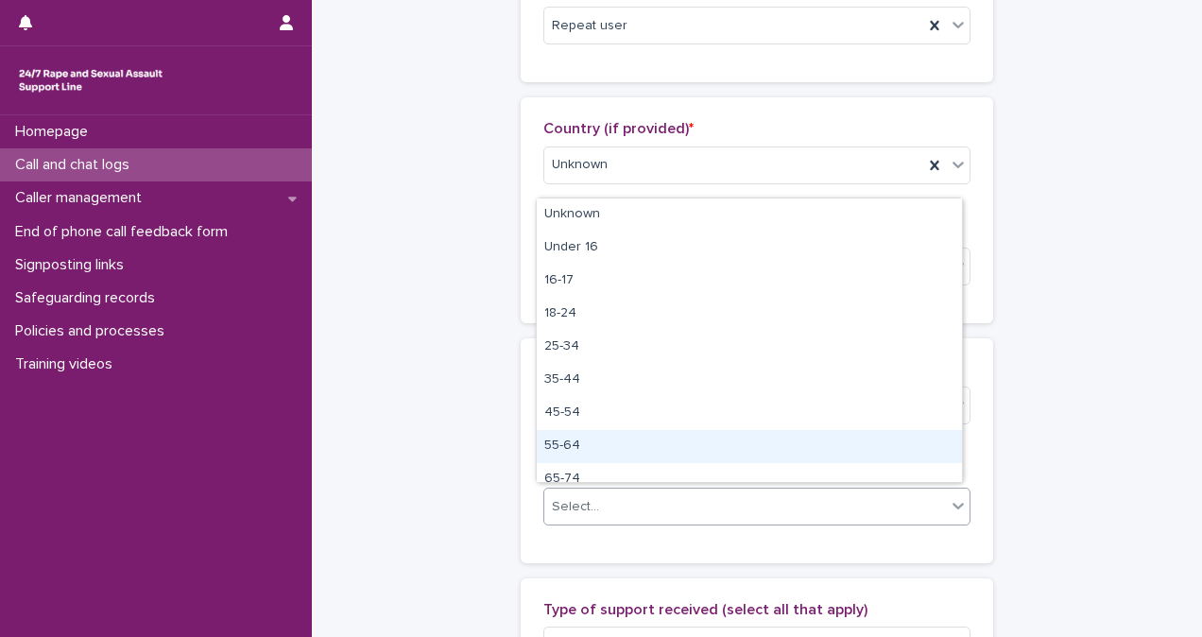
click at [833, 436] on div "55-64" at bounding box center [749, 446] width 425 height 33
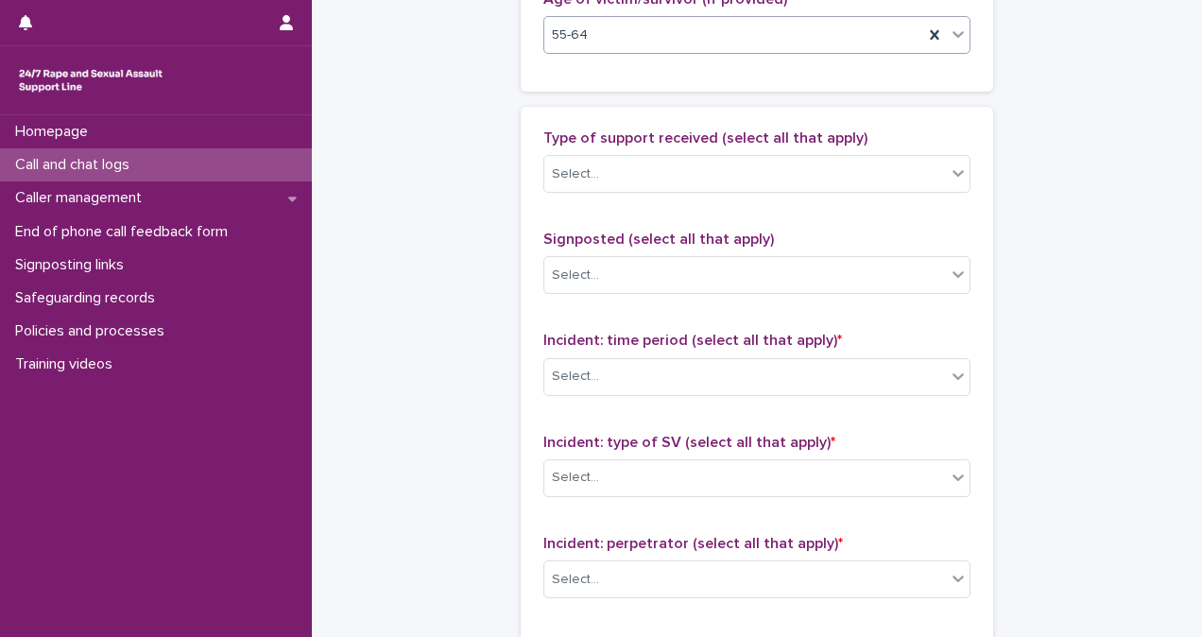
scroll to position [1064, 0]
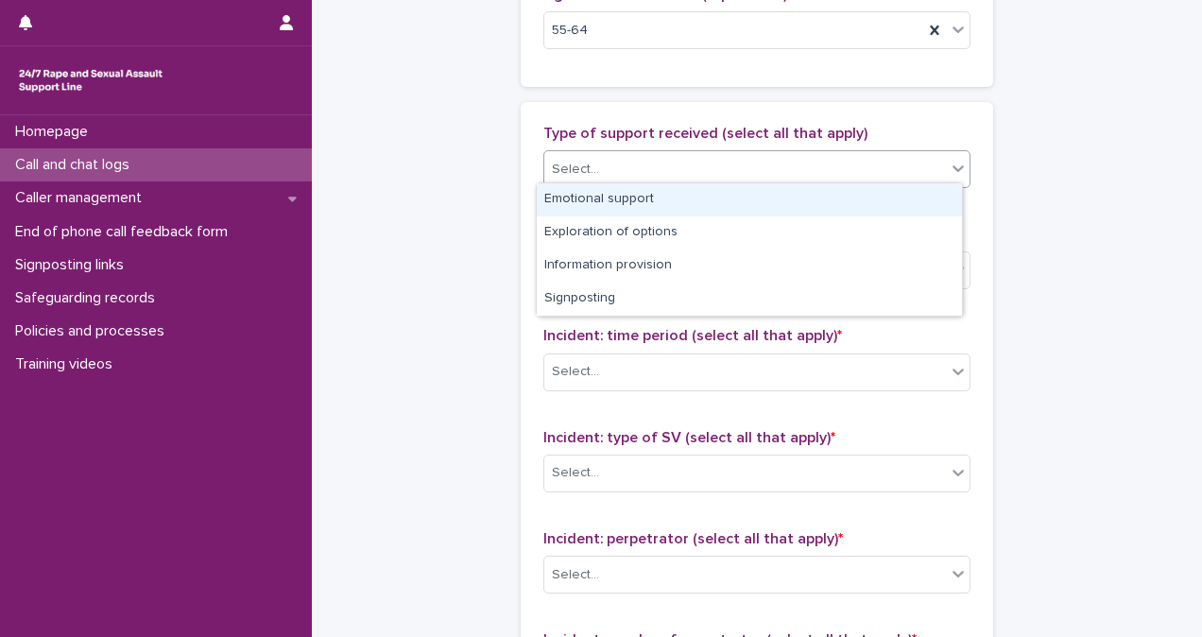
click at [797, 154] on div "Select..." at bounding box center [745, 169] width 402 height 31
click at [807, 198] on div "Emotional support" at bounding box center [749, 199] width 425 height 33
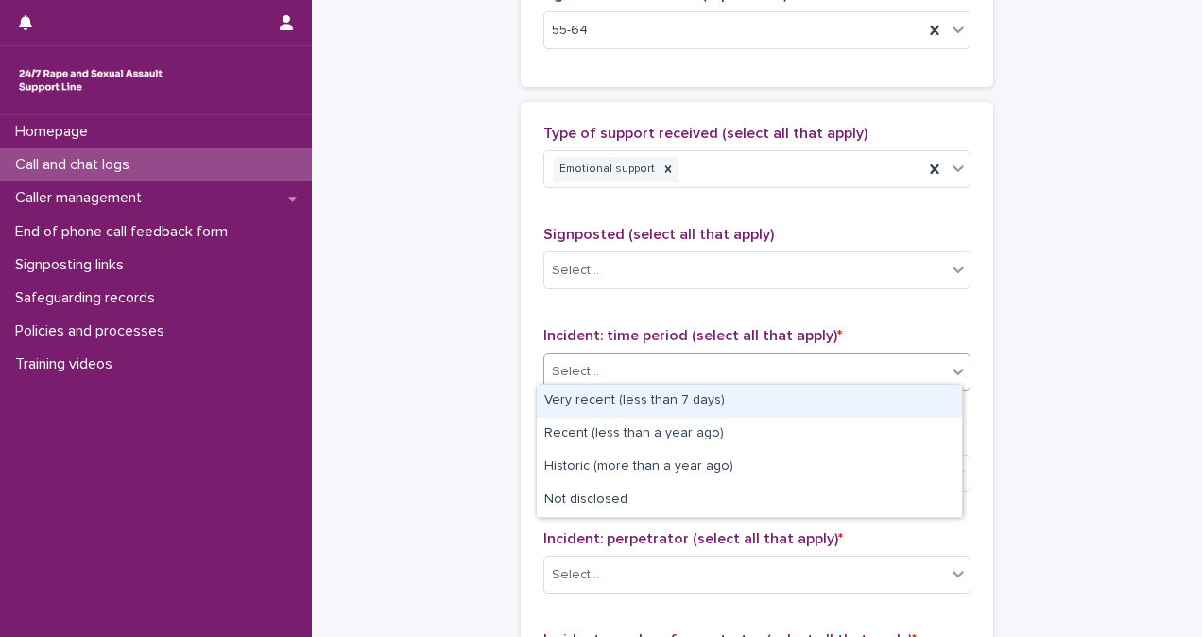
click at [832, 362] on div "Select..." at bounding box center [745, 371] width 402 height 31
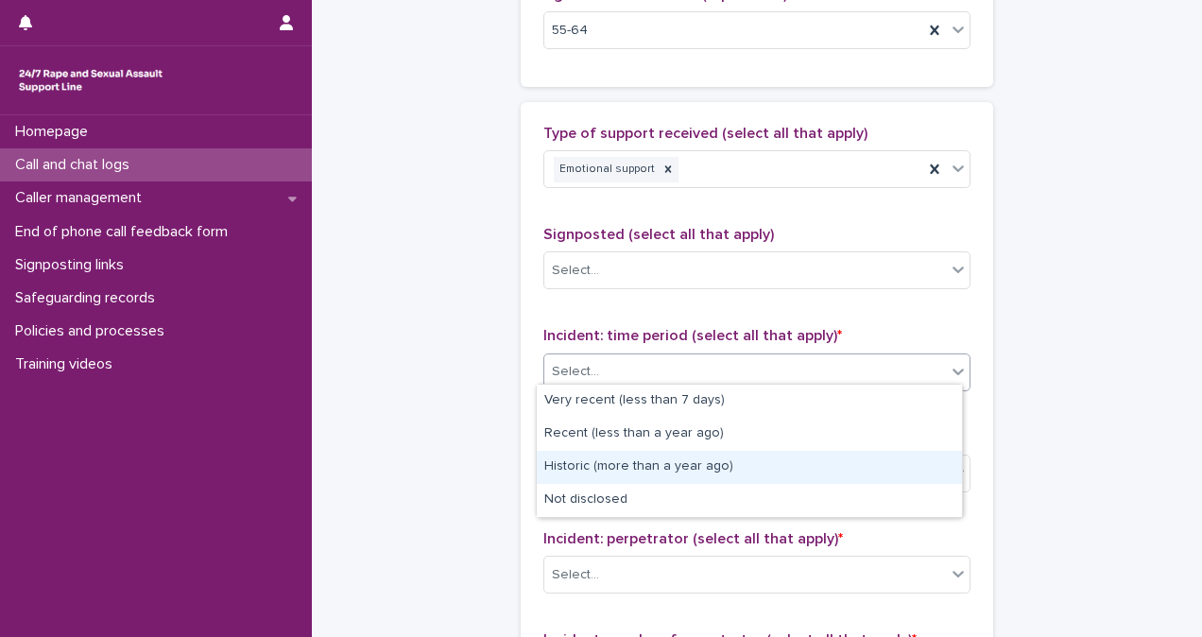
click at [845, 453] on div "Historic (more than a year ago)" at bounding box center [749, 467] width 425 height 33
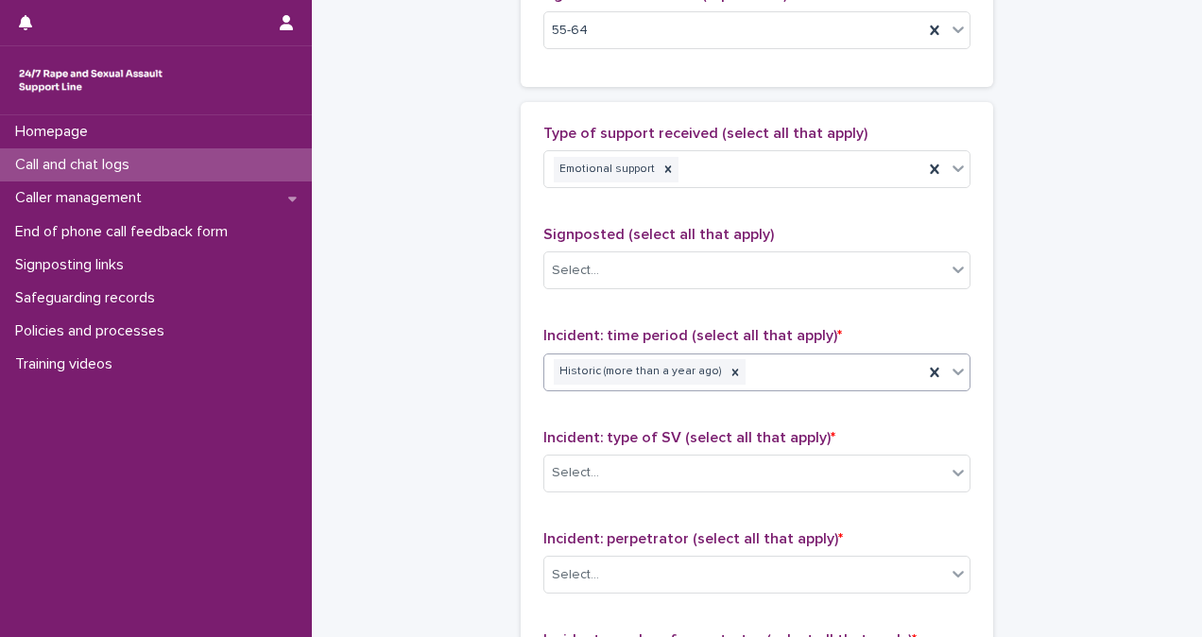
click at [845, 457] on div "Select..." at bounding box center [745, 472] width 402 height 31
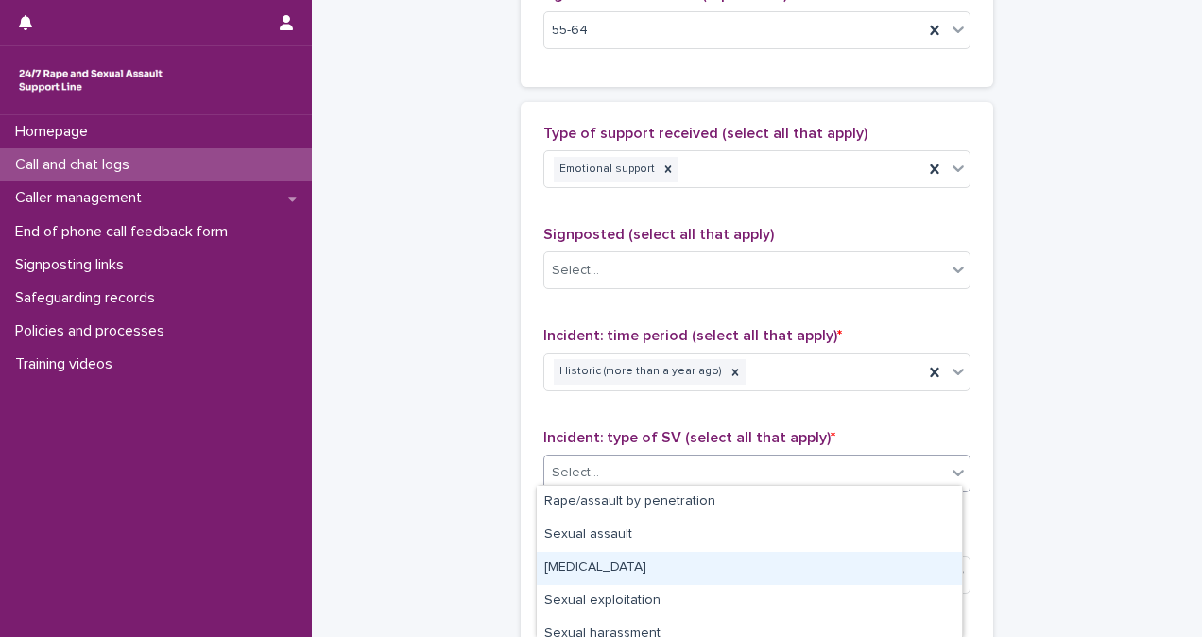
click at [839, 564] on div "[MEDICAL_DATA]" at bounding box center [749, 568] width 425 height 33
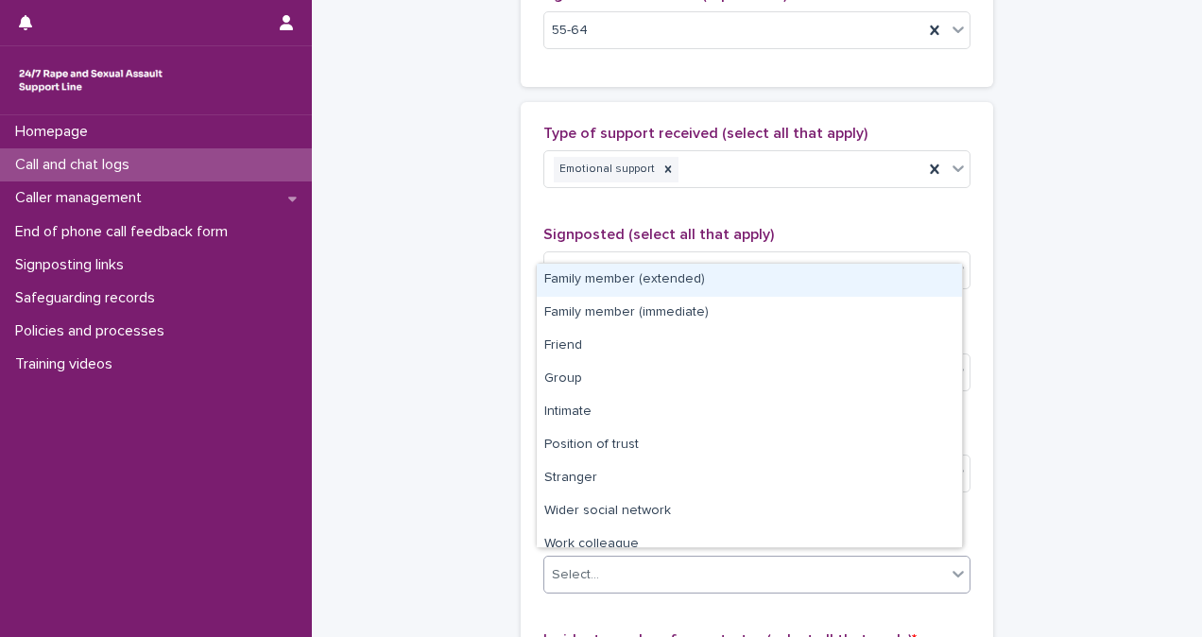
click at [839, 564] on div "Select..." at bounding box center [745, 574] width 402 height 31
click at [800, 292] on div "Family member (extended)" at bounding box center [749, 280] width 425 height 33
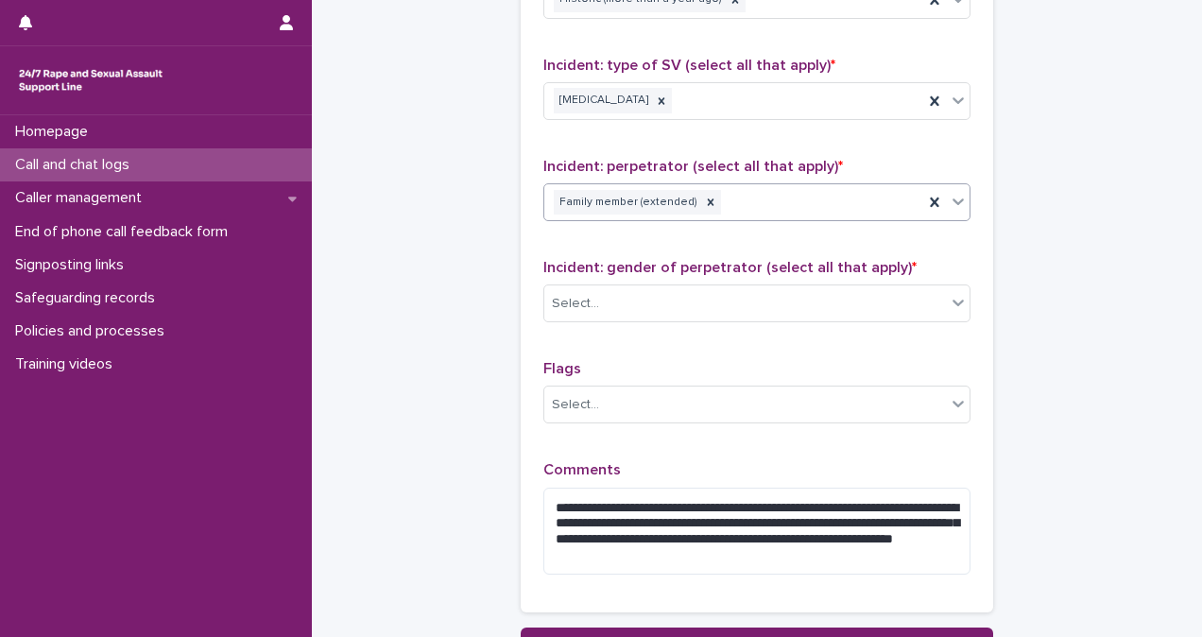
scroll to position [1566, 0]
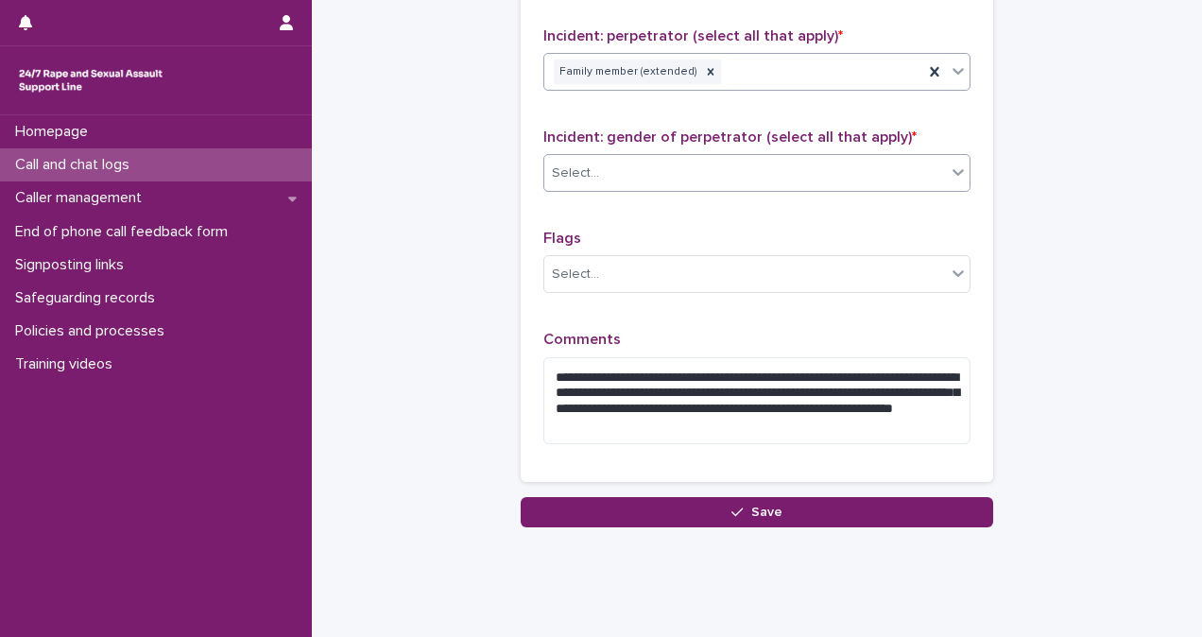
click at [868, 172] on div "Select..." at bounding box center [745, 173] width 402 height 31
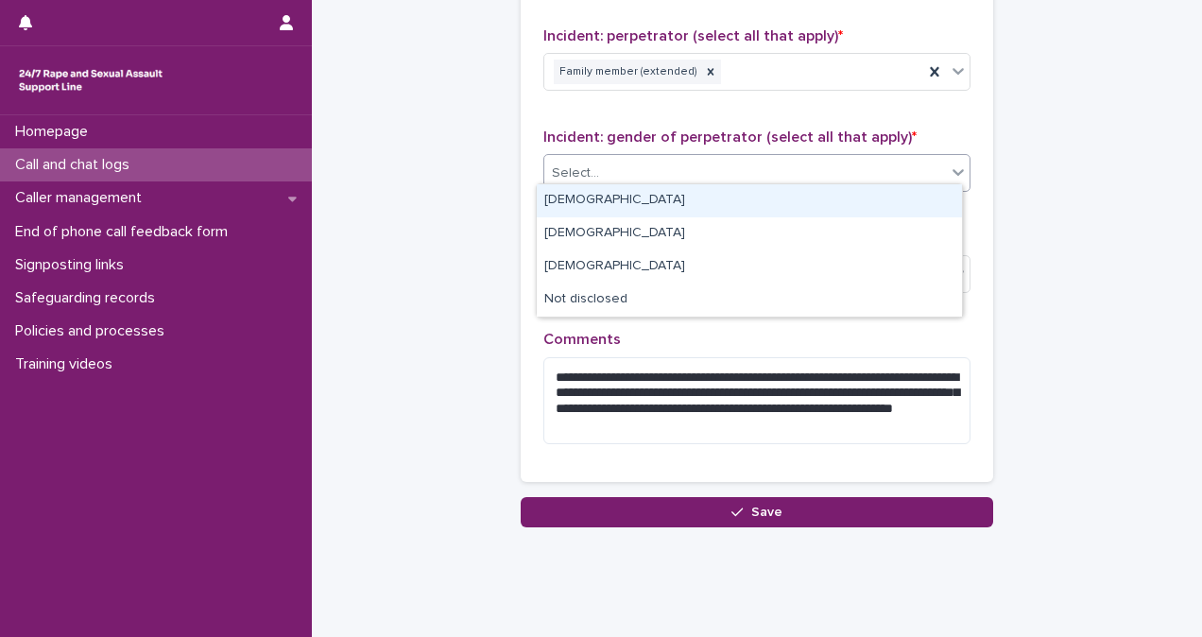
click at [871, 207] on div "[DEMOGRAPHIC_DATA]" at bounding box center [749, 200] width 425 height 33
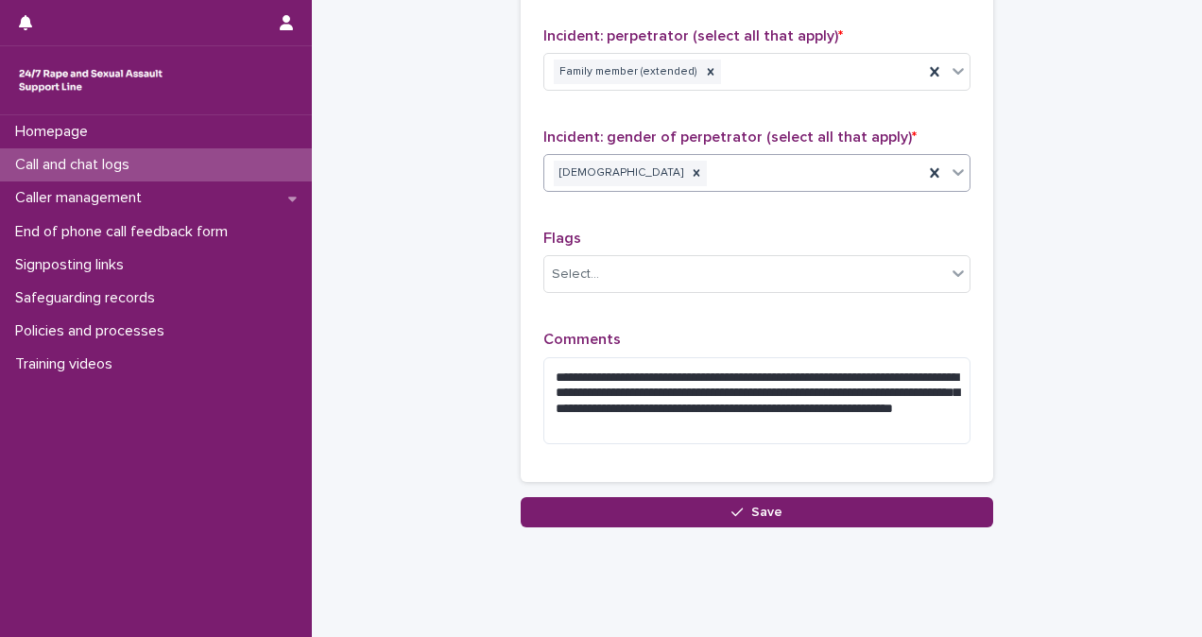
scroll to position [0, 0]
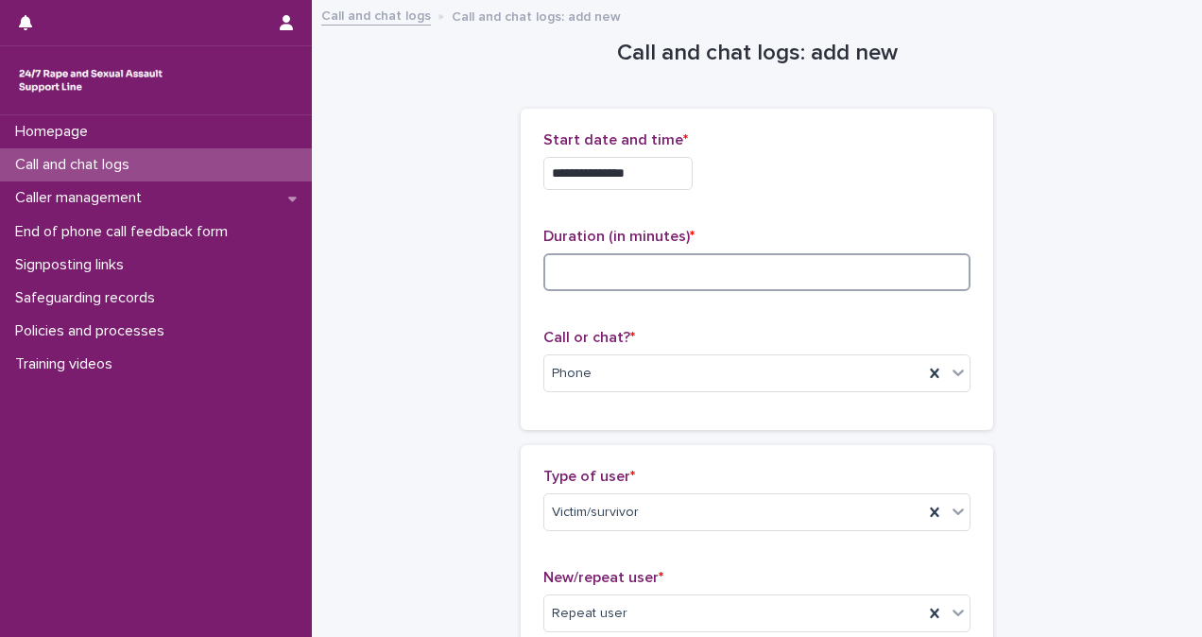
click at [747, 267] on input at bounding box center [756, 272] width 427 height 38
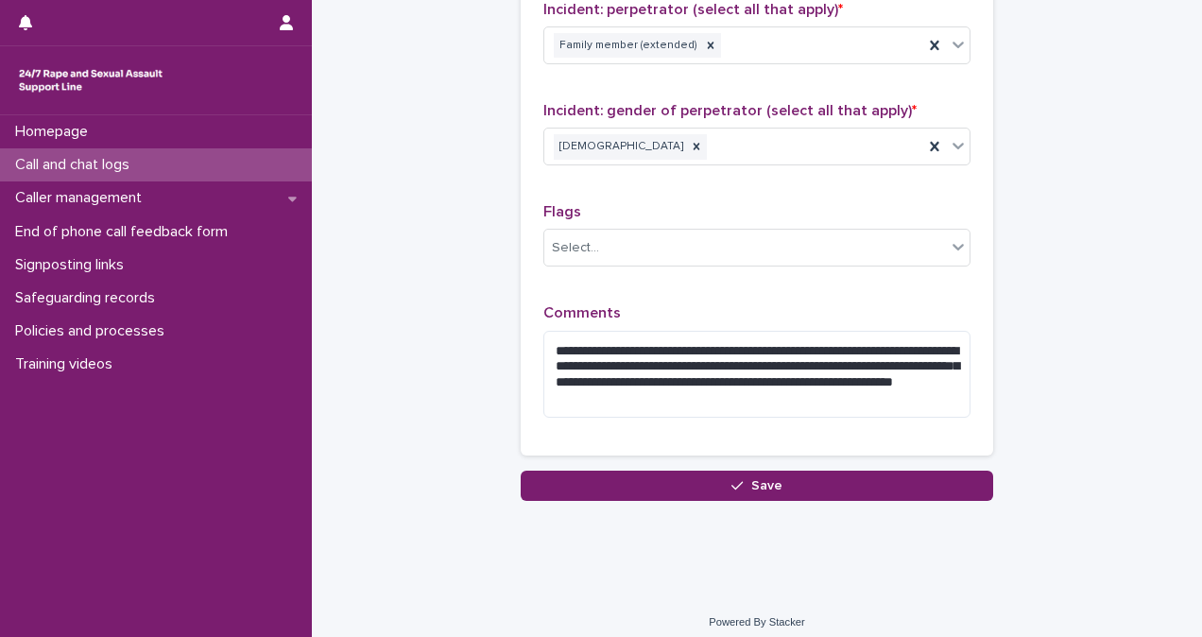
scroll to position [1581, 0]
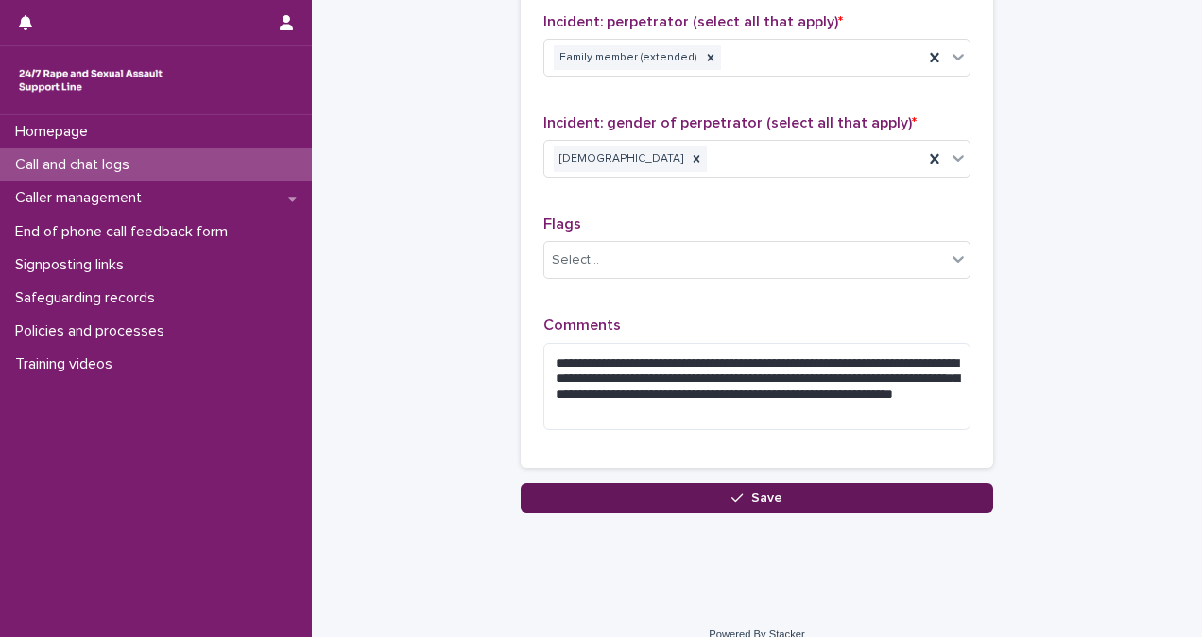
type input "**"
click at [751, 491] on span "Save" at bounding box center [766, 497] width 31 height 13
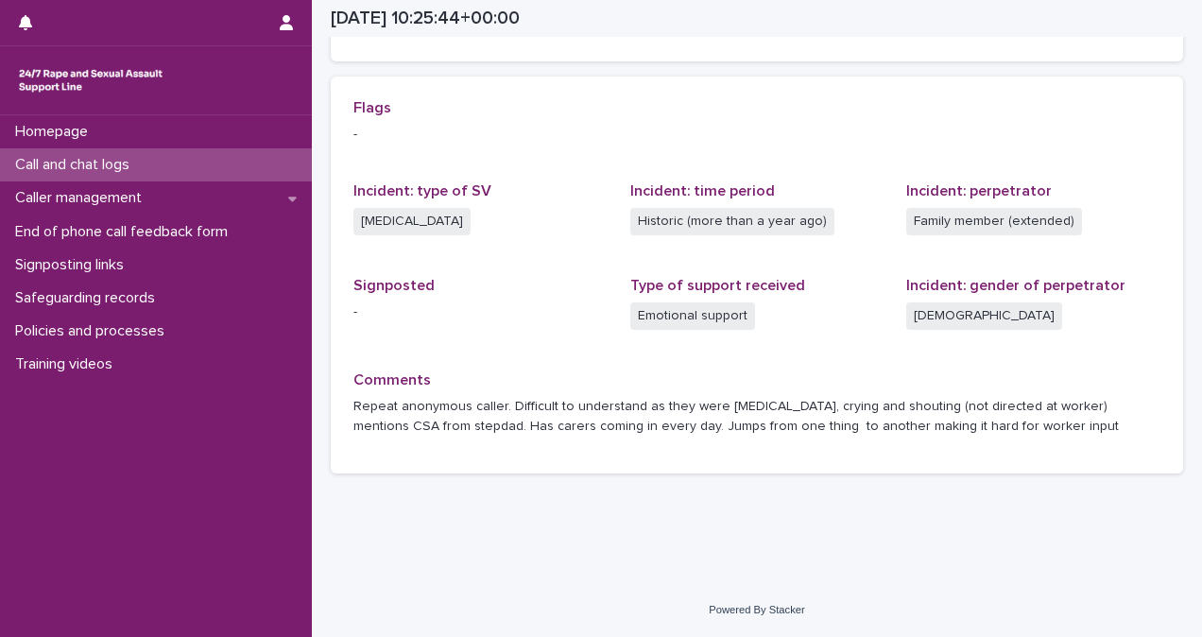
scroll to position [386, 0]
